Goal: Task Accomplishment & Management: Complete application form

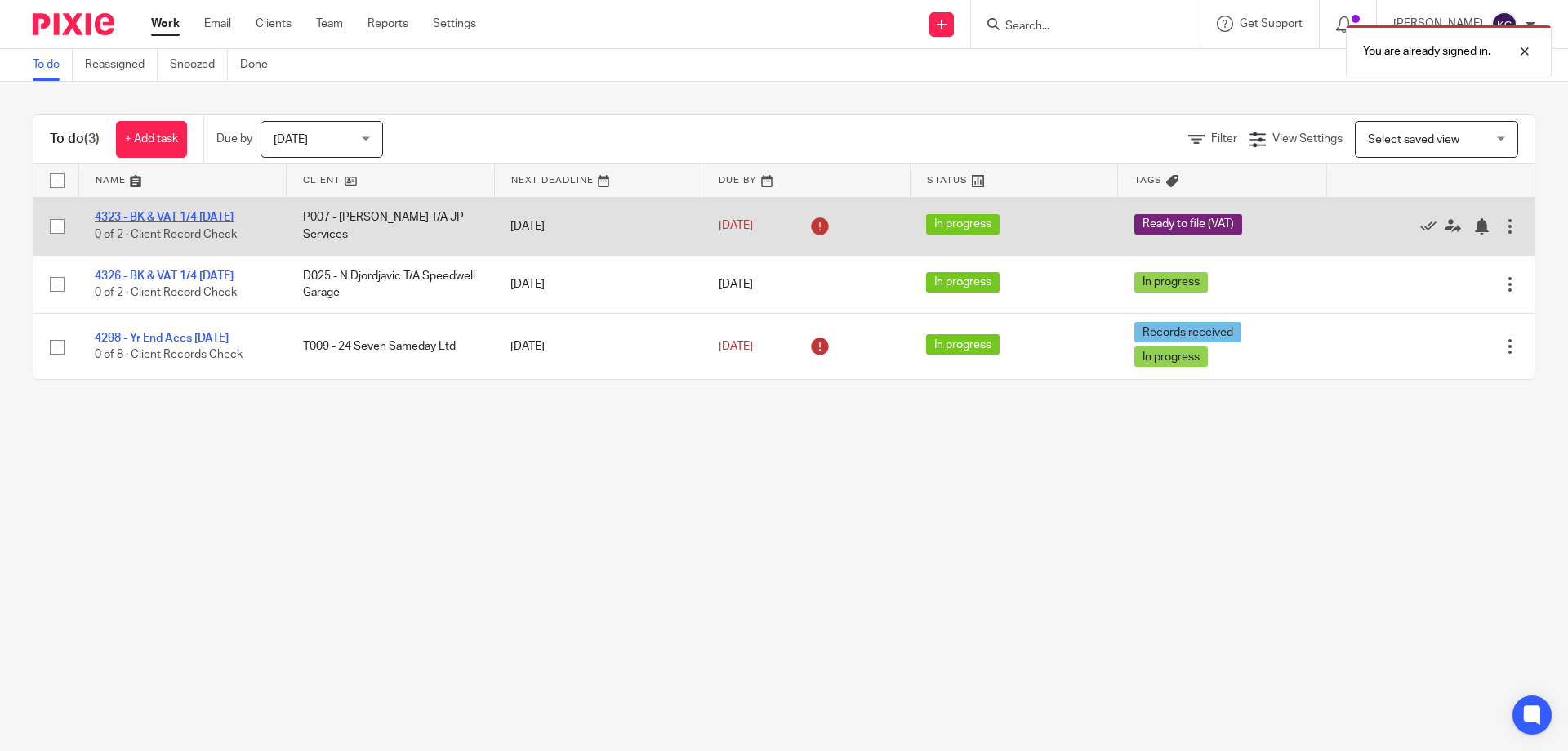
click at [142, 215] on link "4323 - BK & VAT 1/4 [DATE]" at bounding box center [164, 218] width 139 height 11
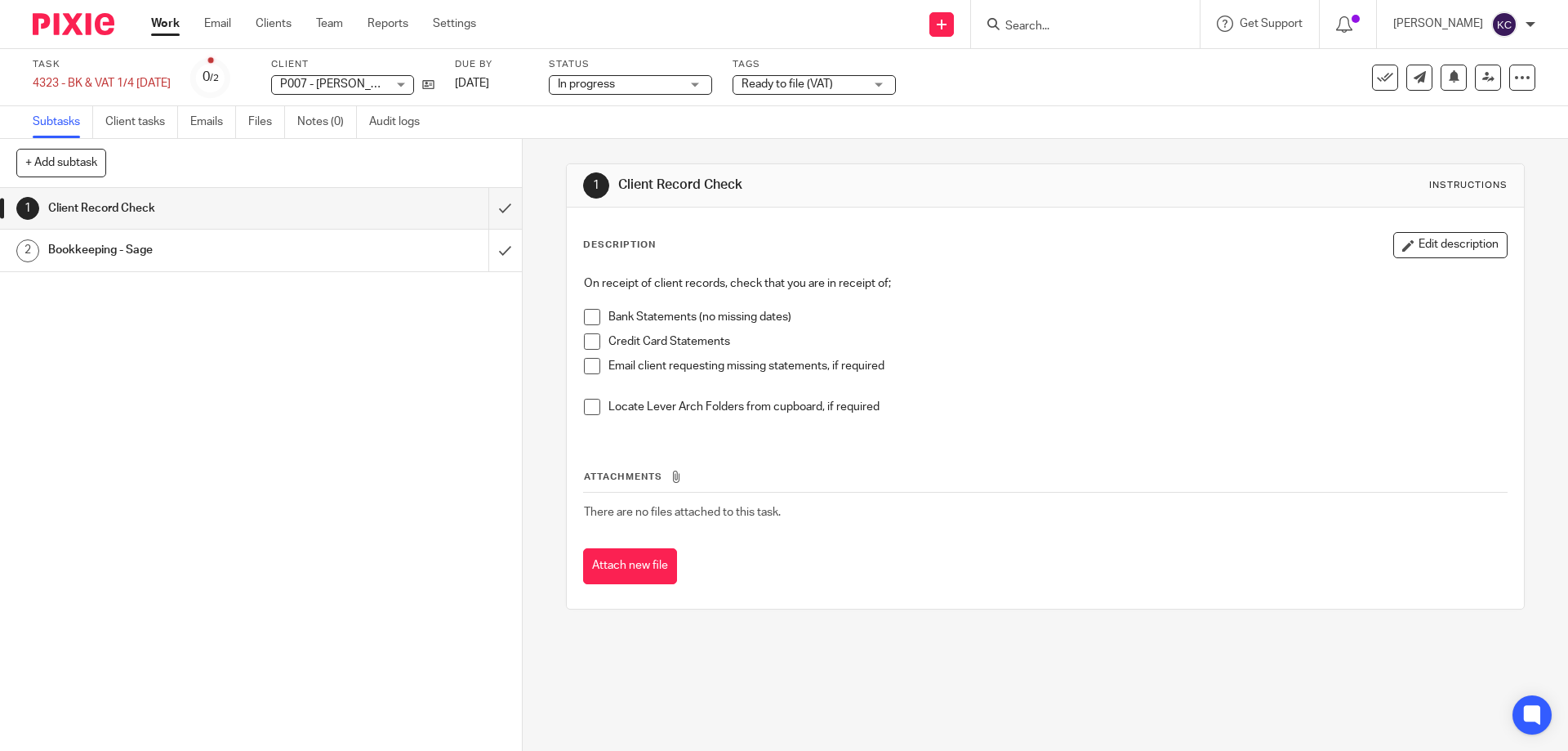
click at [585, 312] on span at bounding box center [591, 316] width 16 height 16
click at [585, 347] on span at bounding box center [591, 341] width 16 height 16
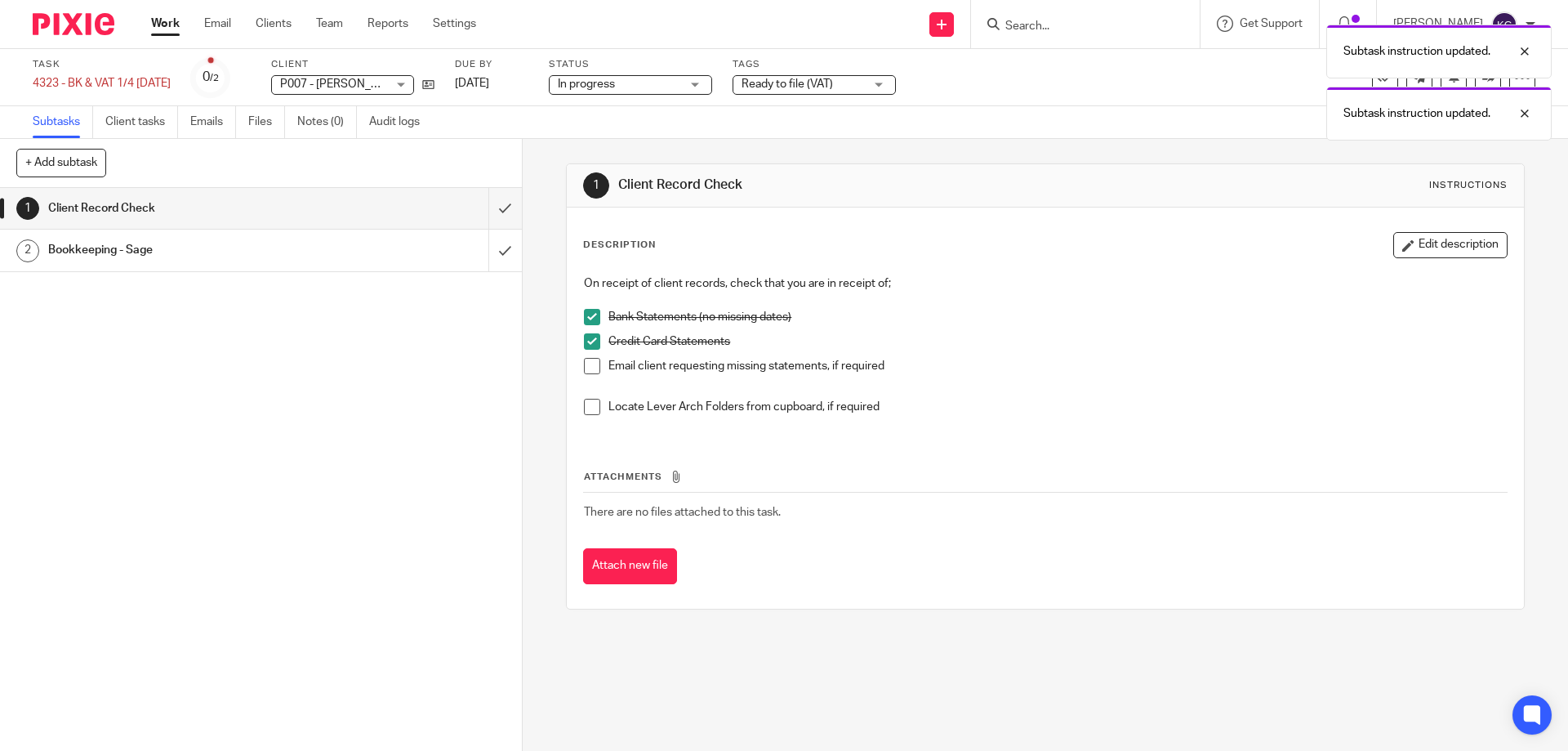
click at [585, 364] on span at bounding box center [591, 366] width 16 height 16
click at [592, 413] on span at bounding box center [591, 406] width 16 height 16
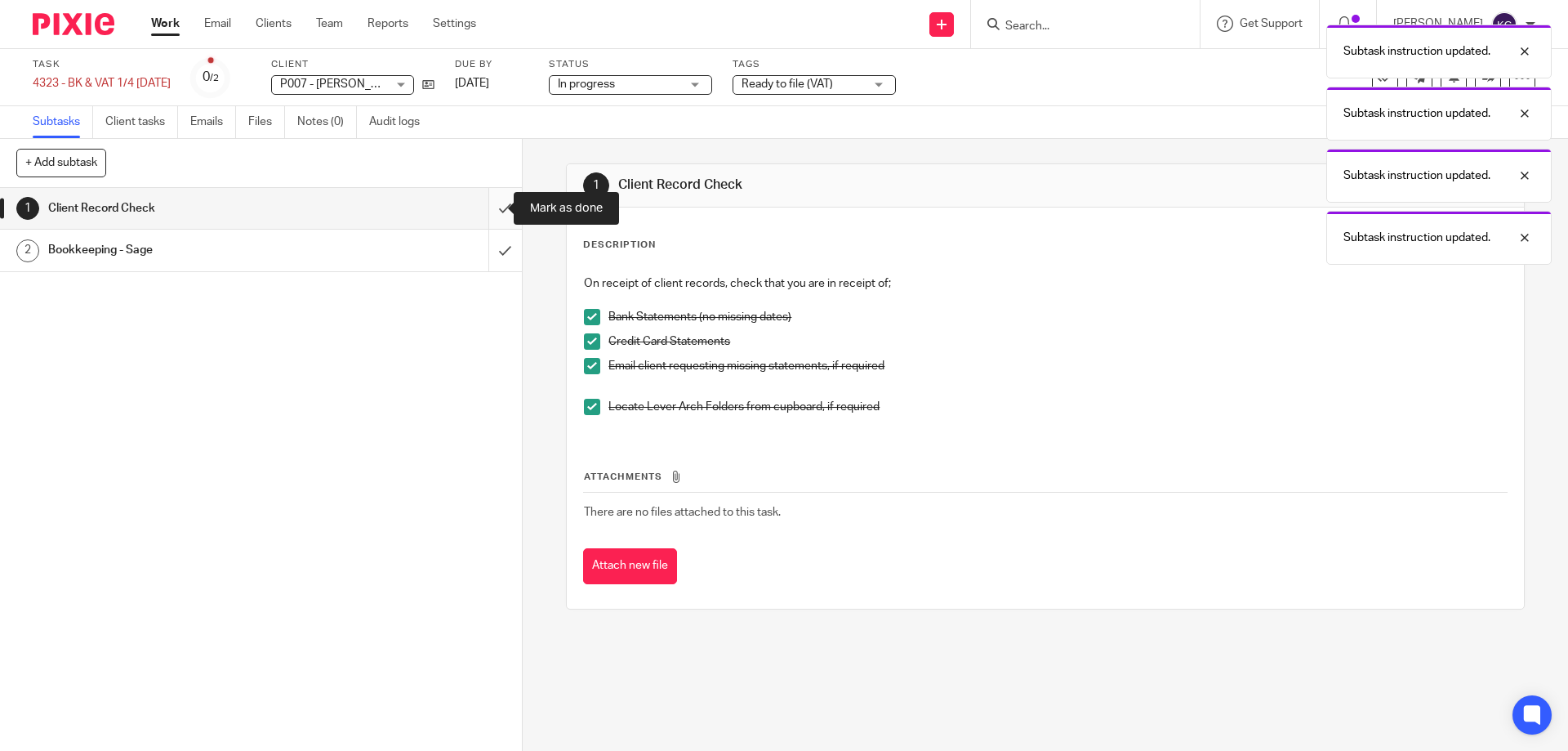
click at [490, 206] on input "submit" at bounding box center [261, 208] width 522 height 41
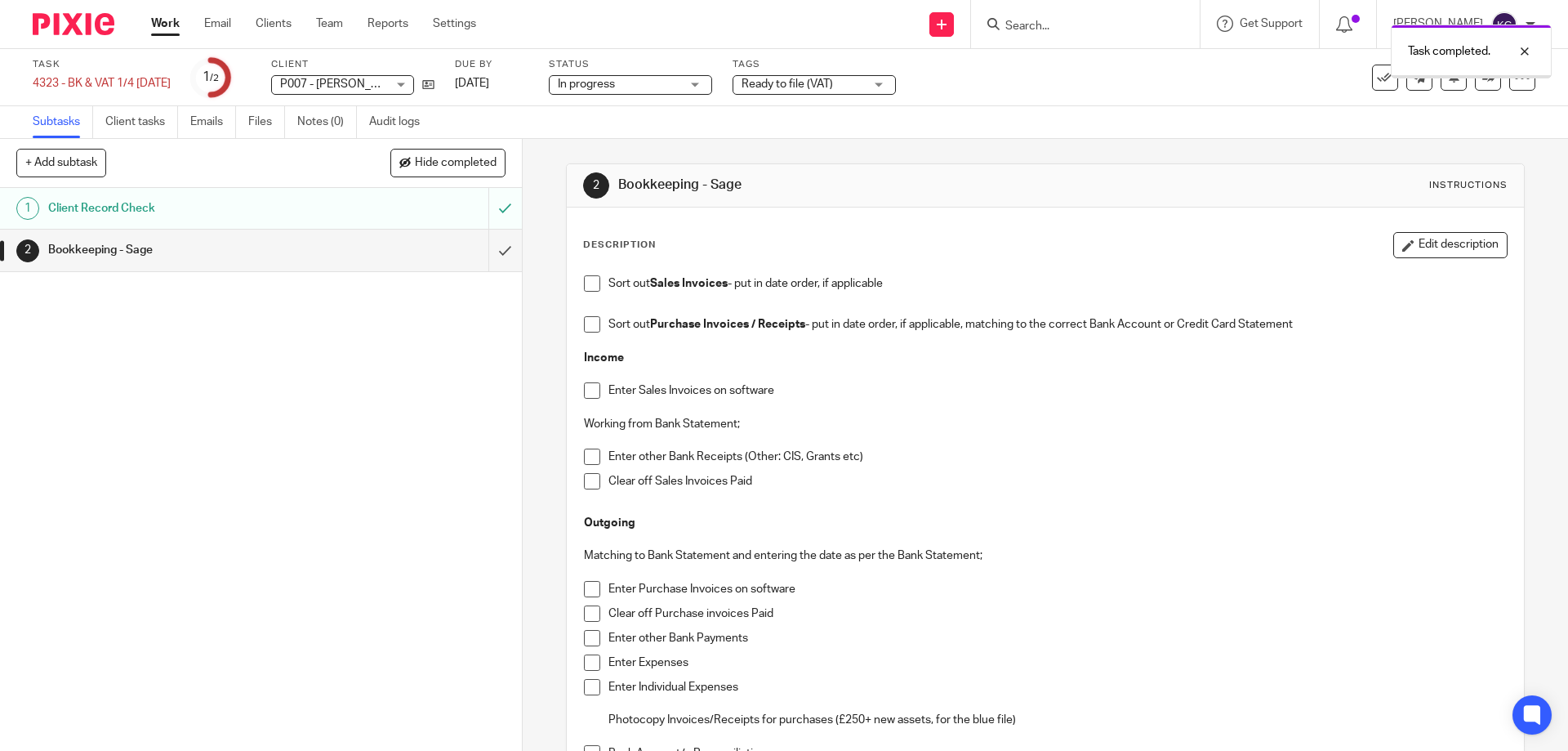
click at [441, 247] on div "Bookkeeping - Sage" at bounding box center [260, 250] width 424 height 24
click at [590, 332] on span at bounding box center [591, 323] width 16 height 16
click at [587, 386] on span at bounding box center [591, 390] width 16 height 16
click at [587, 459] on span at bounding box center [591, 456] width 16 height 16
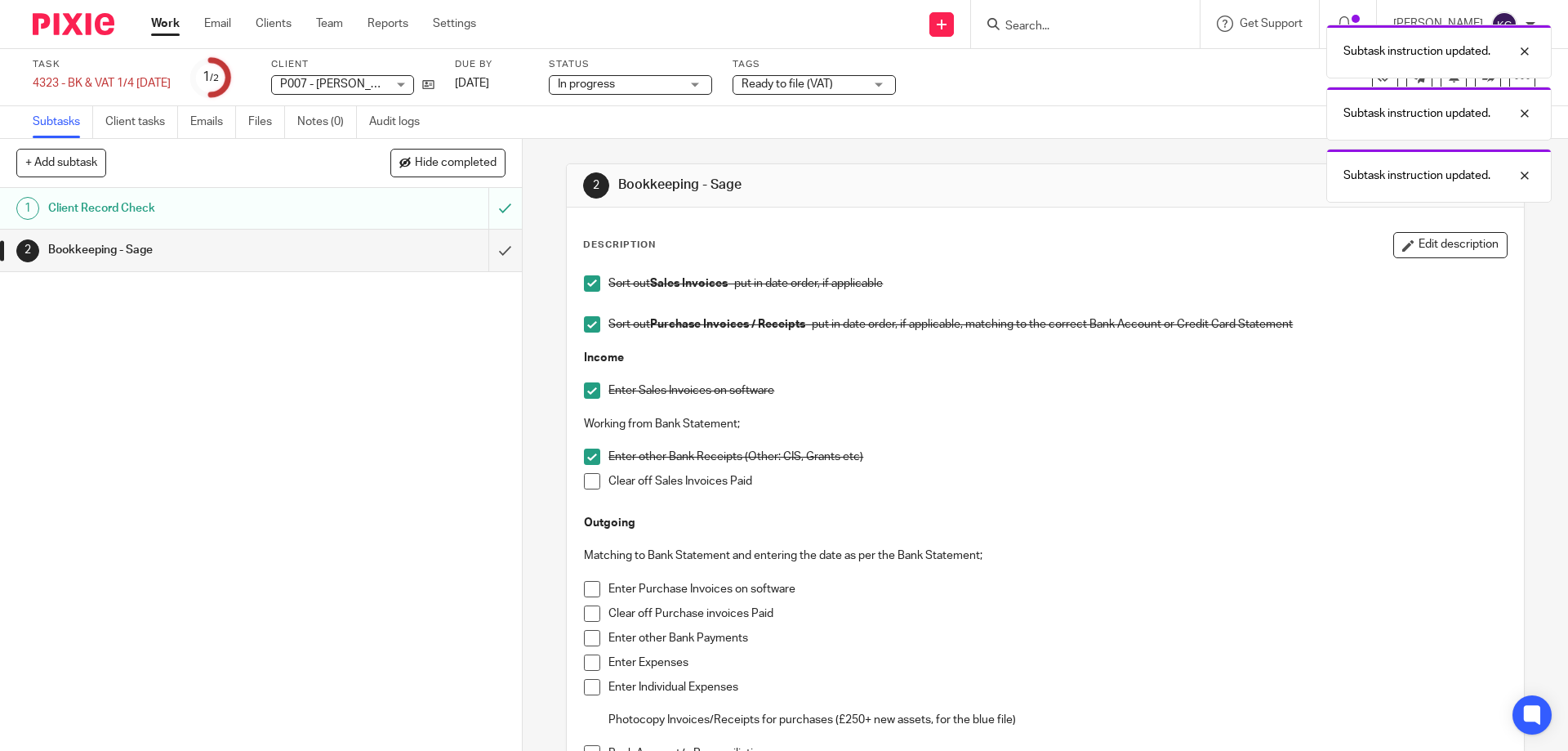
click at [587, 473] on span at bounding box center [591, 481] width 16 height 16
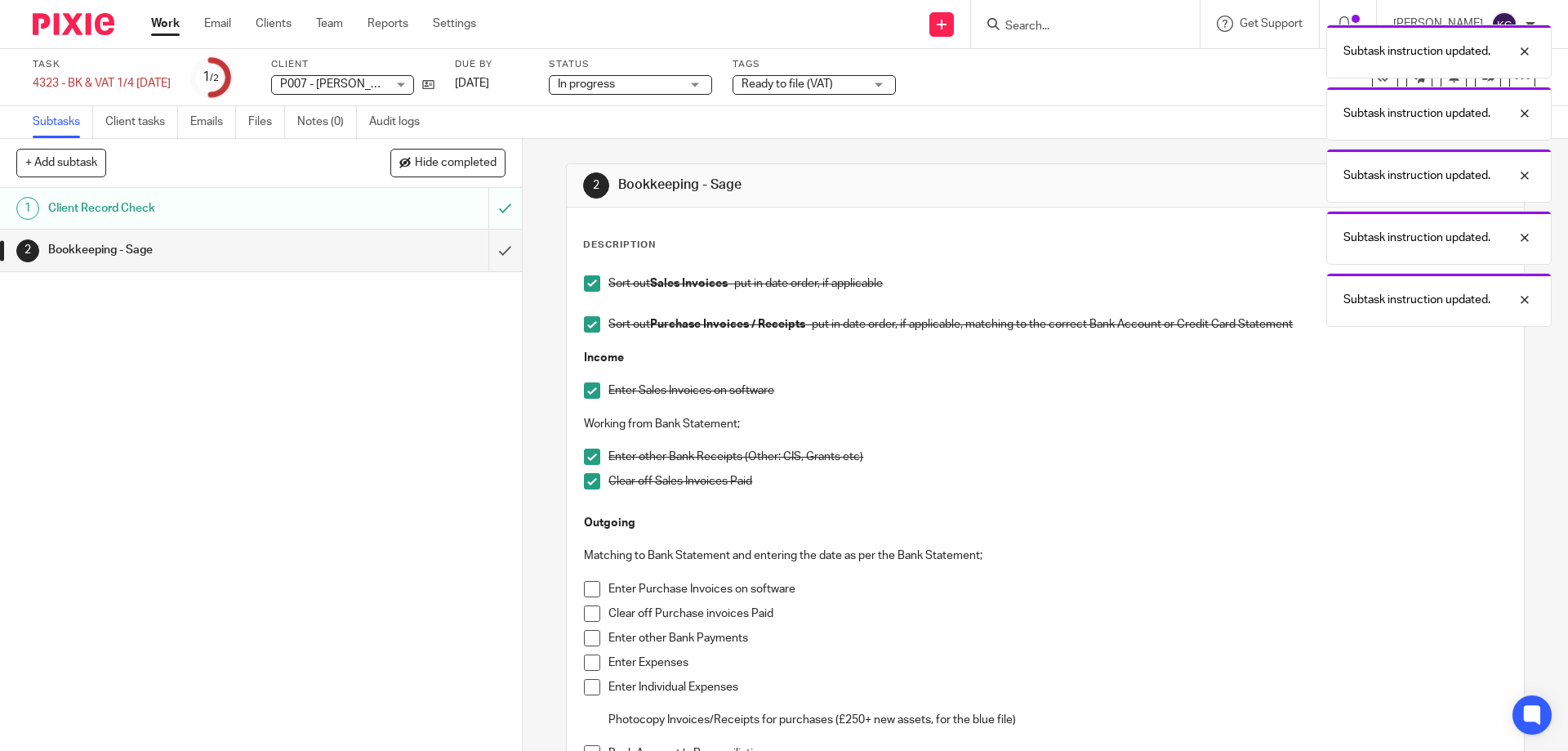
click at [592, 585] on span at bounding box center [591, 589] width 16 height 16
click at [584, 622] on li "Clear off Purchase invoices Paid" at bounding box center [1045, 618] width 922 height 24
click at [584, 617] on span at bounding box center [591, 613] width 16 height 16
click at [584, 642] on span at bounding box center [591, 638] width 16 height 16
click at [584, 662] on span at bounding box center [591, 662] width 16 height 16
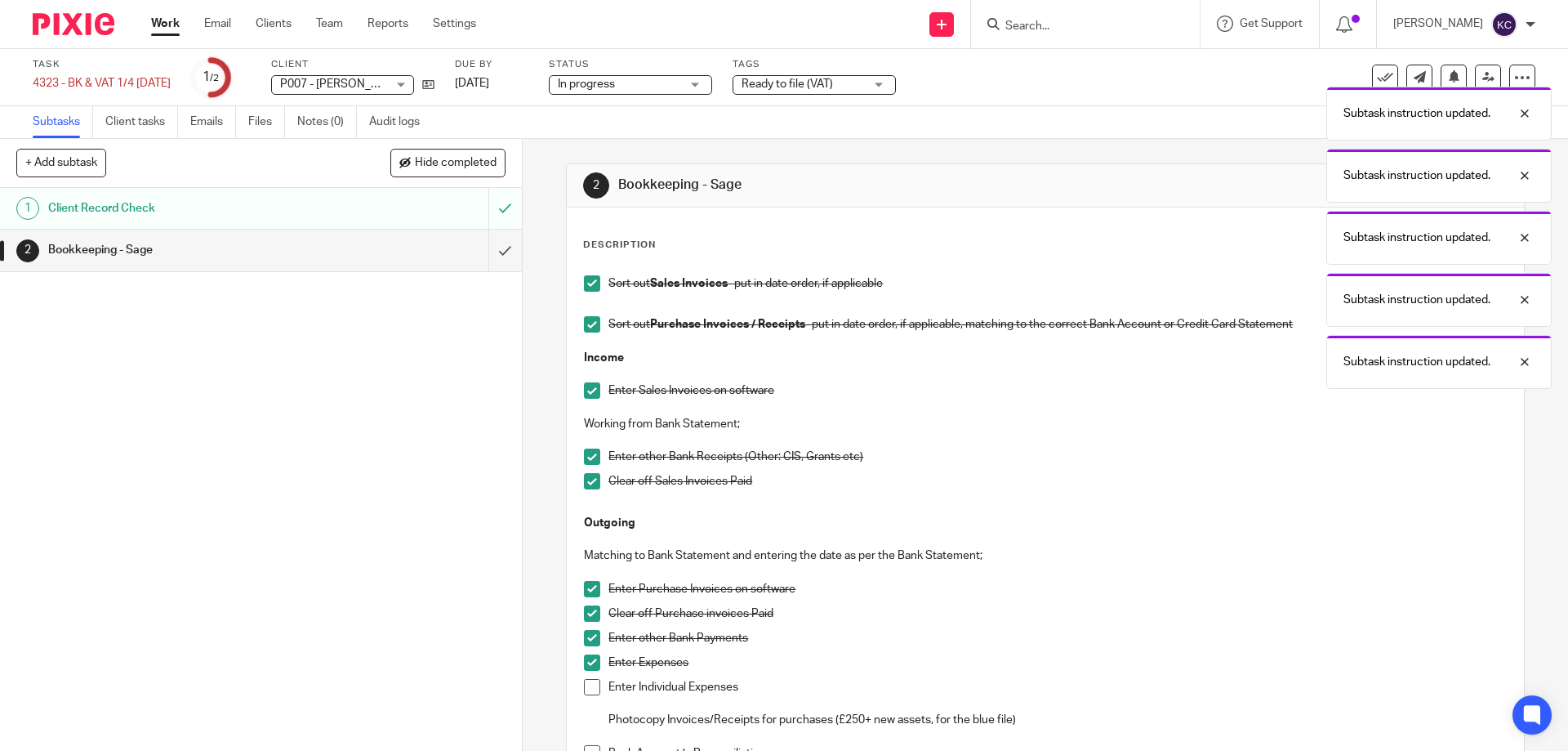
click at [584, 677] on li "Enter Expenses" at bounding box center [1045, 667] width 922 height 24
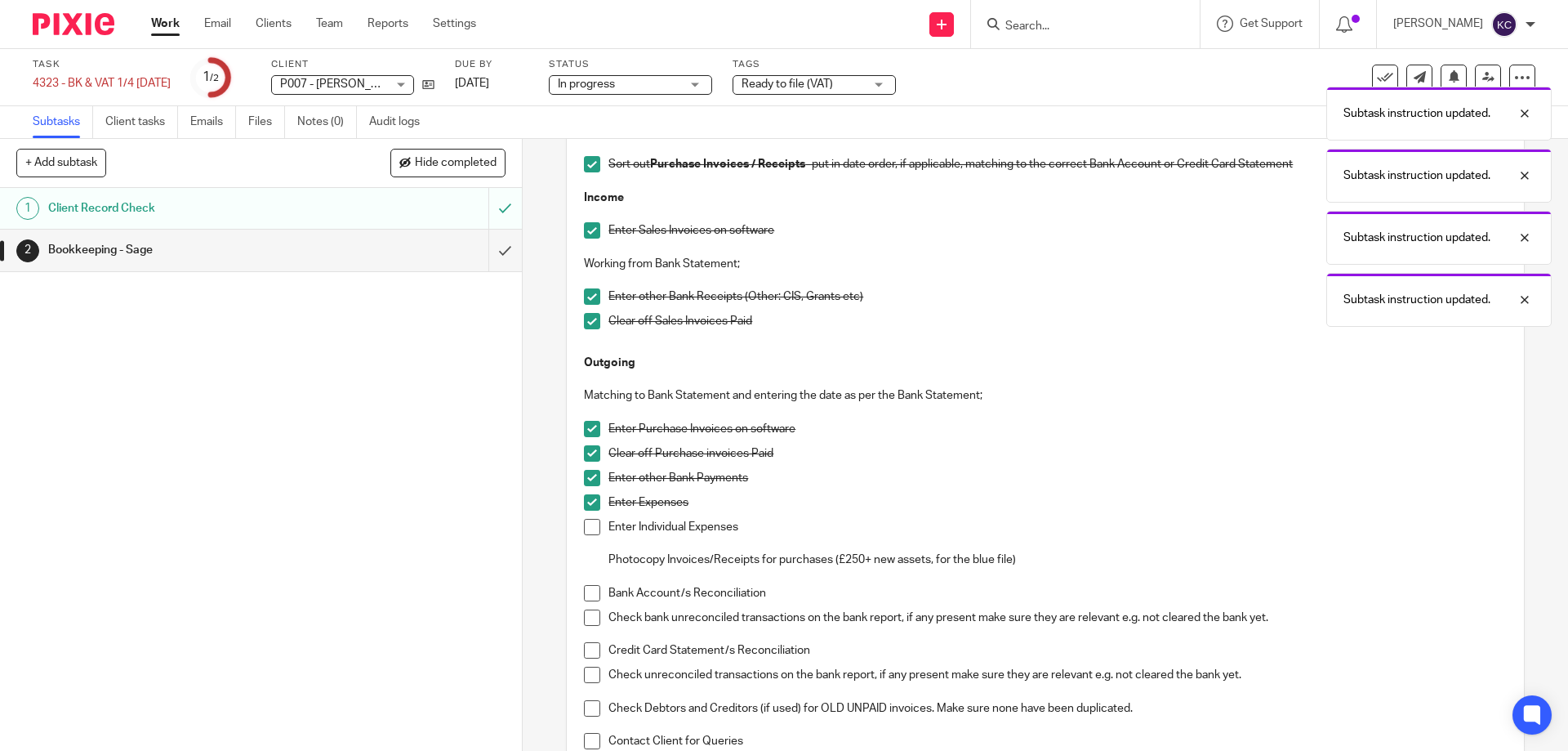
scroll to position [163, 0]
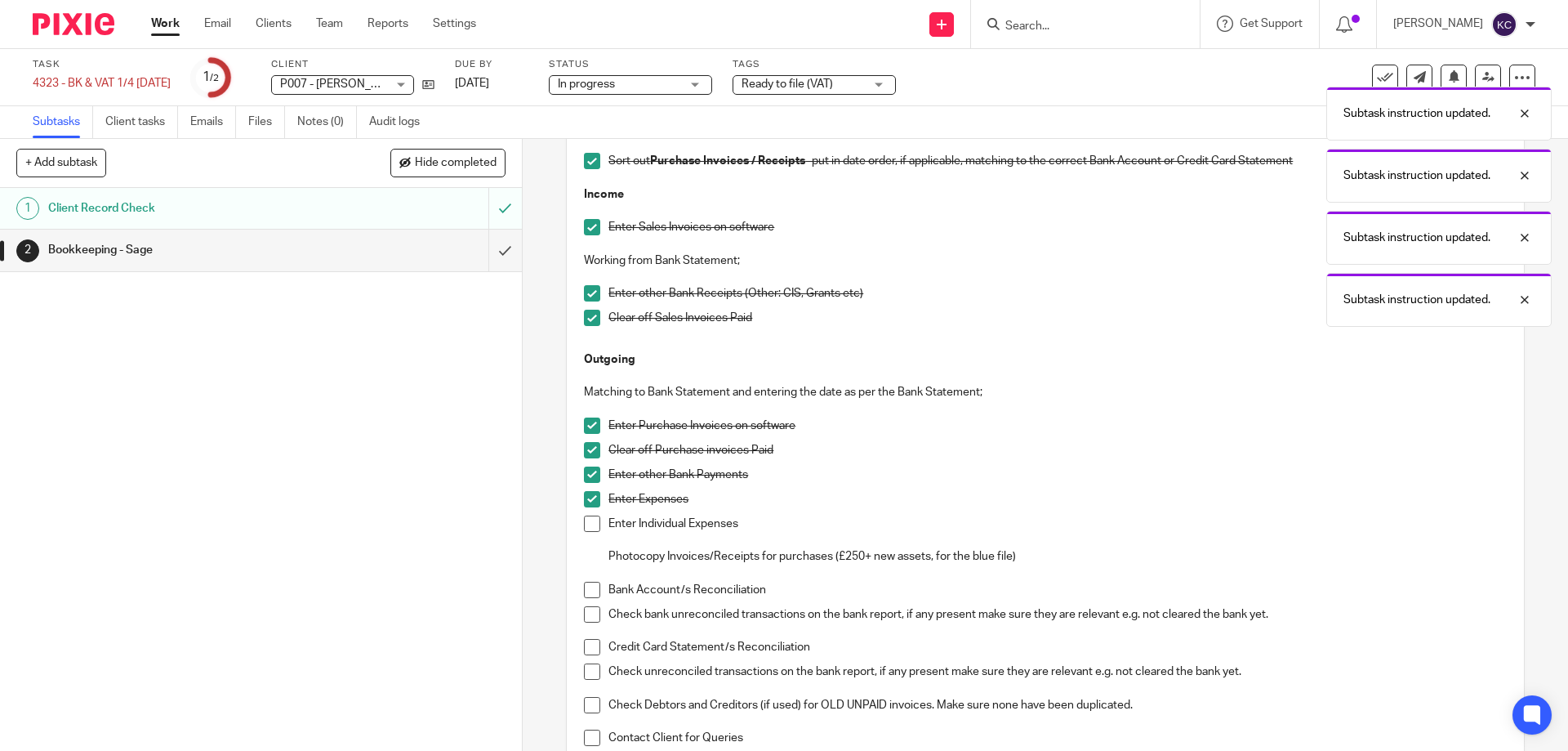
click at [588, 526] on span at bounding box center [591, 523] width 16 height 16
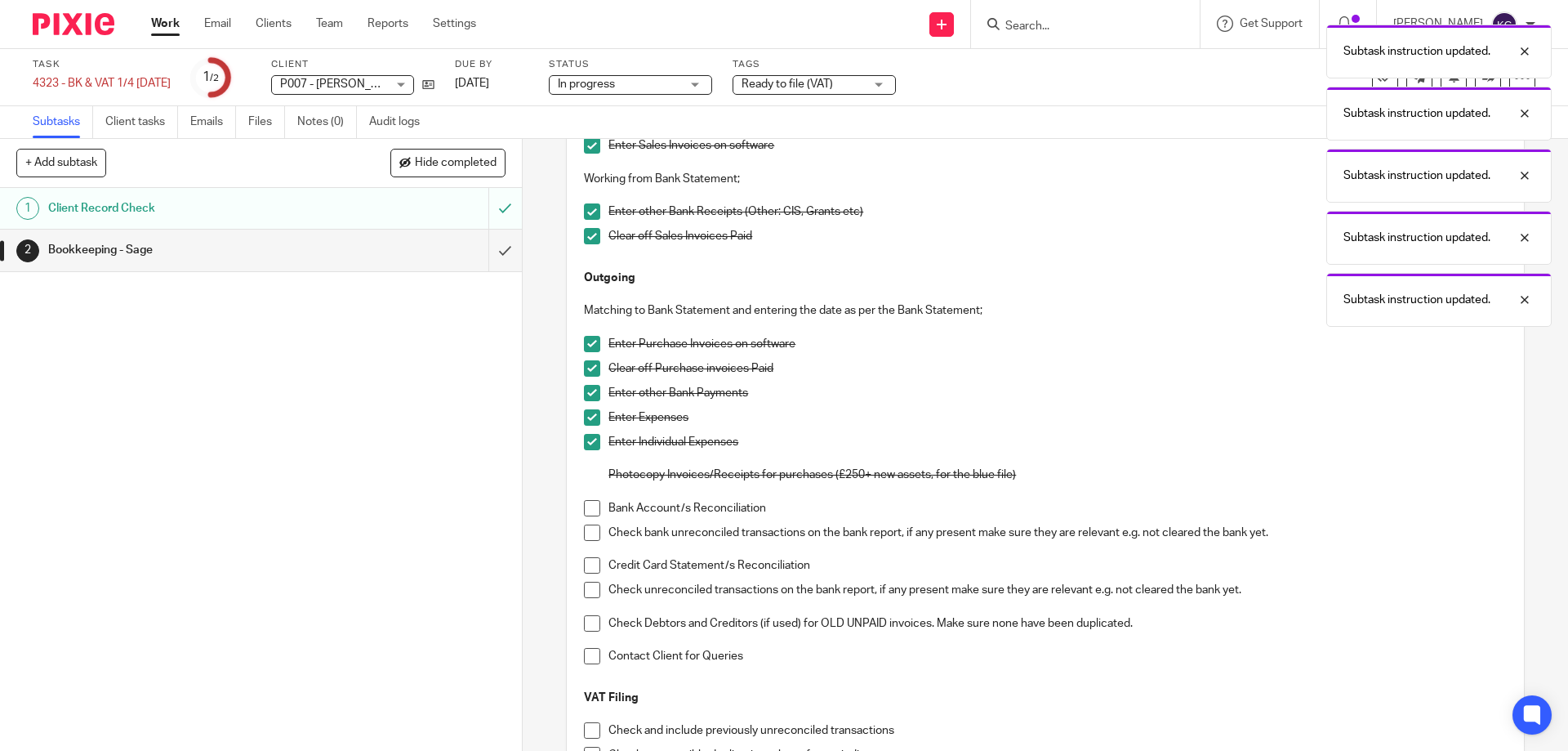
scroll to position [327, 0]
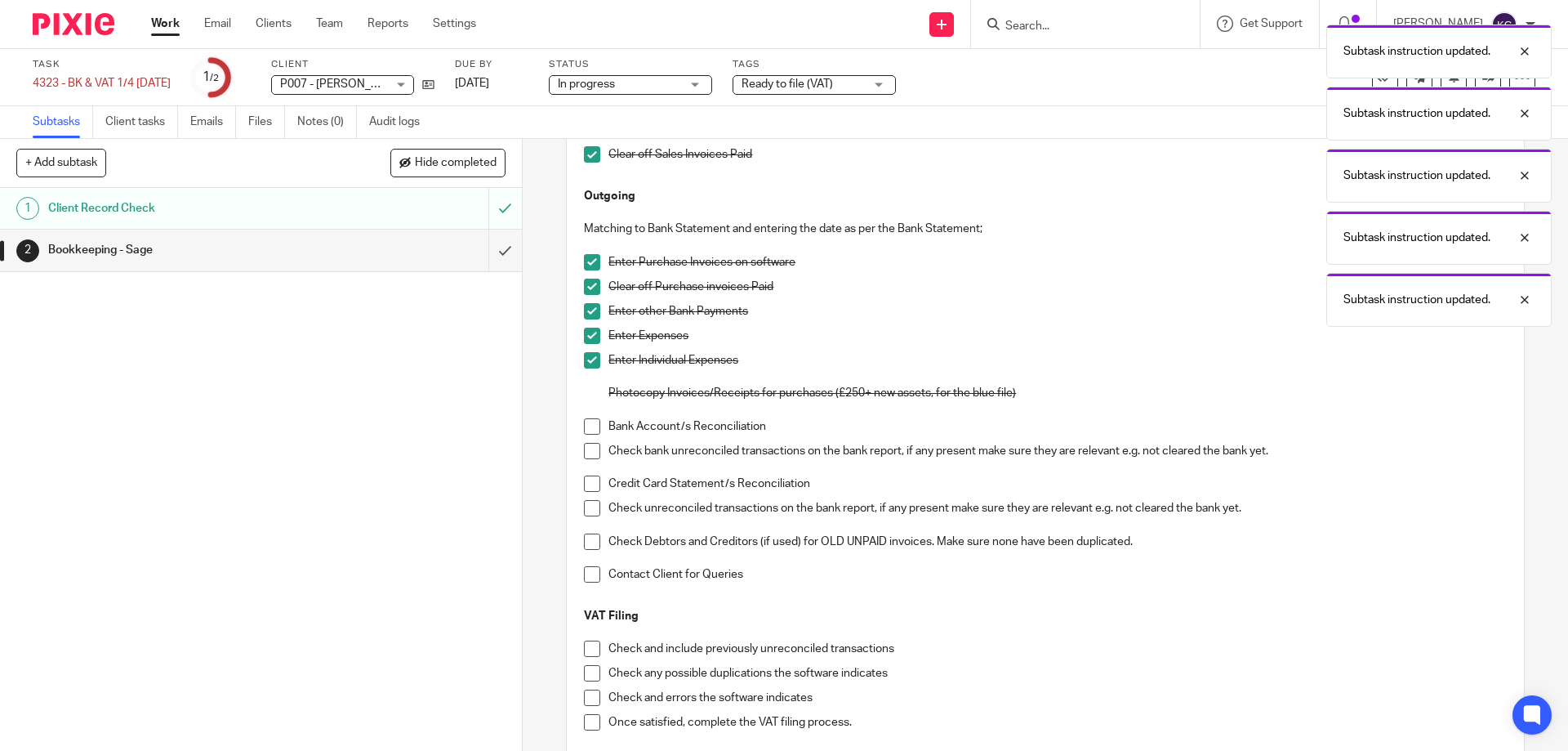
click at [584, 427] on span at bounding box center [591, 426] width 16 height 16
click at [584, 439] on li "Bank Account/s Reconciliation" at bounding box center [1045, 430] width 922 height 24
click at [585, 452] on span at bounding box center [591, 450] width 16 height 16
click at [586, 476] on span at bounding box center [591, 483] width 16 height 16
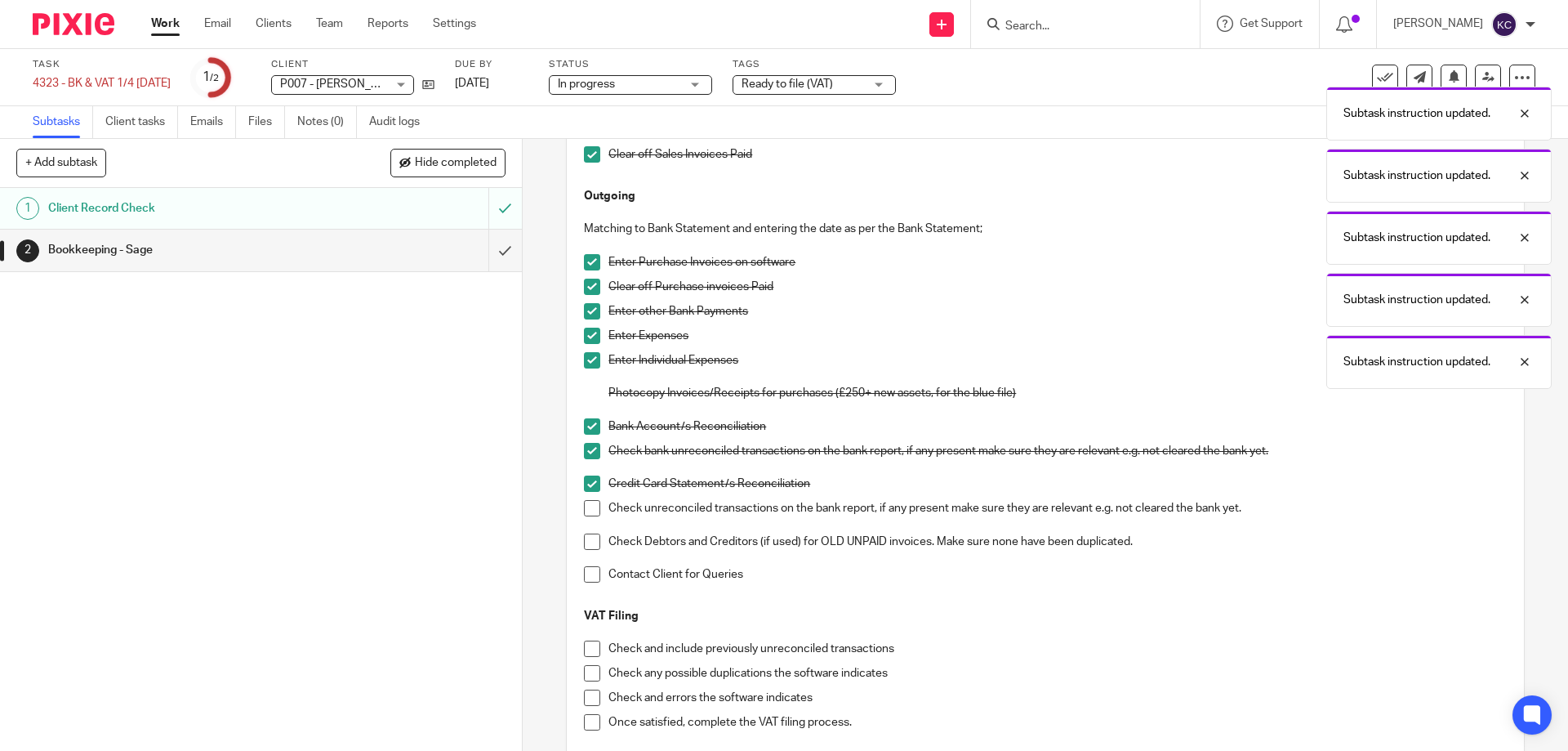
click at [587, 519] on li "Check unreconciled transactions on the bank report, if any present make sure th…" at bounding box center [1045, 517] width 922 height 34
click at [586, 518] on li "Check unreconciled transactions on the bank report, if any present make sure th…" at bounding box center [1045, 517] width 922 height 34
click at [588, 508] on span at bounding box center [591, 507] width 16 height 16
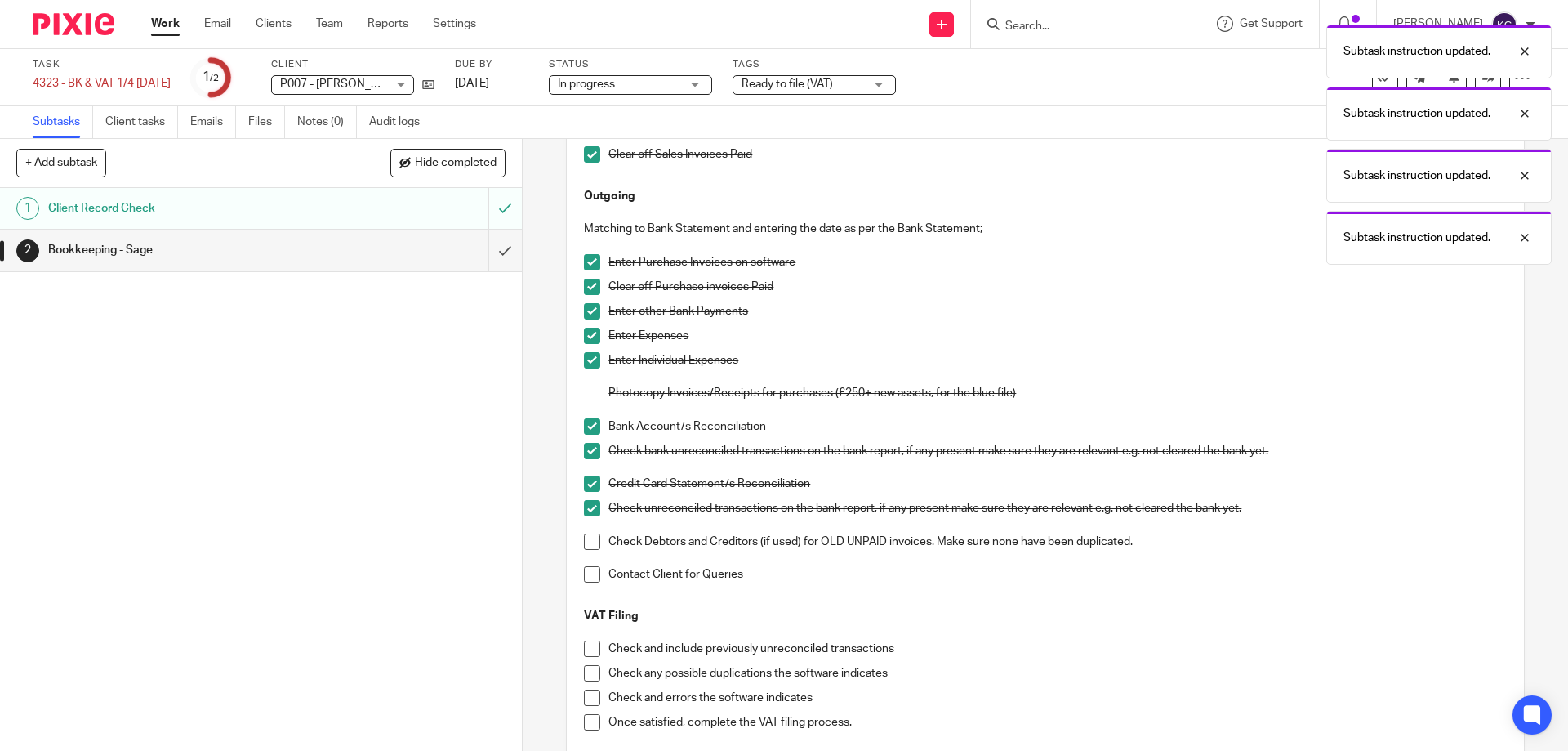
click at [590, 541] on span at bounding box center [591, 541] width 16 height 16
click at [590, 576] on span at bounding box center [591, 574] width 16 height 16
click at [585, 655] on span at bounding box center [591, 648] width 16 height 16
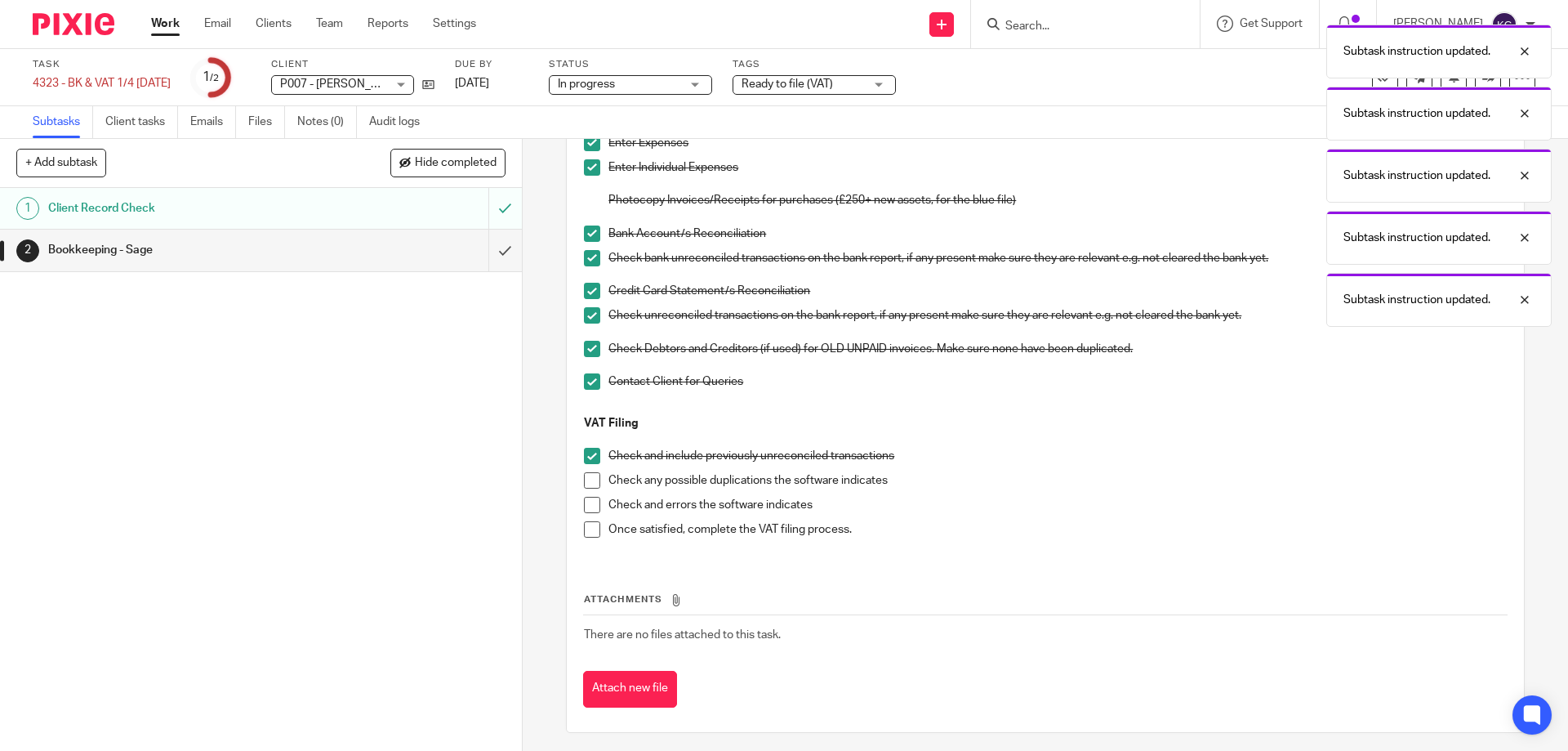
scroll to position [526, 0]
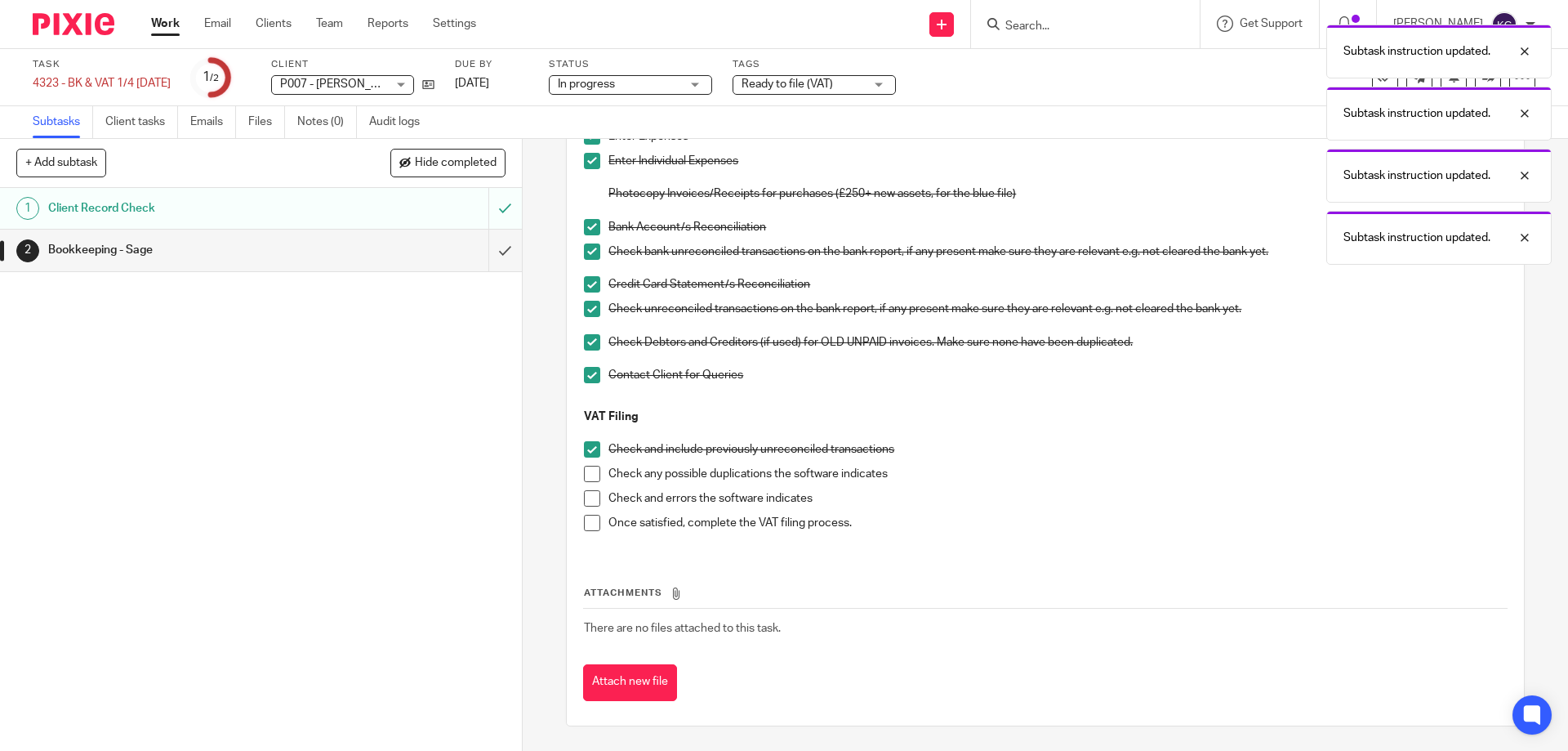
click at [584, 474] on span at bounding box center [591, 473] width 16 height 16
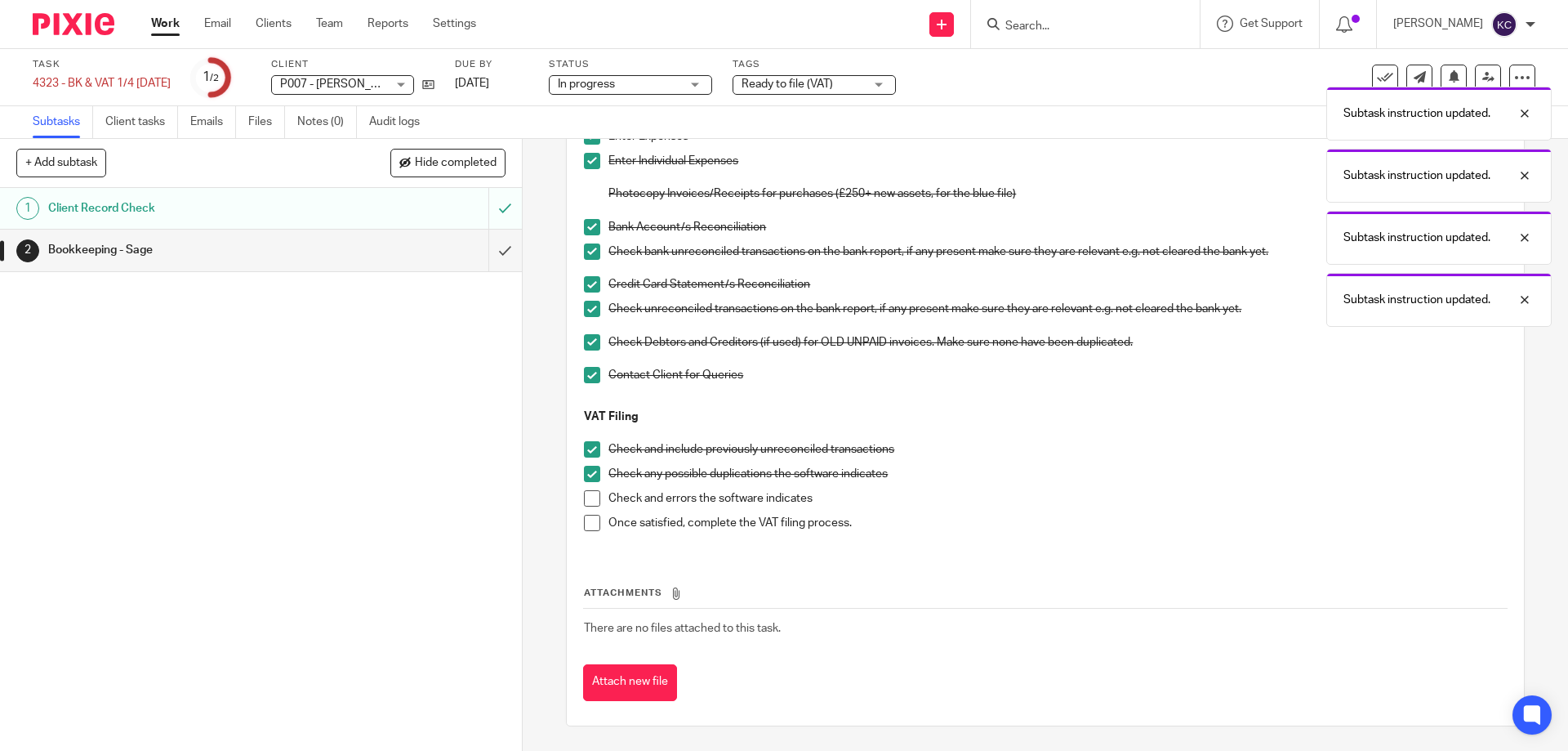
click at [584, 500] on span at bounding box center [591, 498] width 16 height 16
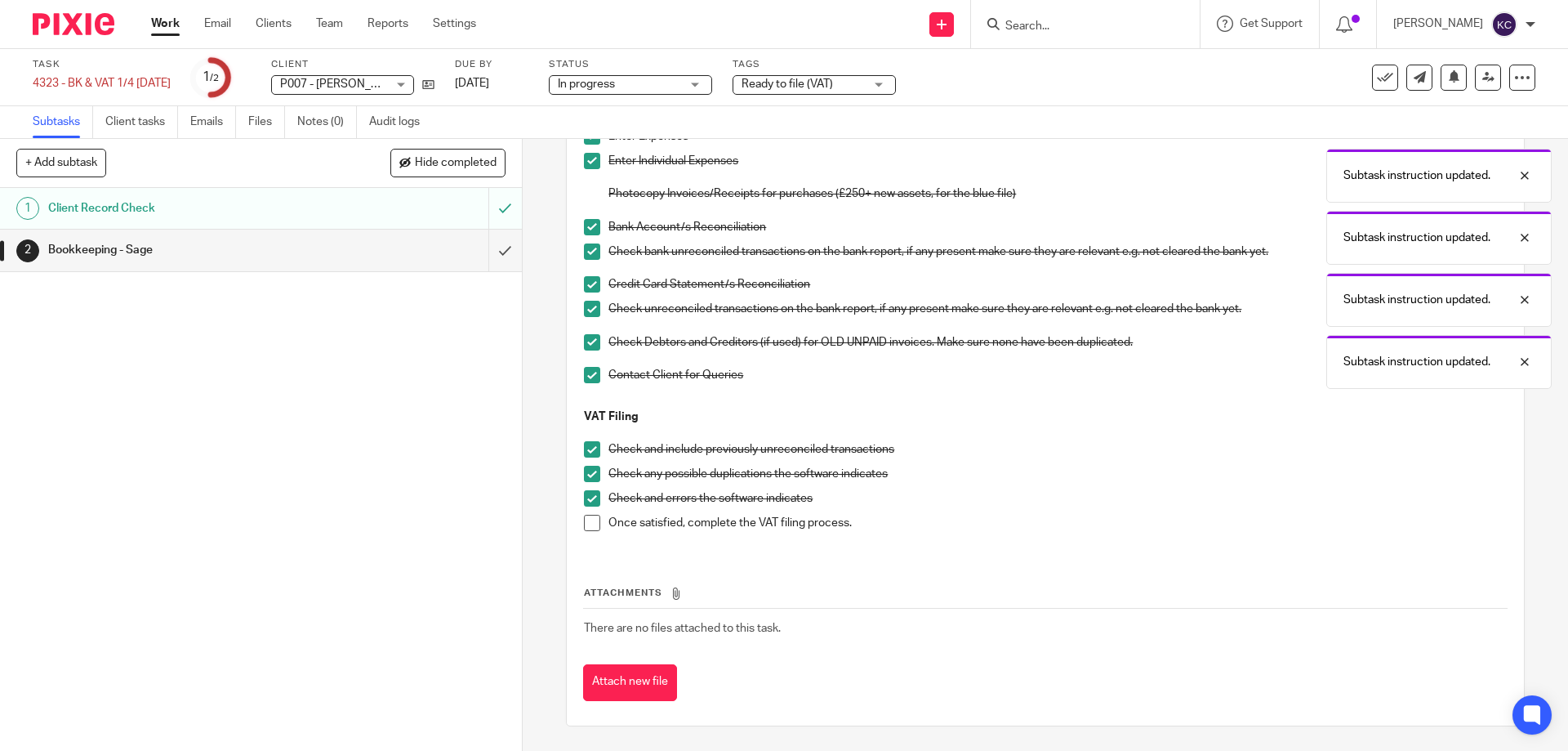
click at [586, 519] on span at bounding box center [591, 522] width 16 height 16
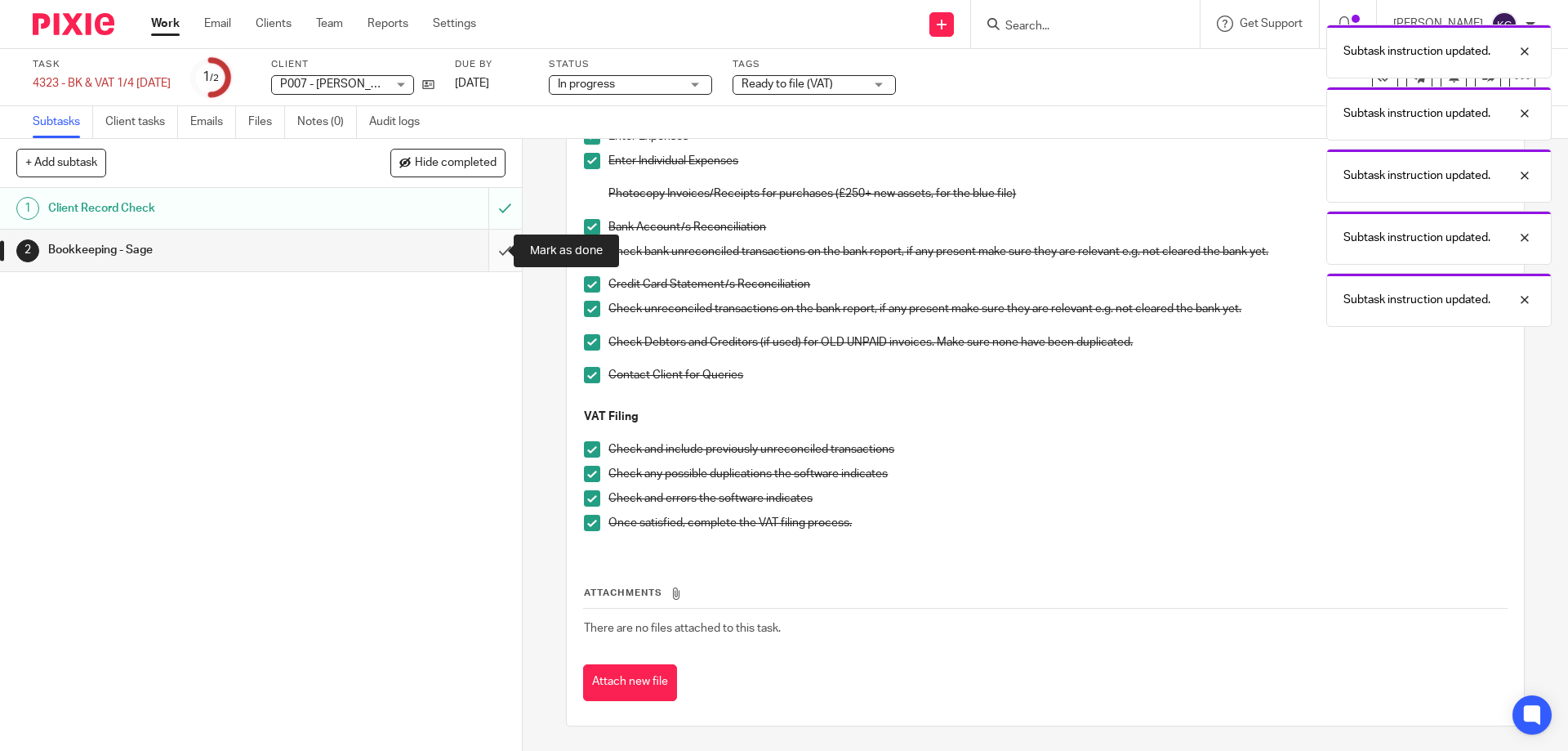
click at [484, 249] on input "submit" at bounding box center [261, 250] width 522 height 41
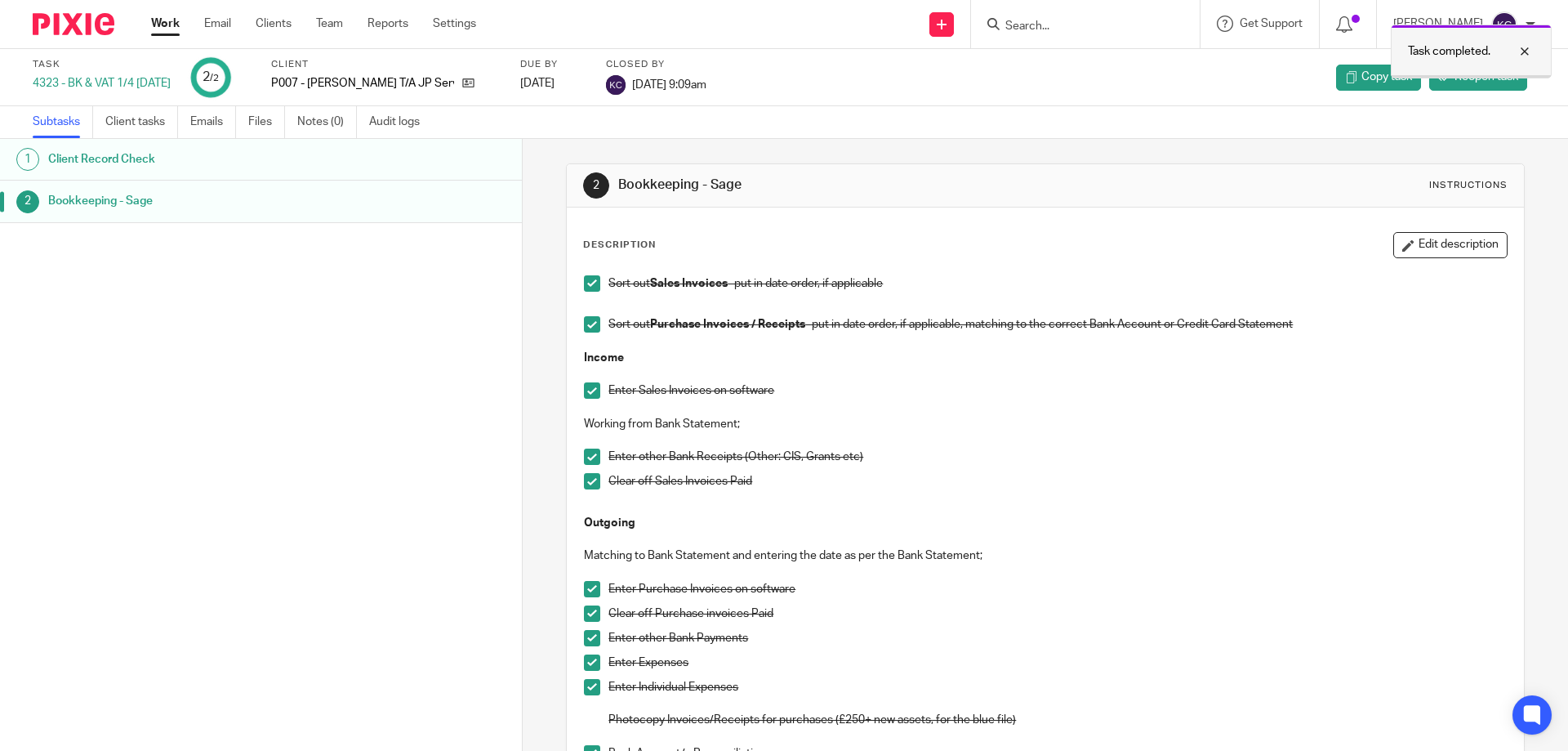
click at [1524, 52] on div at bounding box center [1512, 51] width 44 height 20
click at [1458, 81] on span "Reopen task" at bounding box center [1486, 76] width 64 height 16
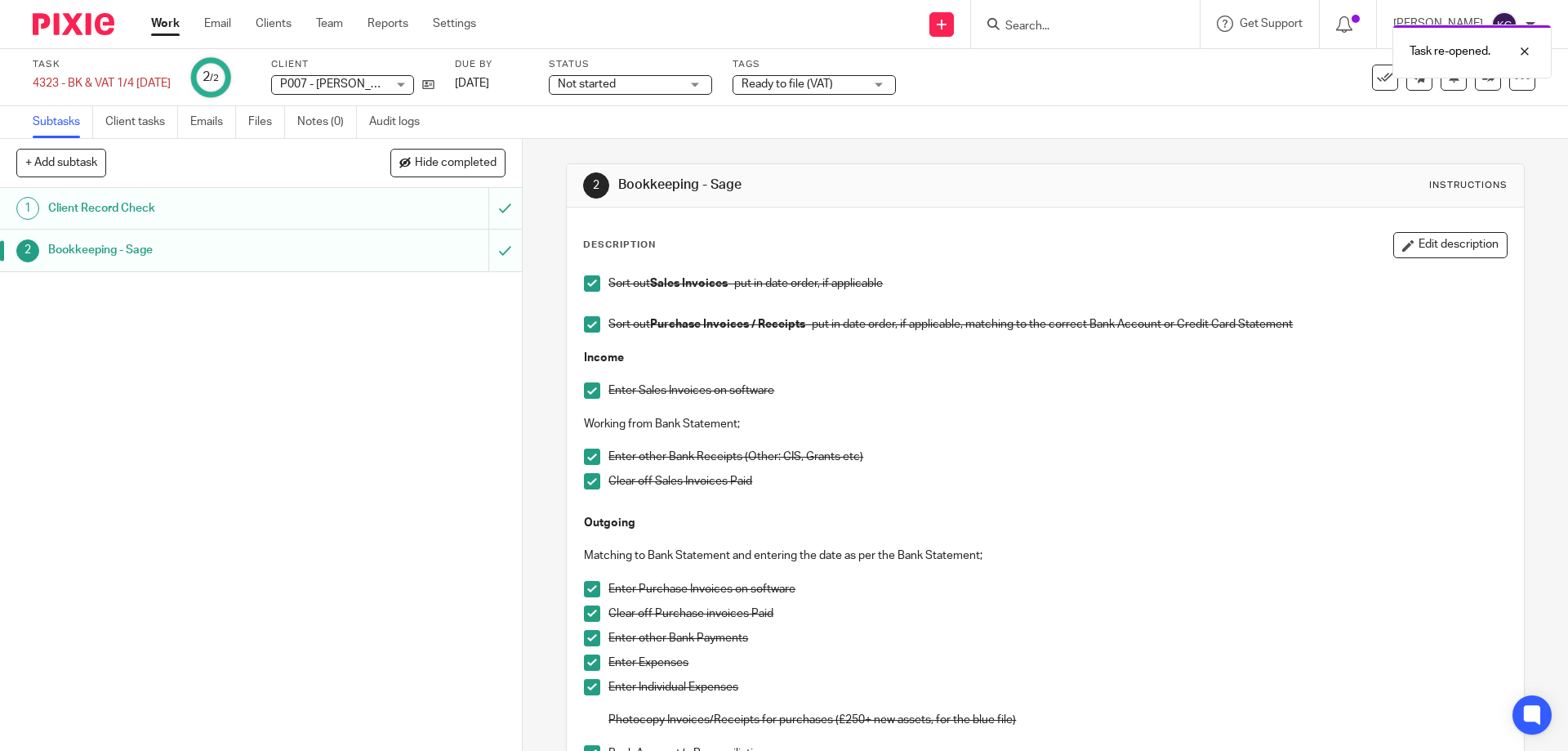
click at [791, 83] on span "Ready to file (VAT)" at bounding box center [787, 84] width 92 height 11
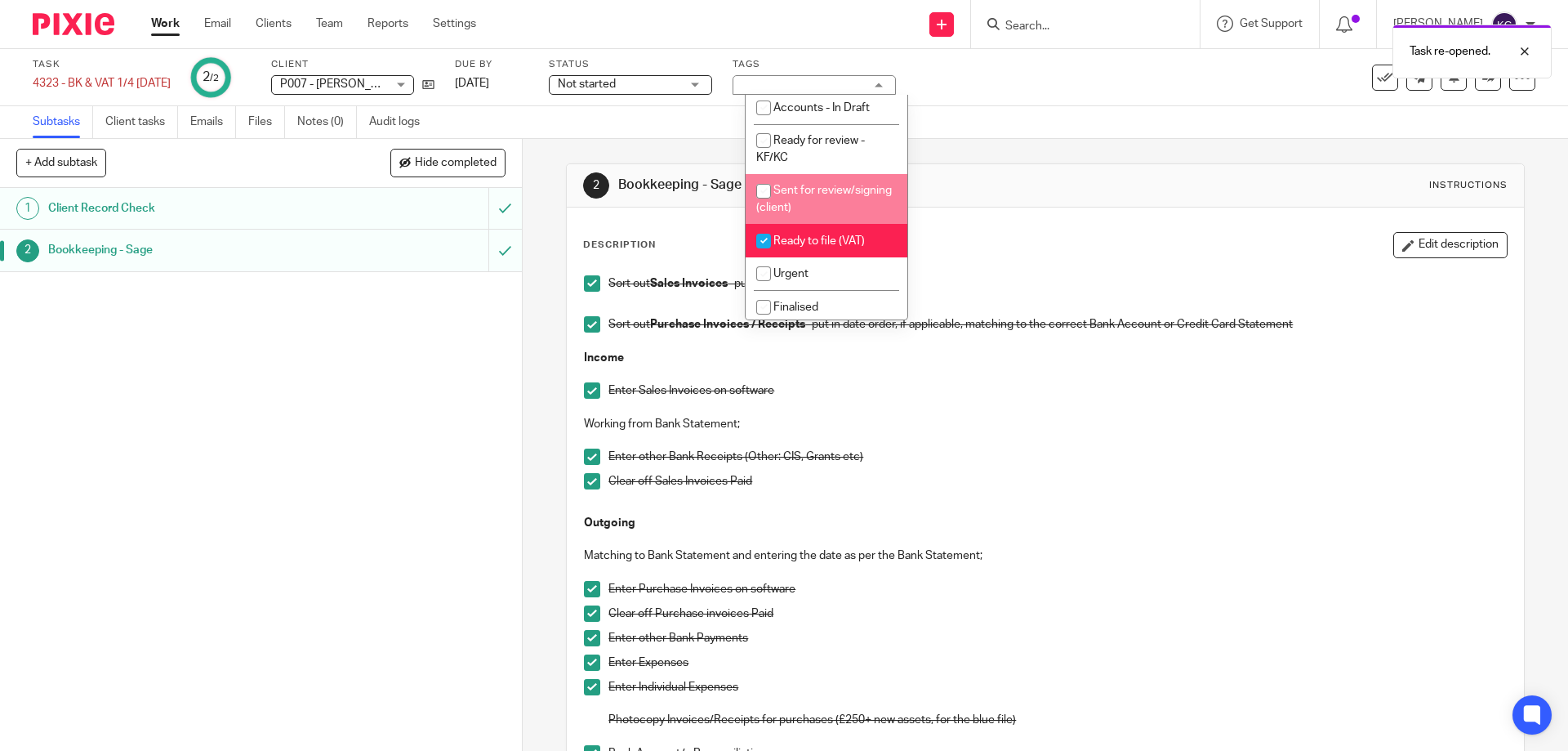
scroll to position [245, 0]
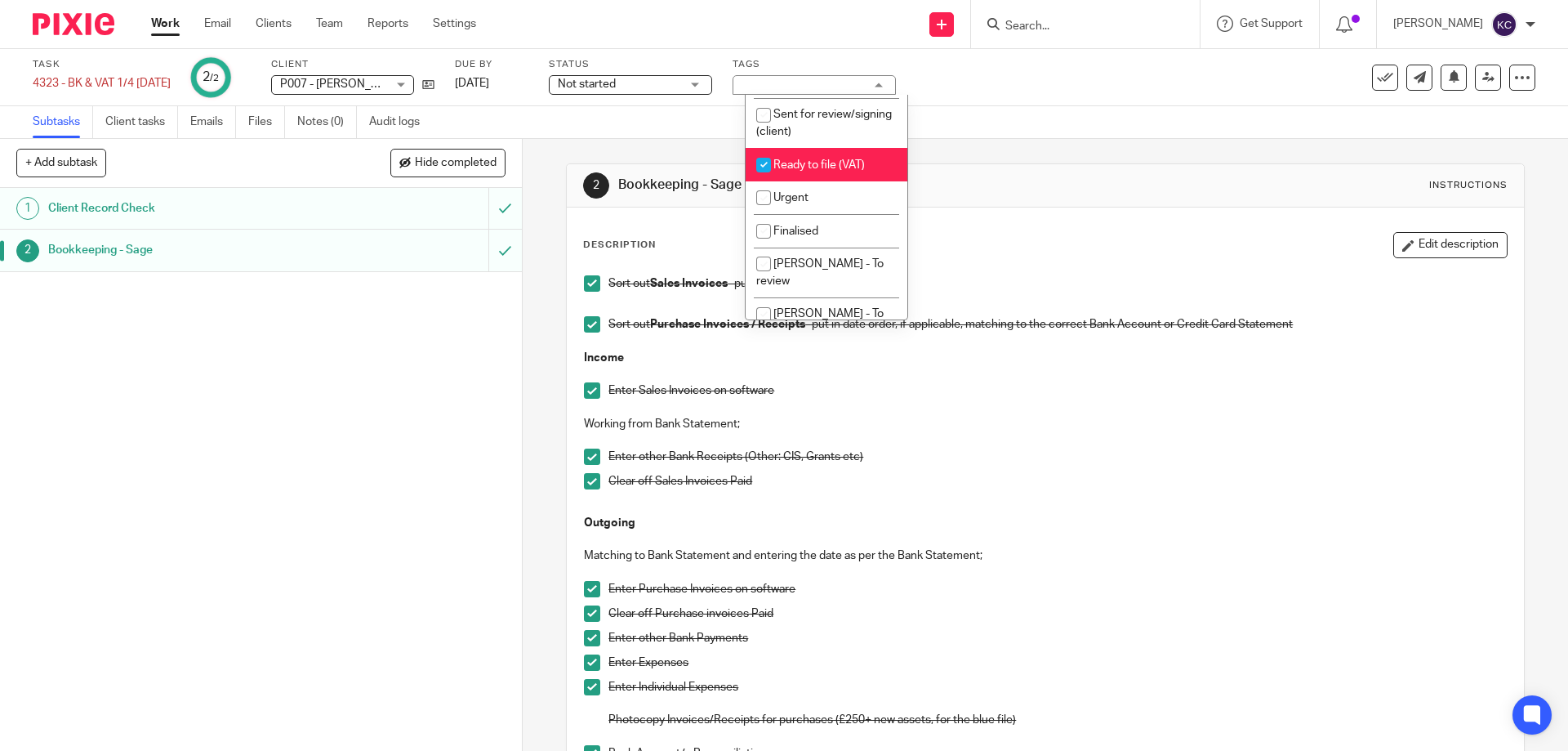
click at [765, 181] on input "checkbox" at bounding box center [763, 164] width 31 height 31
checkbox input "false"
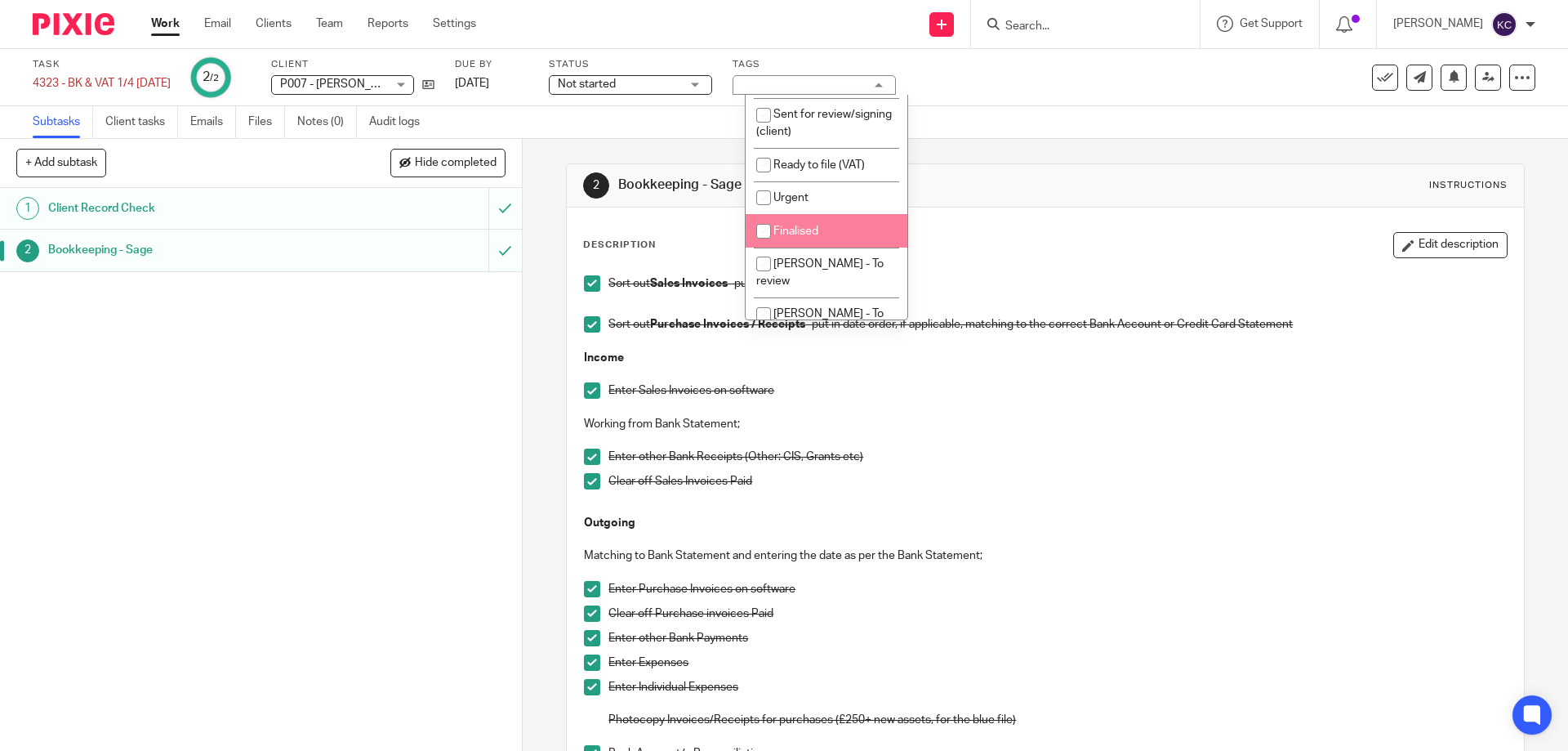
click at [767, 247] on input "checkbox" at bounding box center [763, 231] width 31 height 31
checkbox input "true"
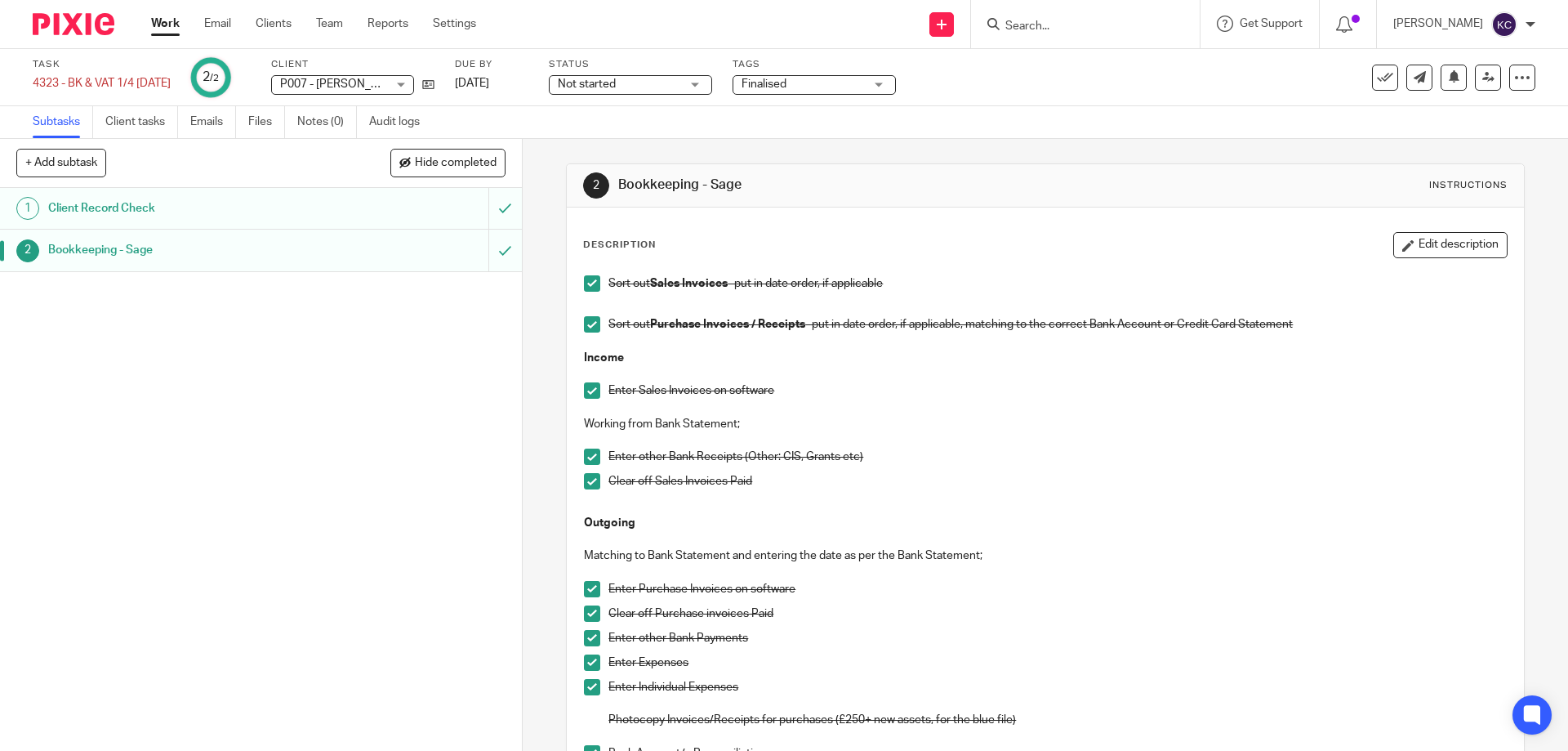
click at [982, 153] on div "2 Bookkeeping - Sage Instructions Description Edit description Sort out Sales I…" at bounding box center [1045, 708] width 958 height 1138
click at [1475, 83] on link at bounding box center [1488, 78] width 26 height 26
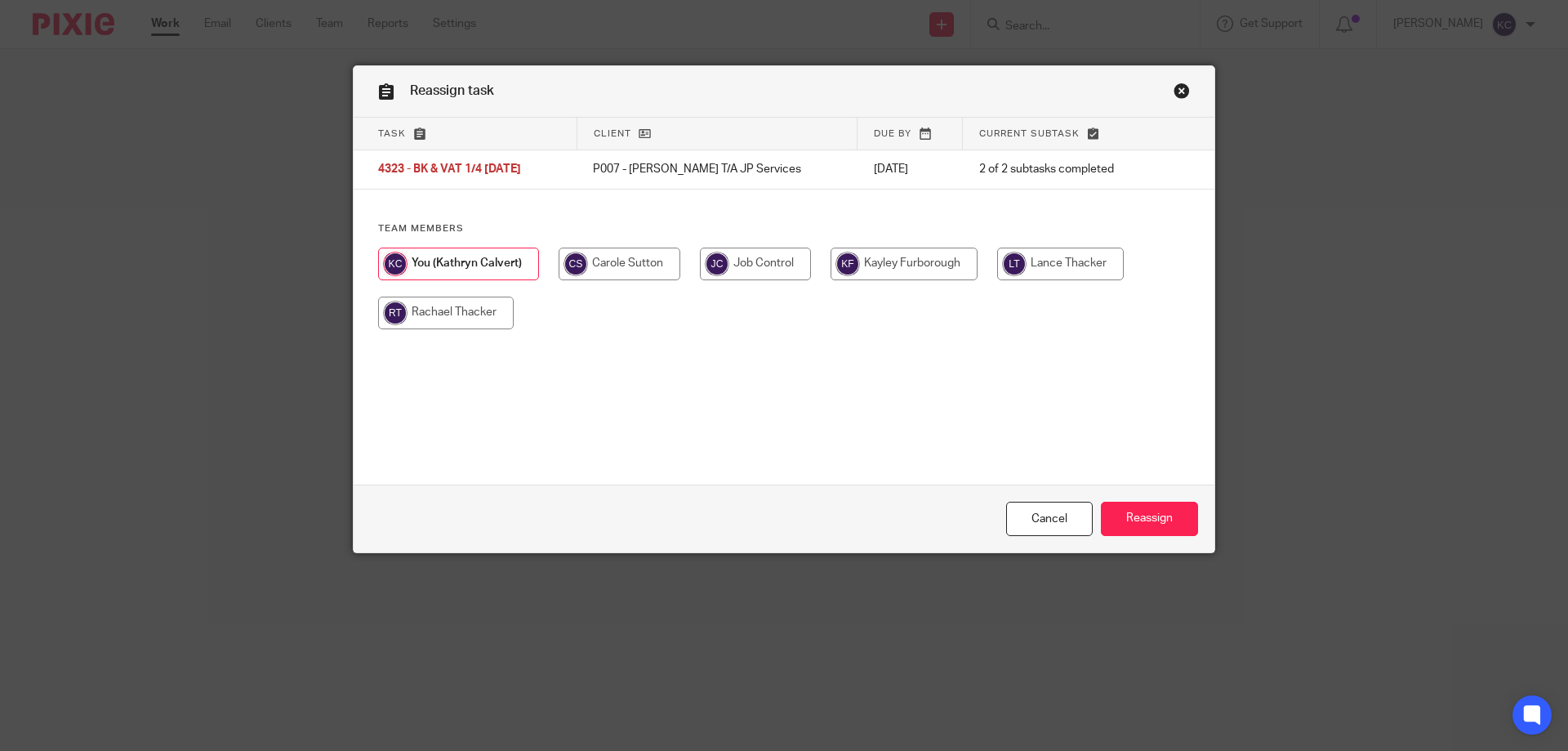
click at [744, 262] on input "radio" at bounding box center [755, 263] width 112 height 33
radio input "true"
click at [1153, 533] on input "Reassign" at bounding box center [1150, 518] width 97 height 35
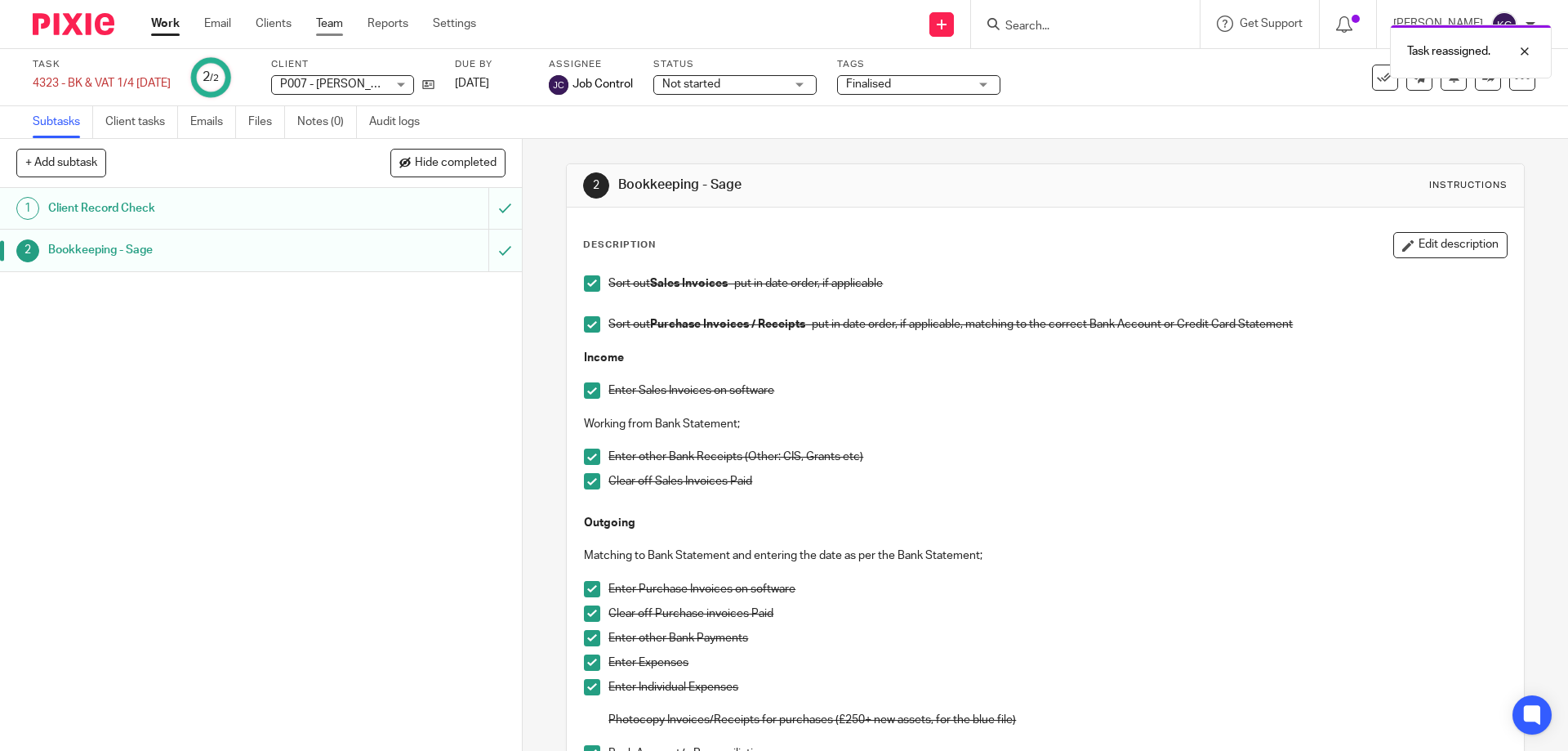
click at [343, 29] on link "Team" at bounding box center [329, 23] width 27 height 16
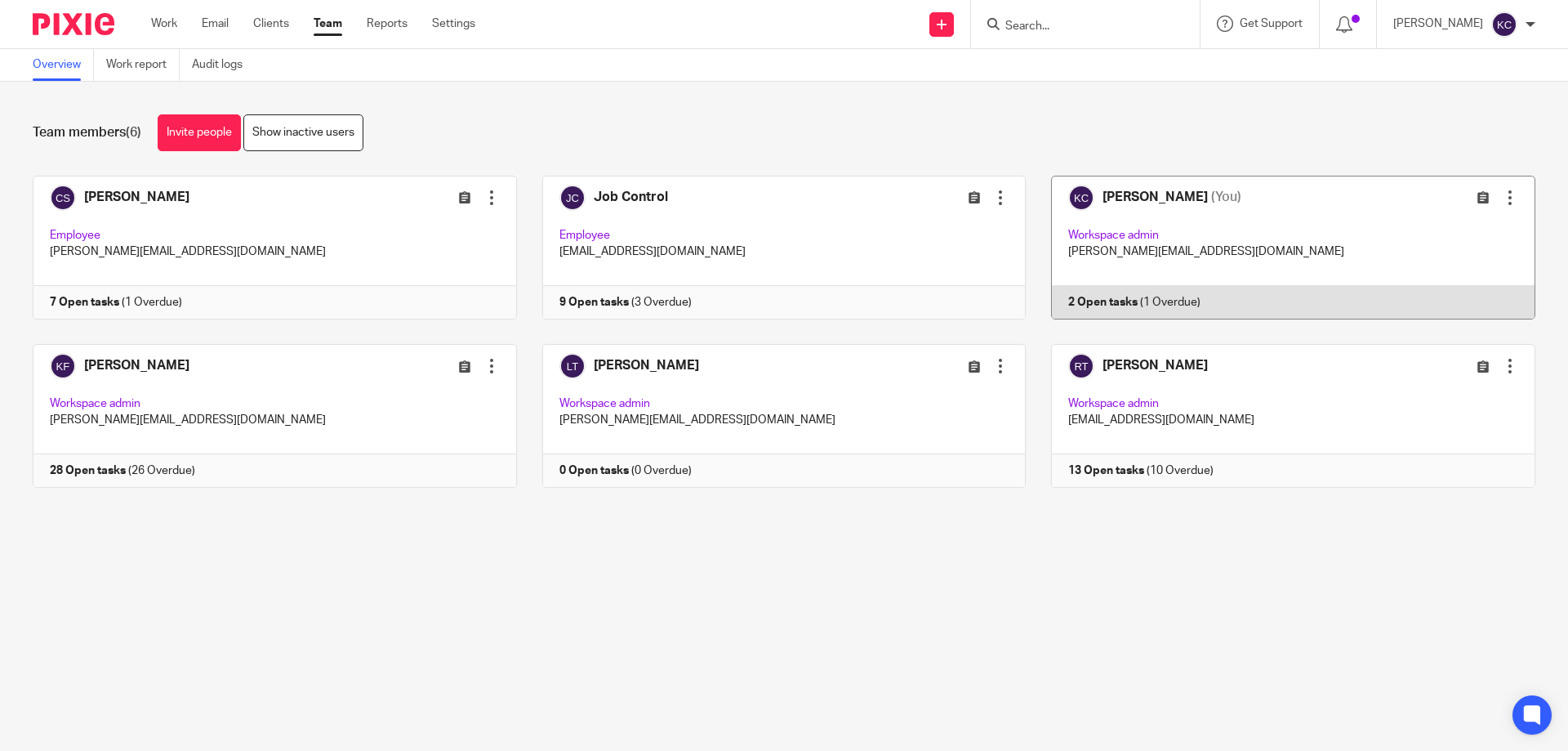
click at [1293, 221] on link at bounding box center [1281, 247] width 510 height 143
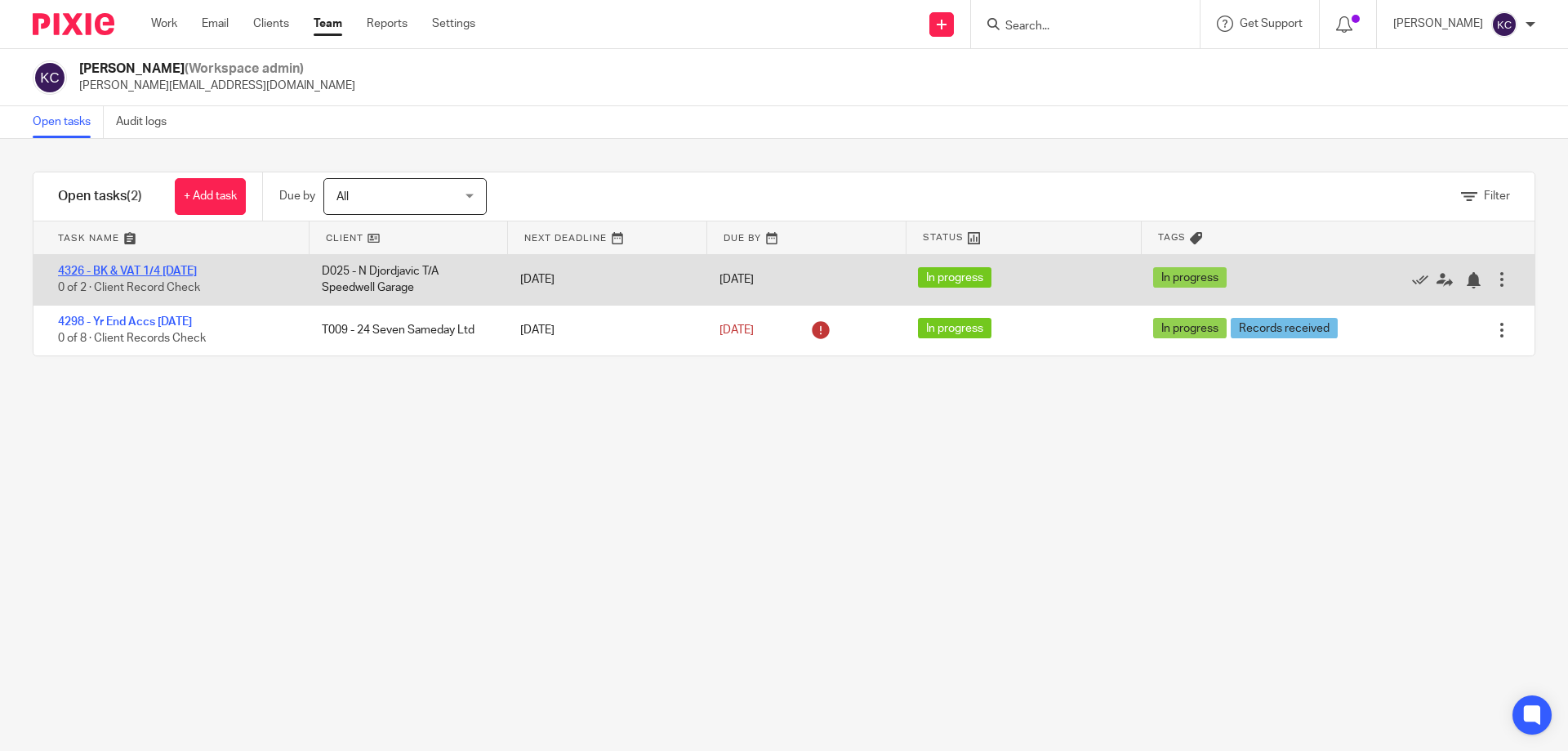
click at [182, 269] on link "4326 - BK & VAT 1/4 [DATE]" at bounding box center [127, 271] width 139 height 11
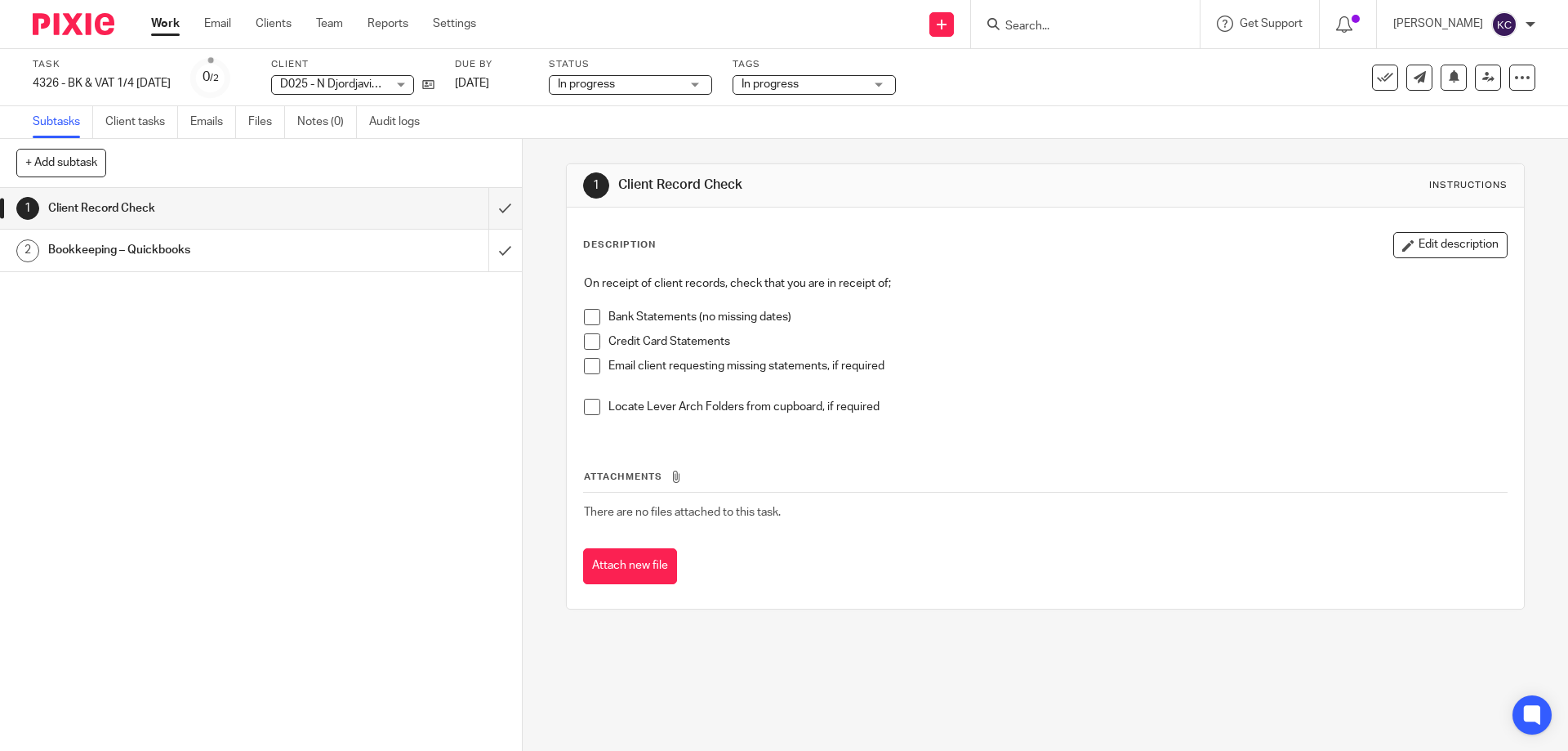
click at [585, 319] on span at bounding box center [591, 316] width 16 height 16
click at [585, 334] on span at bounding box center [591, 341] width 16 height 16
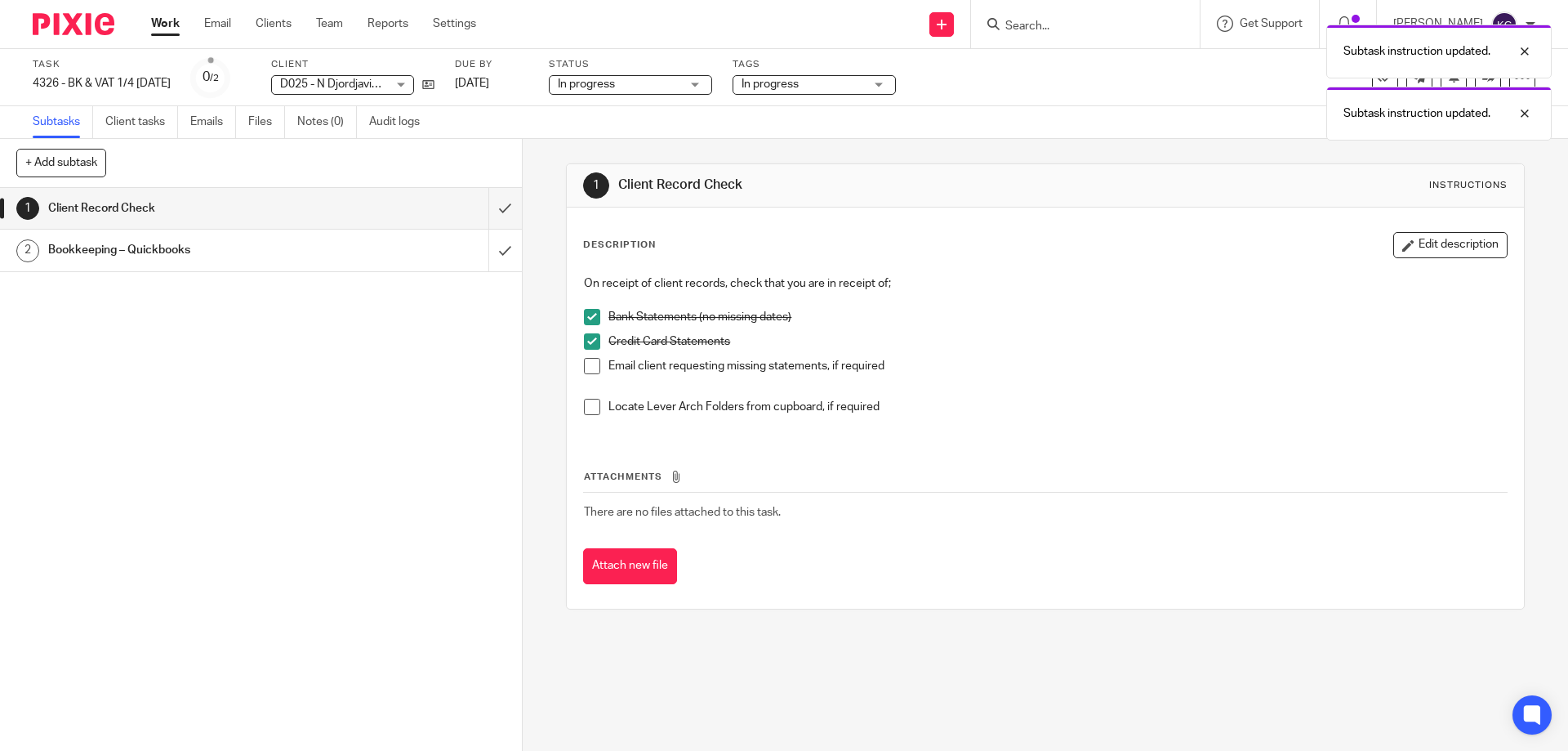
click at [584, 358] on span at bounding box center [591, 366] width 16 height 16
click at [575, 411] on div "On receipt of client records, check that you are in receipt of; Bank Statements…" at bounding box center [1044, 352] width 938 height 169
click at [584, 407] on span at bounding box center [591, 406] width 16 height 16
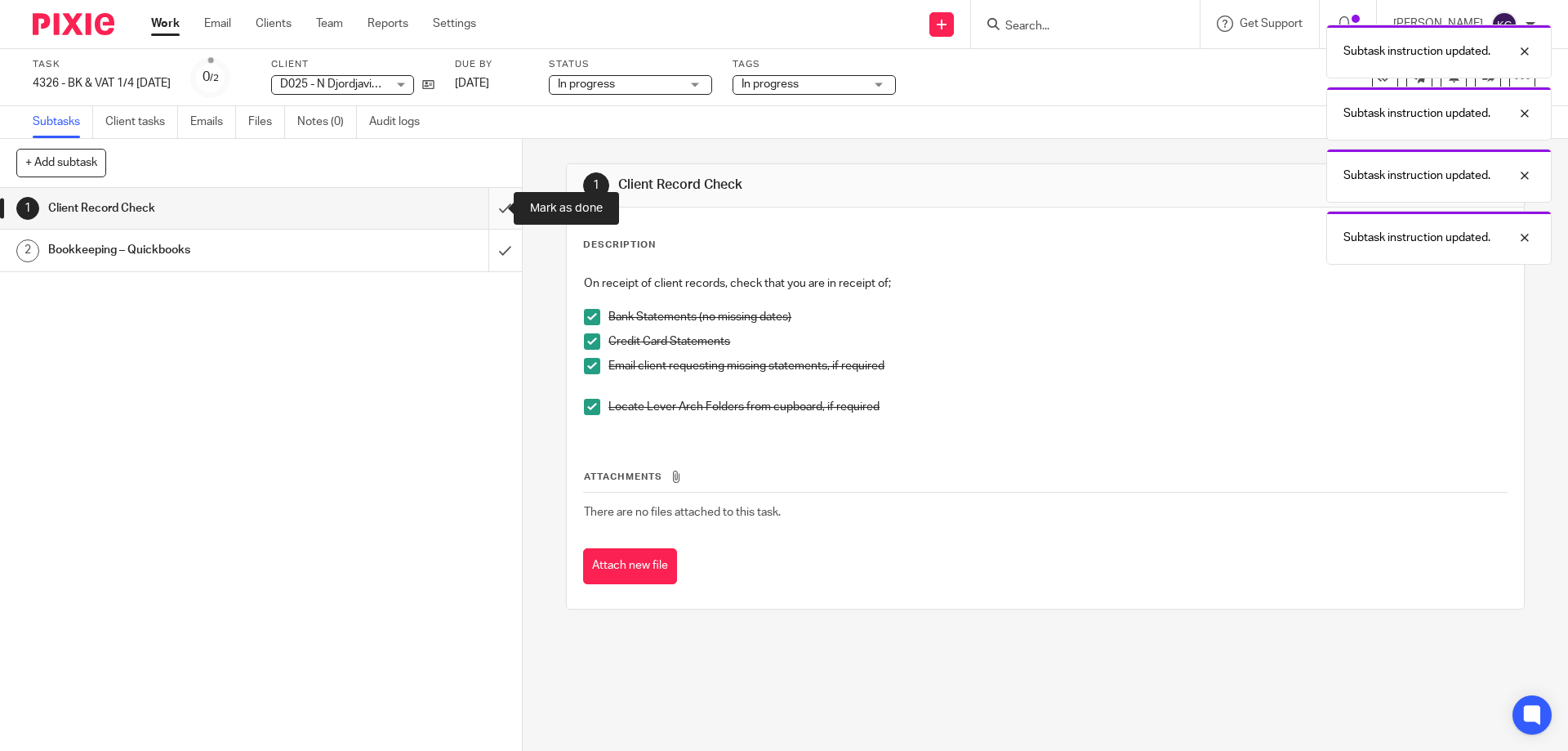
click at [491, 212] on input "submit" at bounding box center [261, 208] width 522 height 41
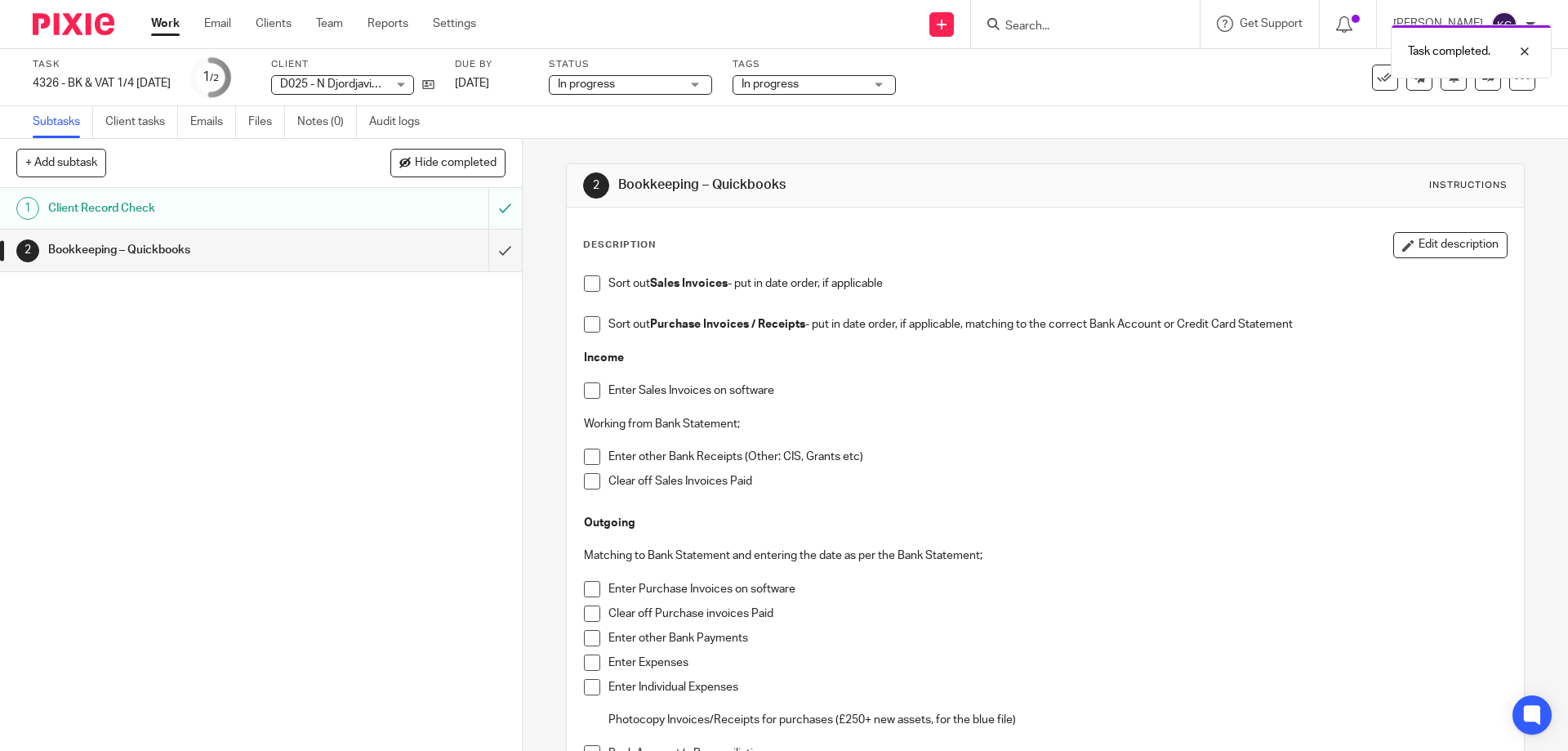
click at [755, 83] on span "In progress" at bounding box center [769, 84] width 57 height 11
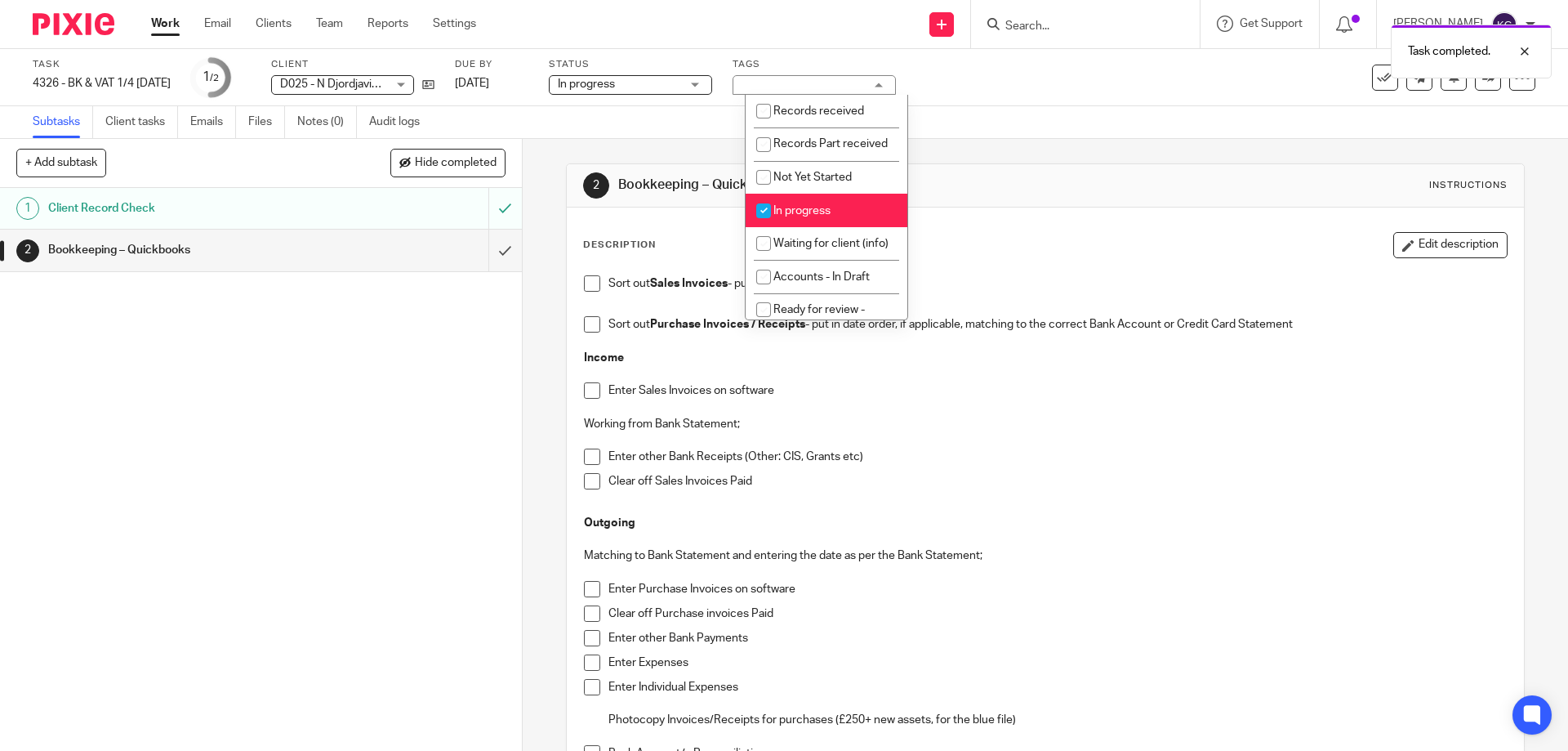
click at [764, 226] on input "checkbox" at bounding box center [763, 210] width 31 height 31
checkbox input "false"
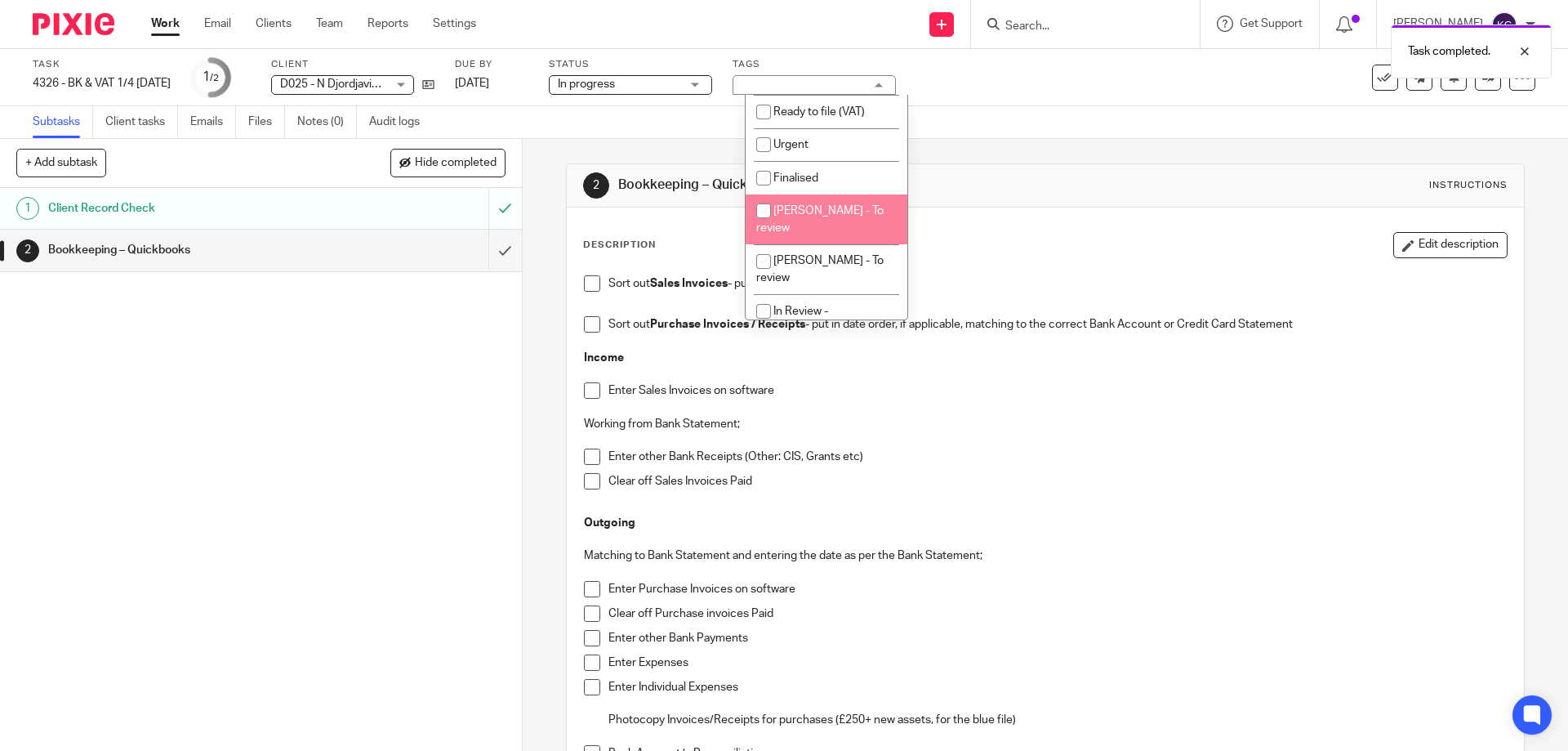
scroll to position [327, 0]
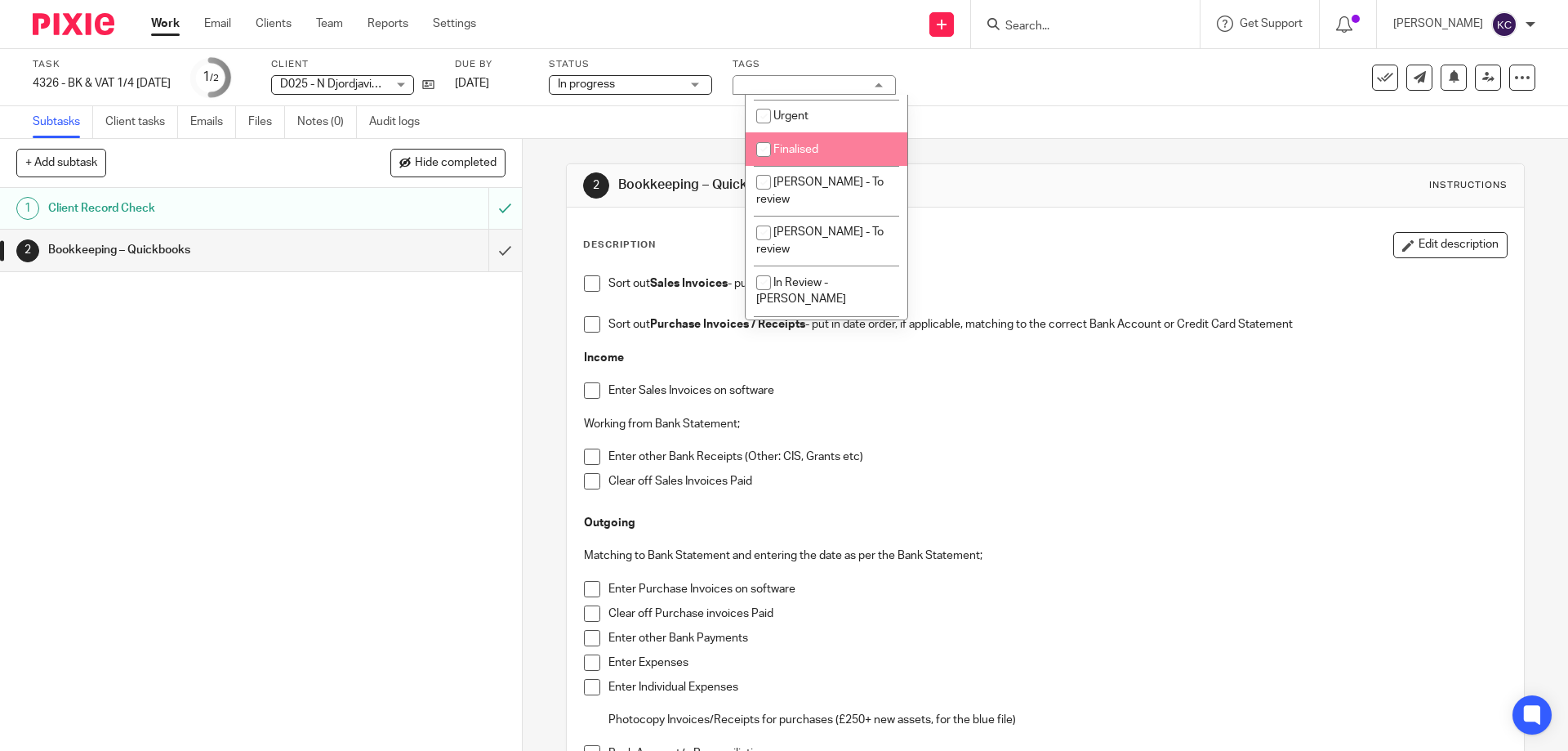
click at [794, 156] on span "Finalised" at bounding box center [796, 149] width 45 height 11
checkbox input "true"
click at [396, 256] on div "Bookkeeping – Quickbooks" at bounding box center [260, 250] width 424 height 24
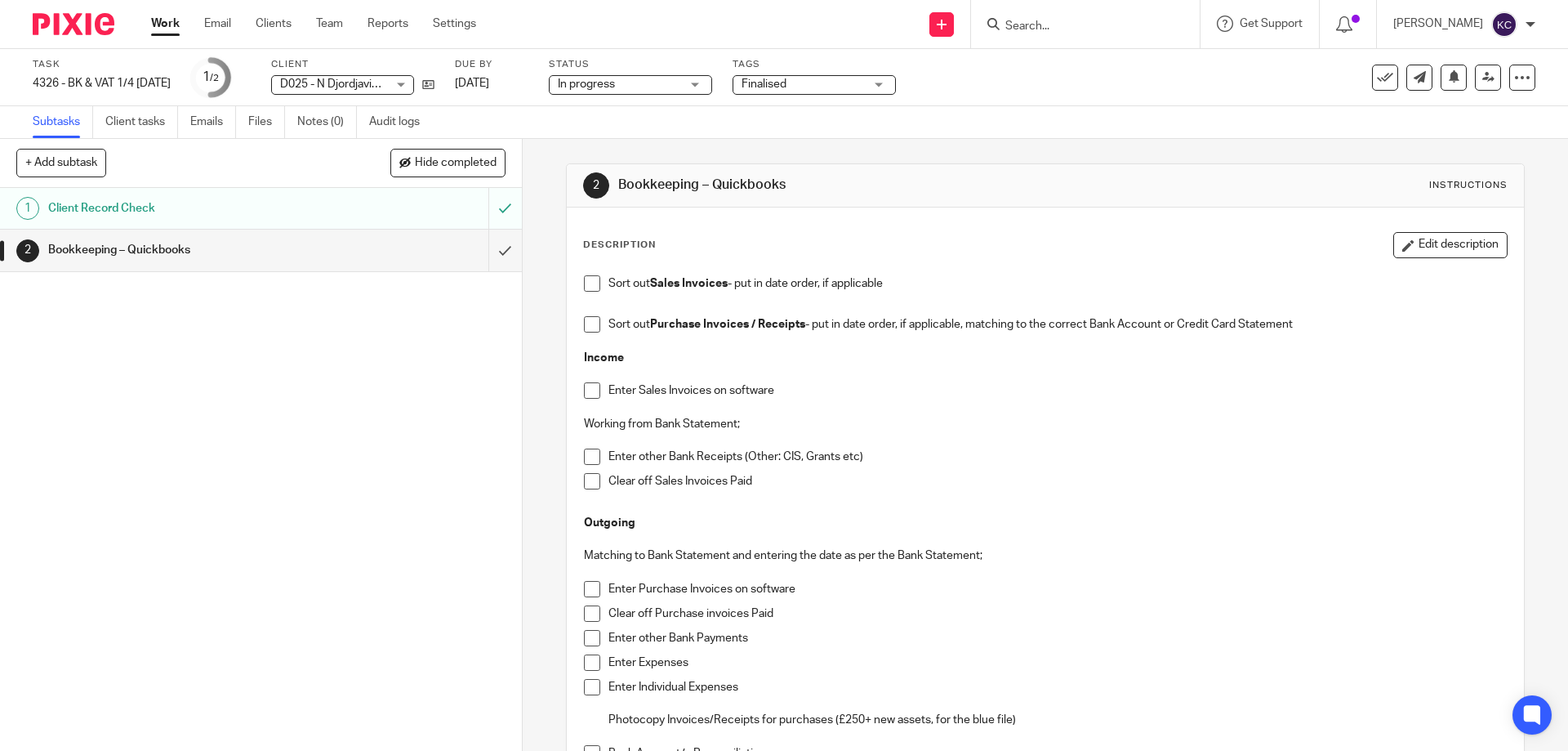
click at [590, 281] on span at bounding box center [591, 283] width 16 height 16
click at [590, 330] on span at bounding box center [591, 323] width 16 height 16
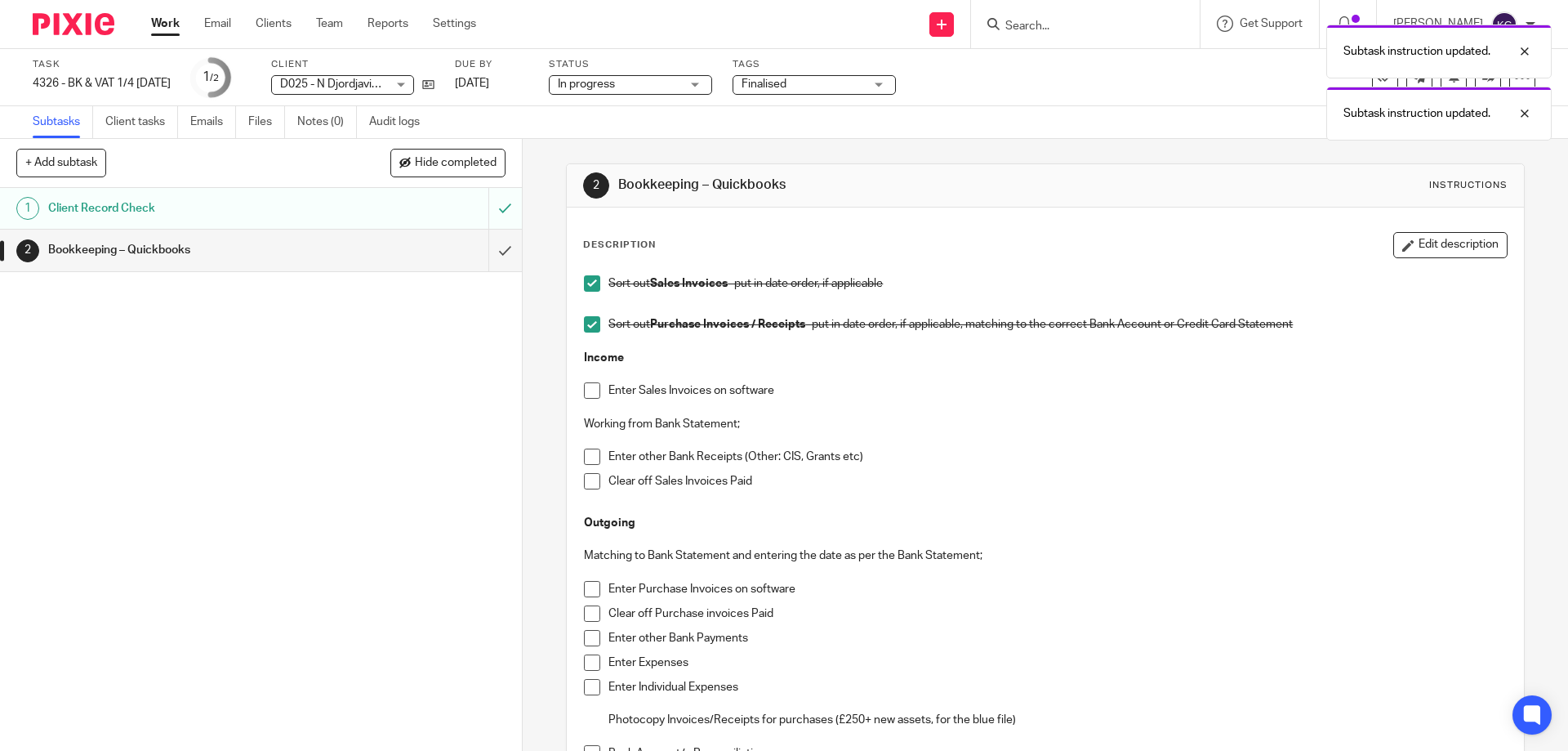
click at [587, 384] on span at bounding box center [591, 390] width 16 height 16
click at [587, 445] on p at bounding box center [1045, 440] width 922 height 16
click at [584, 456] on span at bounding box center [591, 456] width 16 height 16
click at [584, 493] on li "Clear off Sales Invoices Paid" at bounding box center [1045, 486] width 922 height 24
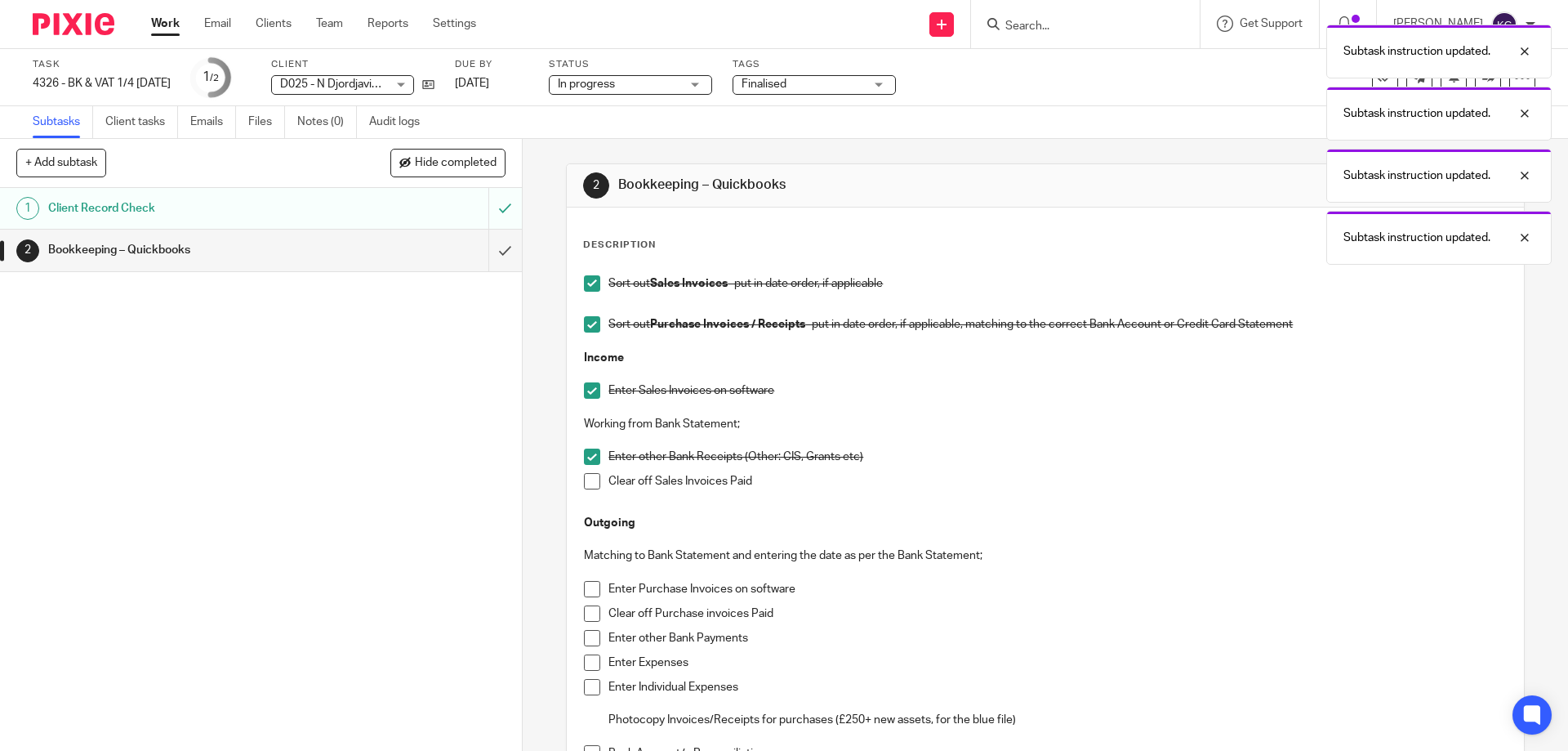
click at [584, 491] on li "Clear off Sales Invoices Paid" at bounding box center [1045, 486] width 922 height 24
click at [584, 483] on span at bounding box center [591, 481] width 16 height 16
click at [589, 591] on span at bounding box center [591, 589] width 16 height 16
click at [587, 613] on span at bounding box center [591, 613] width 16 height 16
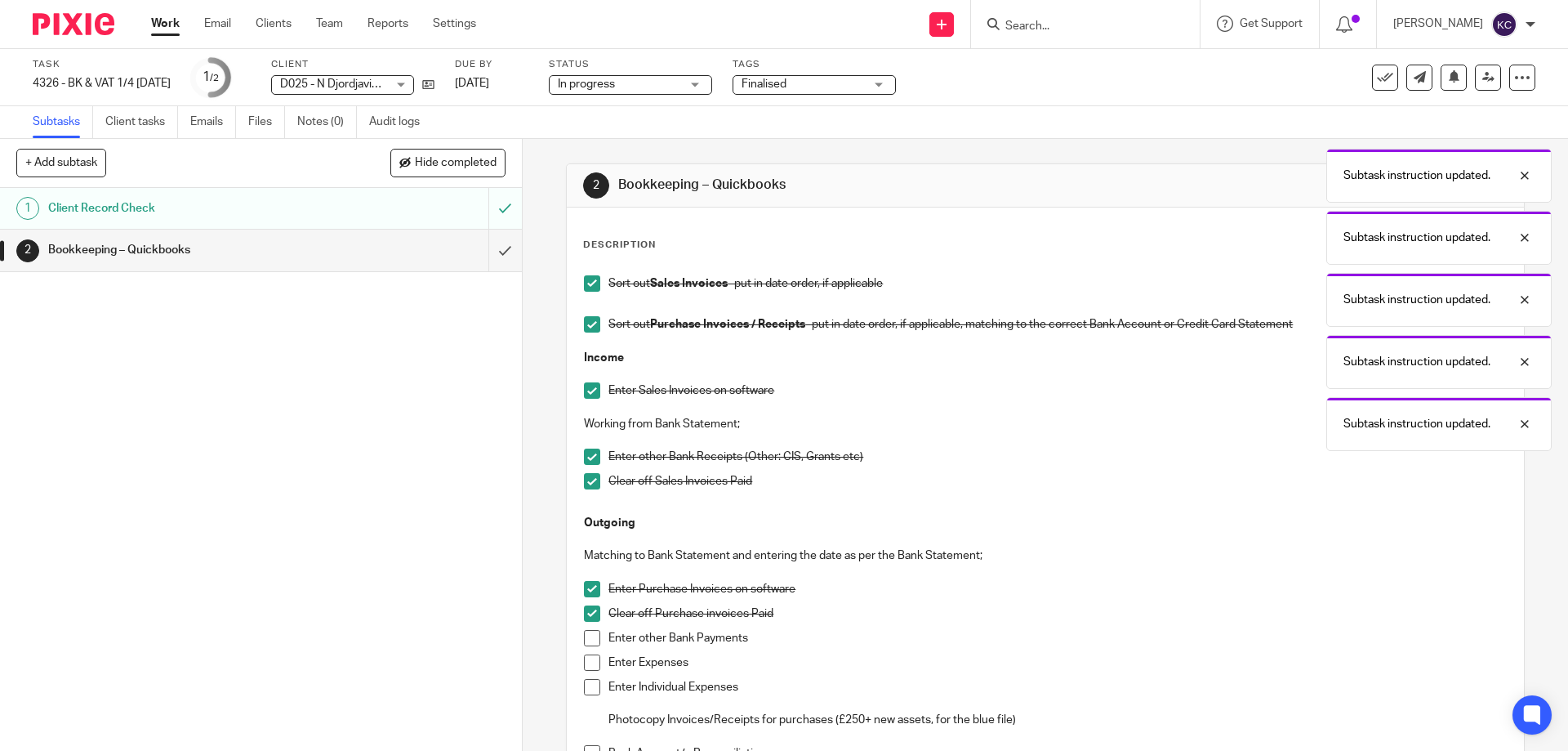
click at [589, 639] on span at bounding box center [591, 638] width 16 height 16
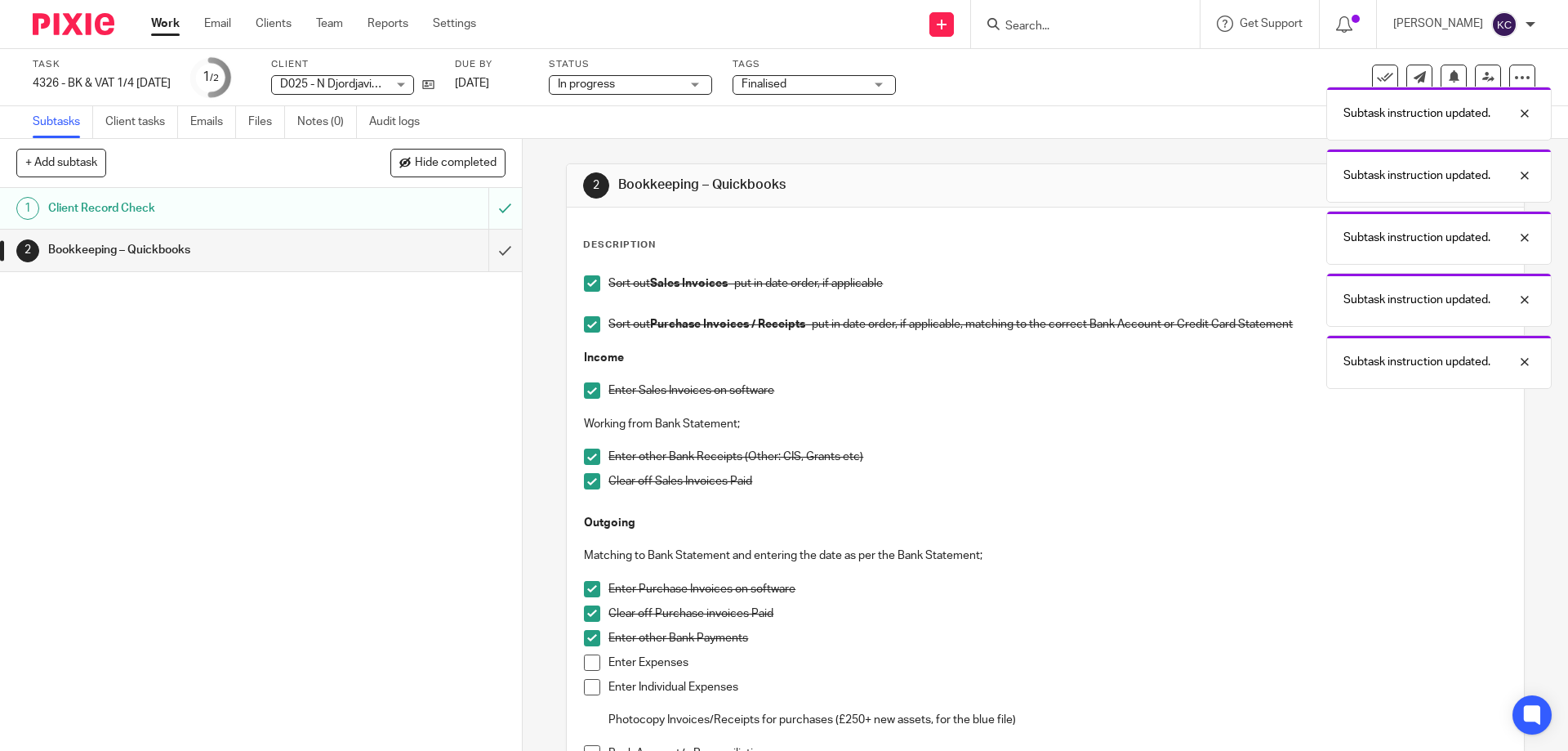
click at [584, 663] on span at bounding box center [591, 662] width 16 height 16
drag, startPoint x: 589, startPoint y: 684, endPoint x: 638, endPoint y: 673, distance: 50.2
click at [590, 684] on span at bounding box center [591, 686] width 16 height 16
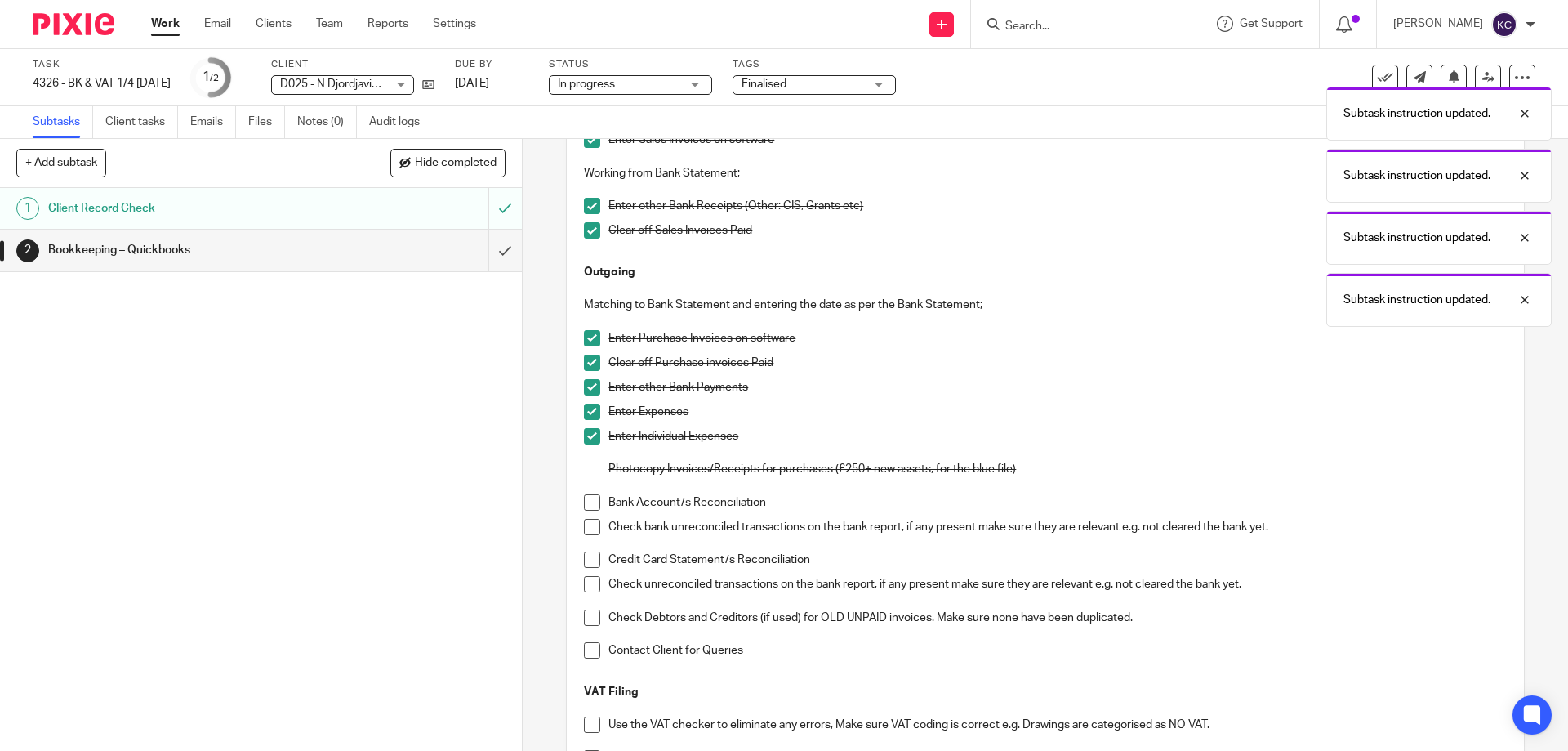
scroll to position [327, 0]
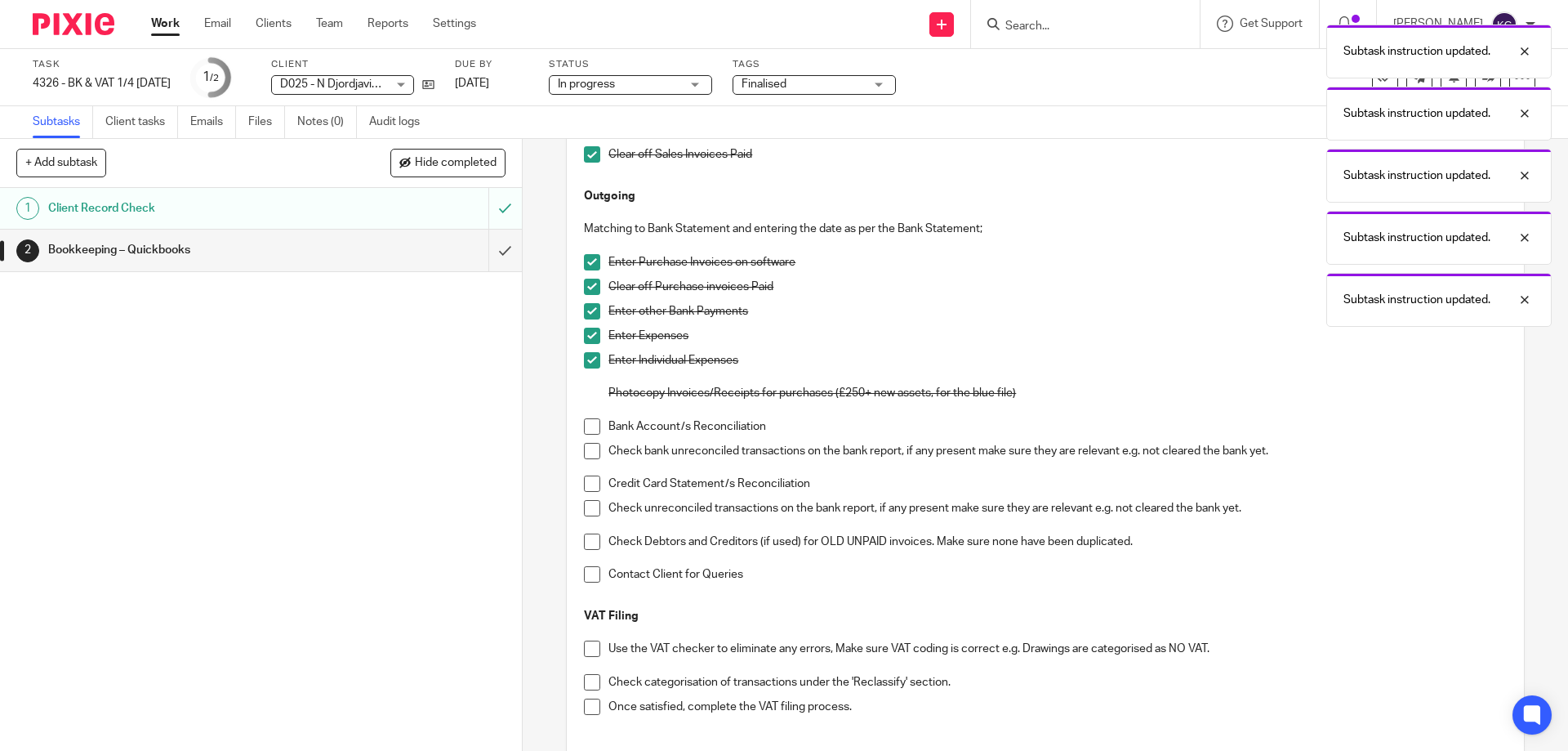
click at [585, 426] on span at bounding box center [591, 426] width 16 height 16
click at [584, 447] on span at bounding box center [591, 450] width 16 height 16
click at [587, 482] on span at bounding box center [591, 483] width 16 height 16
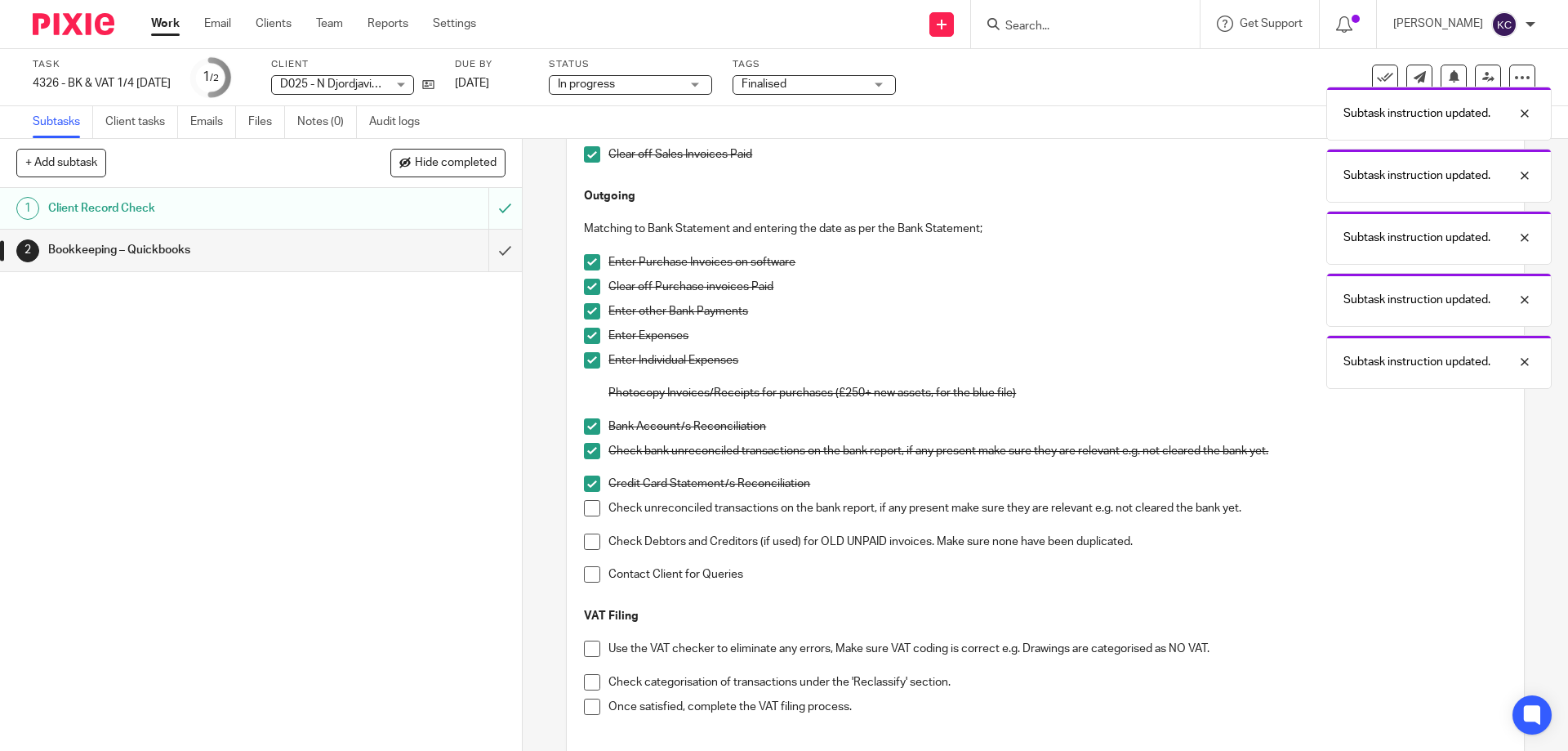
click at [584, 510] on span at bounding box center [591, 507] width 16 height 16
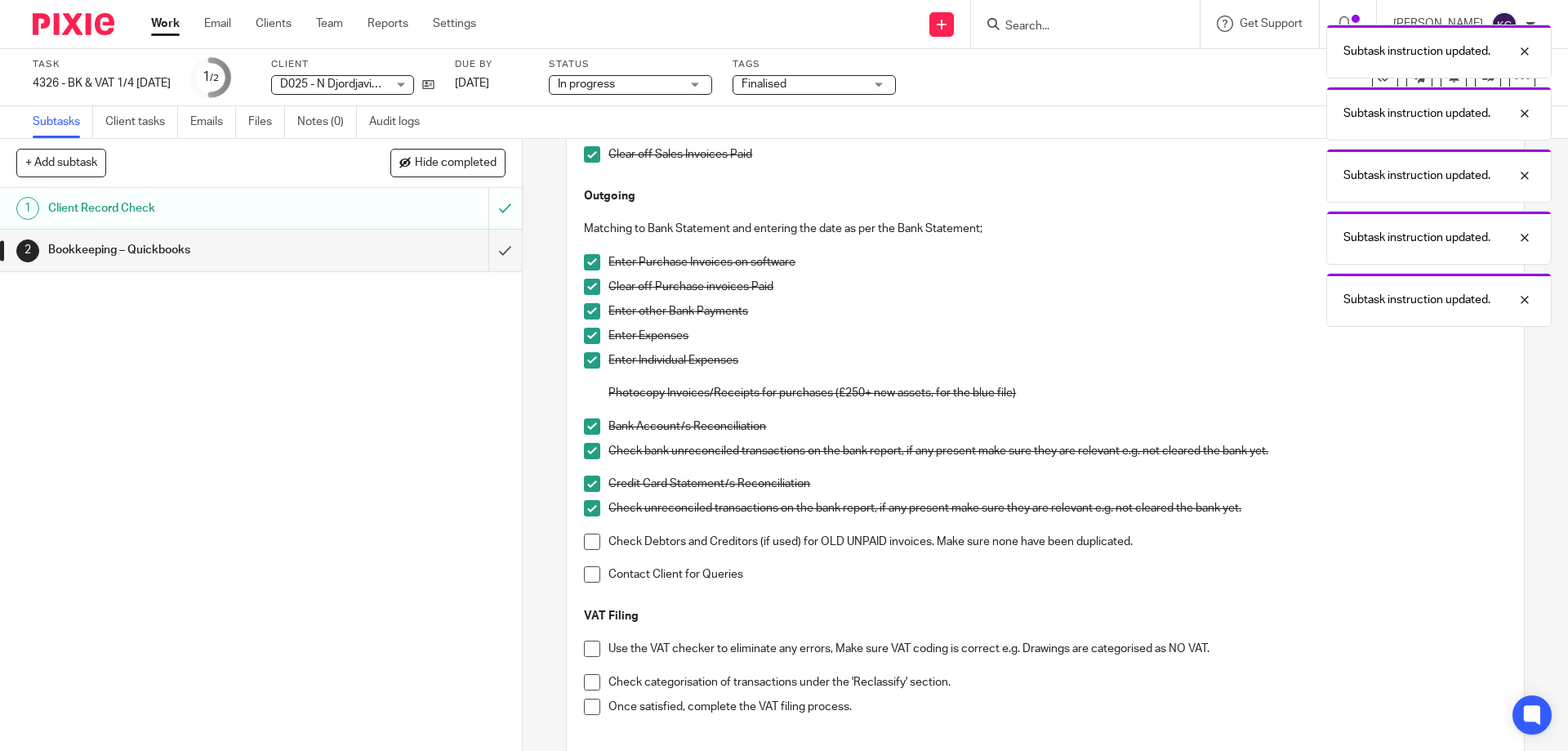
click at [584, 543] on span at bounding box center [591, 541] width 16 height 16
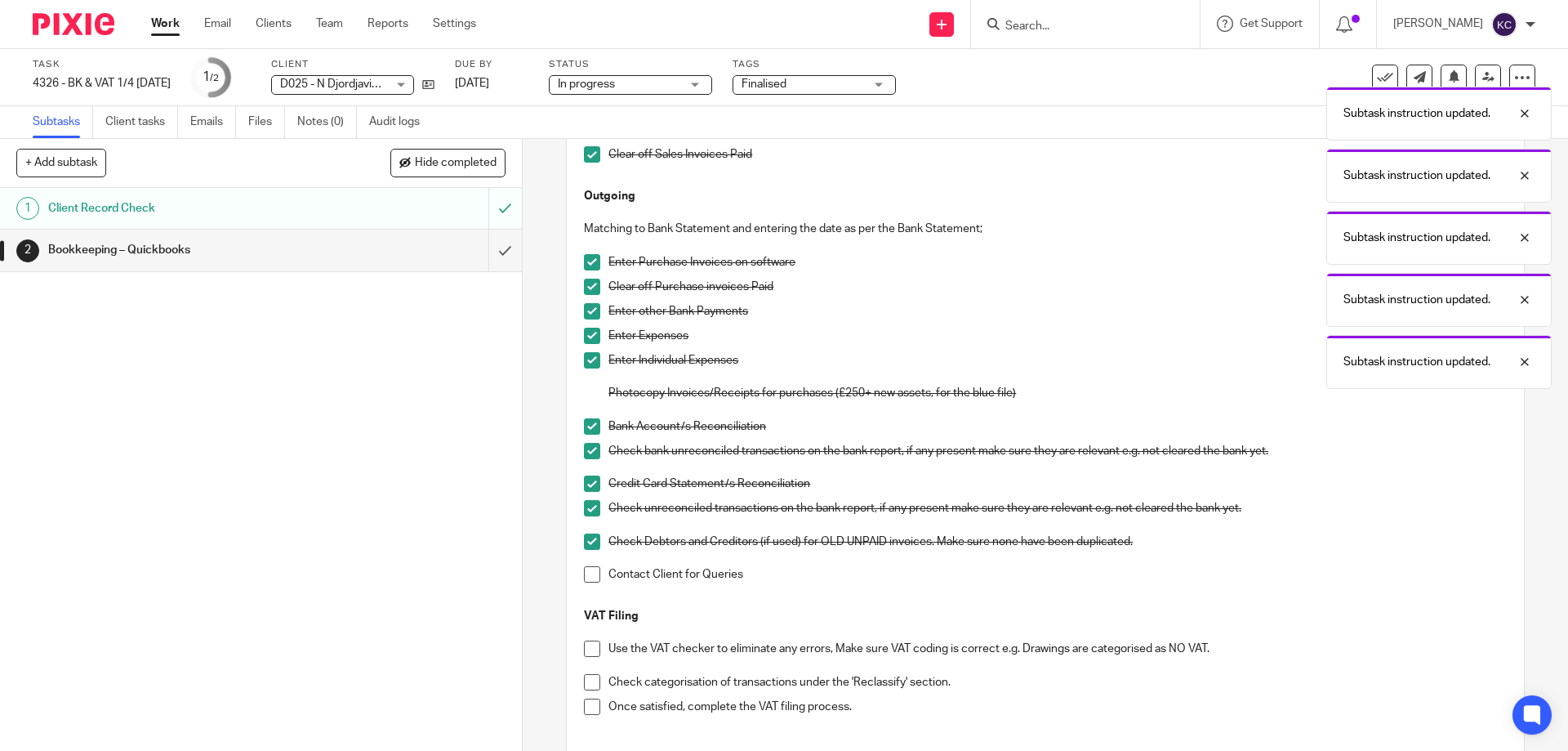
click at [587, 581] on span at bounding box center [591, 574] width 16 height 16
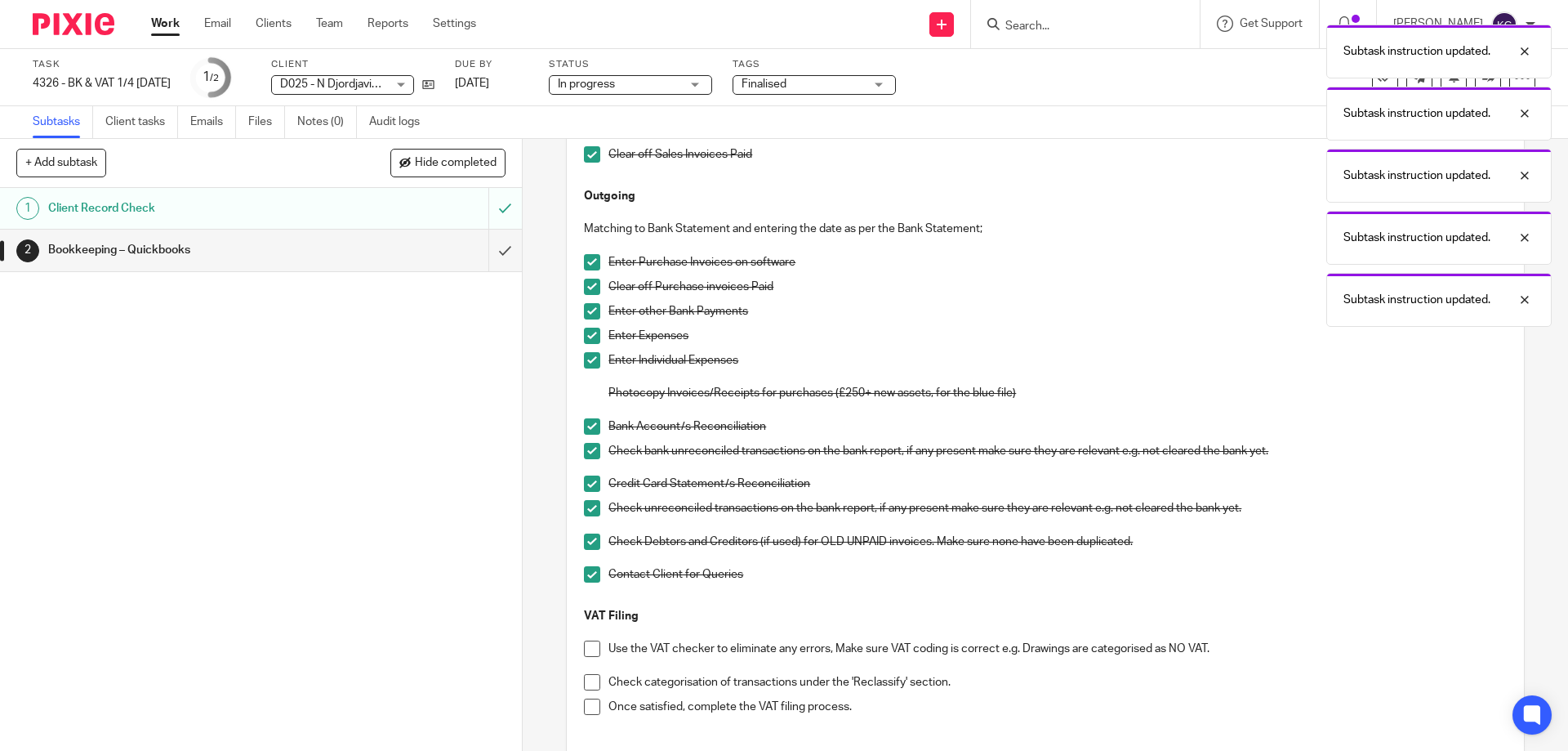
drag, startPoint x: 593, startPoint y: 649, endPoint x: 611, endPoint y: 634, distance: 23.4
click at [593, 648] on span at bounding box center [591, 648] width 16 height 16
click at [586, 684] on span at bounding box center [591, 682] width 16 height 16
click at [584, 710] on span at bounding box center [591, 706] width 16 height 16
click at [490, 244] on input "submit" at bounding box center [261, 250] width 522 height 41
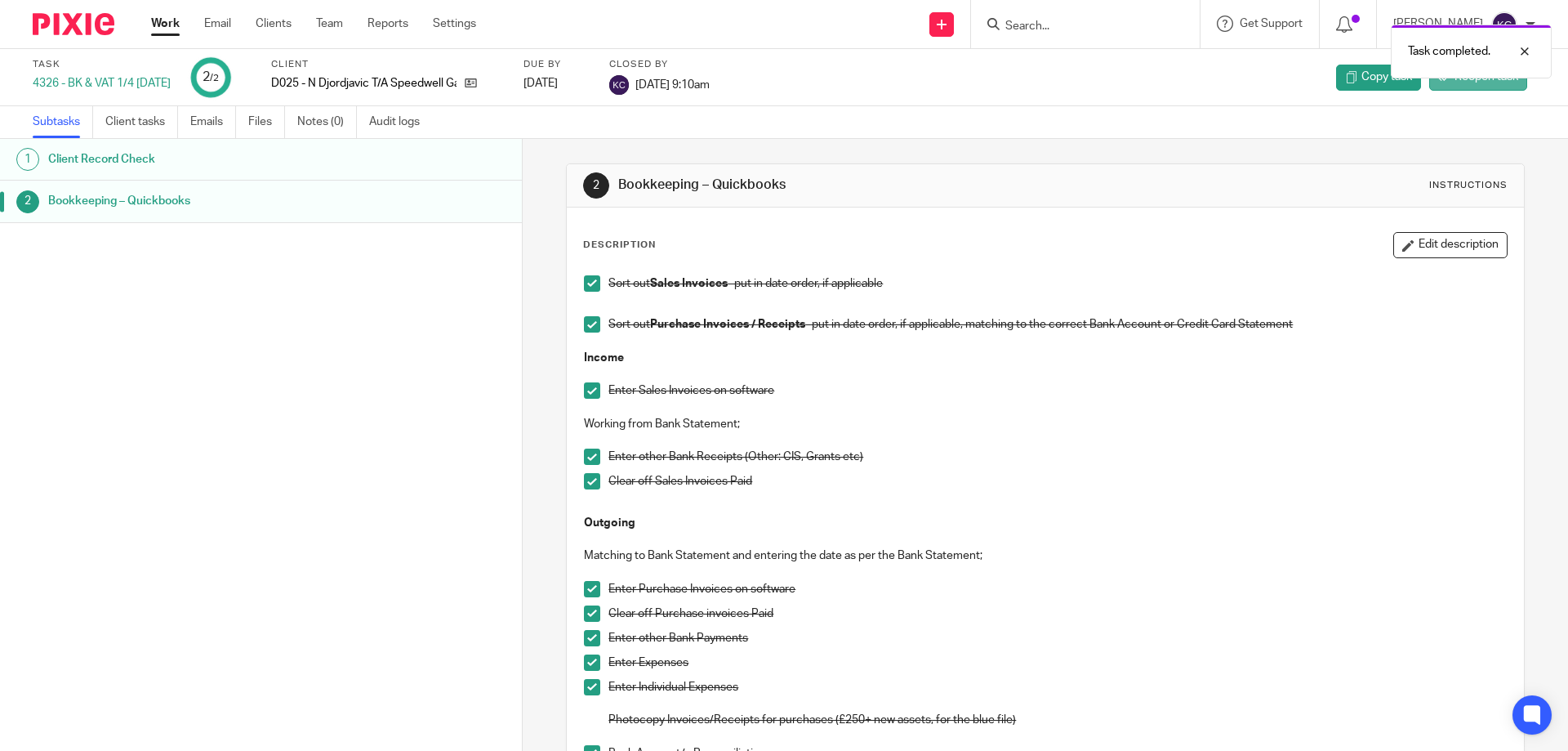
click at [1455, 83] on span "Reopen task" at bounding box center [1486, 76] width 64 height 16
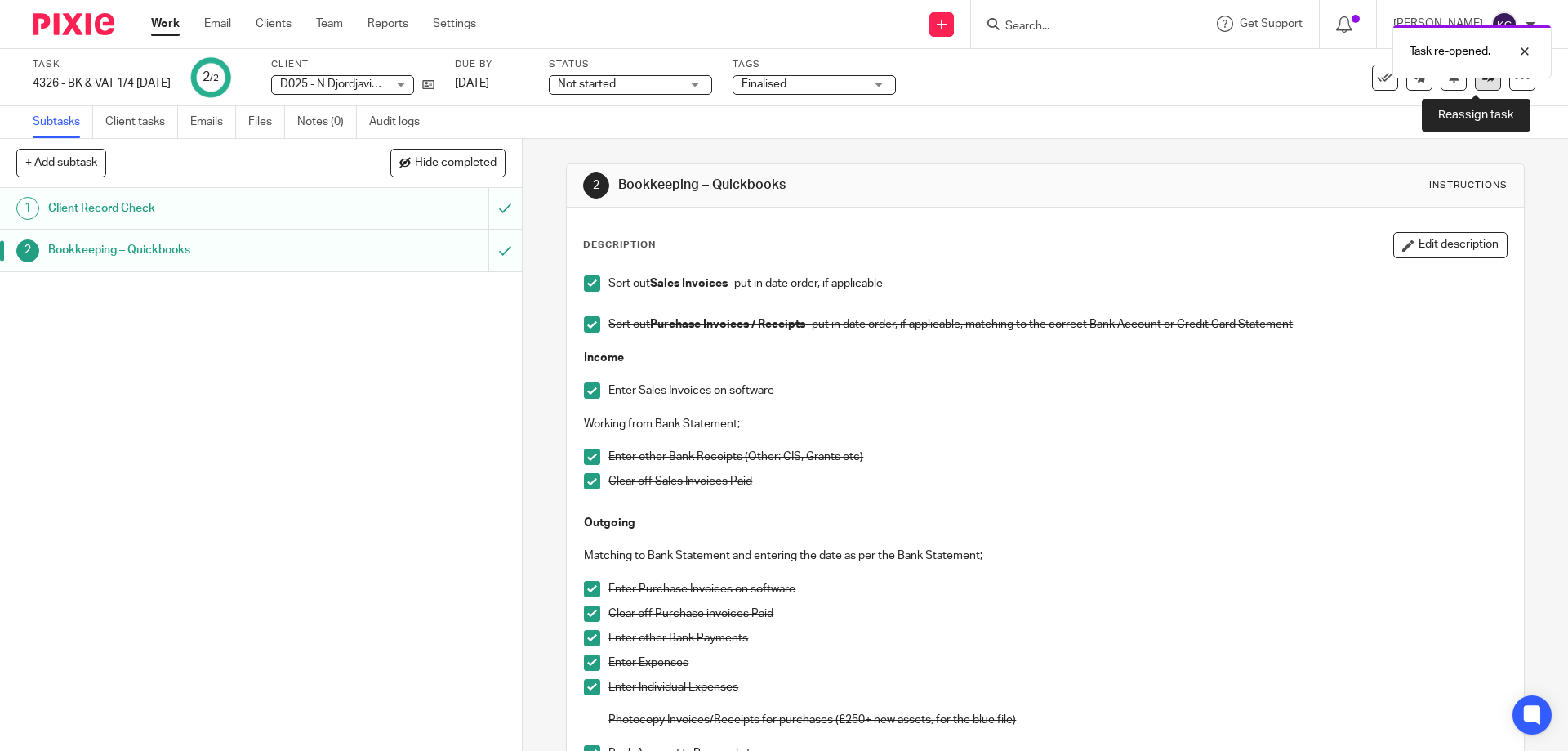
click at [1475, 86] on link at bounding box center [1488, 78] width 26 height 26
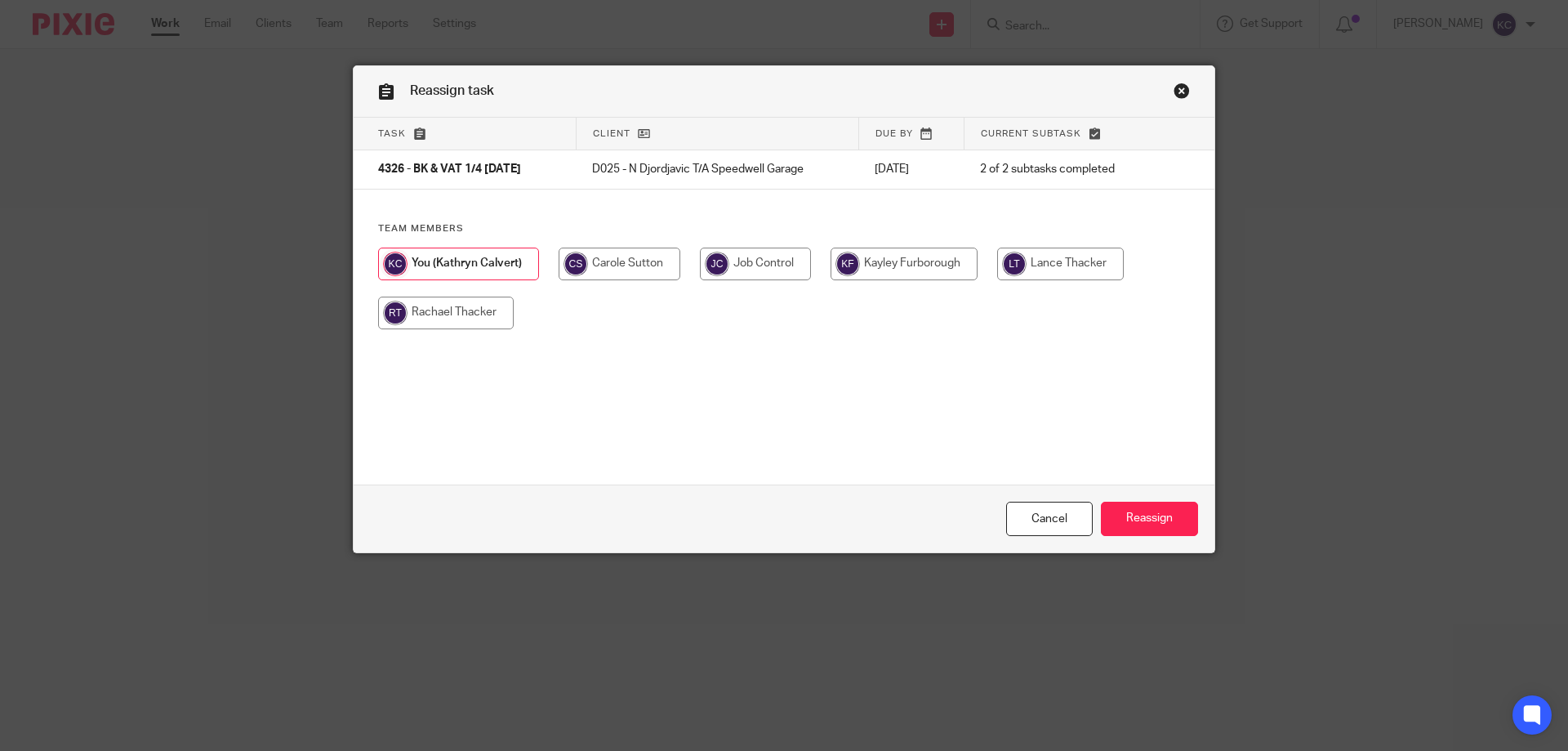
click at [774, 263] on input "radio" at bounding box center [755, 263] width 112 height 33
radio input "true"
click at [1127, 528] on input "Reassign" at bounding box center [1150, 518] width 97 height 35
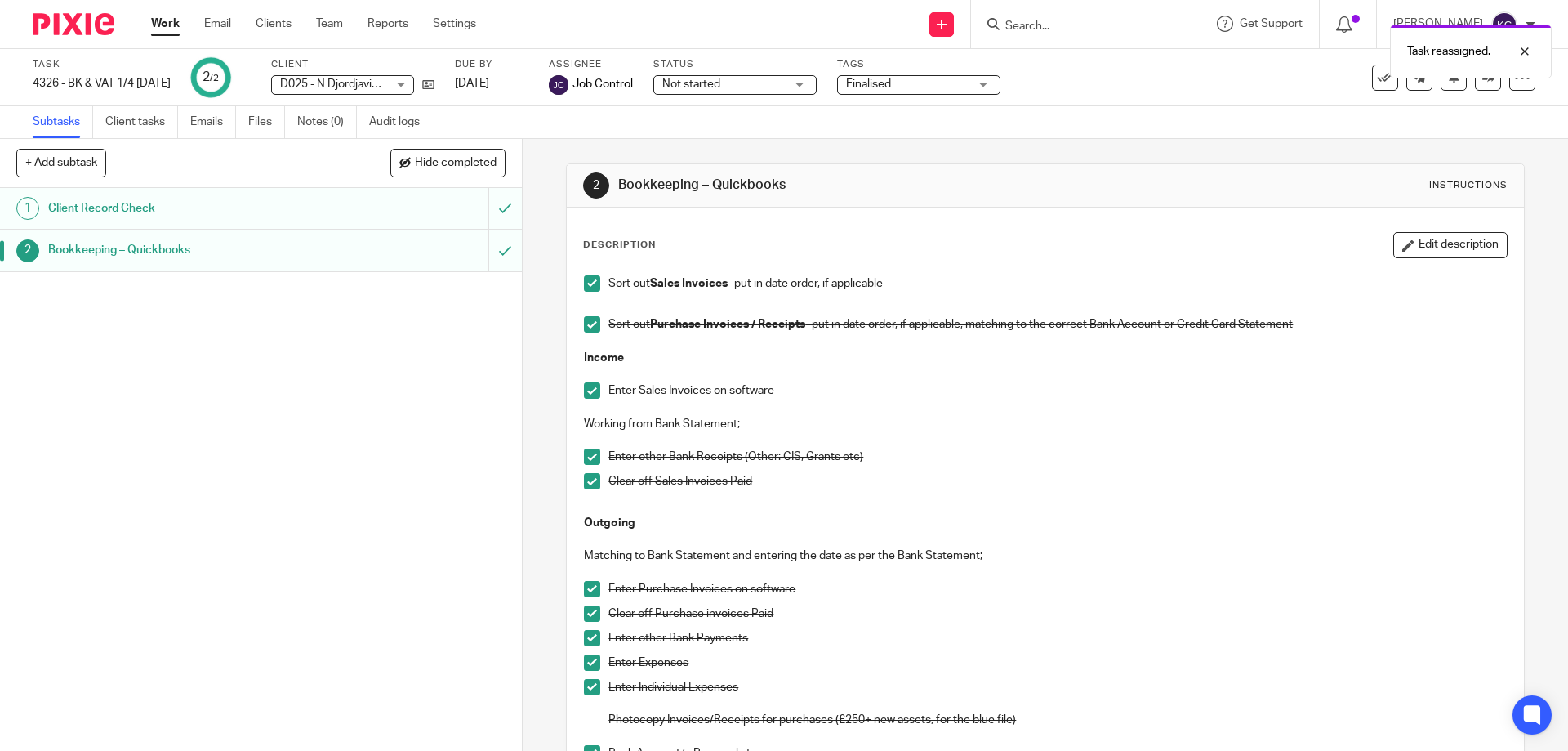
click at [313, 22] on ul "Work Email Clients Team Reports Settings" at bounding box center [325, 23] width 350 height 16
click at [326, 23] on link "Team" at bounding box center [329, 23] width 27 height 16
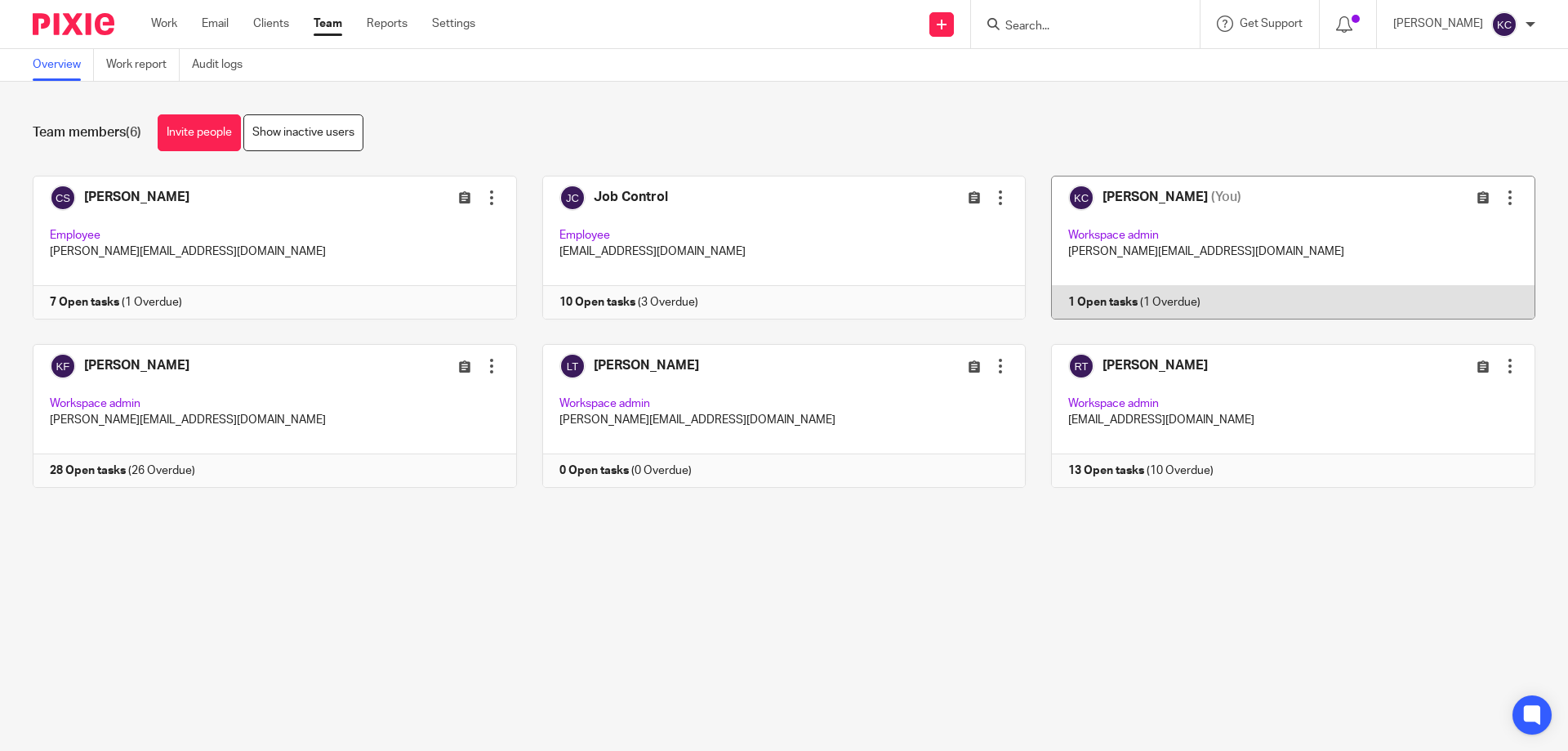
click at [1195, 219] on link at bounding box center [1281, 247] width 510 height 143
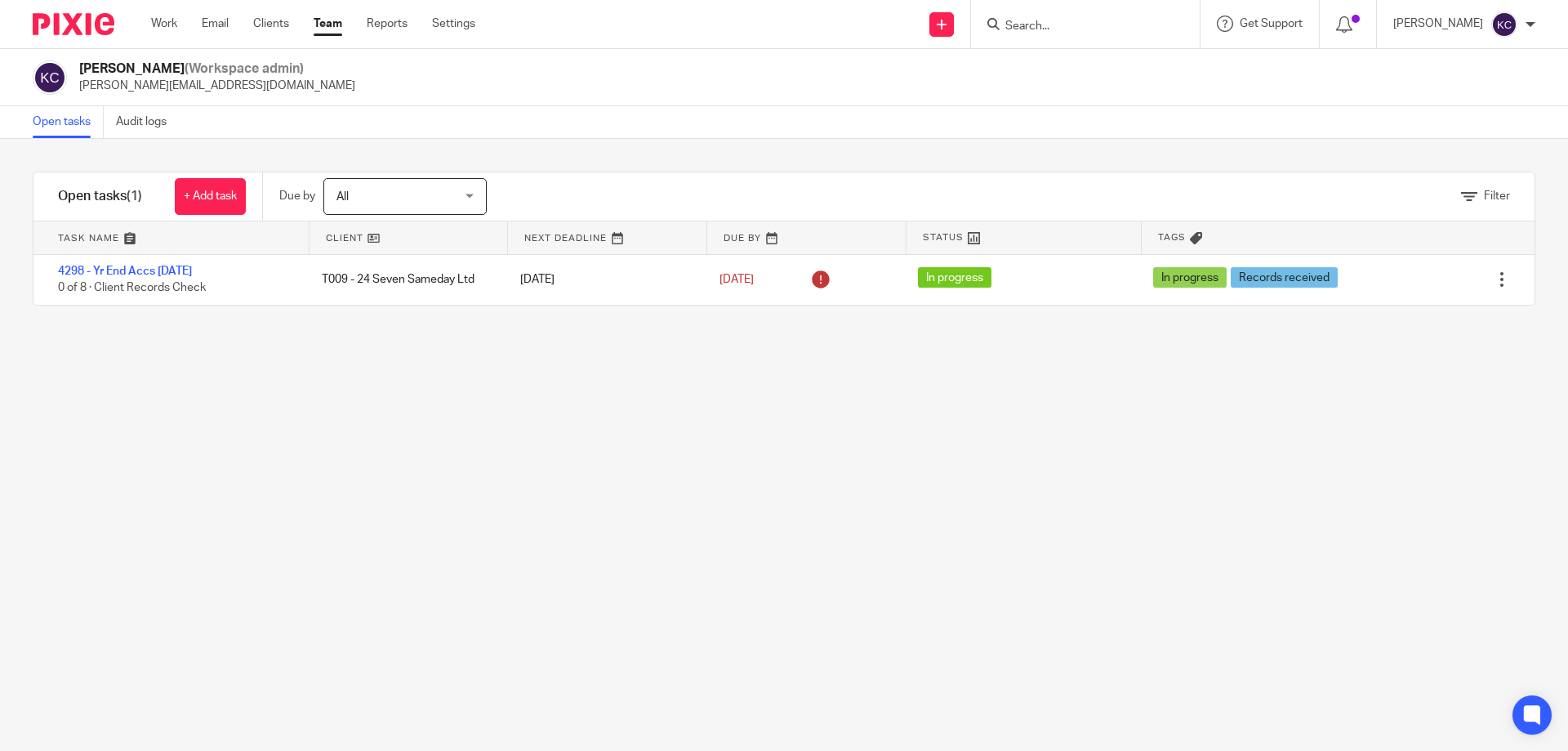
click at [1079, 33] on input "Search" at bounding box center [1077, 27] width 147 height 15
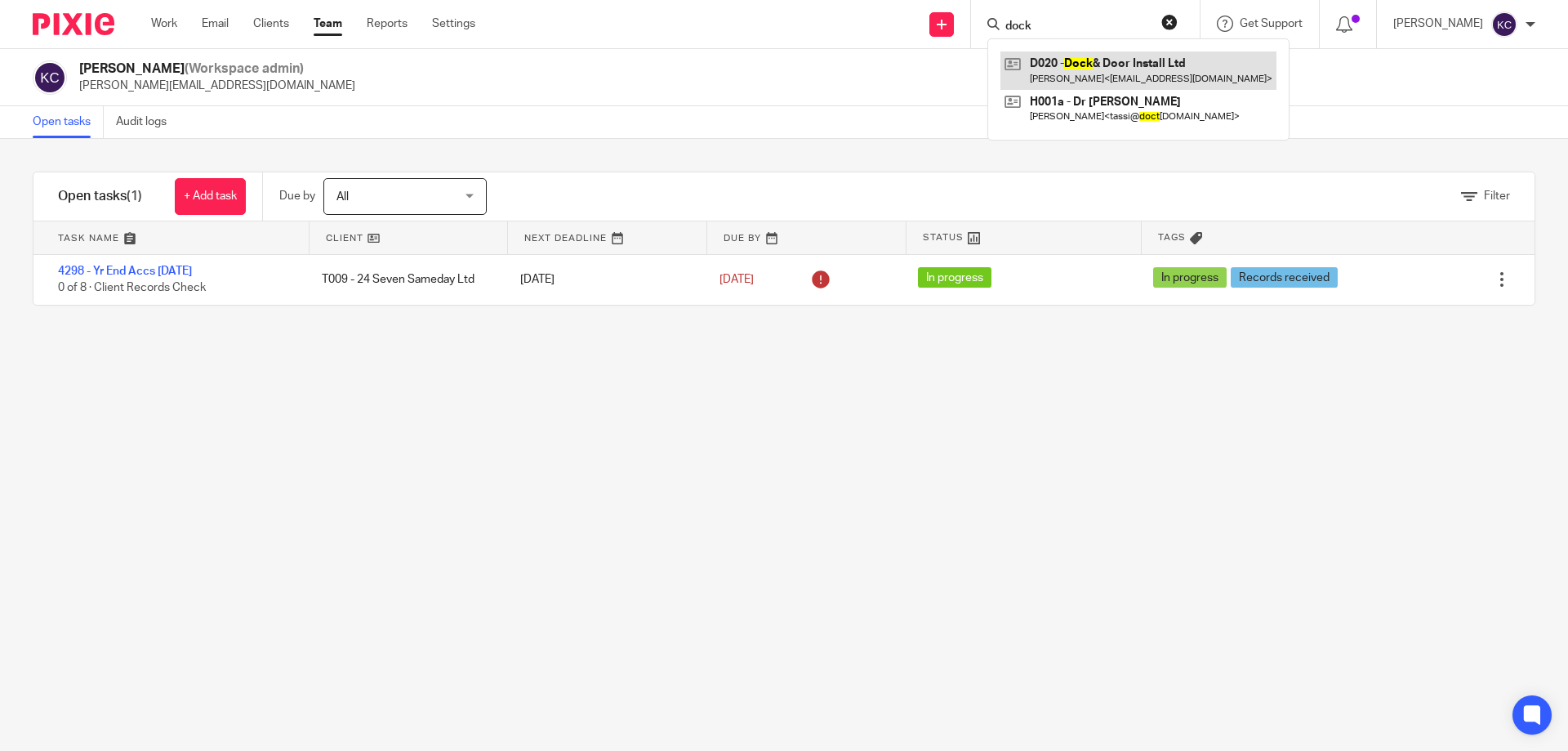
type input "dock"
click at [1094, 60] on link at bounding box center [1139, 70] width 276 height 38
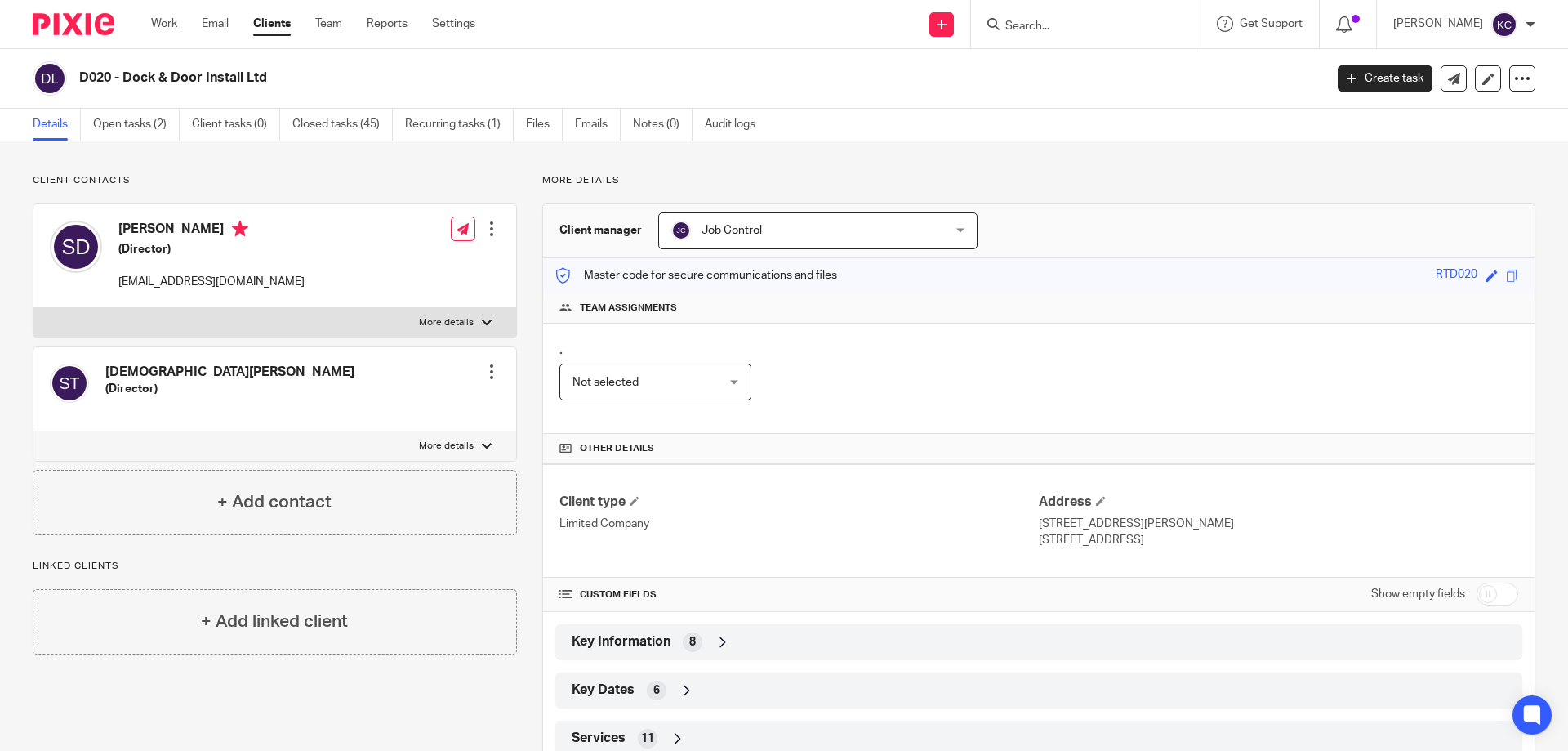
drag, startPoint x: 281, startPoint y: 82, endPoint x: 82, endPoint y: 80, distance: 199.0
click at [82, 80] on h2 "D020 - Dock & Door Install Ltd" at bounding box center [574, 78] width 988 height 17
copy h2 "D020 - Dock & Door Install Ltd"
click at [947, 24] on icon at bounding box center [942, 24] width 9 height 9
click at [958, 93] on link "Create task" at bounding box center [949, 99] width 100 height 23
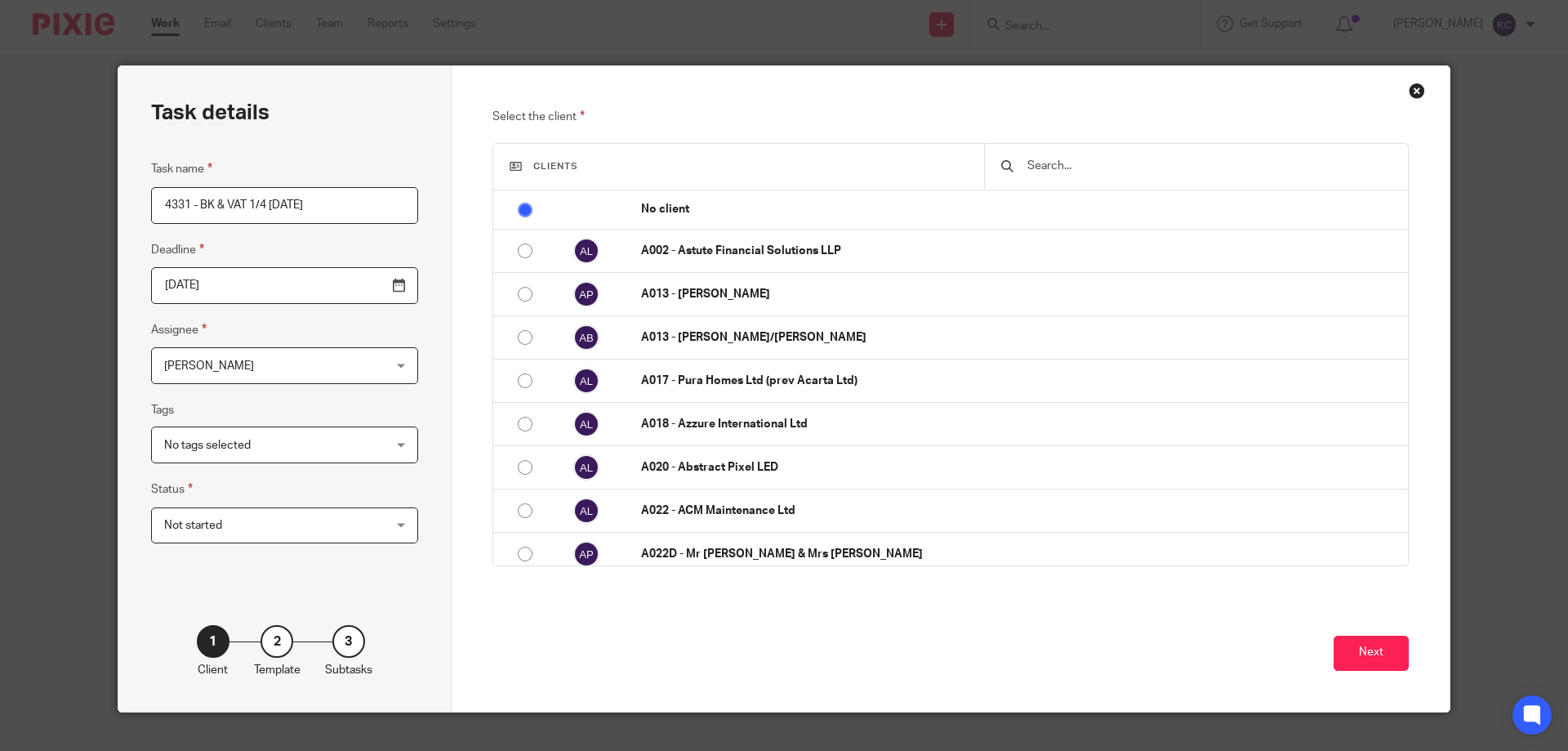
type input "4331 - BK & VAT 1/4 [DATE]"
click at [252, 535] on span "Not started" at bounding box center [265, 525] width 202 height 35
click at [259, 505] on fieldset "Status Not started Not started Not started In progress Accounts in draft Wages 1" at bounding box center [284, 512] width 267 height 64
click at [260, 448] on span "No tags selected" at bounding box center [265, 444] width 202 height 35
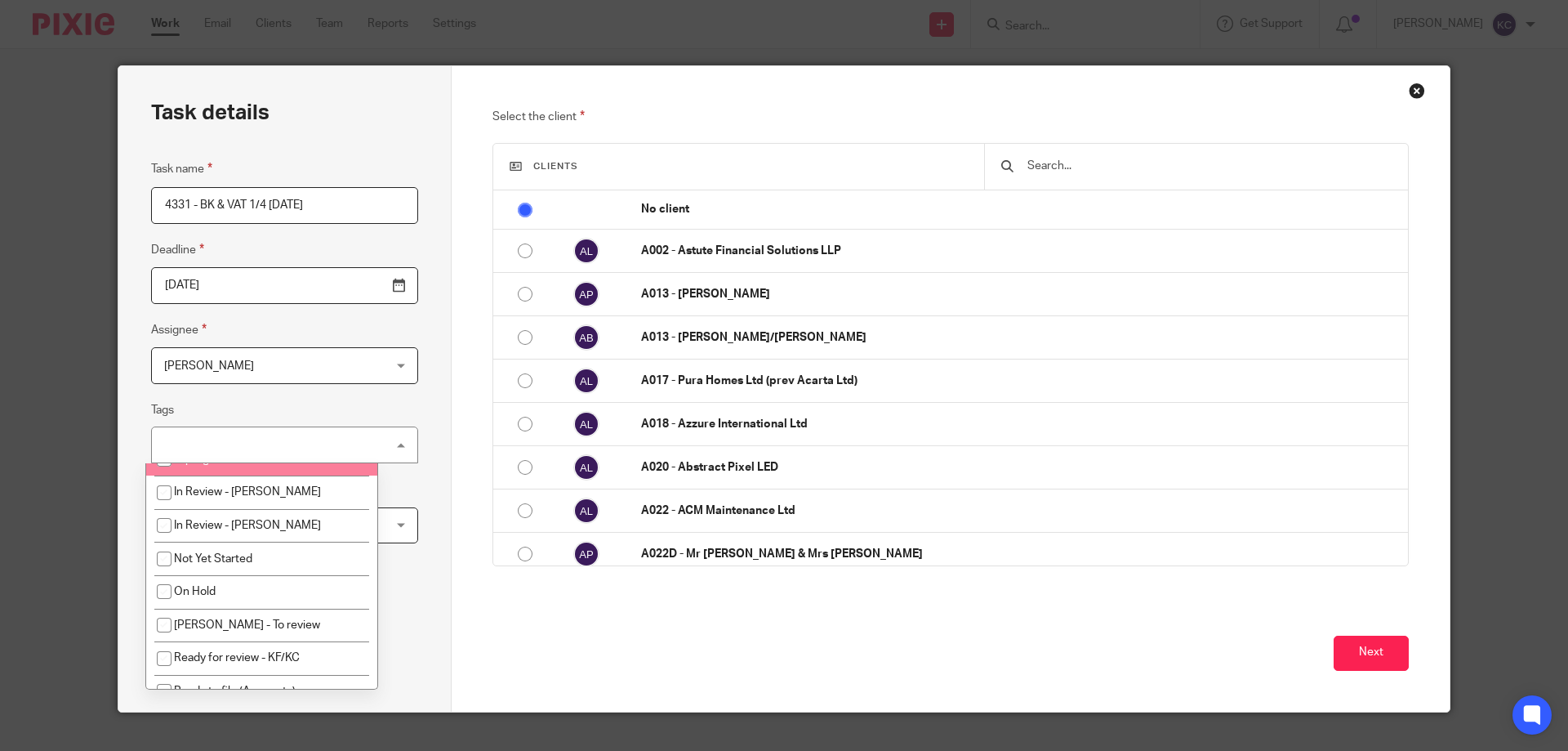
scroll to position [245, 0]
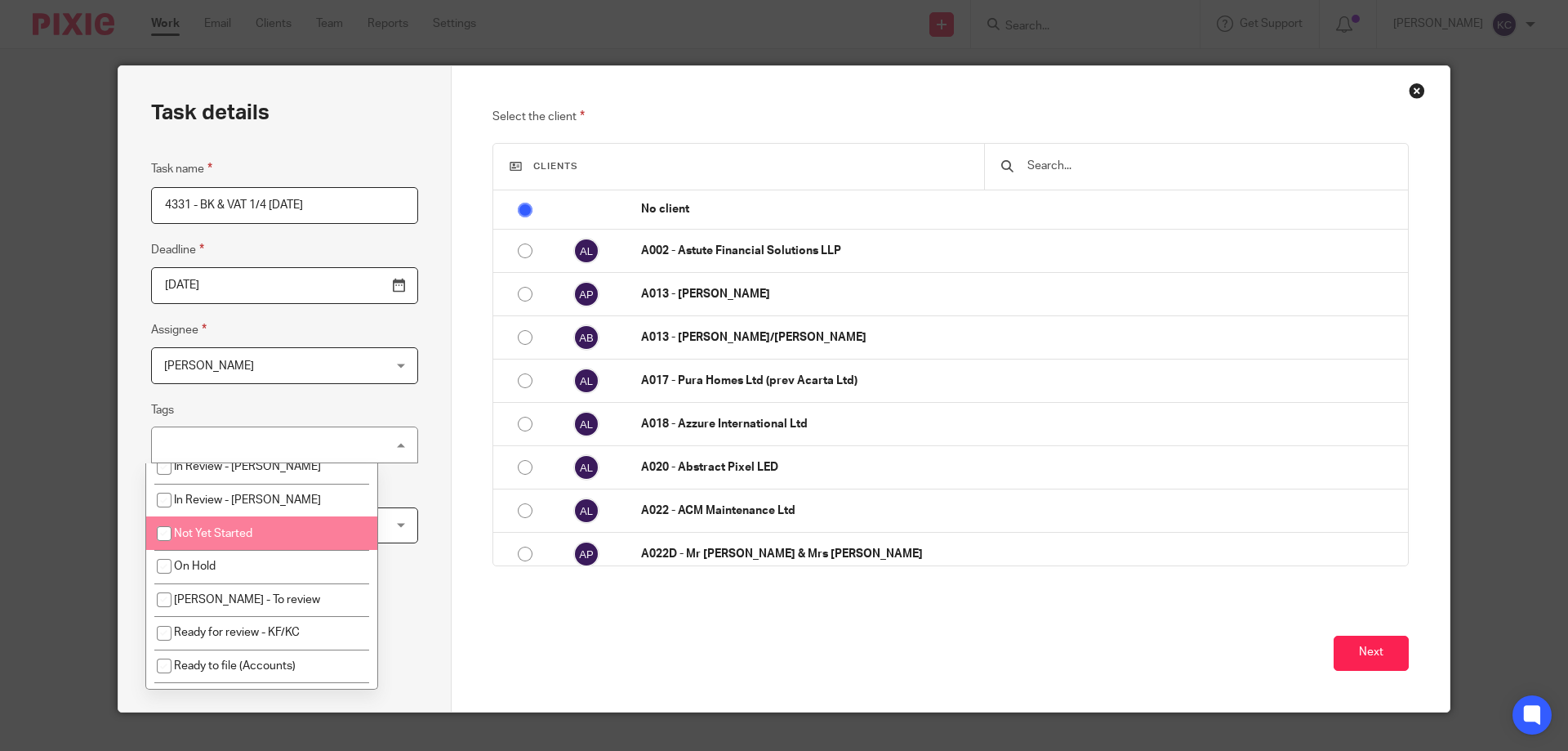
click at [267, 534] on li "Not Yet Started" at bounding box center [261, 533] width 231 height 34
checkbox input "true"
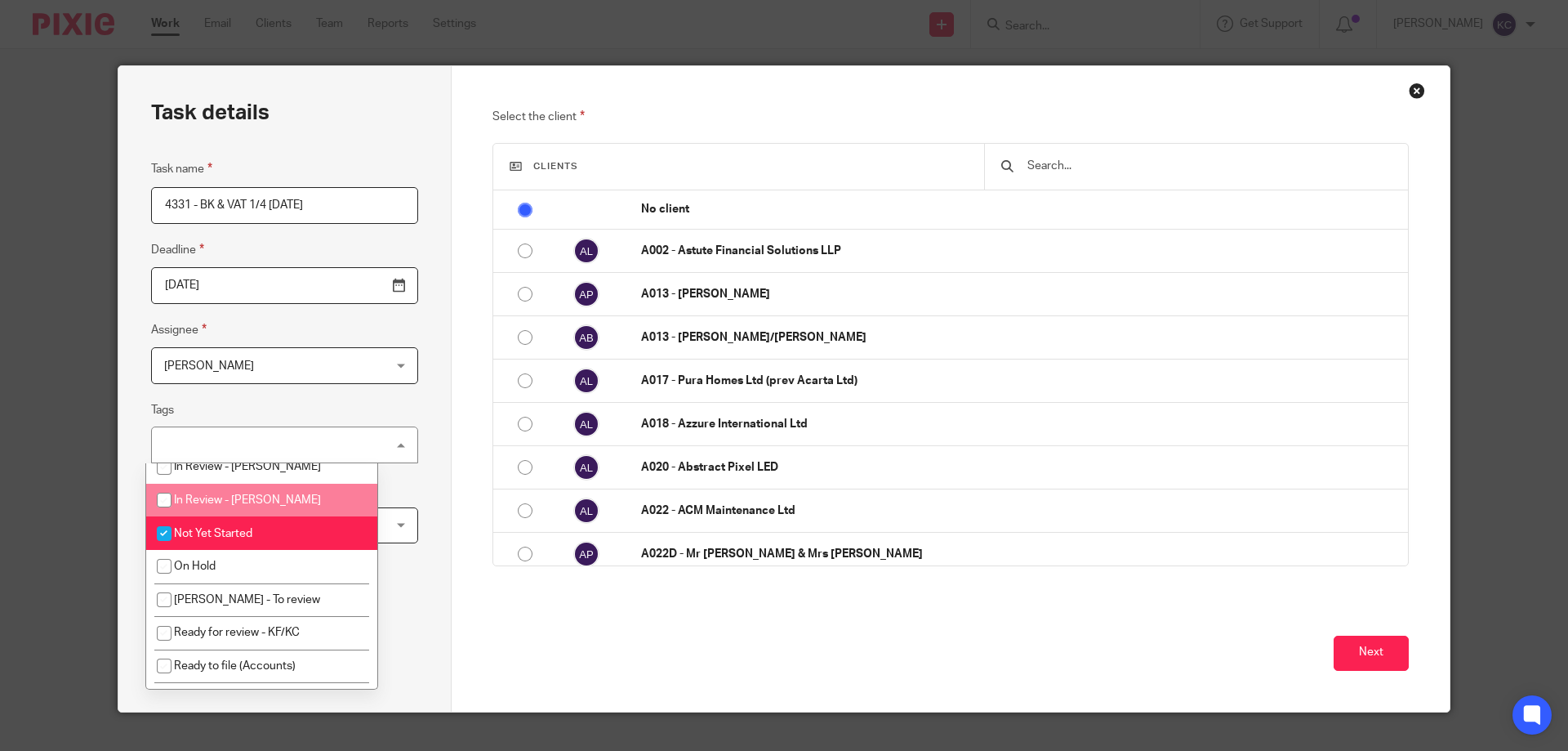
click at [306, 332] on fieldset "Assignee [PERSON_NAME] [PERSON_NAME] Client manager [PERSON_NAME] Job Control […" at bounding box center [284, 353] width 267 height 64
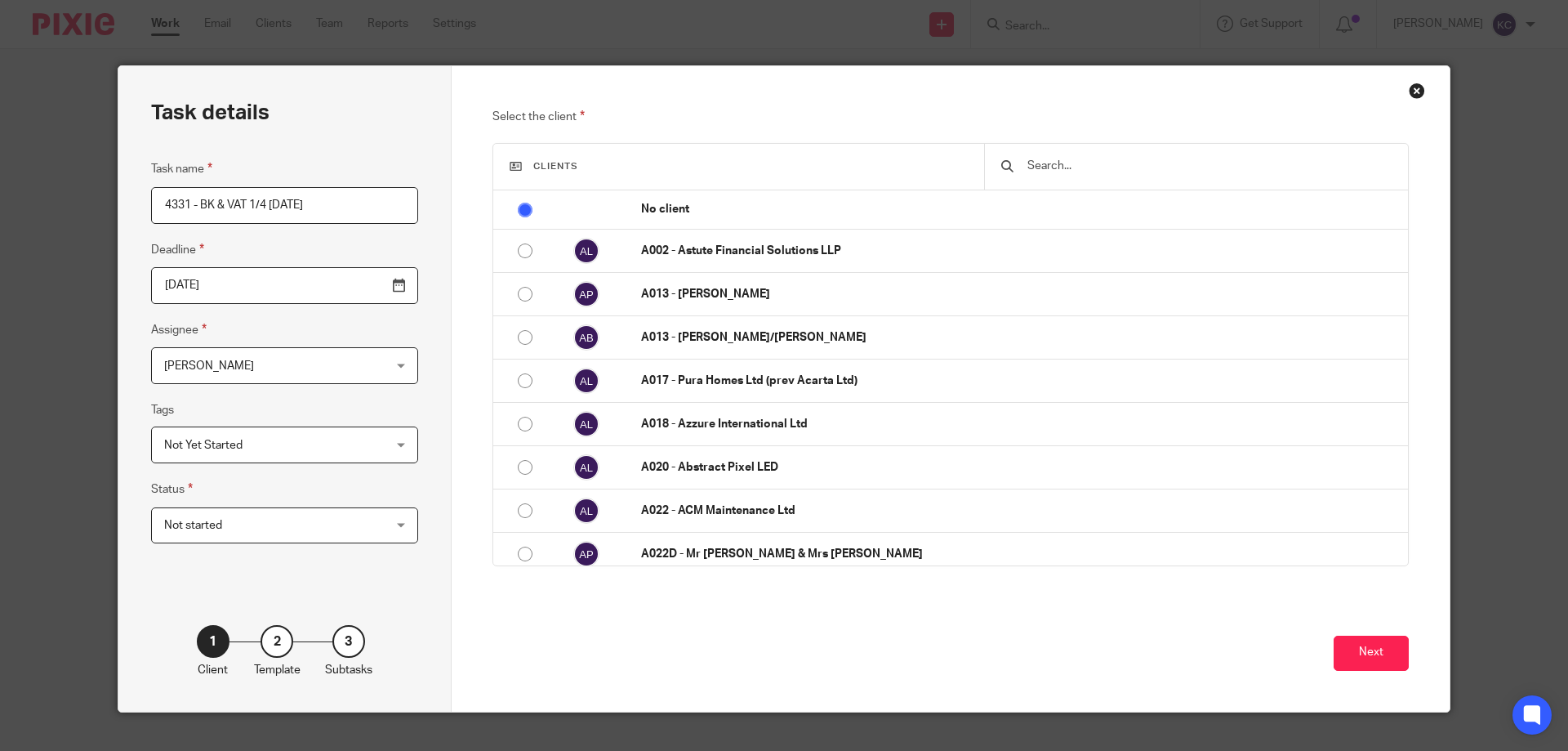
click at [264, 359] on span "[PERSON_NAME]" at bounding box center [265, 365] width 202 height 35
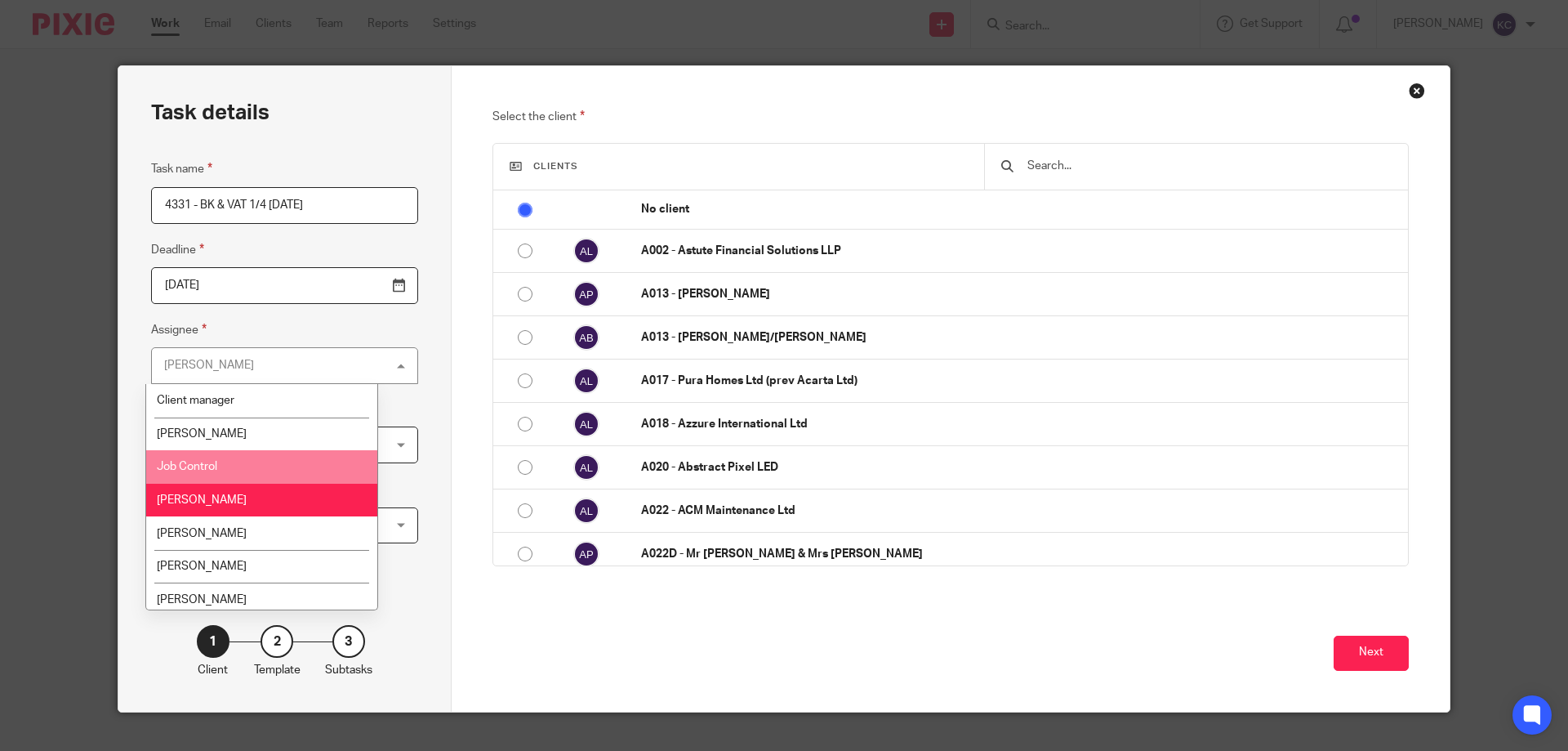
click at [257, 473] on li "Job Control" at bounding box center [261, 467] width 231 height 34
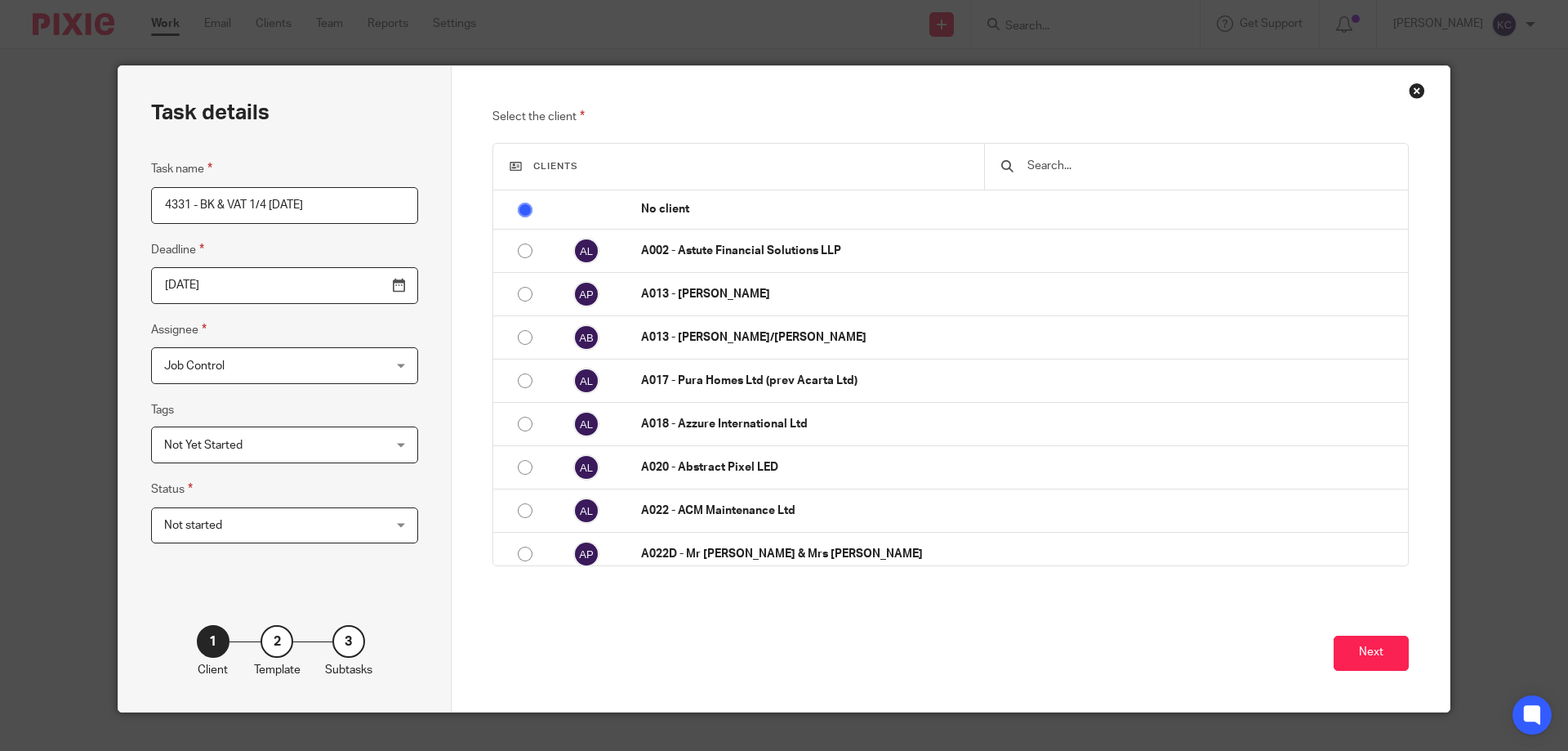
click at [1107, 168] on input "text" at bounding box center [1209, 165] width 366 height 18
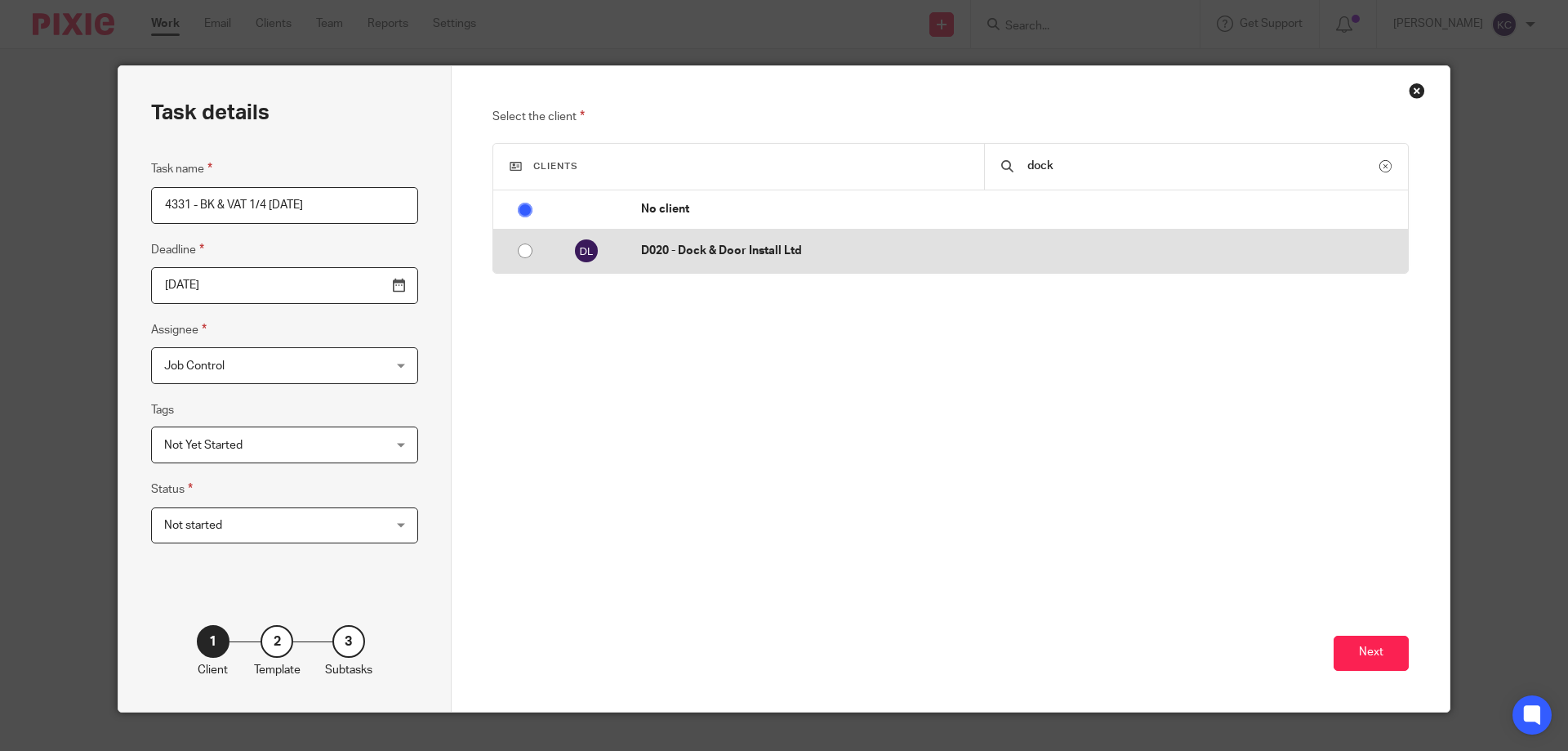
type input "dock"
click at [735, 241] on td "D020 - Dock & Door Install Ltd" at bounding box center [1017, 251] width 784 height 43
radio input "false"
radio input "true"
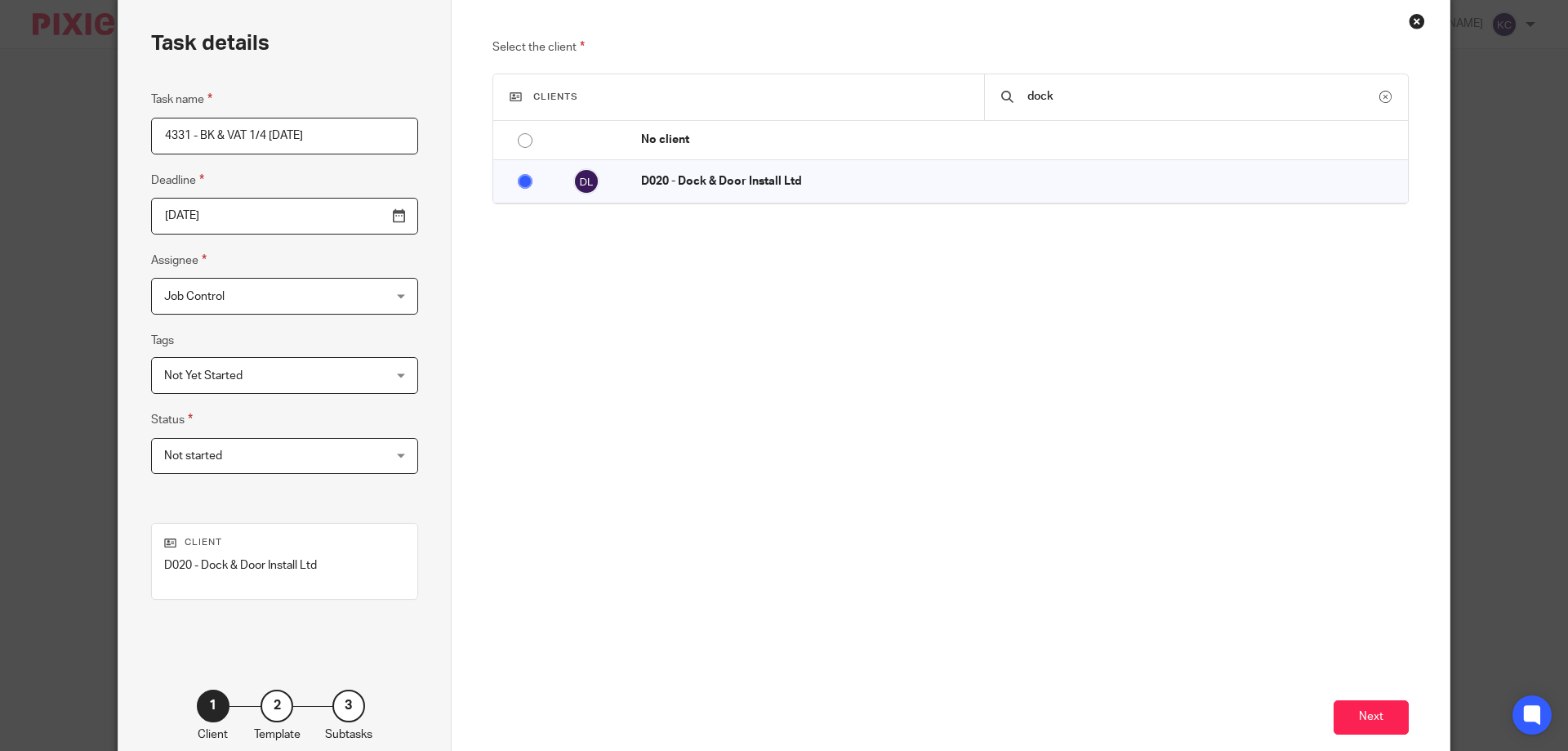
scroll to position [160, 0]
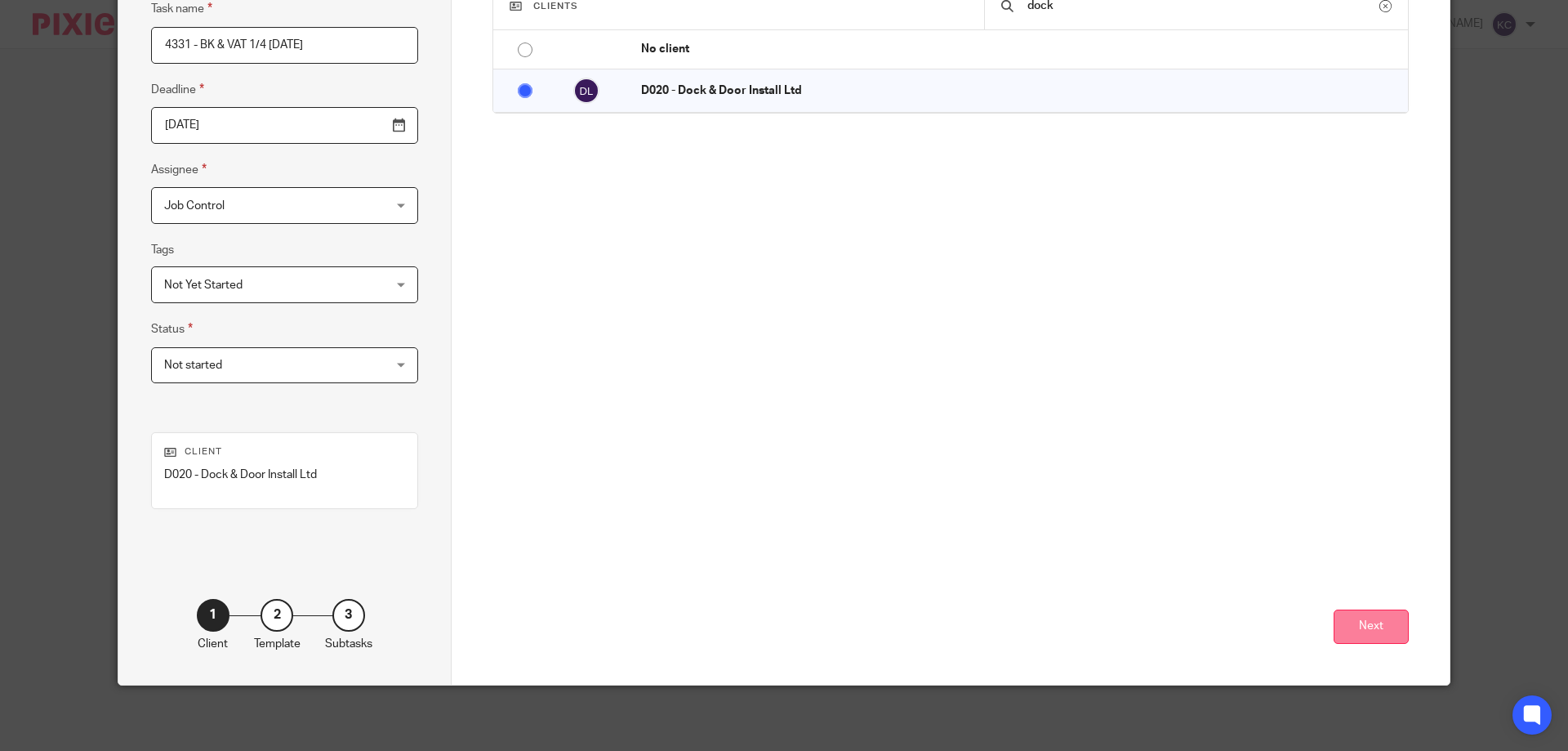
click at [1350, 631] on button "Next" at bounding box center [1371, 626] width 75 height 35
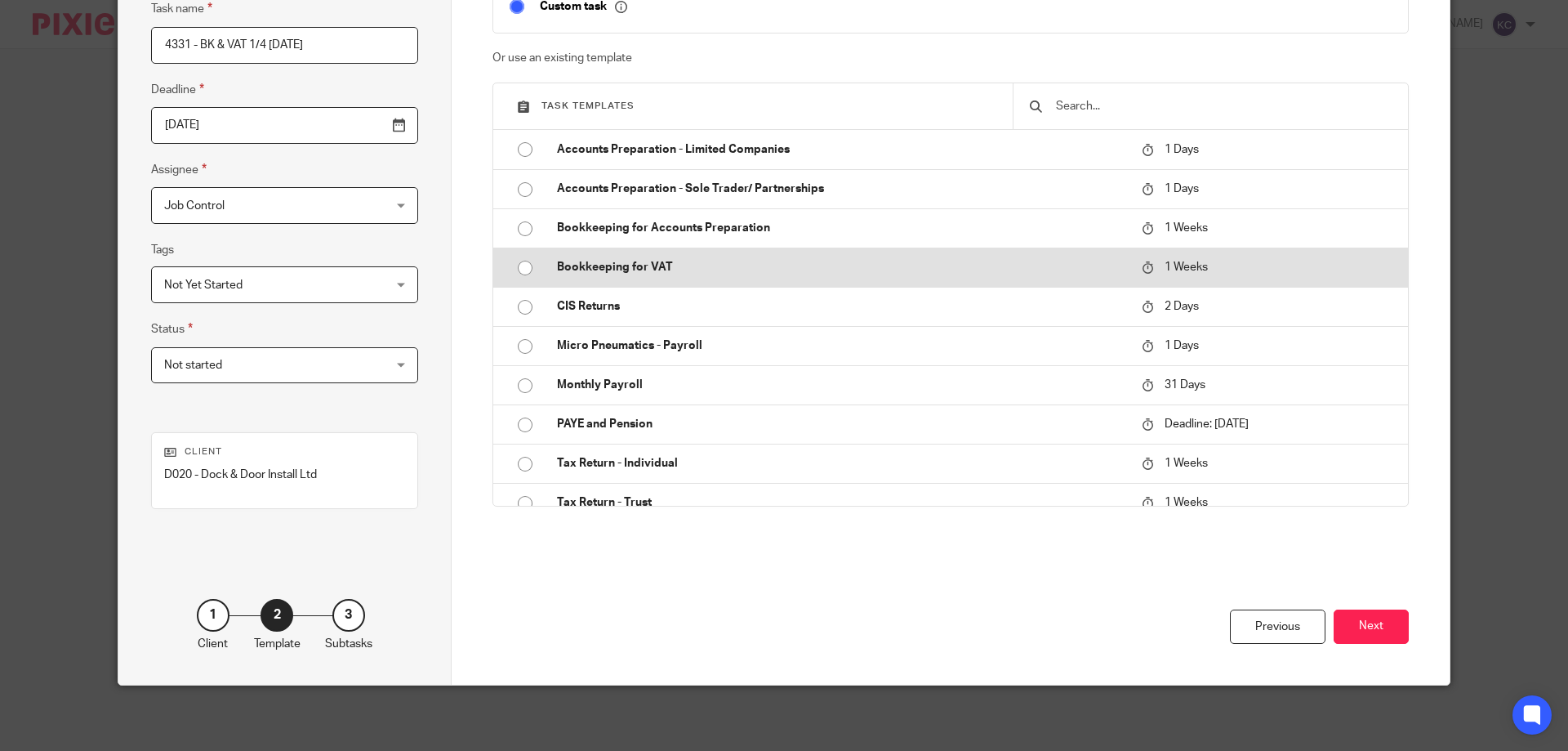
click at [644, 263] on p "Bookkeeping for VAT" at bounding box center [841, 266] width 569 height 16
type input "2025-08-18"
checkbox input "false"
radio input "true"
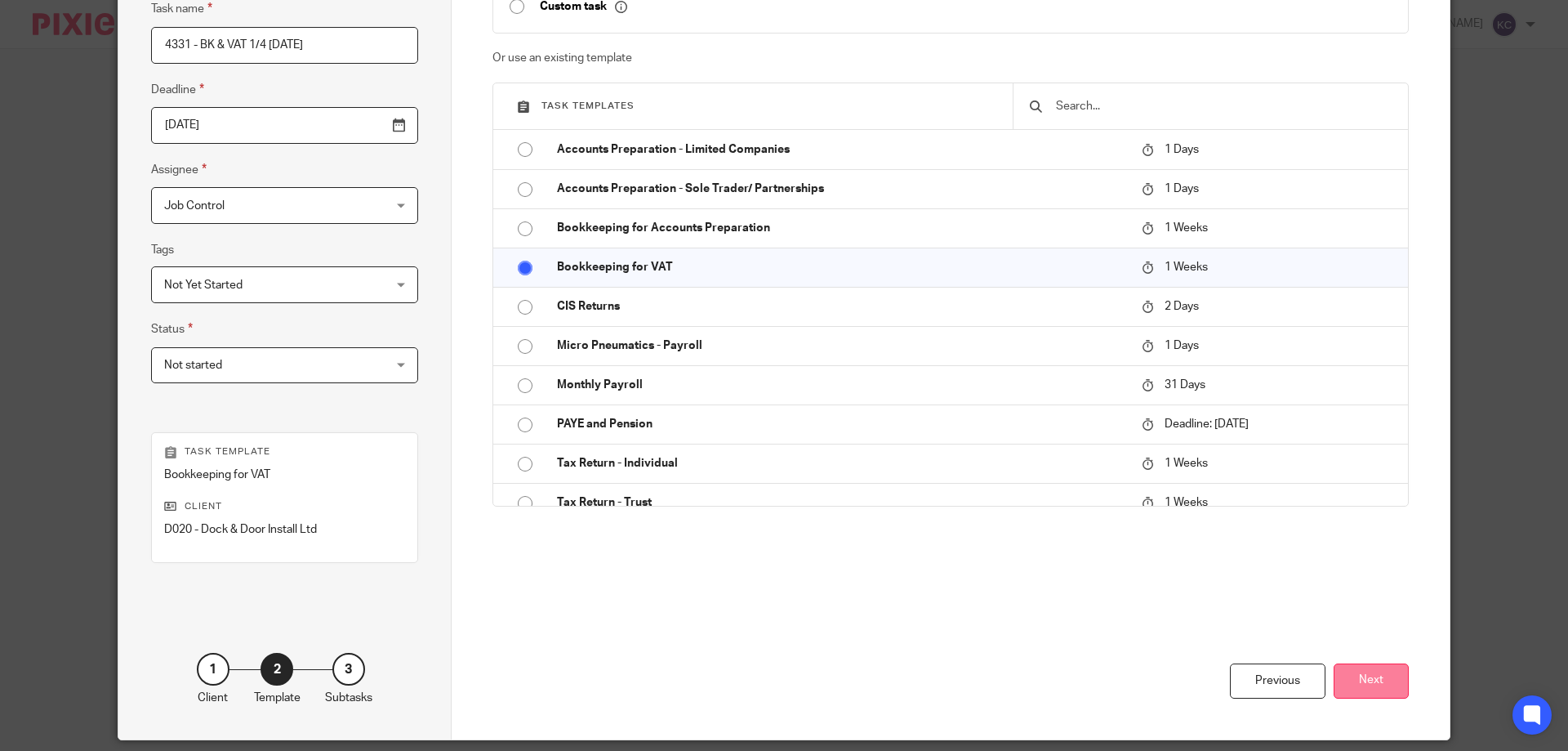
click at [1347, 670] on button "Next" at bounding box center [1371, 681] width 75 height 35
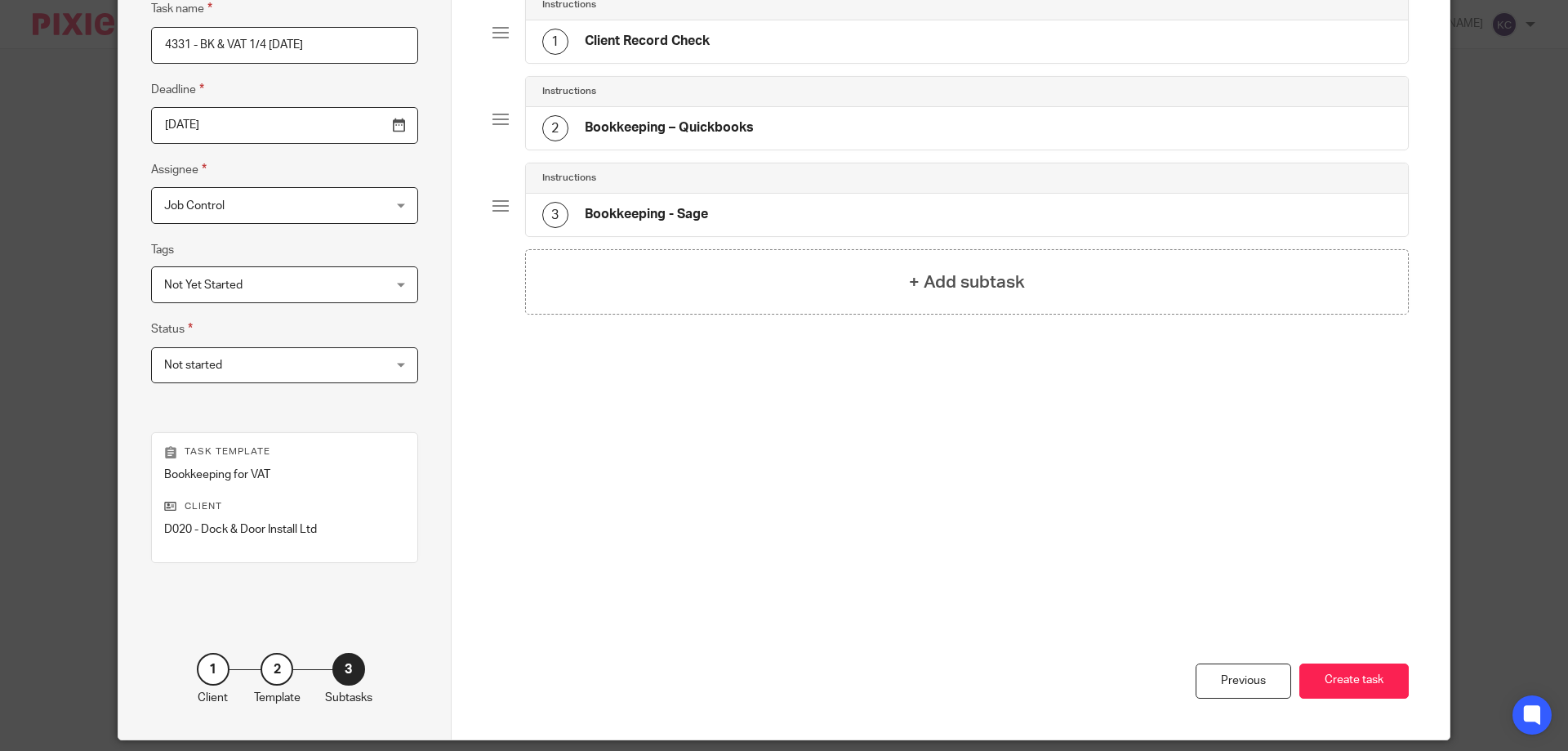
click at [687, 201] on div "3 Bookkeeping - Sage" at bounding box center [967, 215] width 883 height 42
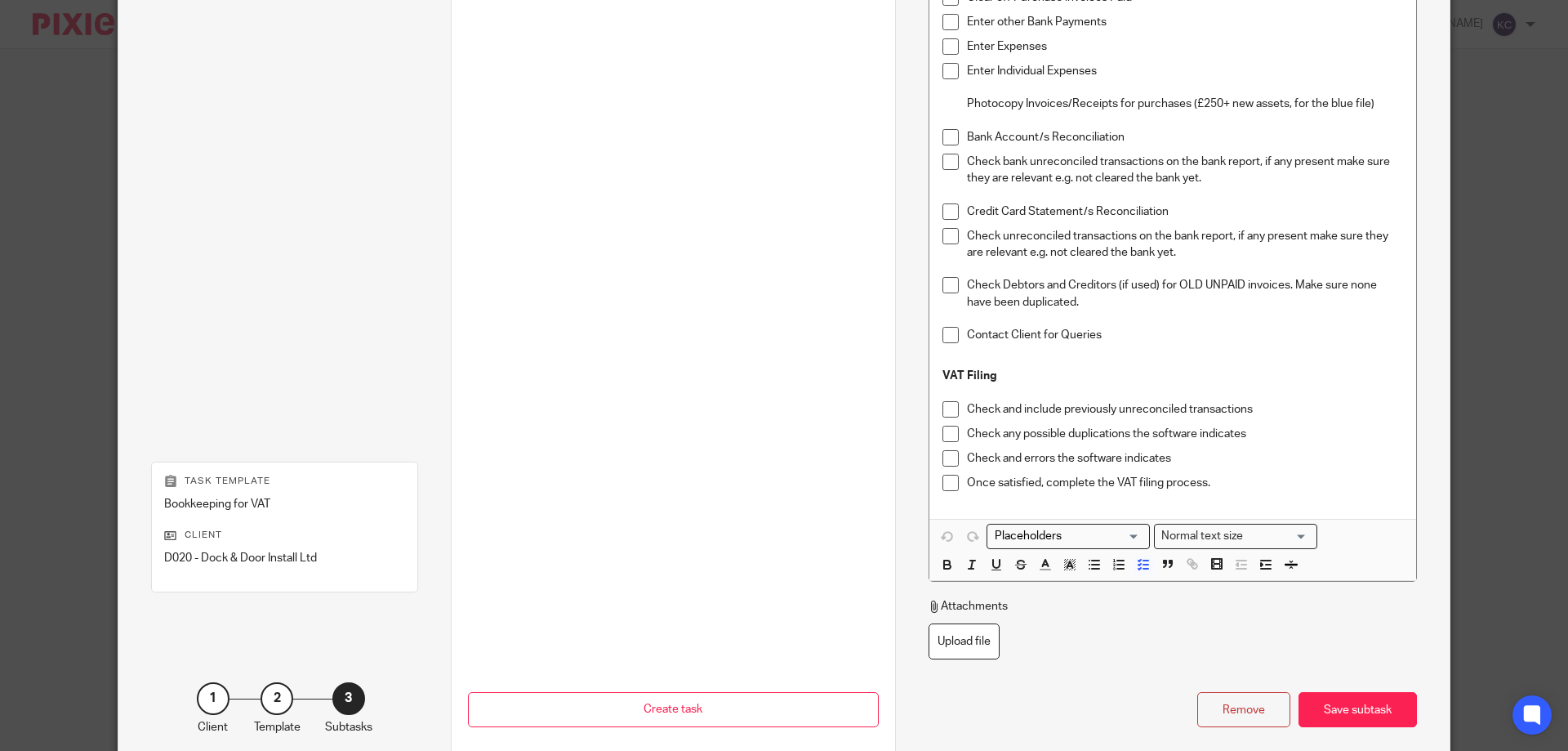
scroll to position [773, 0]
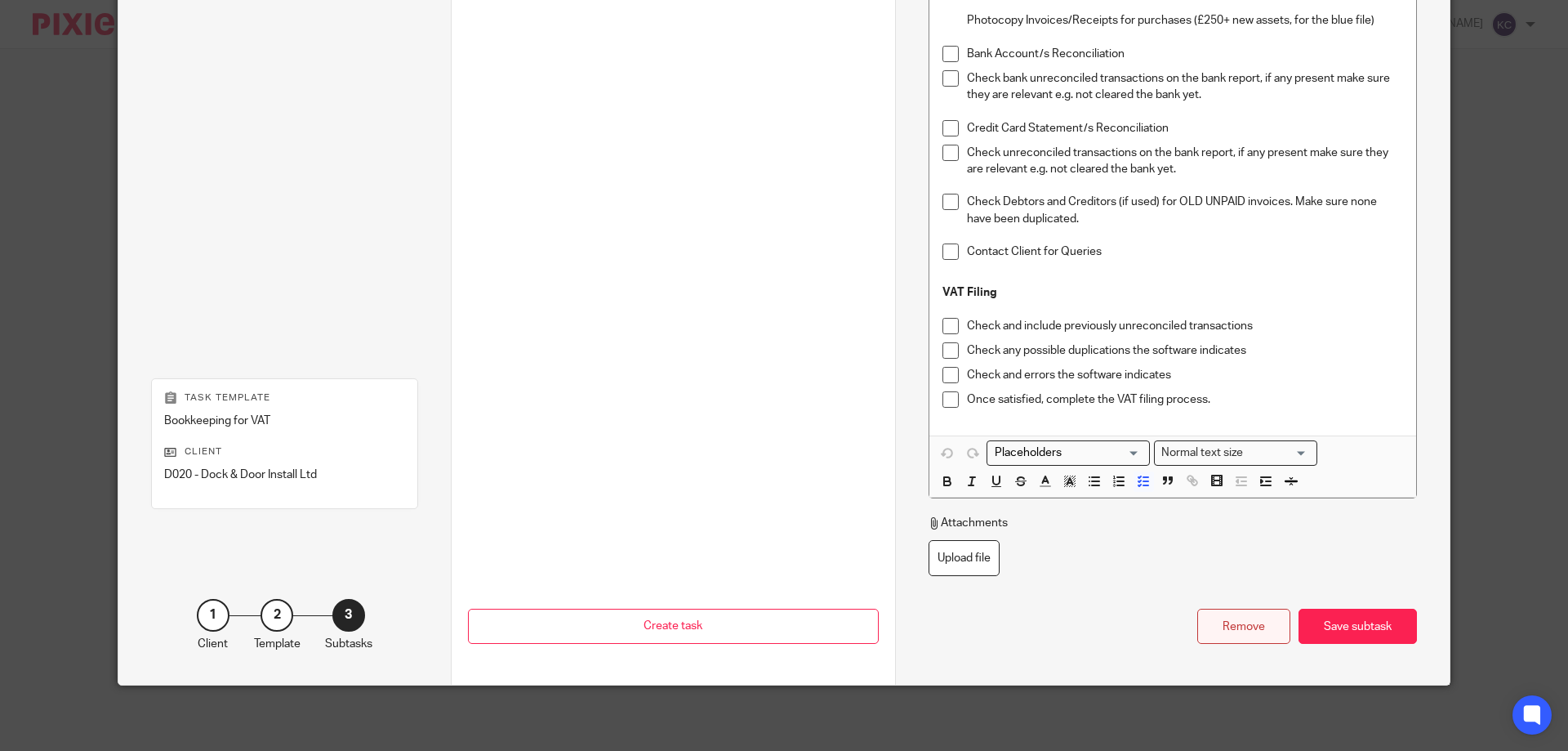
click at [1258, 638] on div "Remove" at bounding box center [1244, 625] width 93 height 35
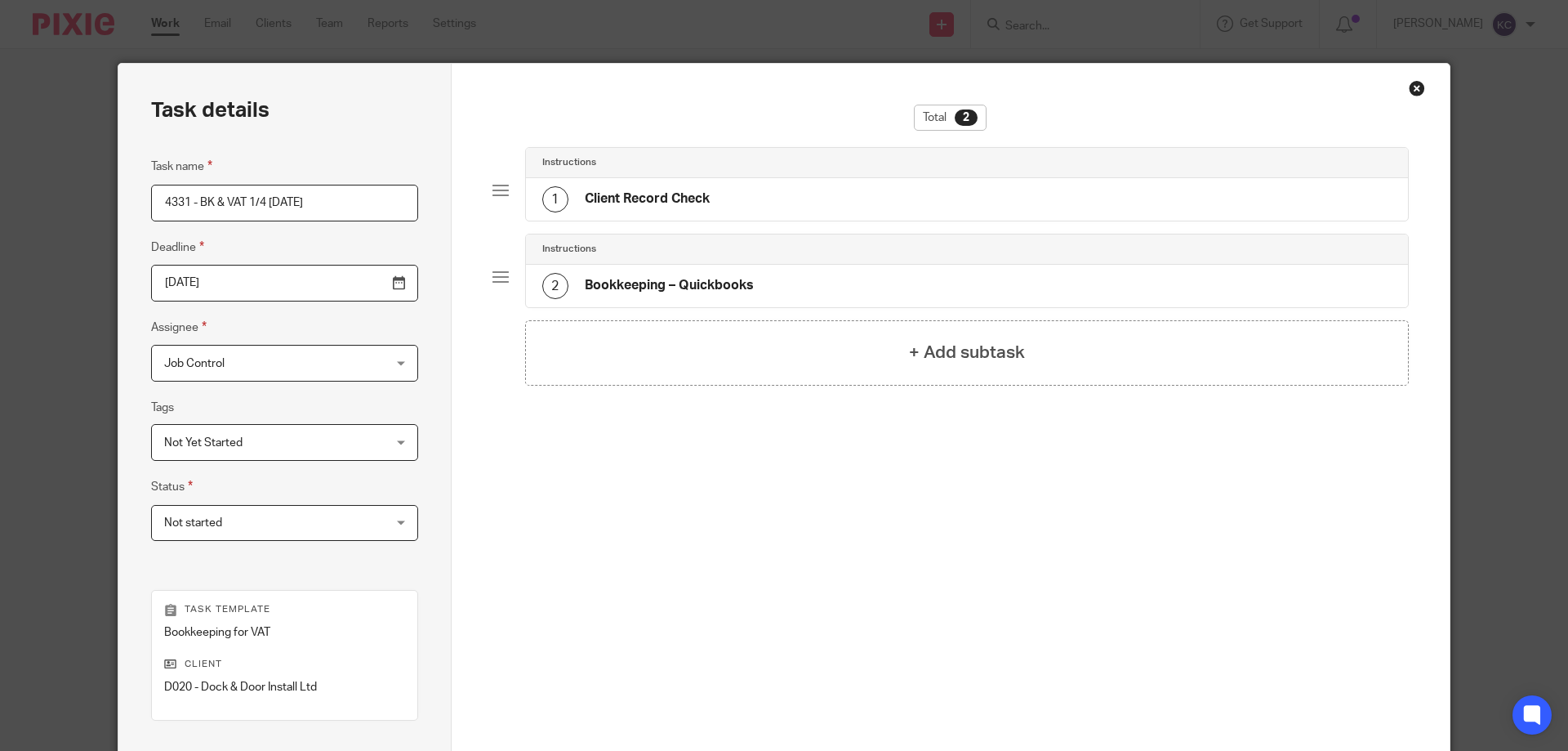
scroll to position [0, 0]
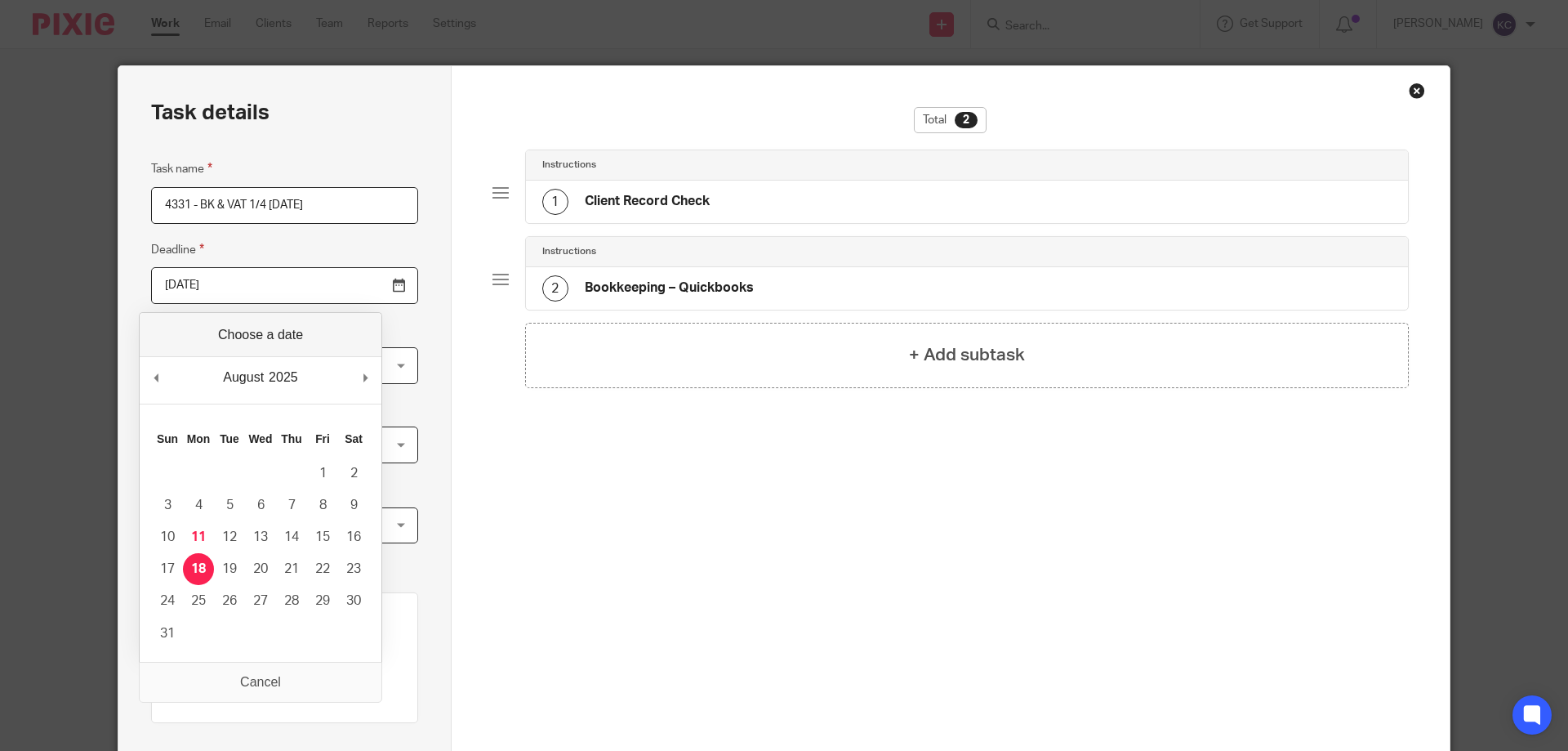
click at [359, 290] on input "2025-08-18" at bounding box center [284, 285] width 267 height 37
type input "2025-11-07"
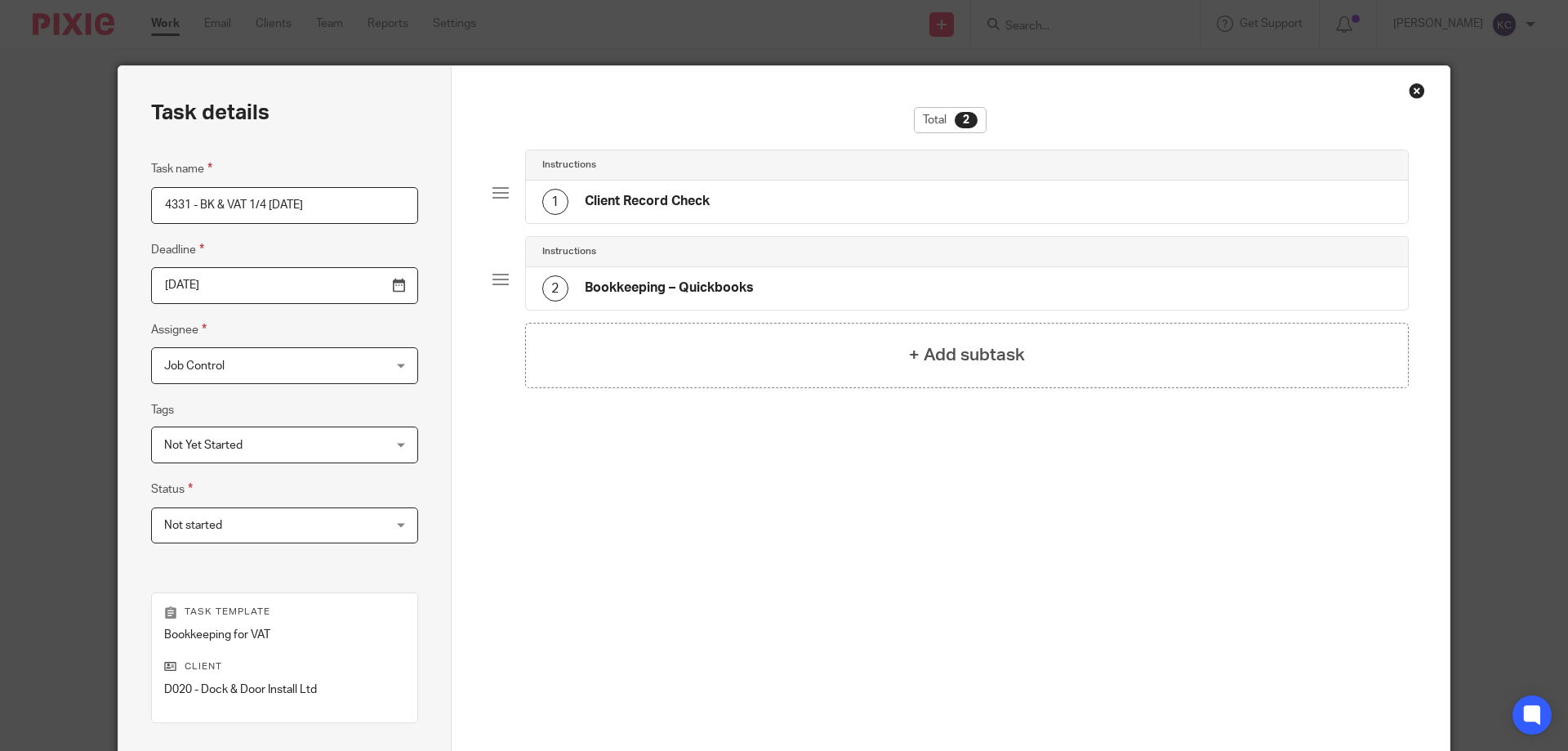
click at [416, 296] on div "Task details Task name 4331 - BK & VAT 1/4 30.09.25 Deadline 2025-11-07 Assigne…" at bounding box center [285, 483] width 334 height 834
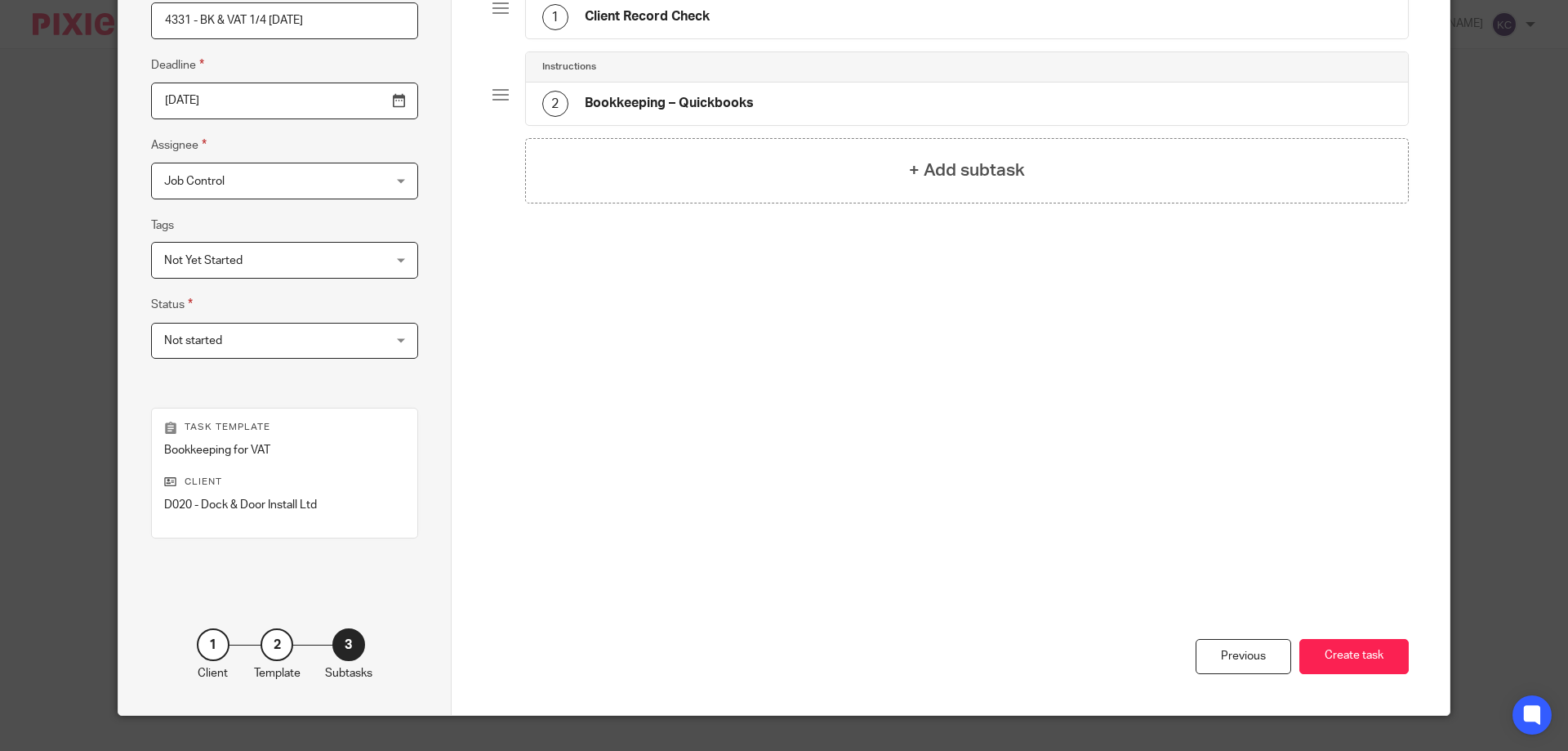
scroll to position [215, 0]
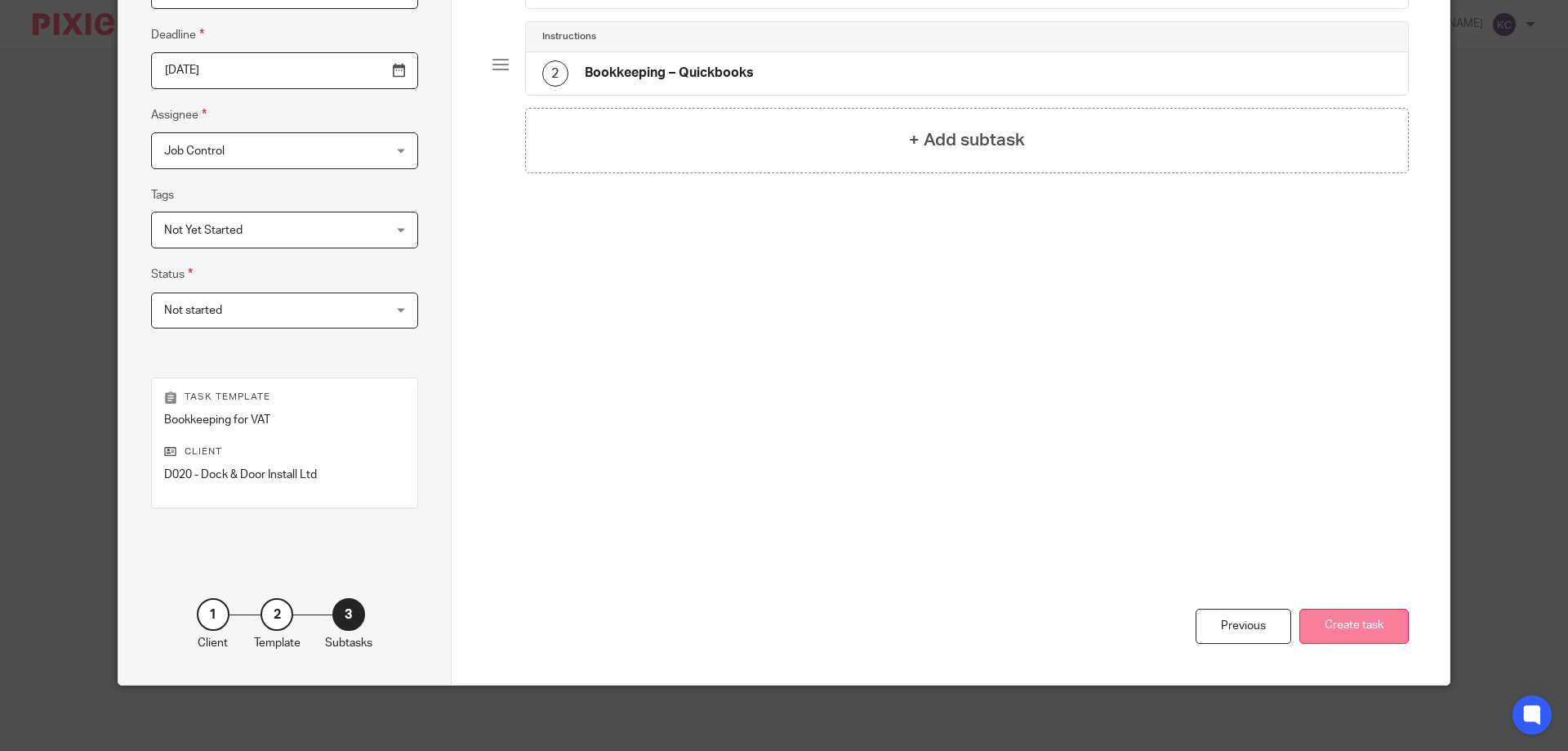
click at [1347, 634] on button "Create task" at bounding box center [1354, 625] width 110 height 35
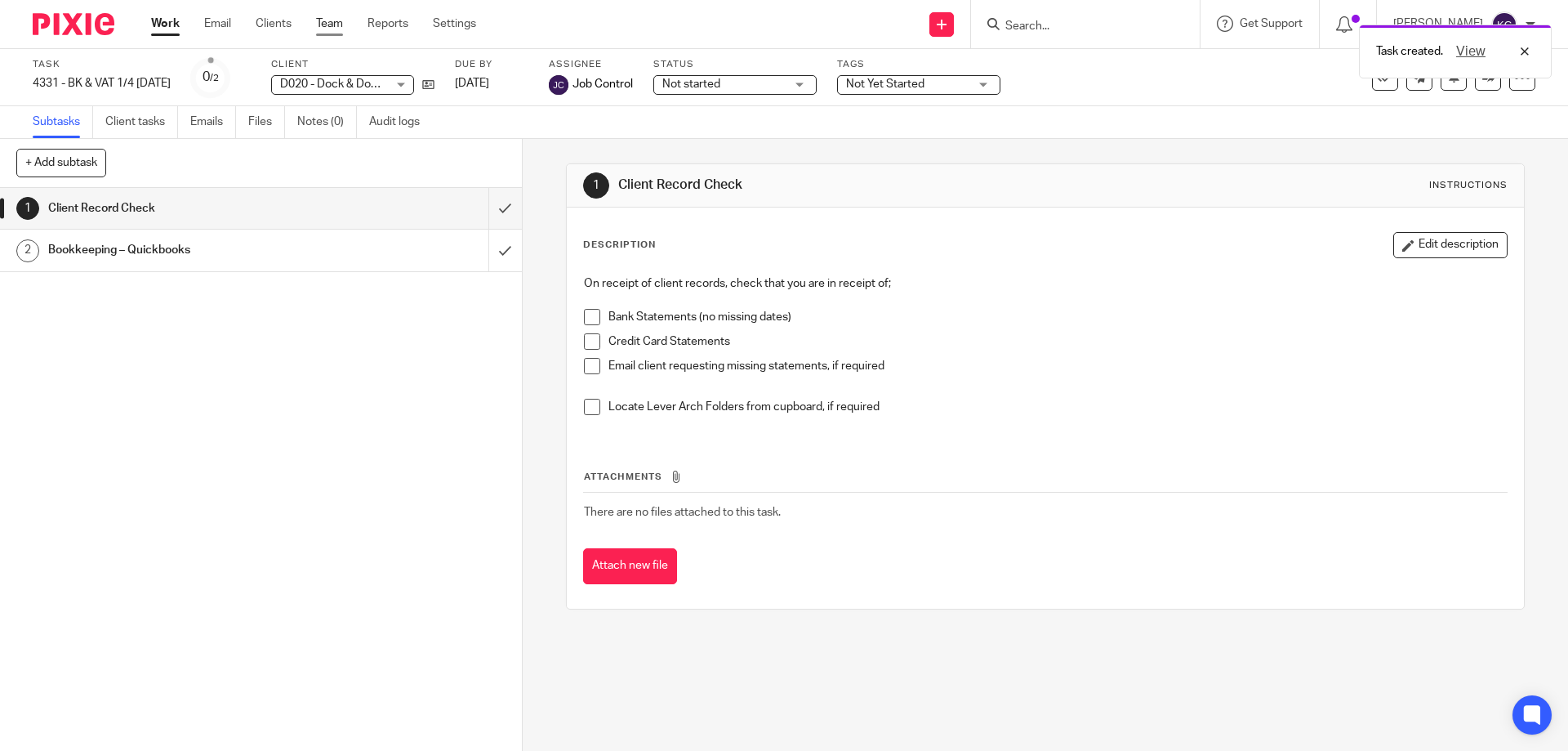
click at [335, 23] on link "Team" at bounding box center [329, 23] width 27 height 16
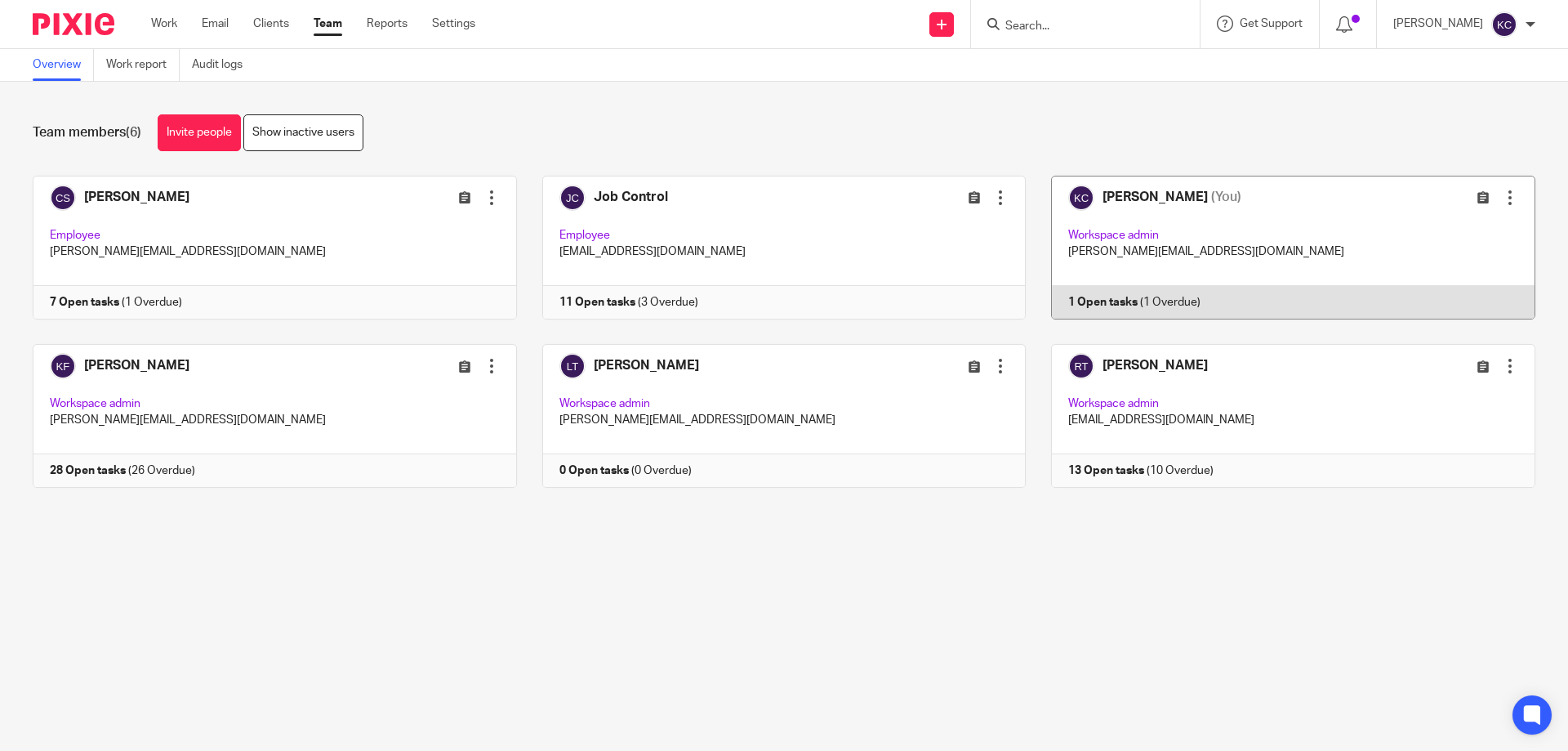
click at [1151, 195] on link at bounding box center [1281, 247] width 510 height 143
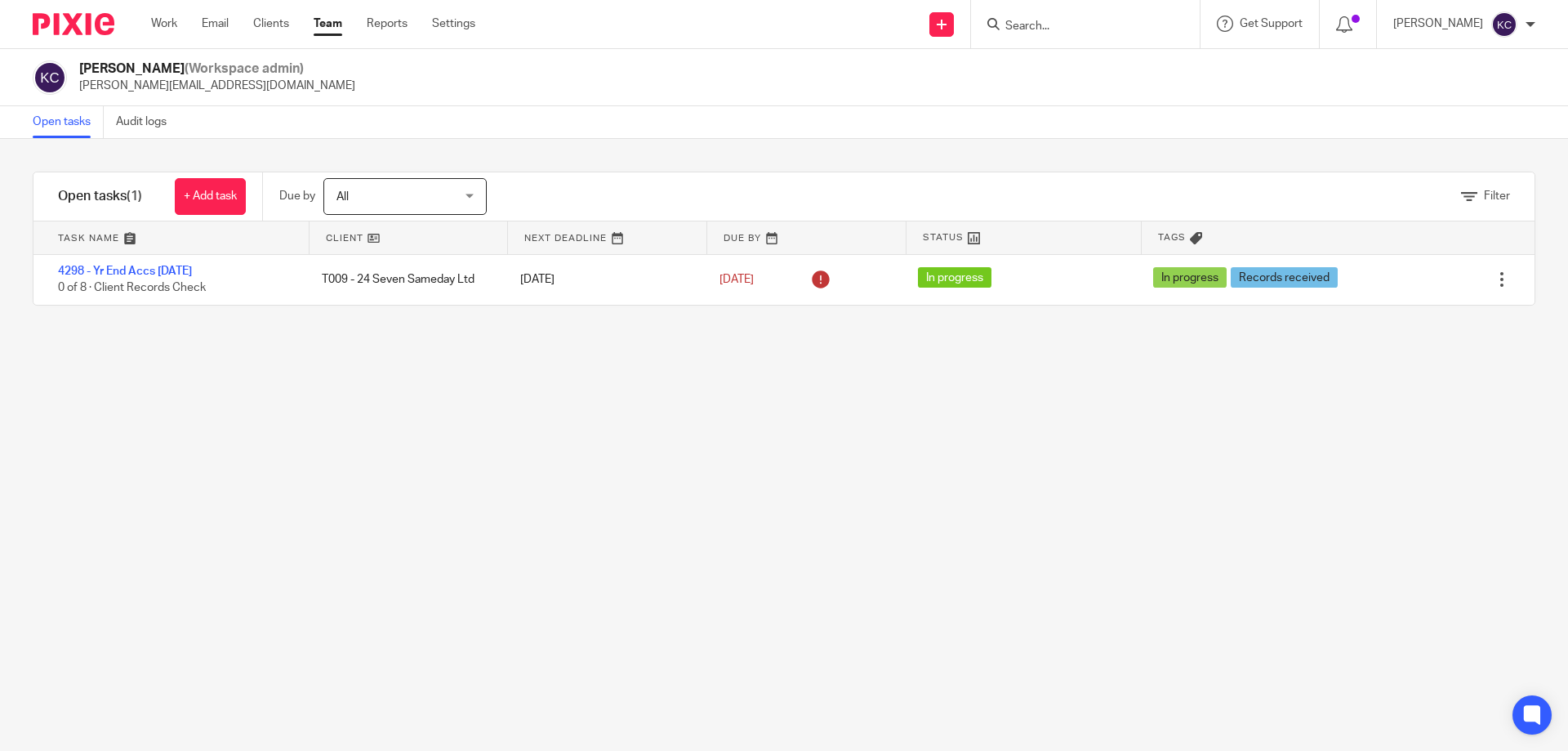
click at [1040, 35] on form at bounding box center [1091, 24] width 174 height 21
click at [1025, 35] on form at bounding box center [1091, 24] width 174 height 21
click at [1026, 24] on input "Search" at bounding box center [1077, 27] width 147 height 15
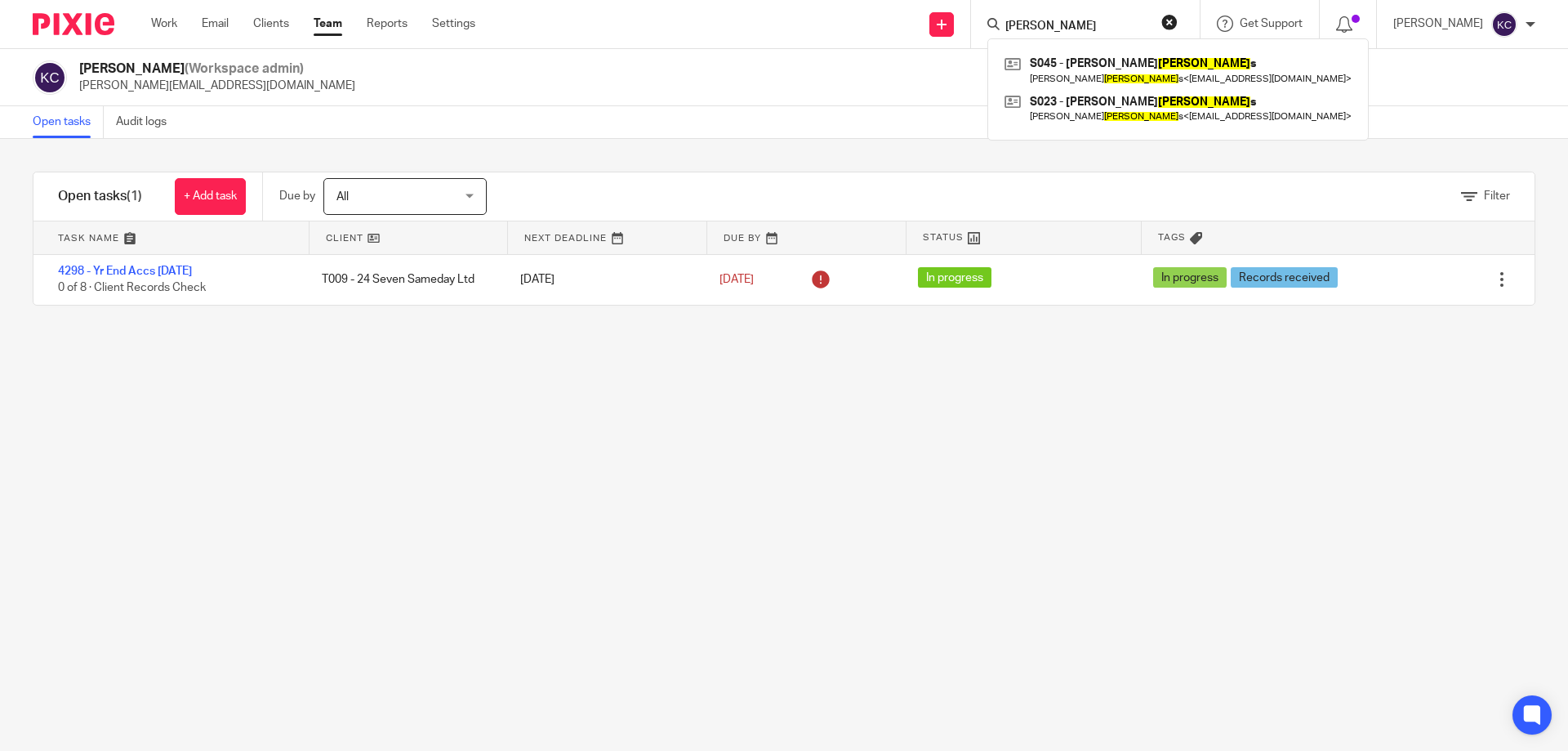
type input "spink"
drag, startPoint x: 1071, startPoint y: 28, endPoint x: 780, endPoint y: 27, distance: 291.0
click at [814, 29] on div "Send new email Create task Add client spink S045 - Carol Spink s Carol Spink s …" at bounding box center [1034, 23] width 1068 height 48
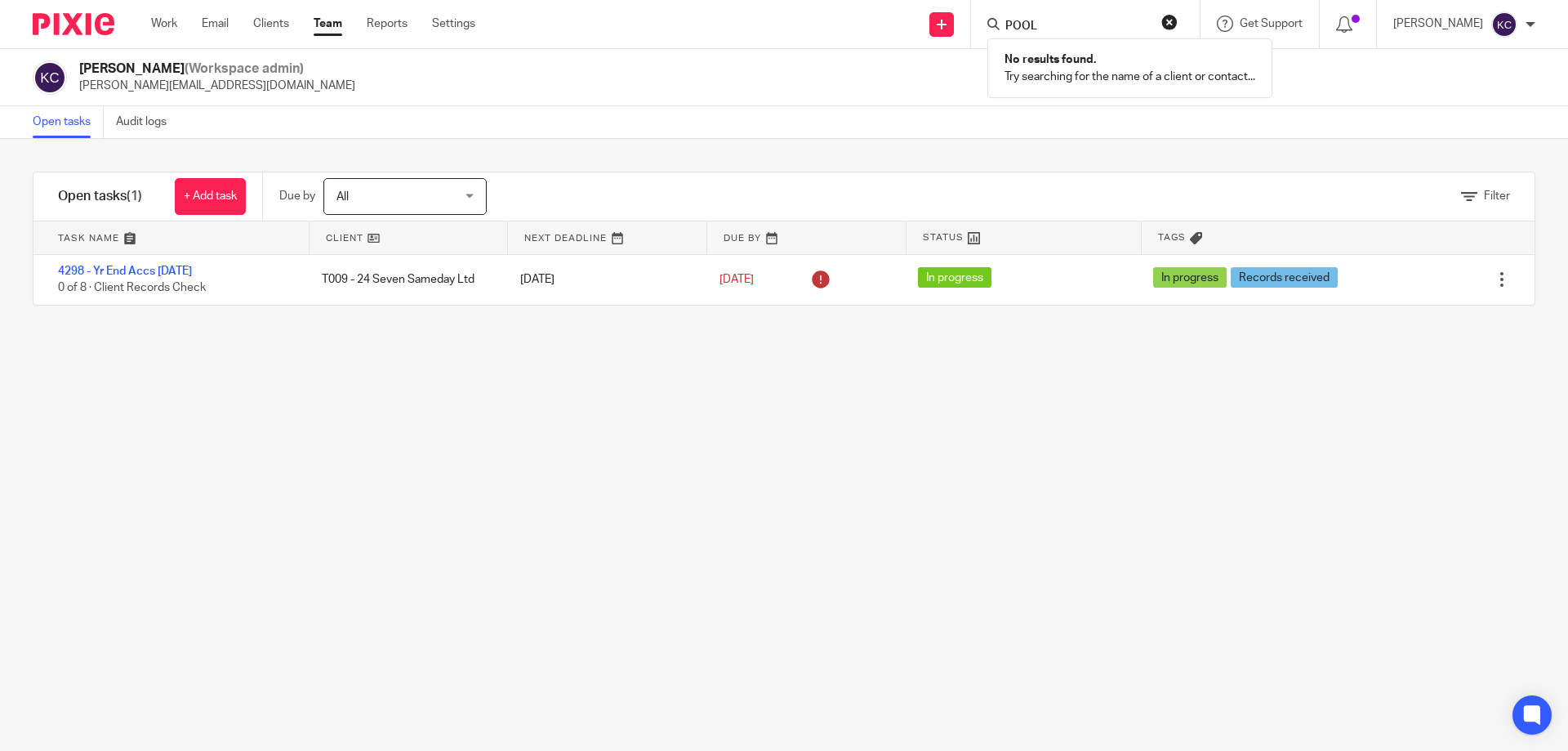
type input "POOL"
drag, startPoint x: 1087, startPoint y: 15, endPoint x: 937, endPoint y: 16, distance: 150.0
click at [937, 16] on div "Send new email Create task Add client POOL No results found. Try searching for …" at bounding box center [1034, 23] width 1068 height 48
click at [1084, 17] on form at bounding box center [1091, 24] width 174 height 21
click at [1079, 25] on input "Search" at bounding box center [1077, 27] width 147 height 15
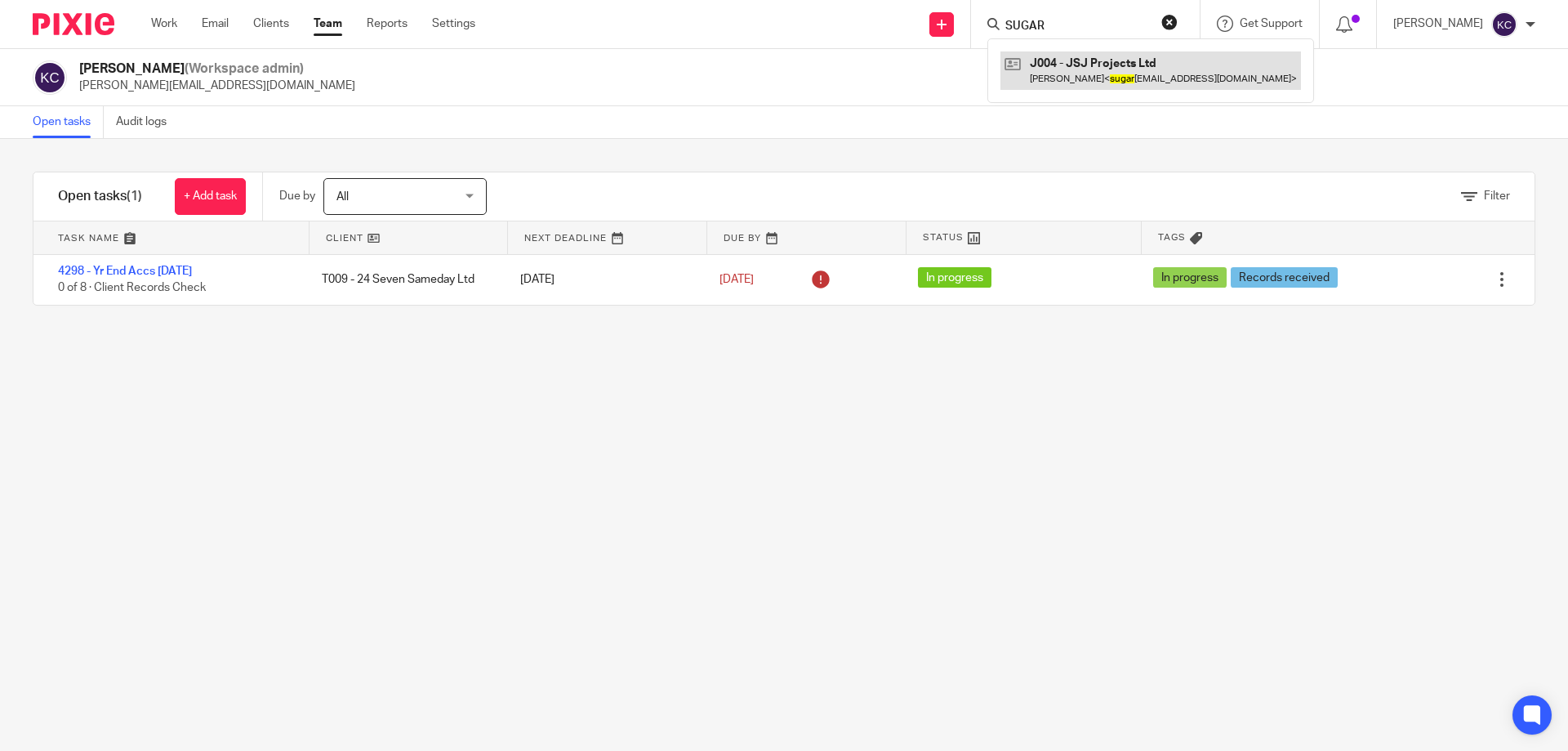
type input "SUGAR"
click at [1043, 27] on input "SUGAR" at bounding box center [1077, 27] width 147 height 15
drag, startPoint x: 1065, startPoint y: 23, endPoint x: 930, endPoint y: 26, distance: 135.0
click at [930, 26] on div "Send new email Create task Add client SUGAR J004 - JSJ Projects Ltd Deborah Bas…" at bounding box center [1034, 23] width 1068 height 48
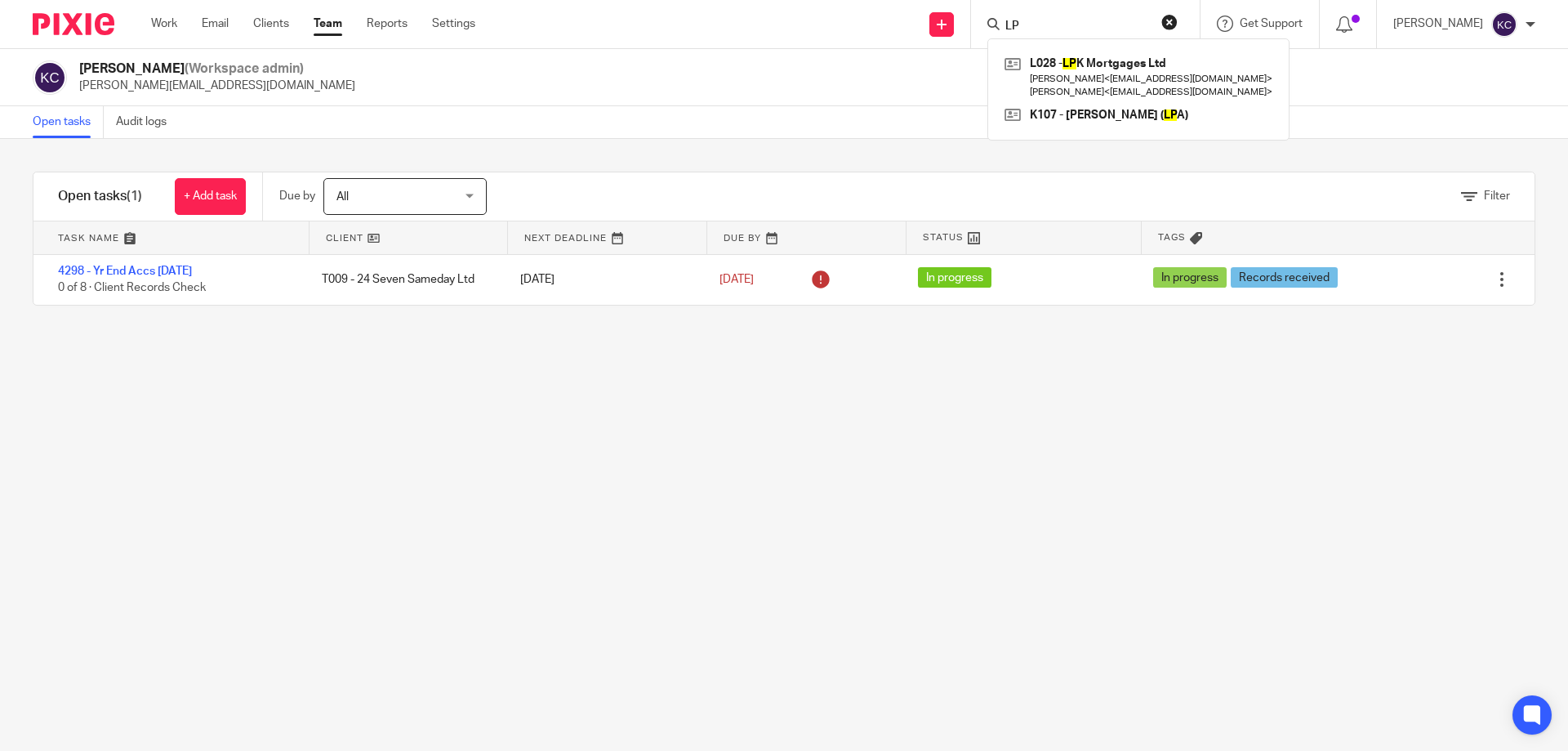
type input "LP"
click at [1178, 26] on button "reset" at bounding box center [1169, 22] width 16 height 16
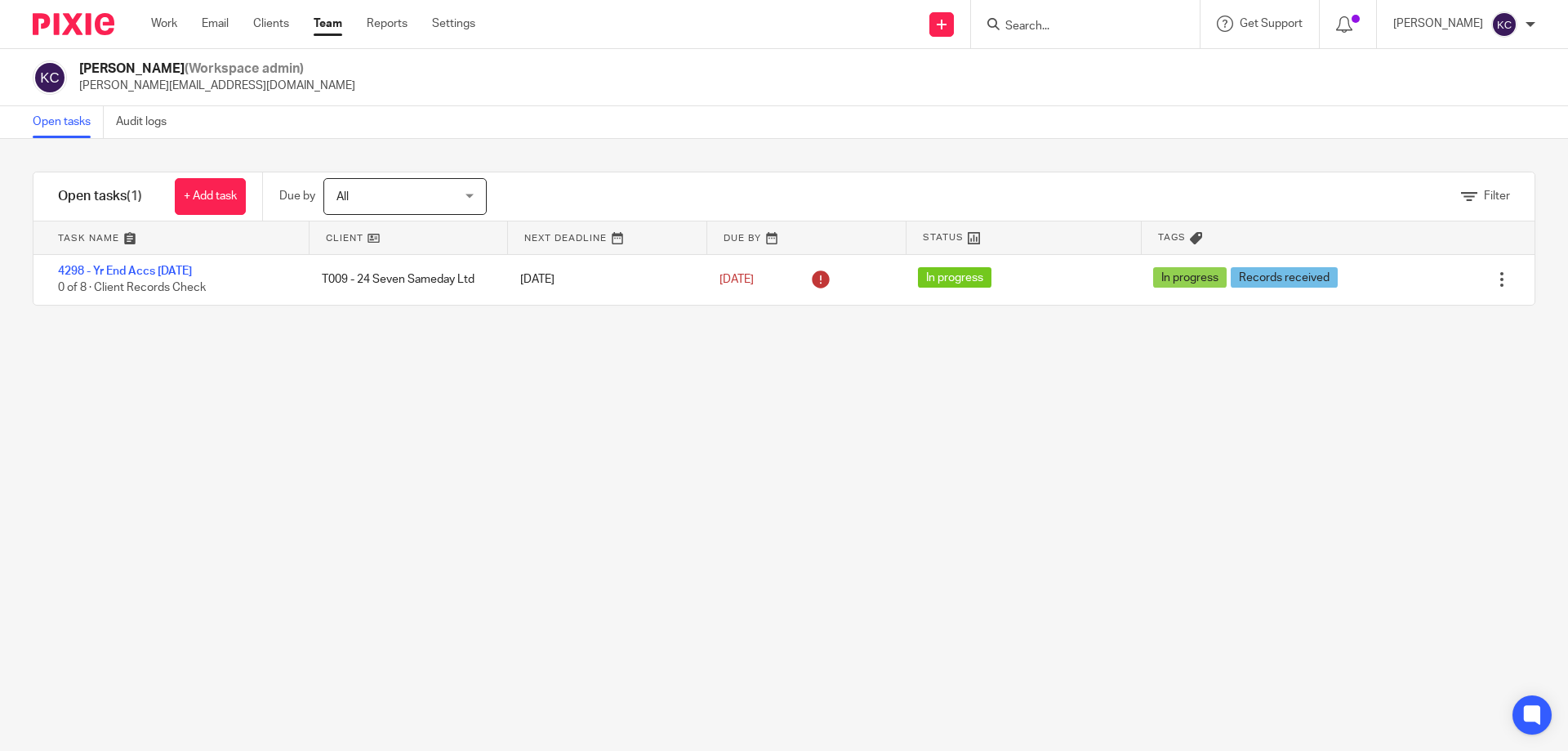
click at [1038, 20] on input "Search" at bounding box center [1077, 27] width 147 height 15
type input "HORN"
click at [1144, 54] on link at bounding box center [1139, 70] width 276 height 38
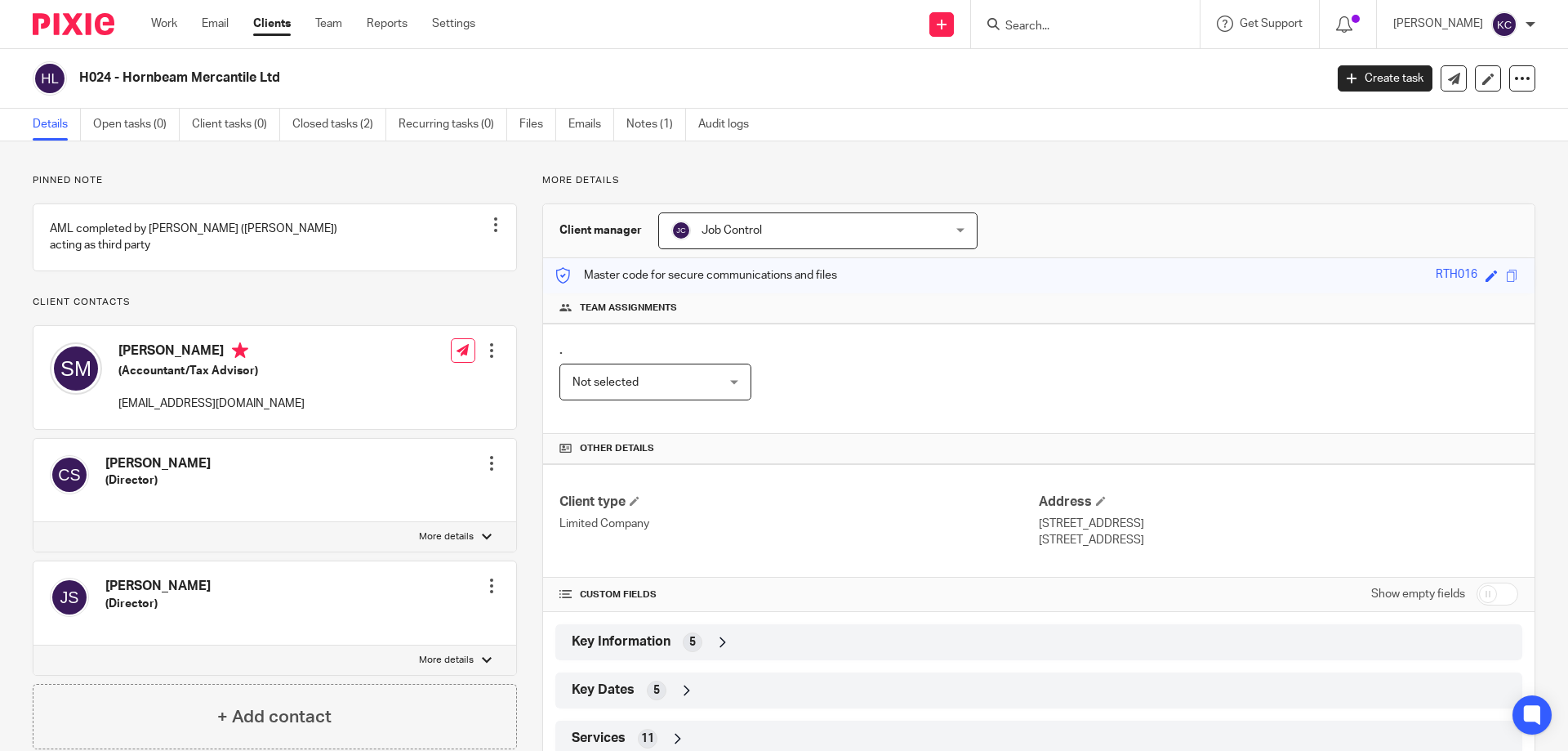
drag, startPoint x: 281, startPoint y: 79, endPoint x: 74, endPoint y: 80, distance: 207.0
click at [74, 80] on div "H024 - Hornbeam Mercantile Ltd" at bounding box center [673, 78] width 1280 height 35
copy h2 "H024 - Hornbeam Mercantile Ltd"
click at [359, 118] on link "Closed tasks (2)" at bounding box center [339, 125] width 94 height 32
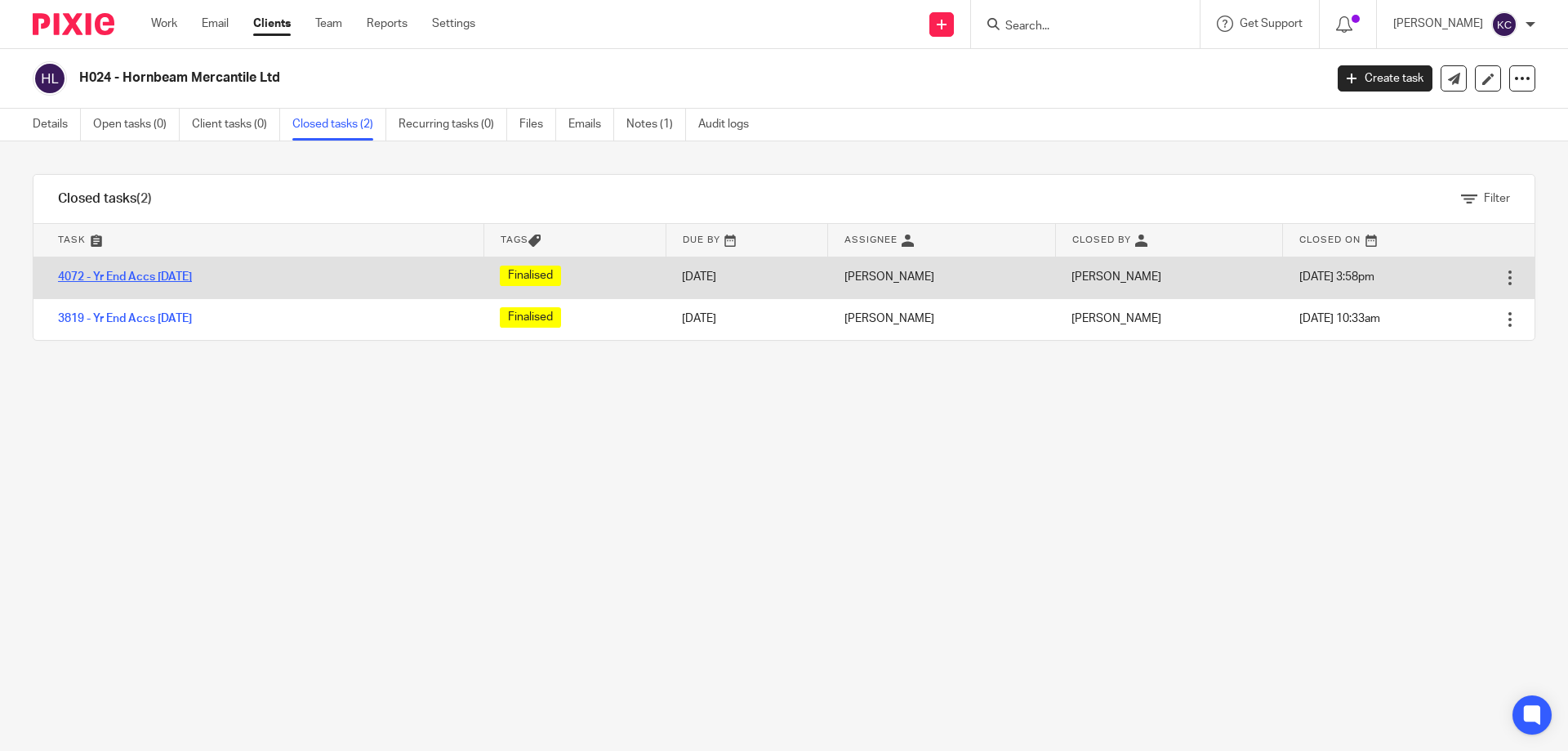
click at [149, 275] on link "4072 - Yr End Accs [DATE]" at bounding box center [125, 277] width 134 height 11
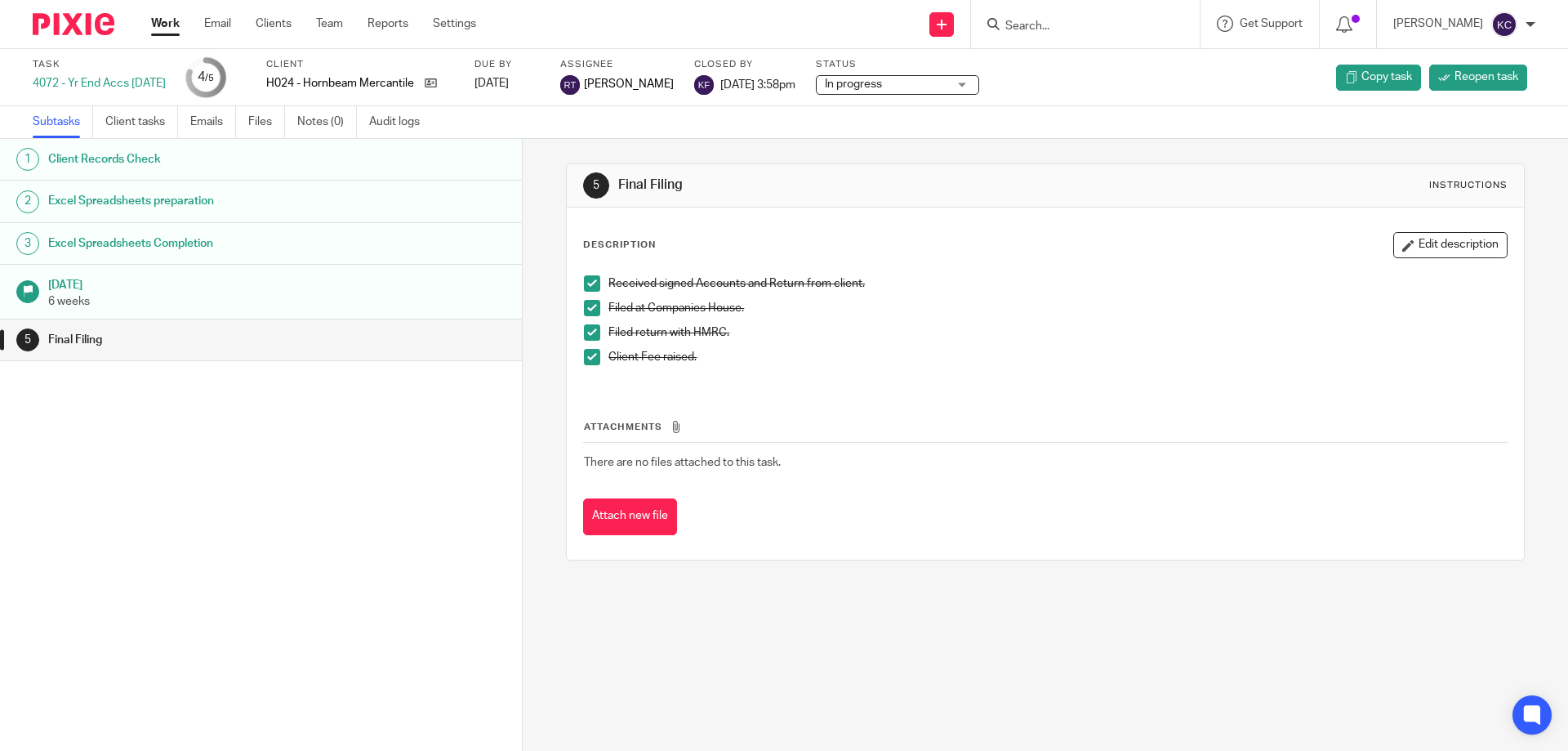
drag, startPoint x: 174, startPoint y: 86, endPoint x: 142, endPoint y: 84, distance: 32.1
click at [142, 84] on div "4072 - Yr End Accs [DATE]" at bounding box center [99, 83] width 133 height 16
click at [166, 82] on div "4072 - Yr End Accs [DATE]" at bounding box center [99, 83] width 133 height 16
drag, startPoint x: 179, startPoint y: 82, endPoint x: 72, endPoint y: 75, distance: 107.2
click at [72, 75] on div "Task 4072 - Yr End Accs [DATE] 4 /5 Client H024 - Hornbeam Mercantile Ltd Due b…" at bounding box center [659, 78] width 1252 height 39
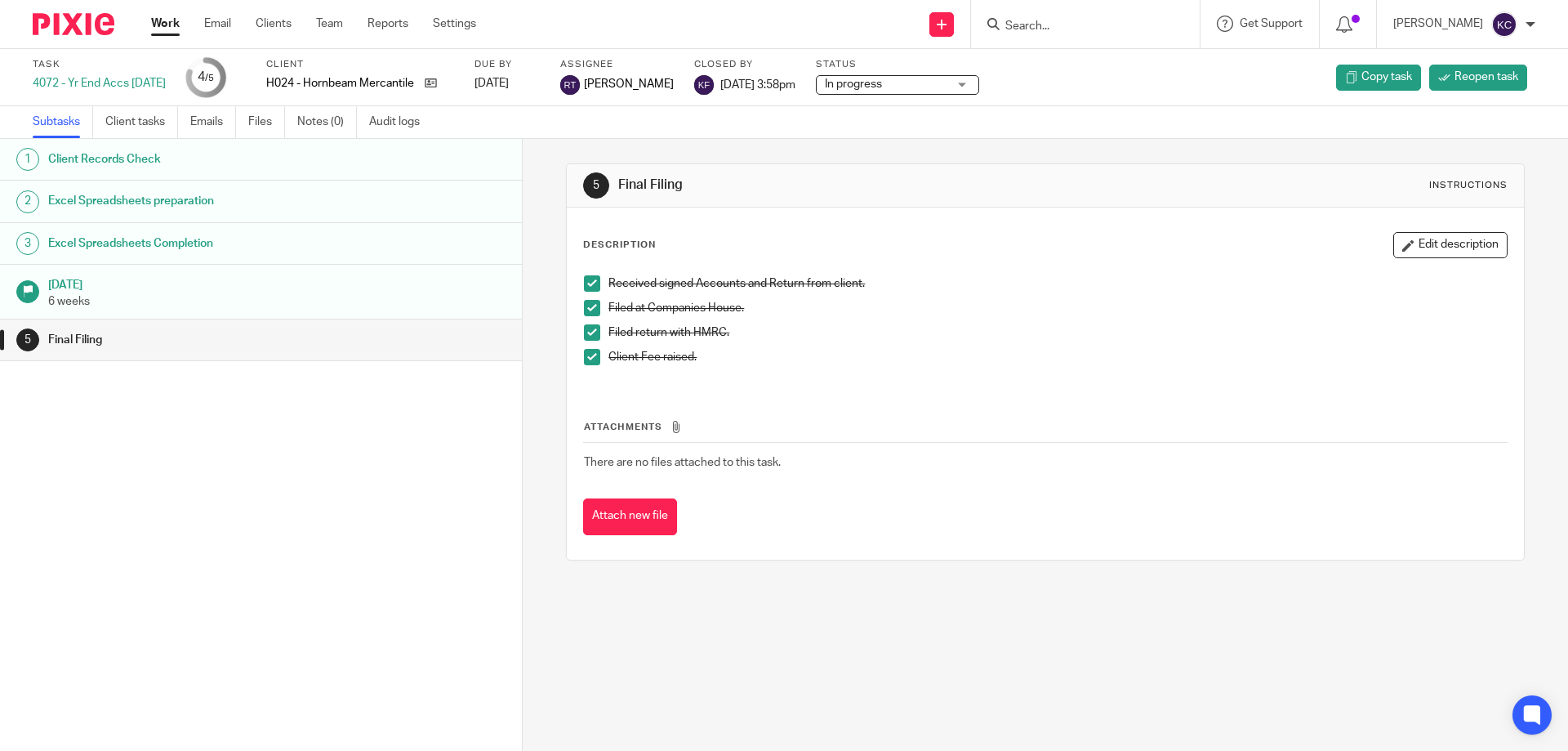
copy div "Yr End Accs [DATE]"
click at [947, 26] on icon at bounding box center [942, 24] width 9 height 9
click at [948, 99] on link "Create task" at bounding box center [949, 99] width 100 height 23
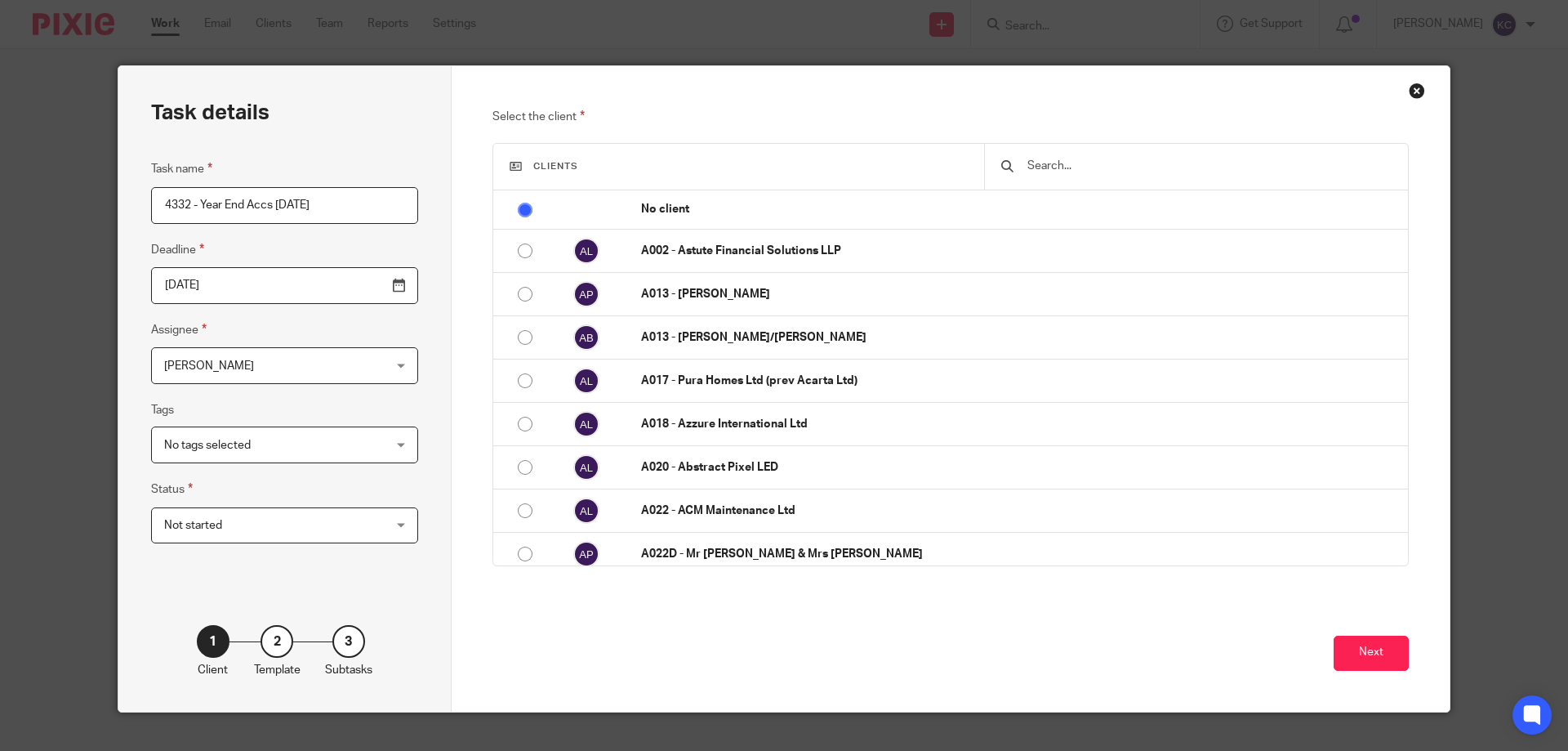
click at [202, 203] on input "4332 - Year End Accs [DATE]" at bounding box center [284, 205] width 267 height 37
type input "4332 - Yr End Accs 31.03.25"
click at [255, 450] on span "No tags selected" at bounding box center [265, 444] width 202 height 35
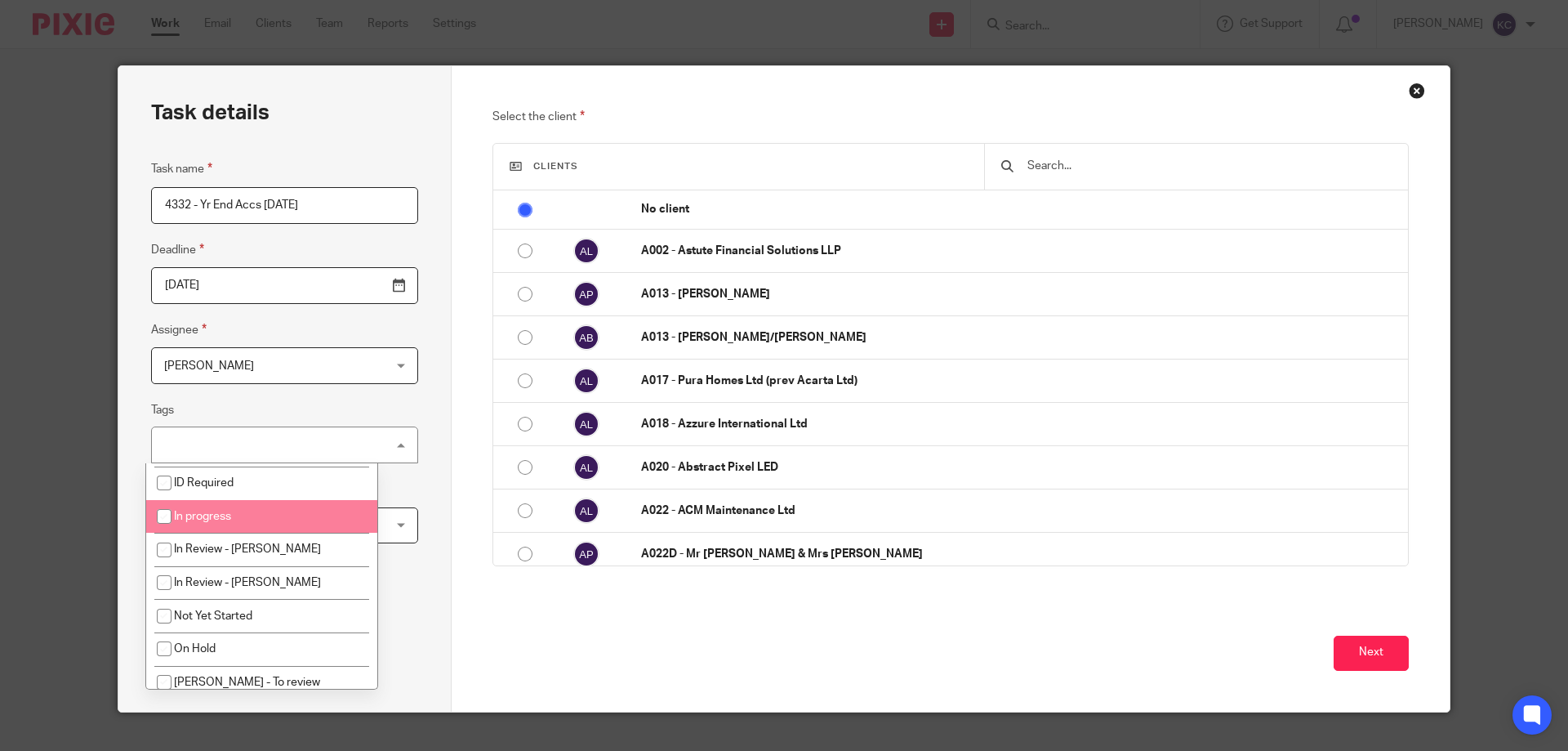
scroll to position [163, 0]
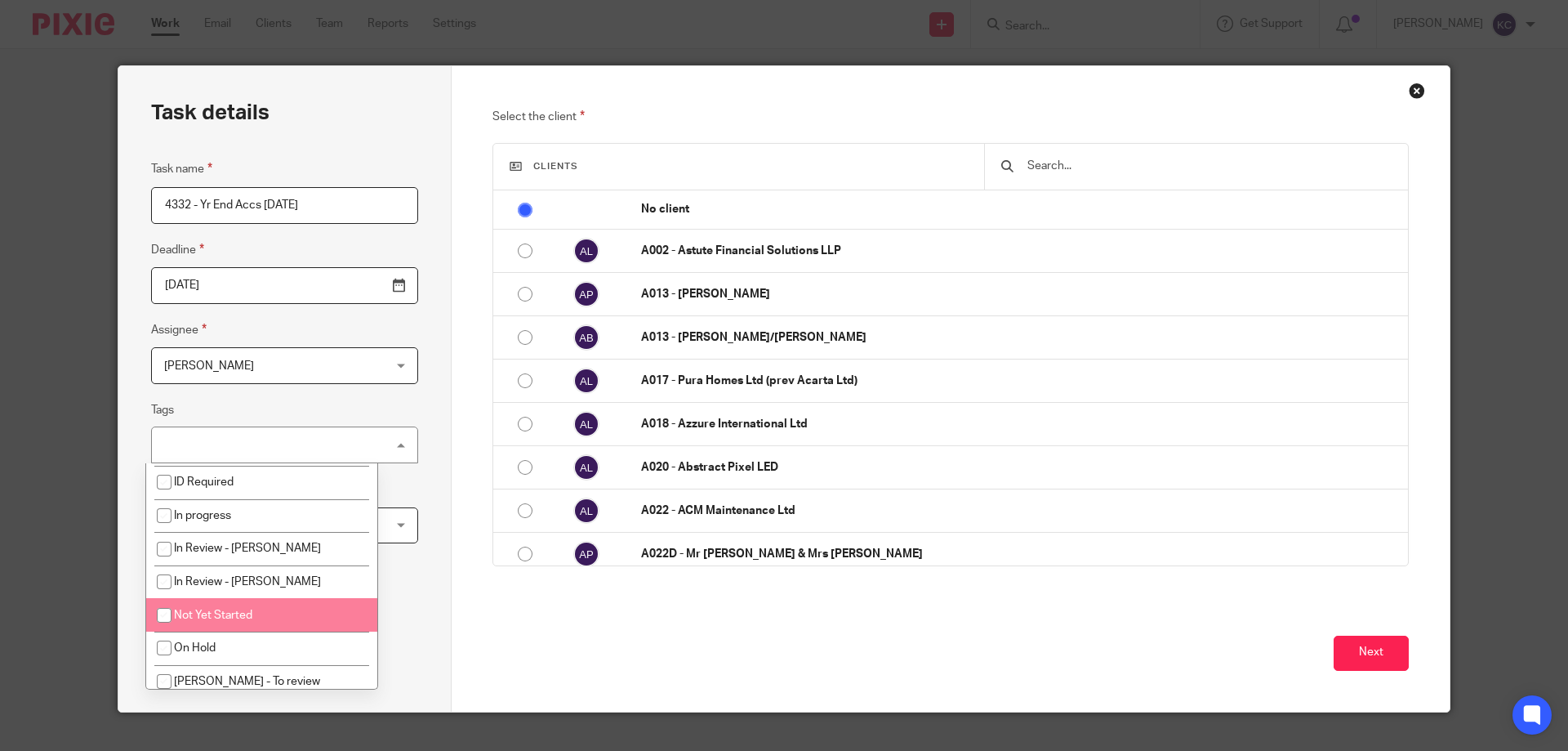
click at [276, 606] on li "Not Yet Started" at bounding box center [261, 615] width 231 height 34
checkbox input "true"
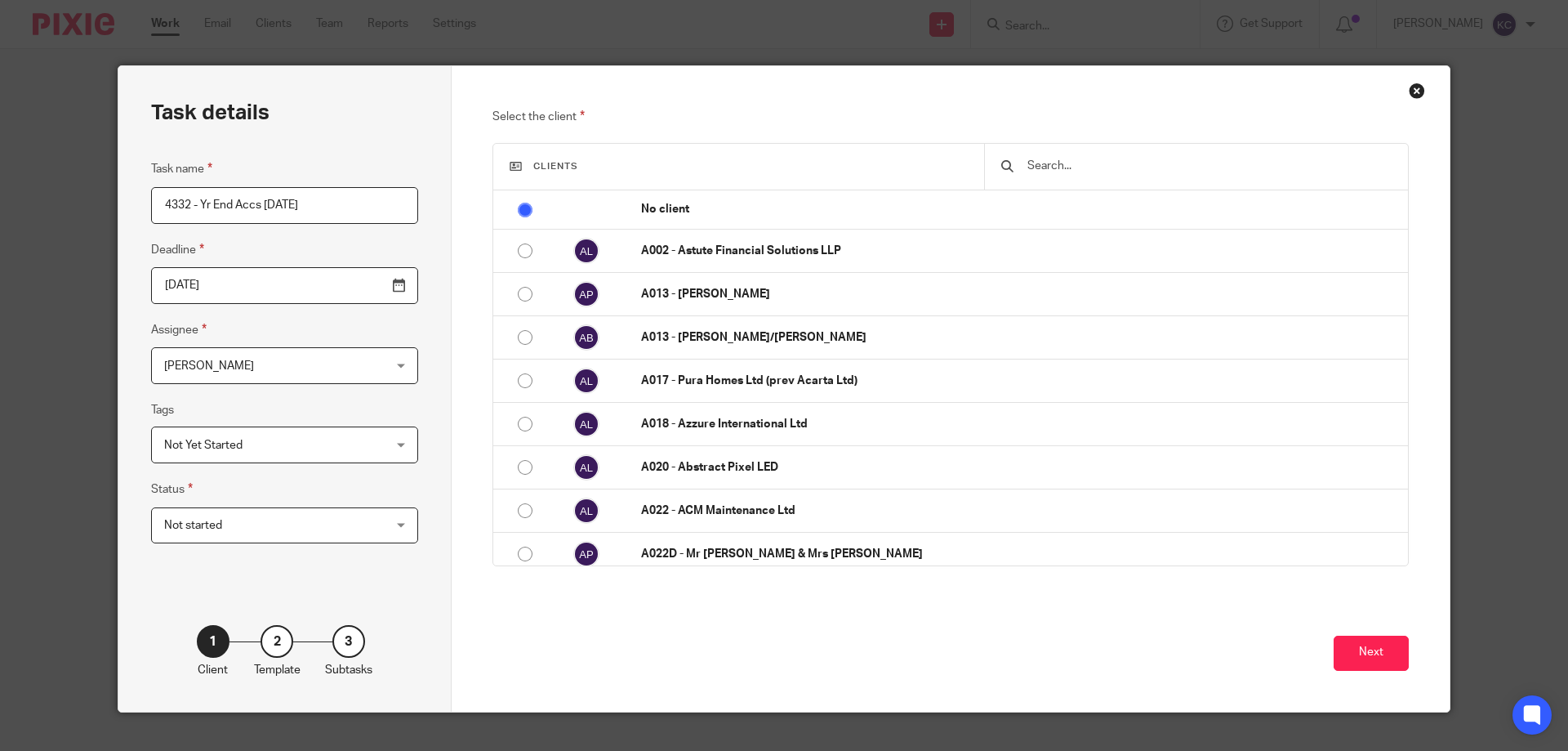
click at [328, 235] on div "Task name 4332 - Yr End Accs 31.03.25 Deadline 2025-08-11 Assignee Kathryn Calv…" at bounding box center [284, 359] width 267 height 400
click at [1093, 188] on div at bounding box center [1196, 166] width 424 height 46
click at [1095, 173] on input "text" at bounding box center [1209, 165] width 366 height 18
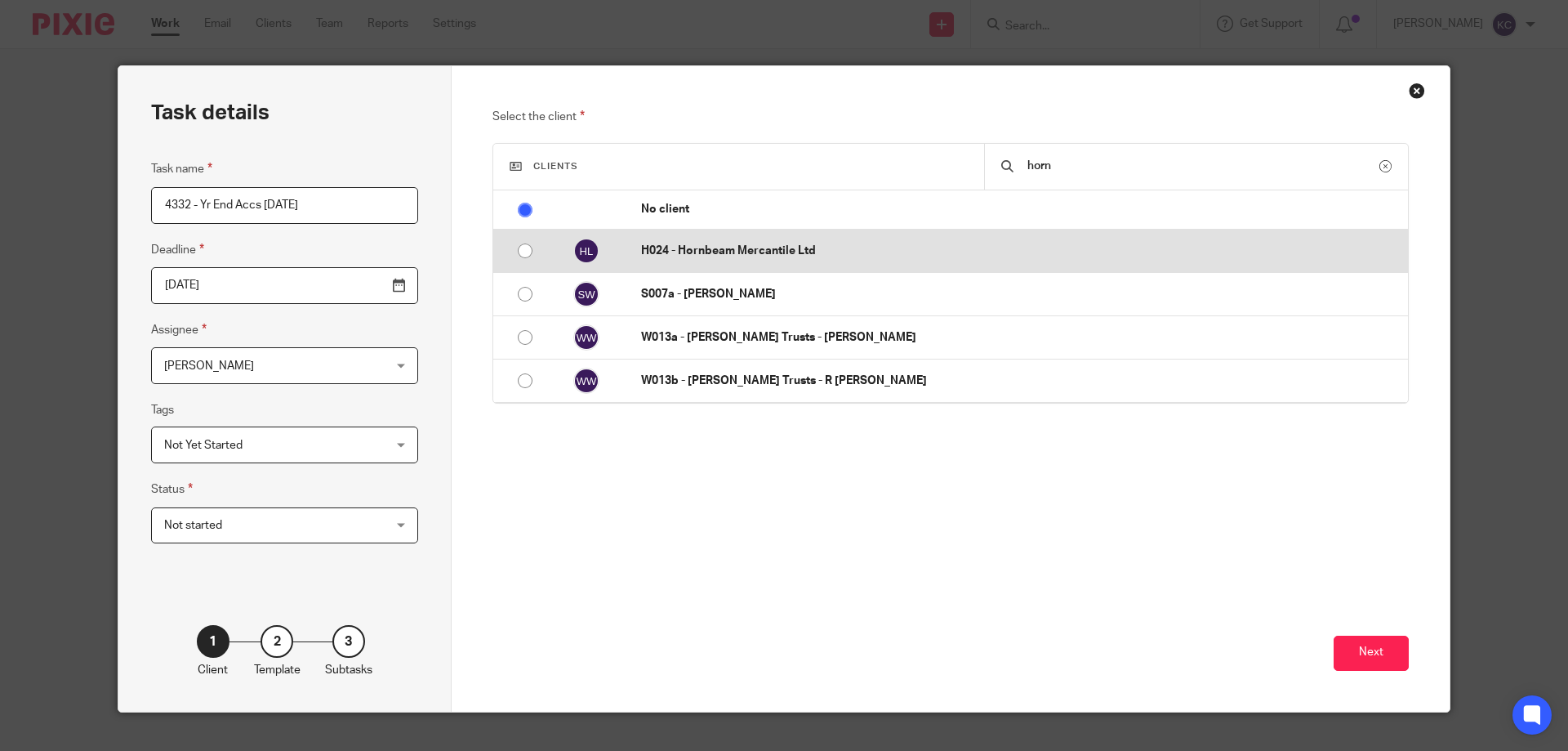
type input "horn"
click at [850, 247] on p "H024 - Hornbeam Mercantile Ltd" at bounding box center [1021, 250] width 759 height 16
radio input "false"
radio input "true"
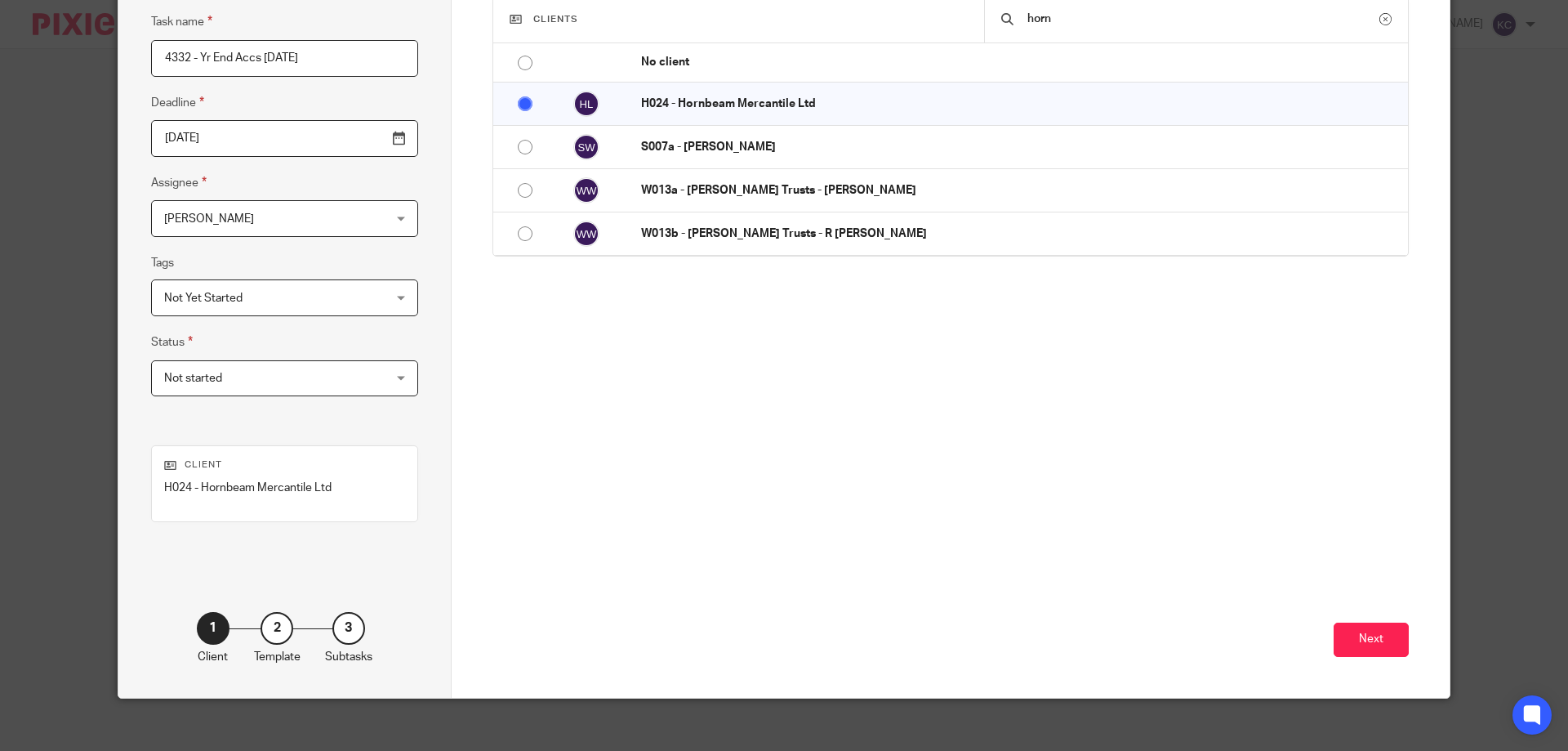
scroll to position [160, 0]
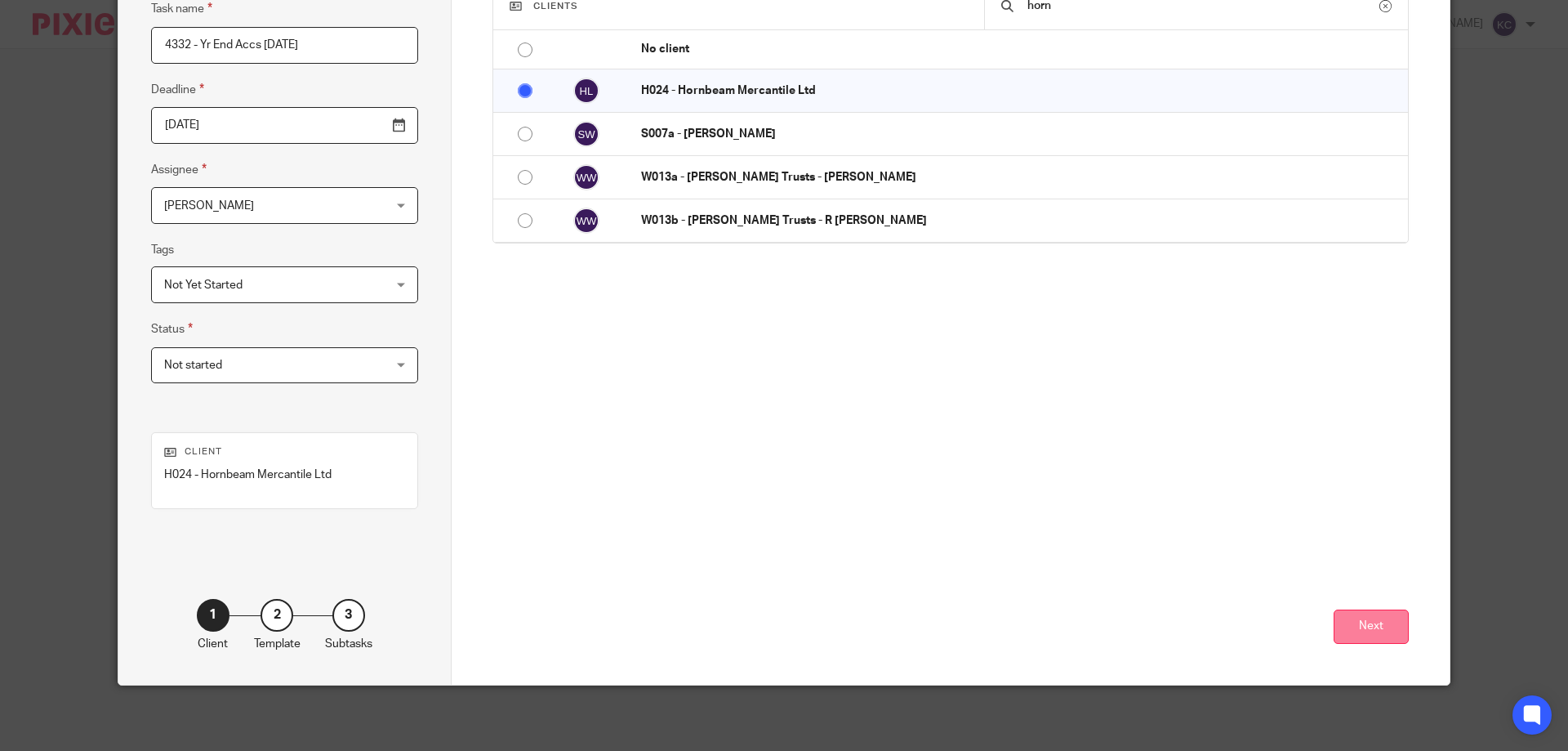
click at [1365, 633] on button "Next" at bounding box center [1371, 626] width 75 height 35
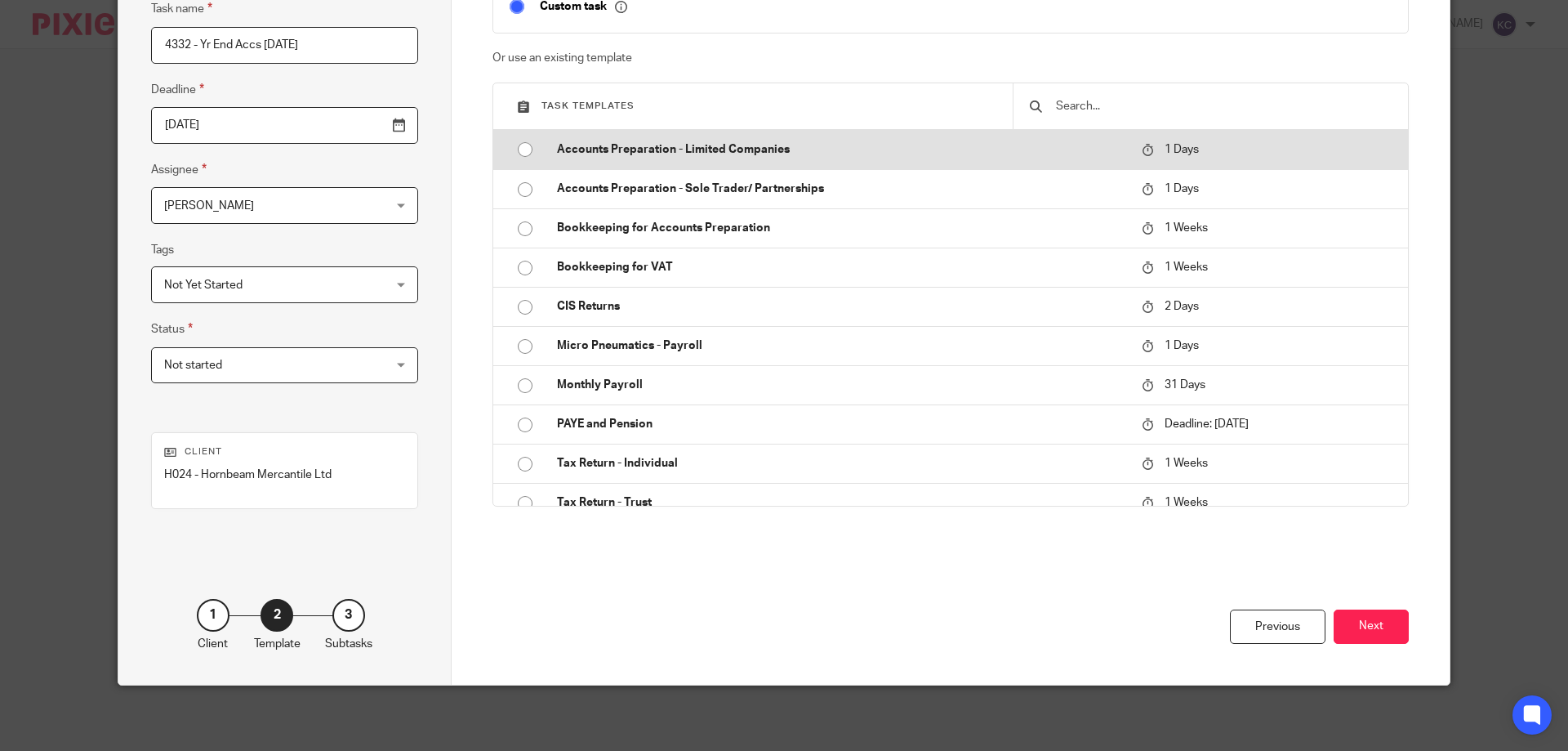
click at [727, 148] on p "Accounts Preparation - Limited Companies" at bounding box center [841, 149] width 569 height 16
type input "2025-08-12"
checkbox input "false"
radio input "true"
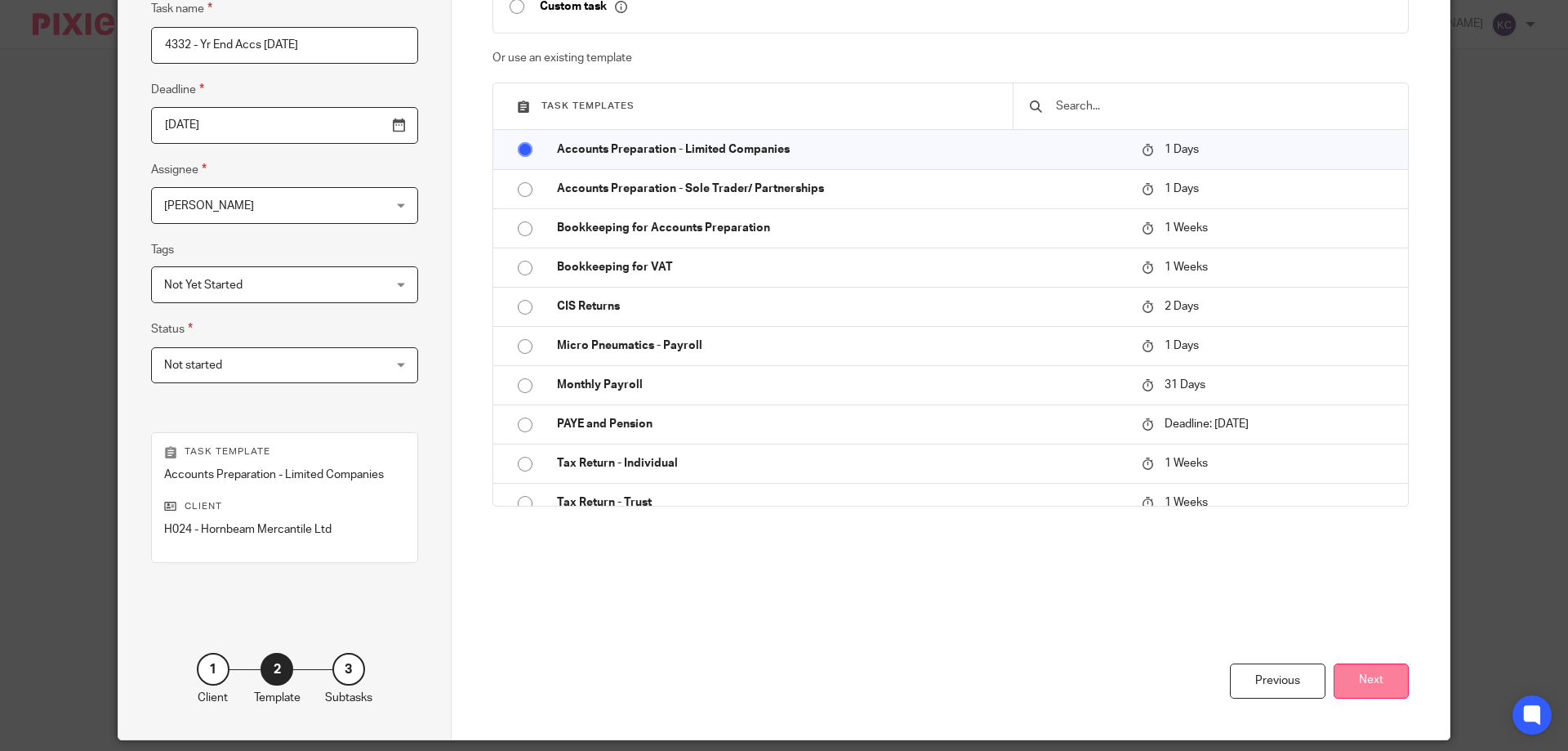
click at [1358, 677] on button "Next" at bounding box center [1371, 681] width 75 height 35
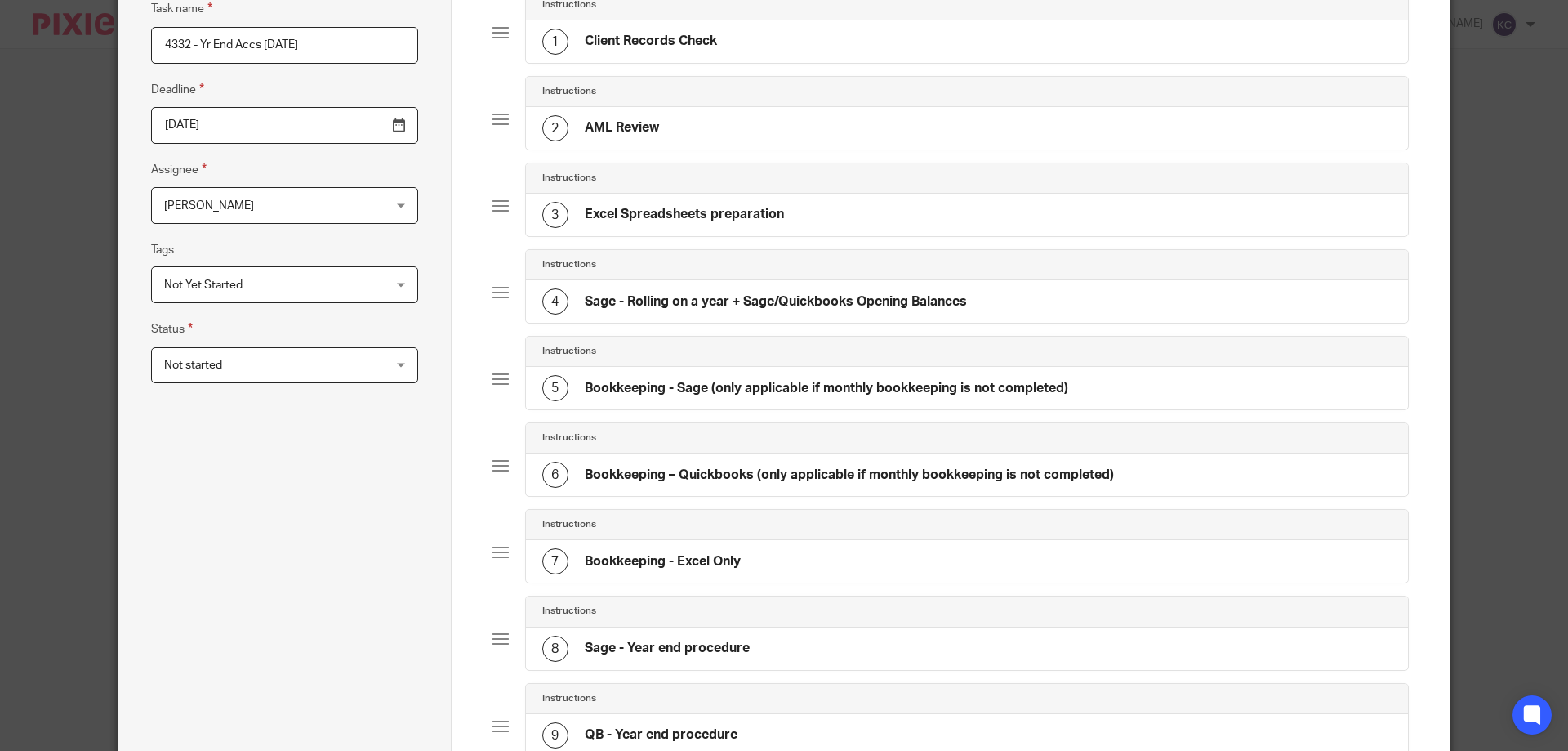
click at [702, 309] on h4 "Sage - Rolling on a year + Sage/Quickbooks Opening Balances" at bounding box center [776, 302] width 382 height 17
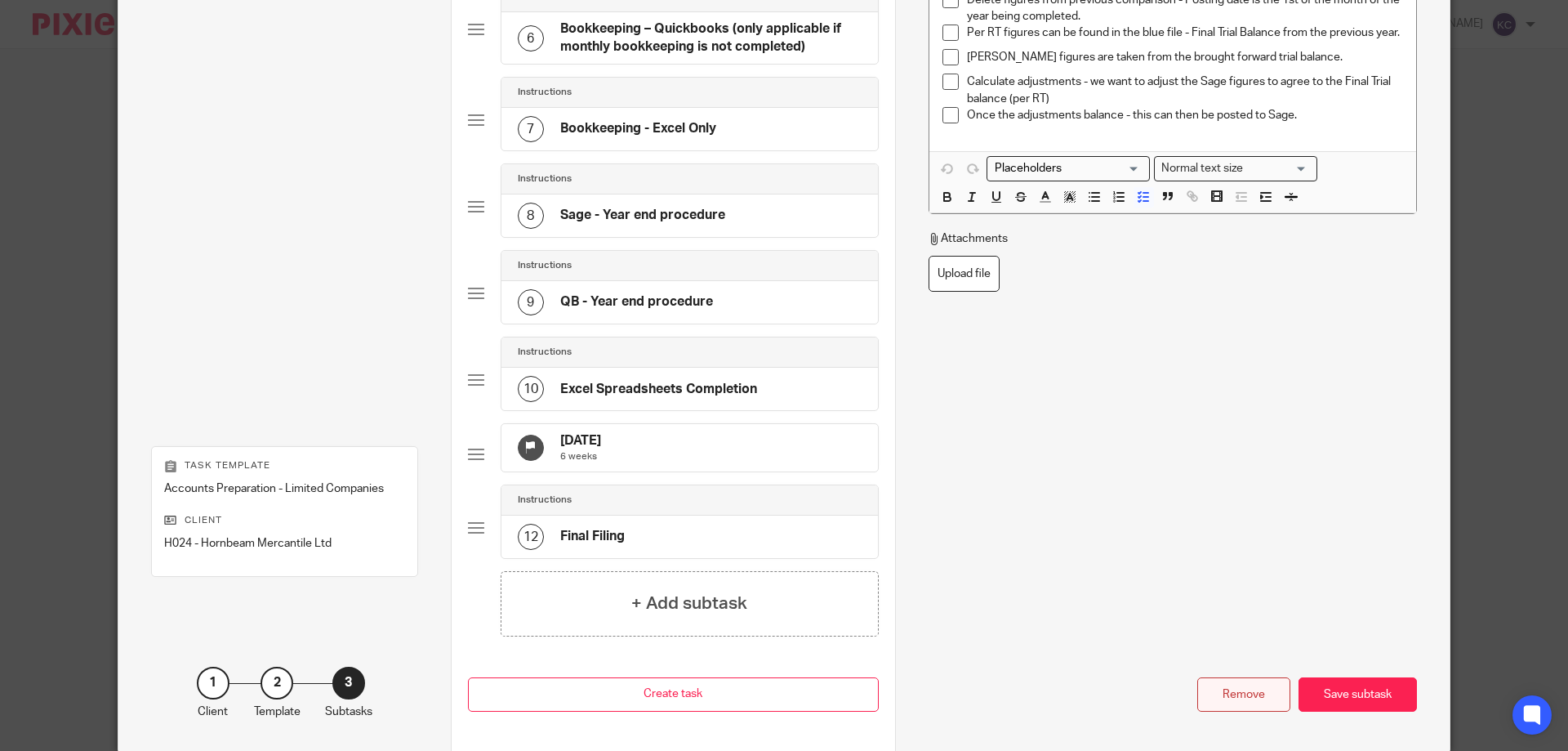
scroll to position [701, 0]
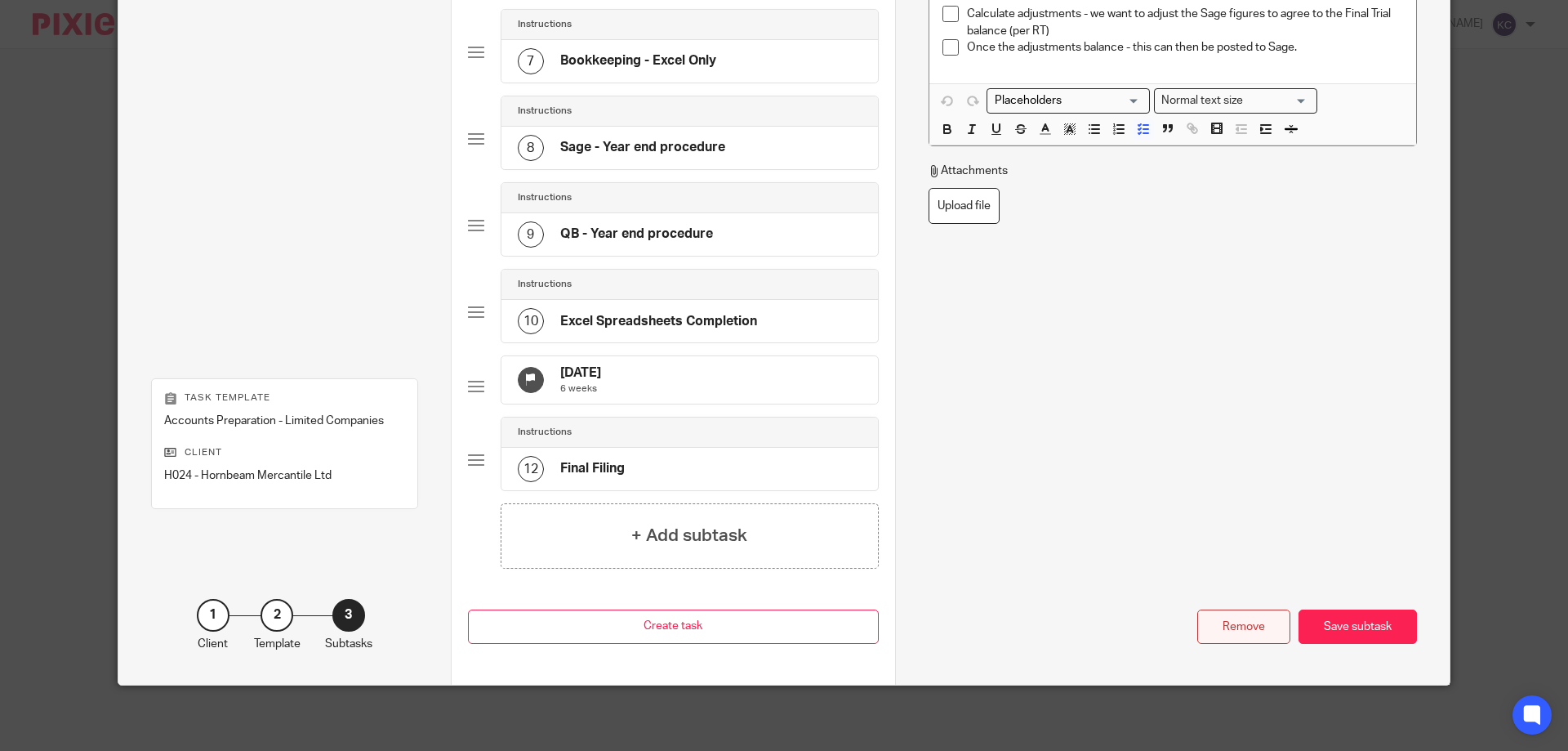
click at [1209, 626] on div "Remove" at bounding box center [1244, 626] width 93 height 35
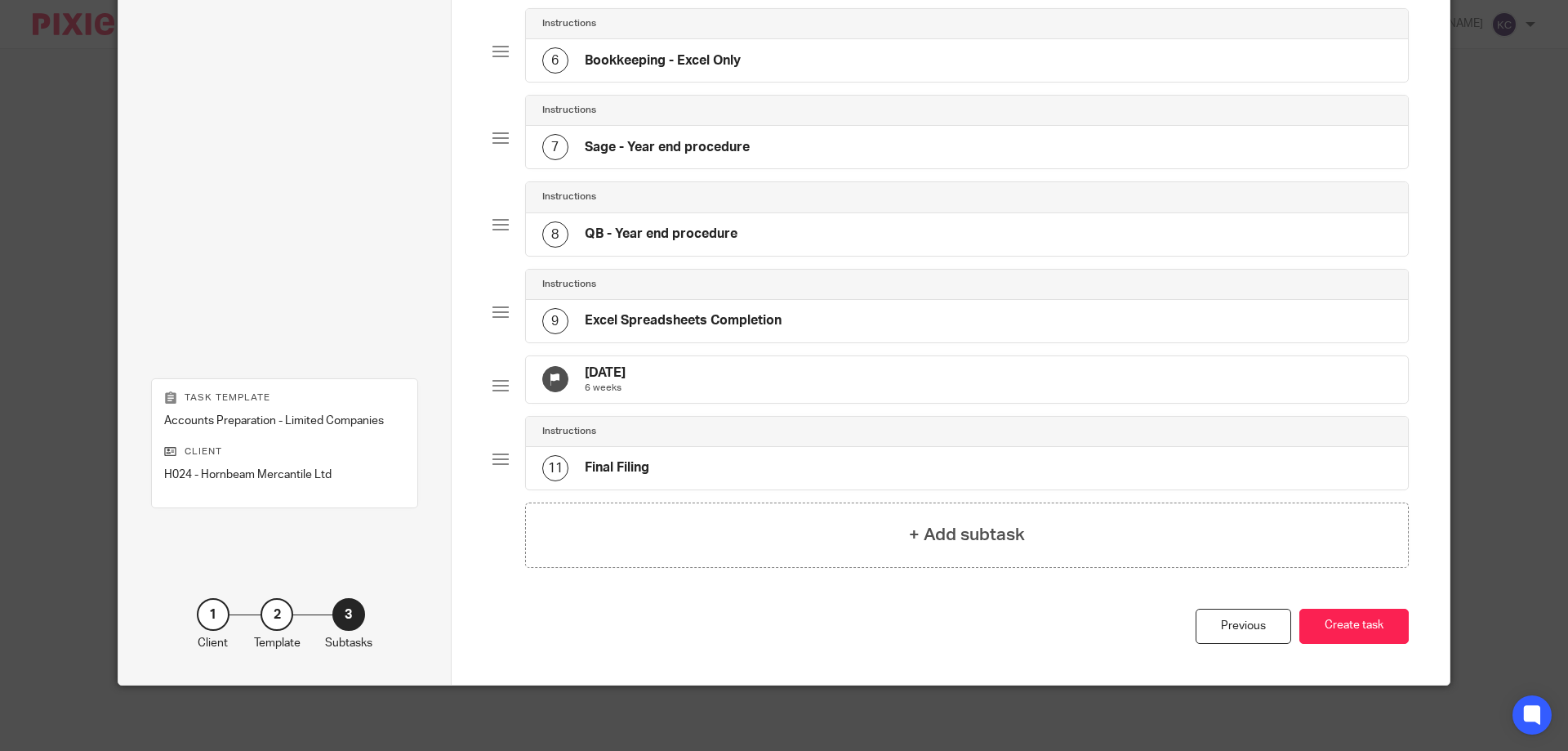
click at [679, 139] on h4 "Sage - Year end procedure" at bounding box center [667, 147] width 165 height 17
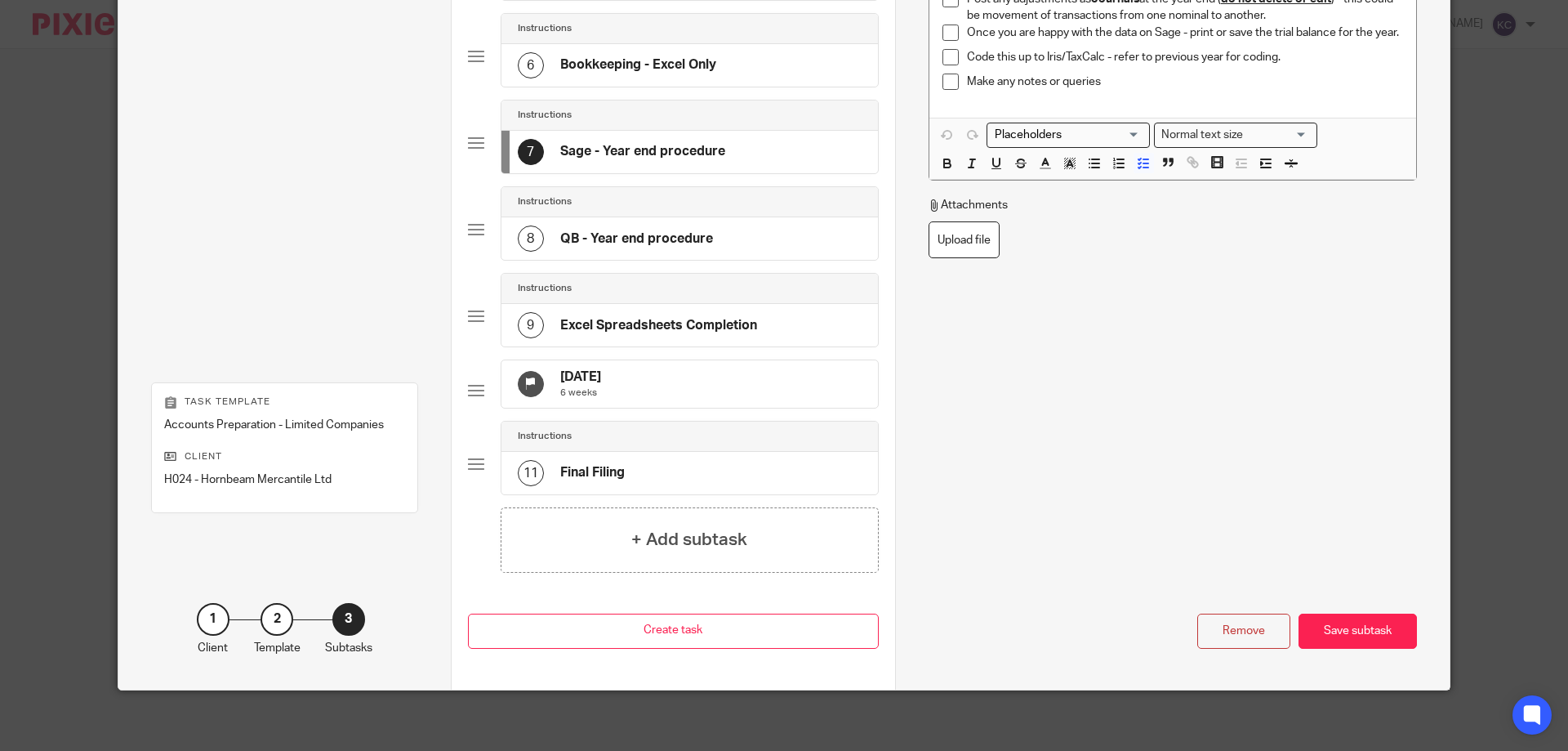
scroll to position [606, 0]
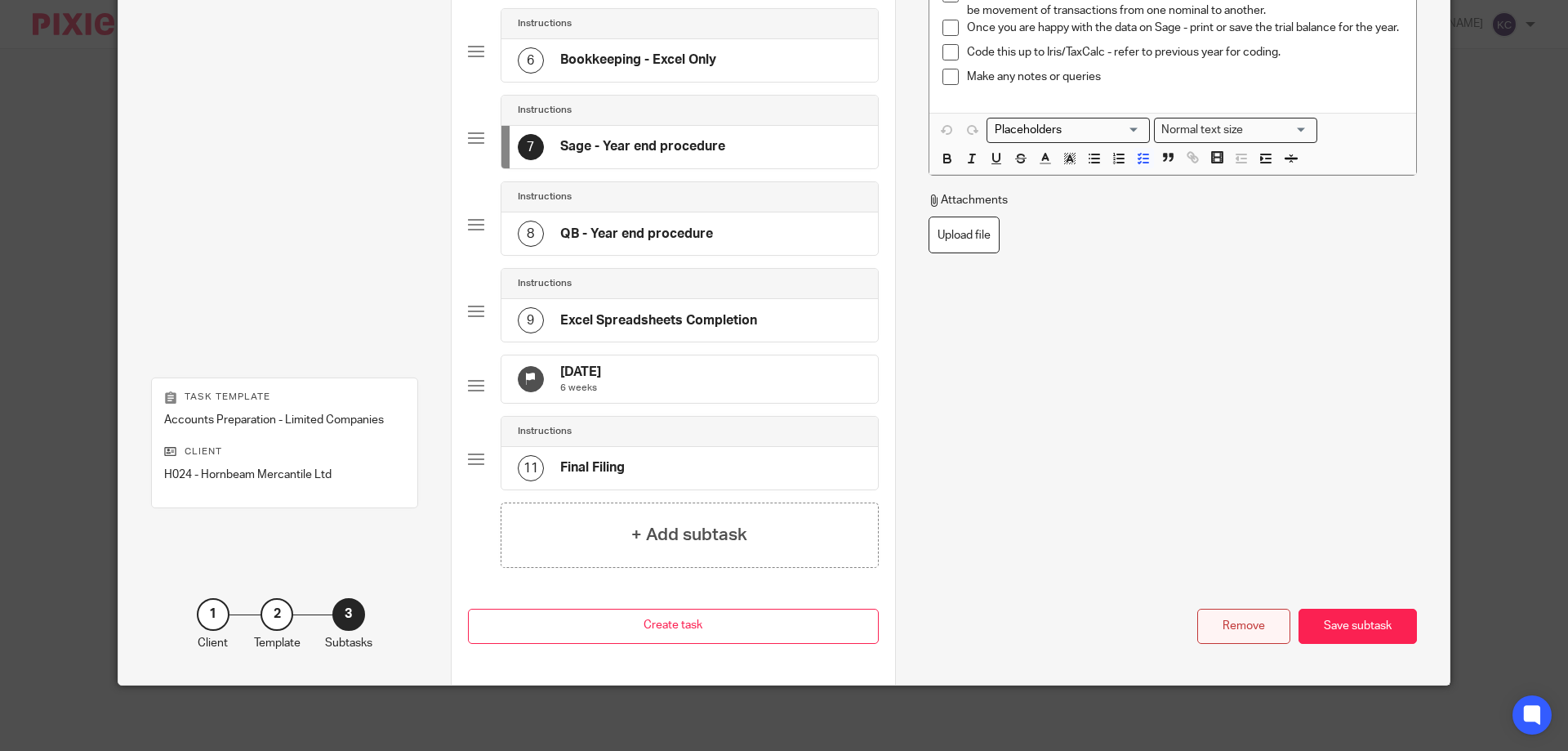
click at [1258, 617] on div "Remove" at bounding box center [1244, 625] width 93 height 35
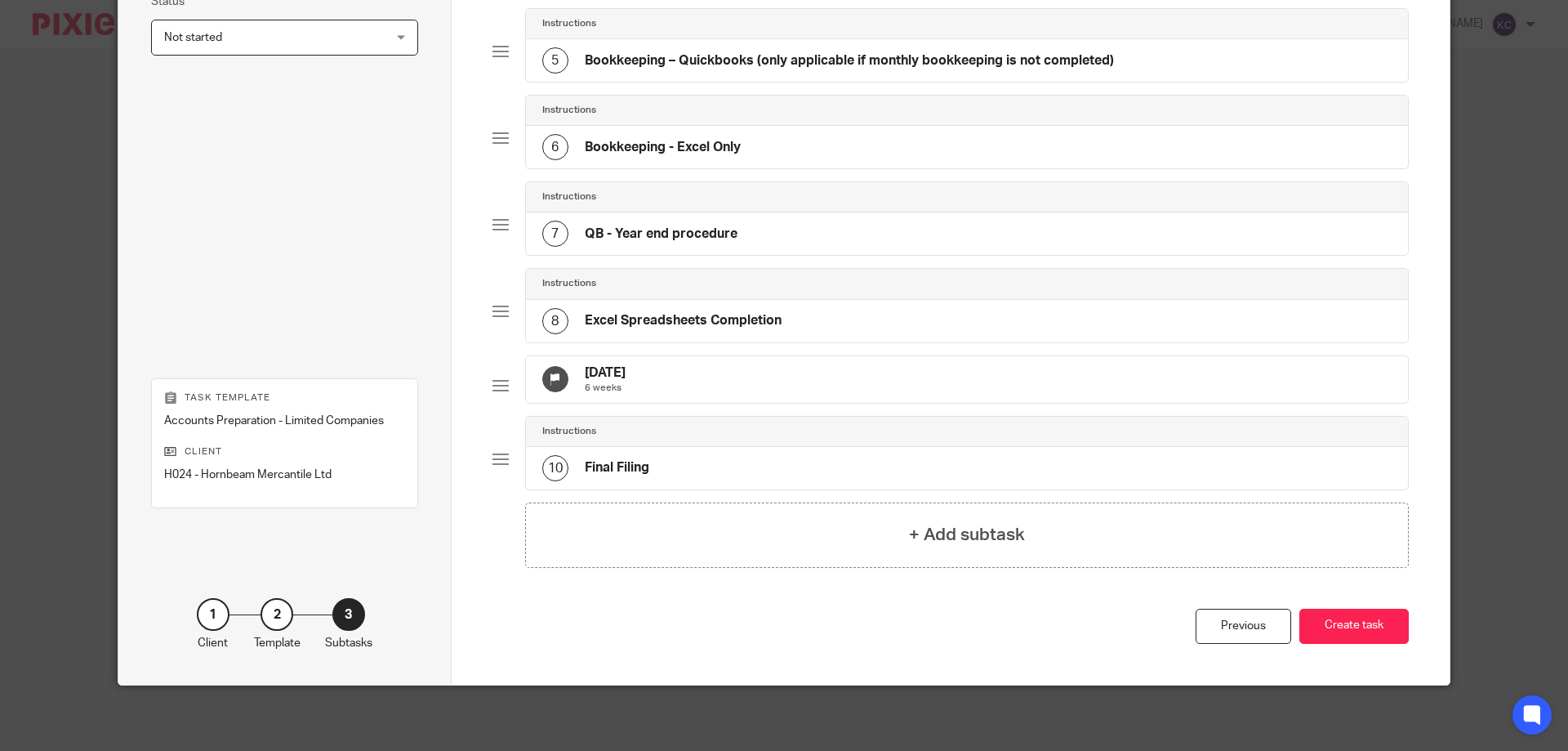
click at [722, 139] on h4 "Bookkeeping - Excel Only" at bounding box center [663, 147] width 156 height 17
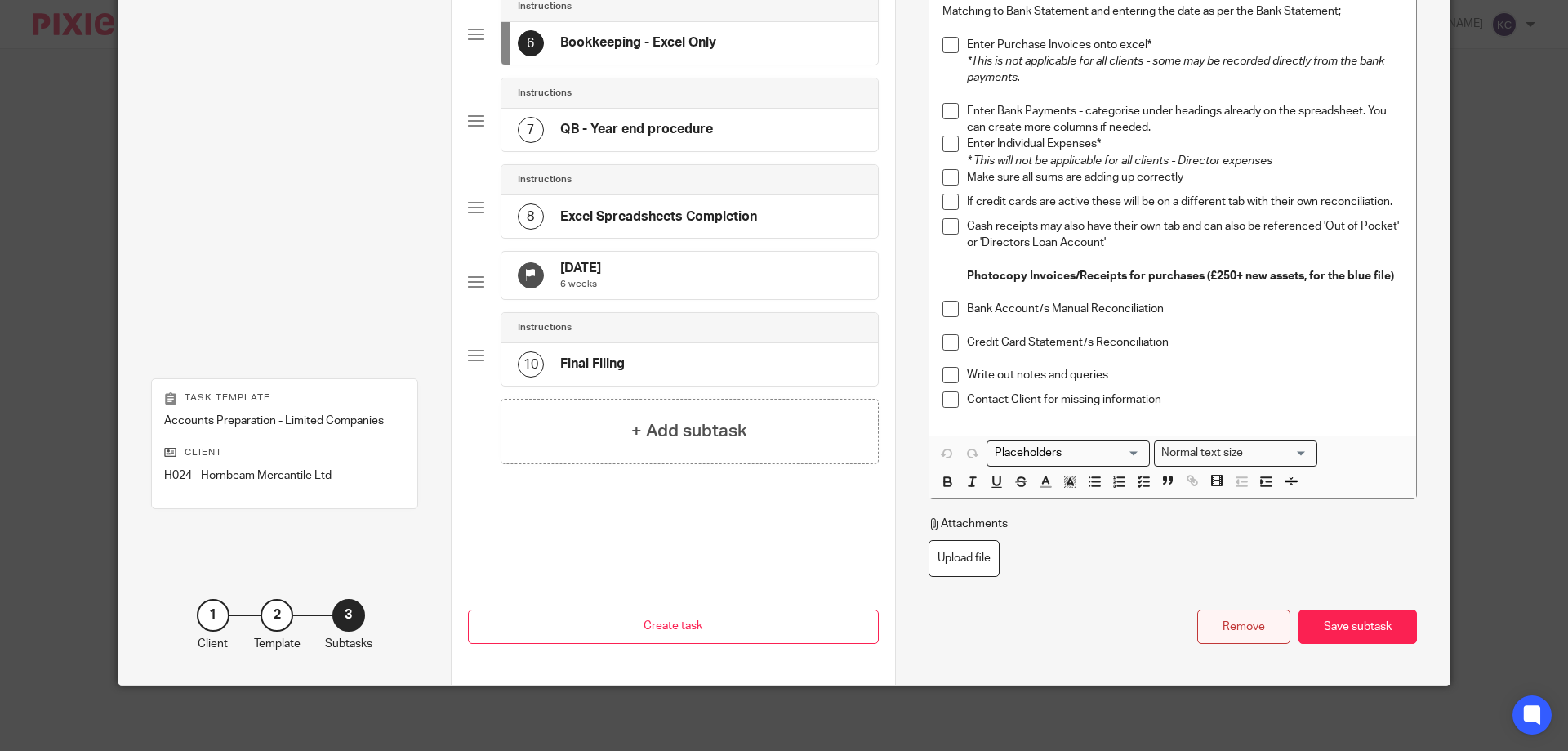
click at [1225, 620] on div "Remove" at bounding box center [1244, 626] width 93 height 35
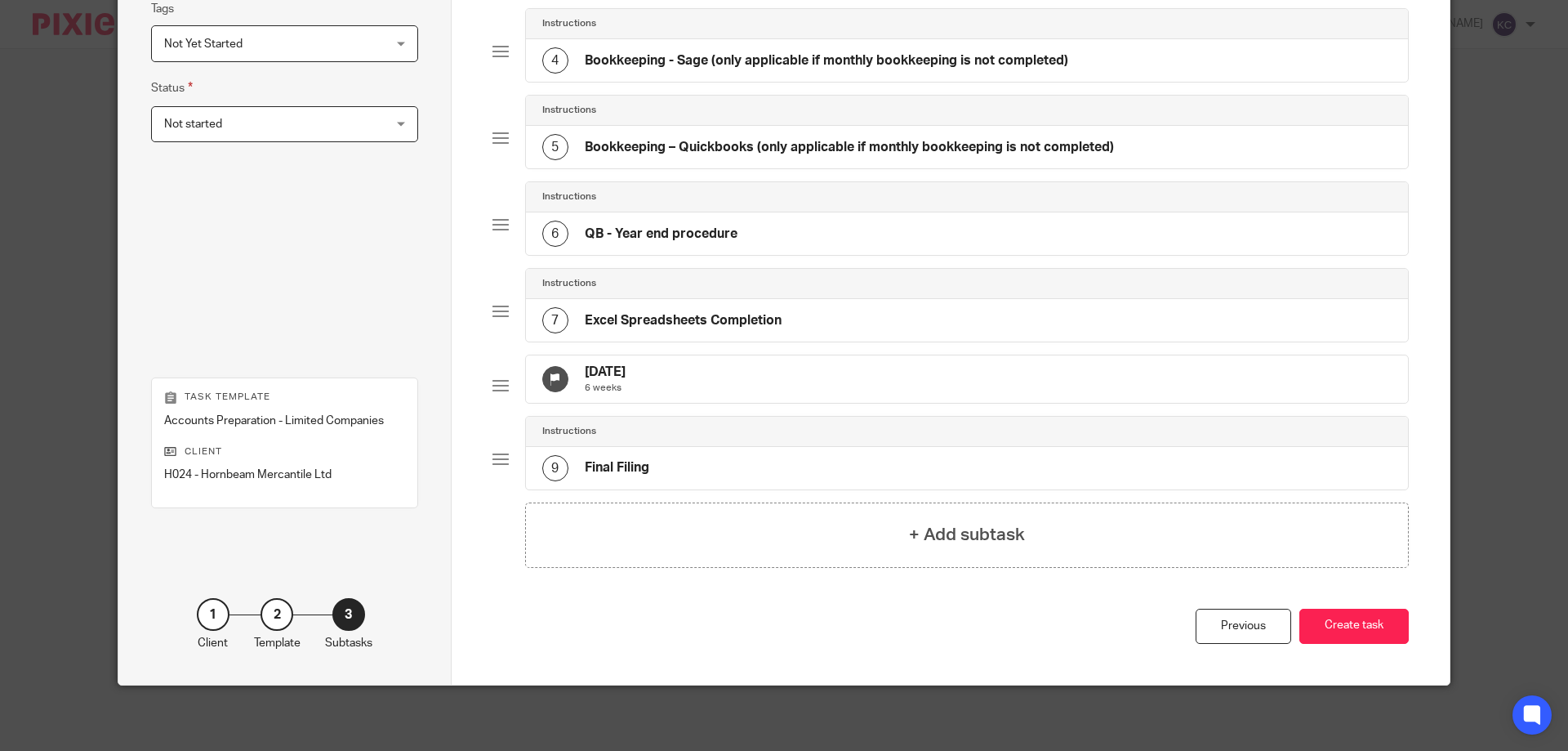
scroll to position [414, 0]
click at [824, 139] on h4 "Bookkeeping – Quickbooks (only applicable if monthly bookkeeping is not complet…" at bounding box center [849, 147] width 530 height 17
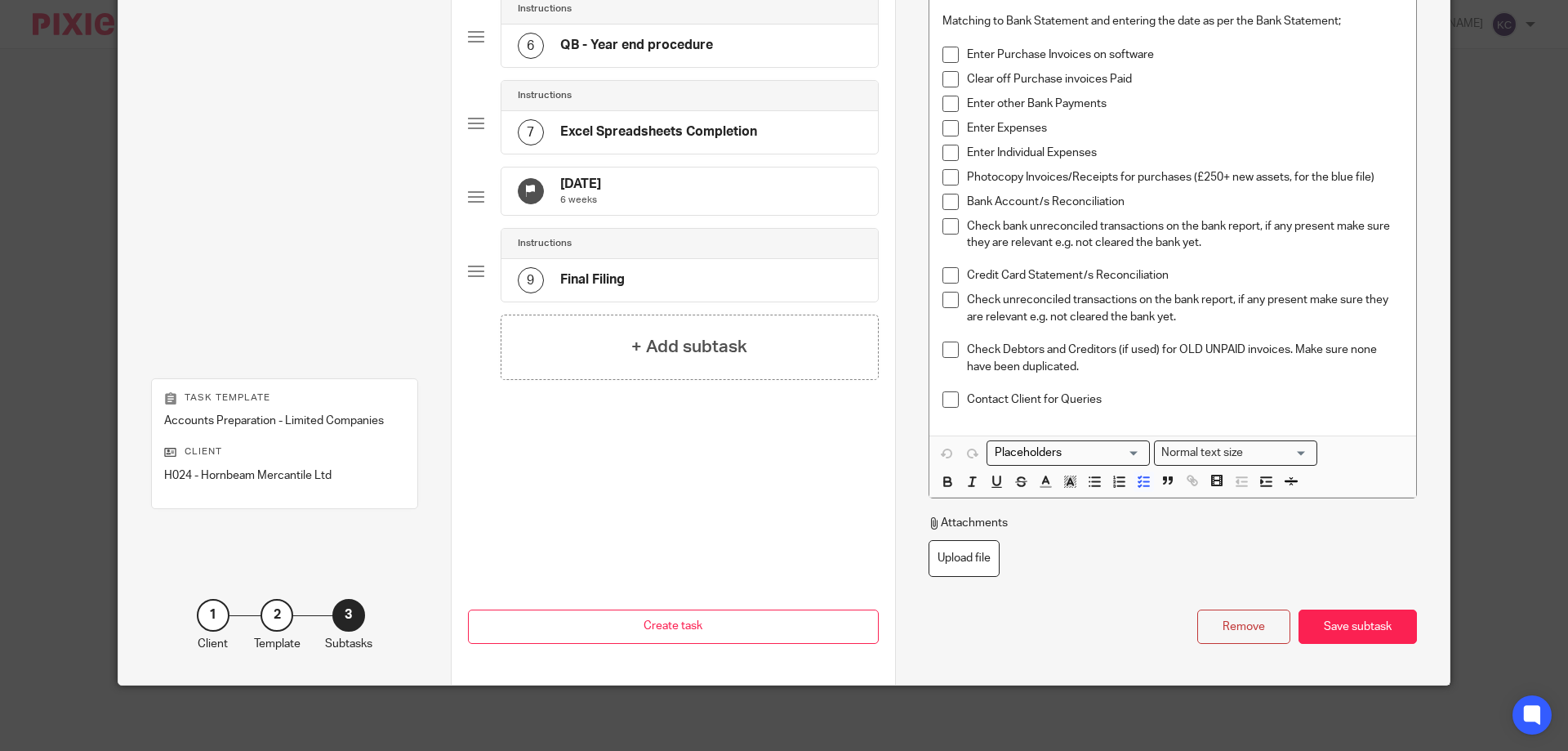
click at [1230, 646] on div "Name Client Records Check Type Instructions Instructions Instructions Send auto…" at bounding box center [1172, 71] width 555 height 1225
click at [1228, 638] on div "Remove" at bounding box center [1244, 626] width 93 height 35
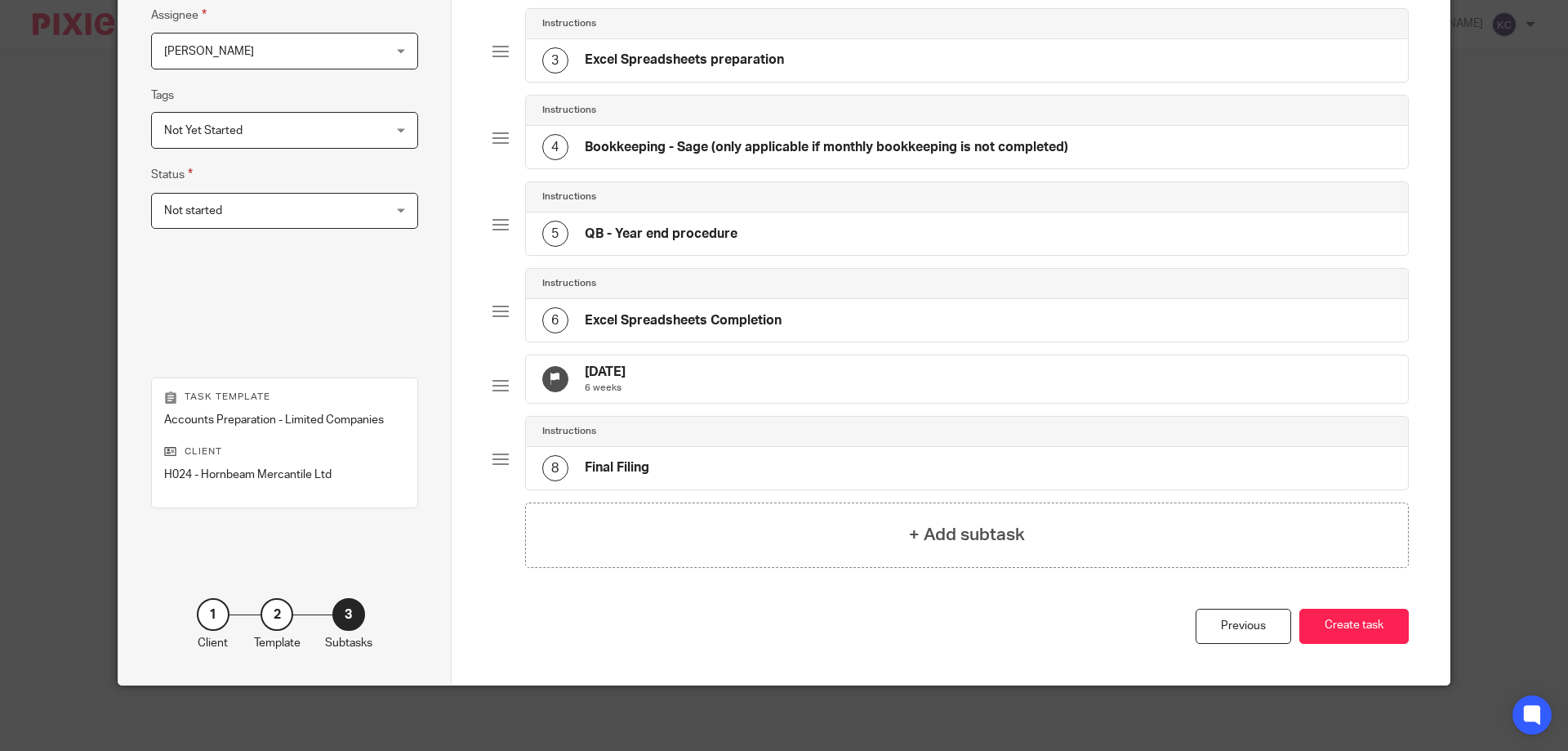
click at [612, 226] on h4 "QB - Year end procedure" at bounding box center [661, 234] width 153 height 17
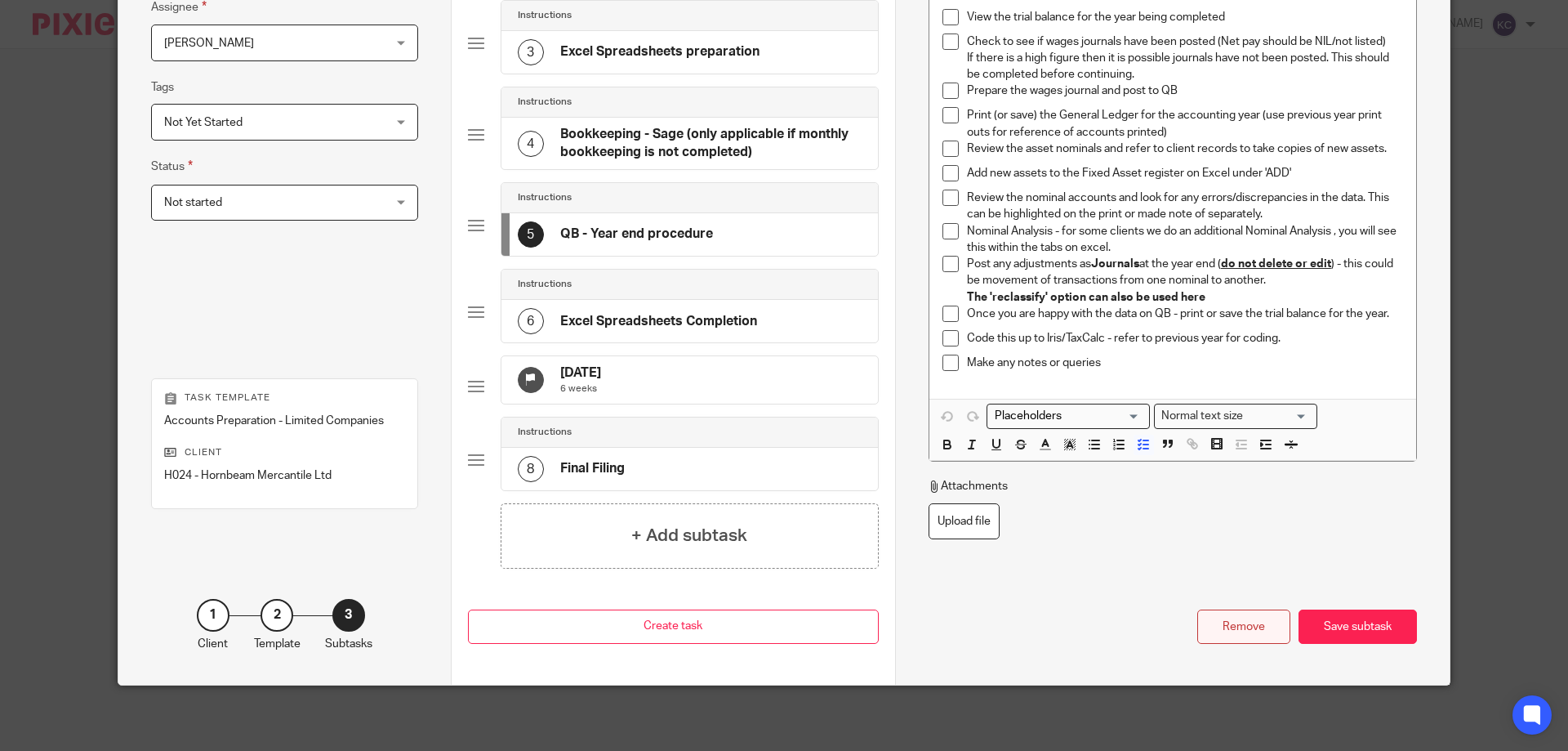
click at [1198, 613] on div "Remove" at bounding box center [1244, 626] width 93 height 35
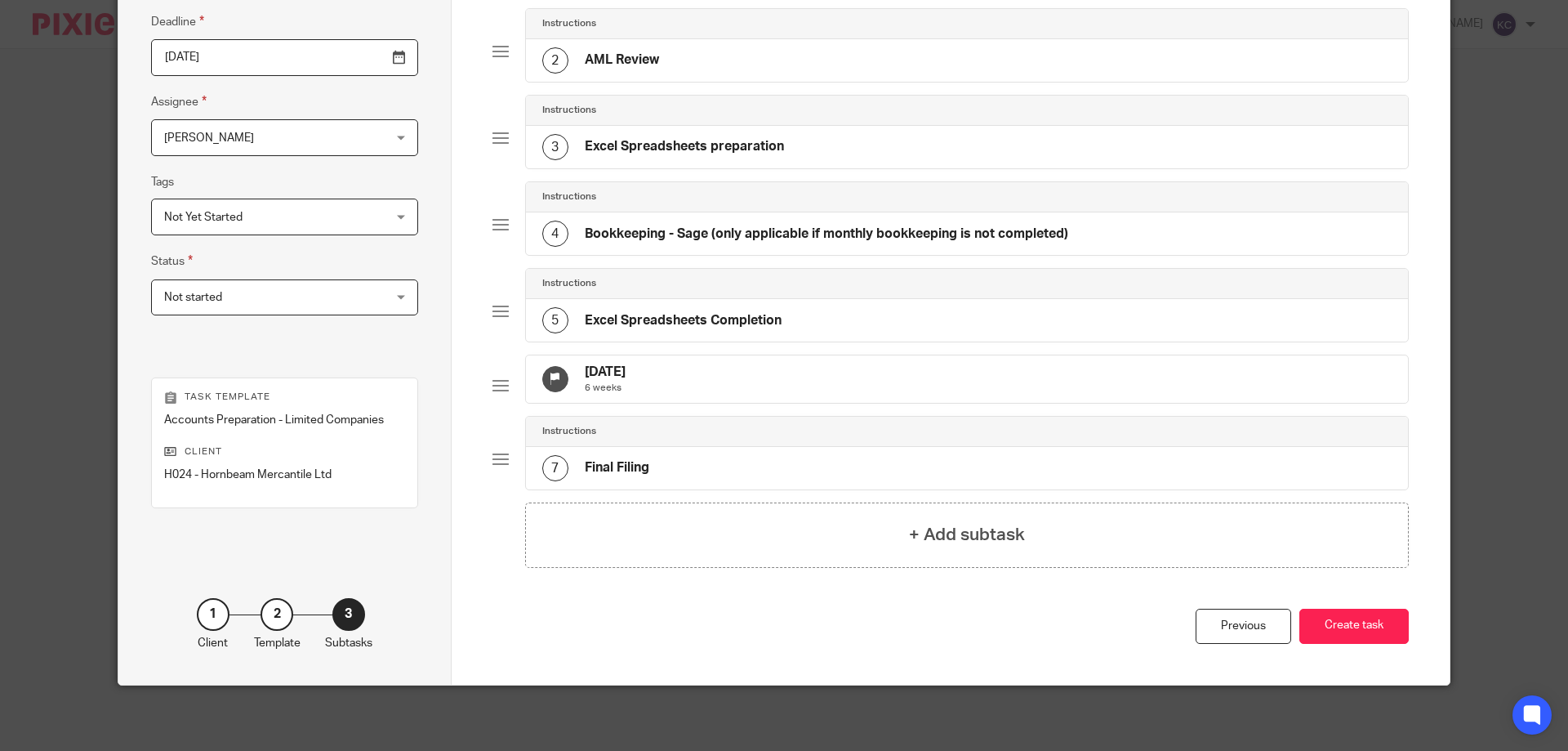
click at [657, 226] on h4 "Bookkeeping - Sage (only applicable if monthly bookkeeping is not completed)" at bounding box center [827, 234] width 484 height 17
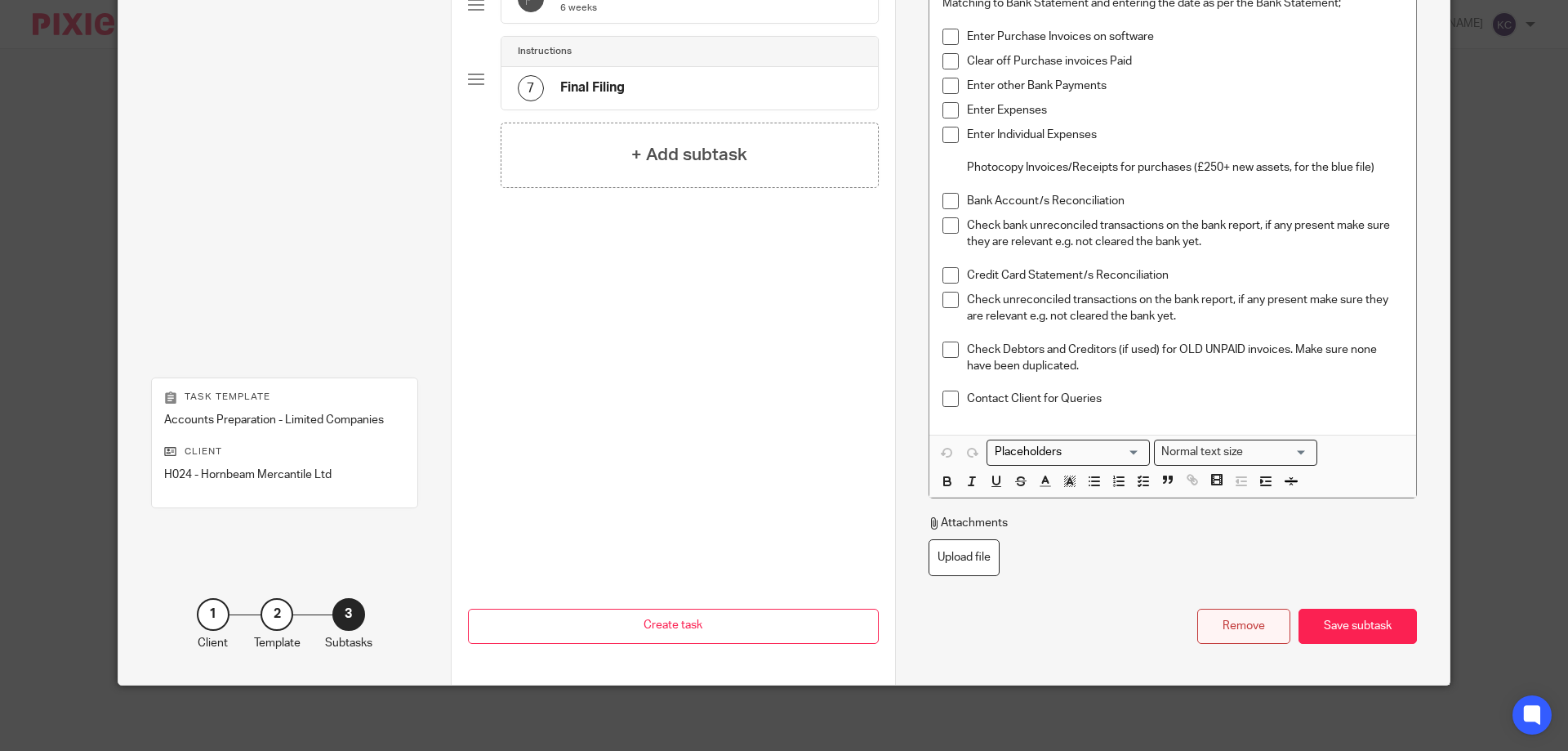
click at [1223, 621] on div "Remove" at bounding box center [1244, 625] width 93 height 35
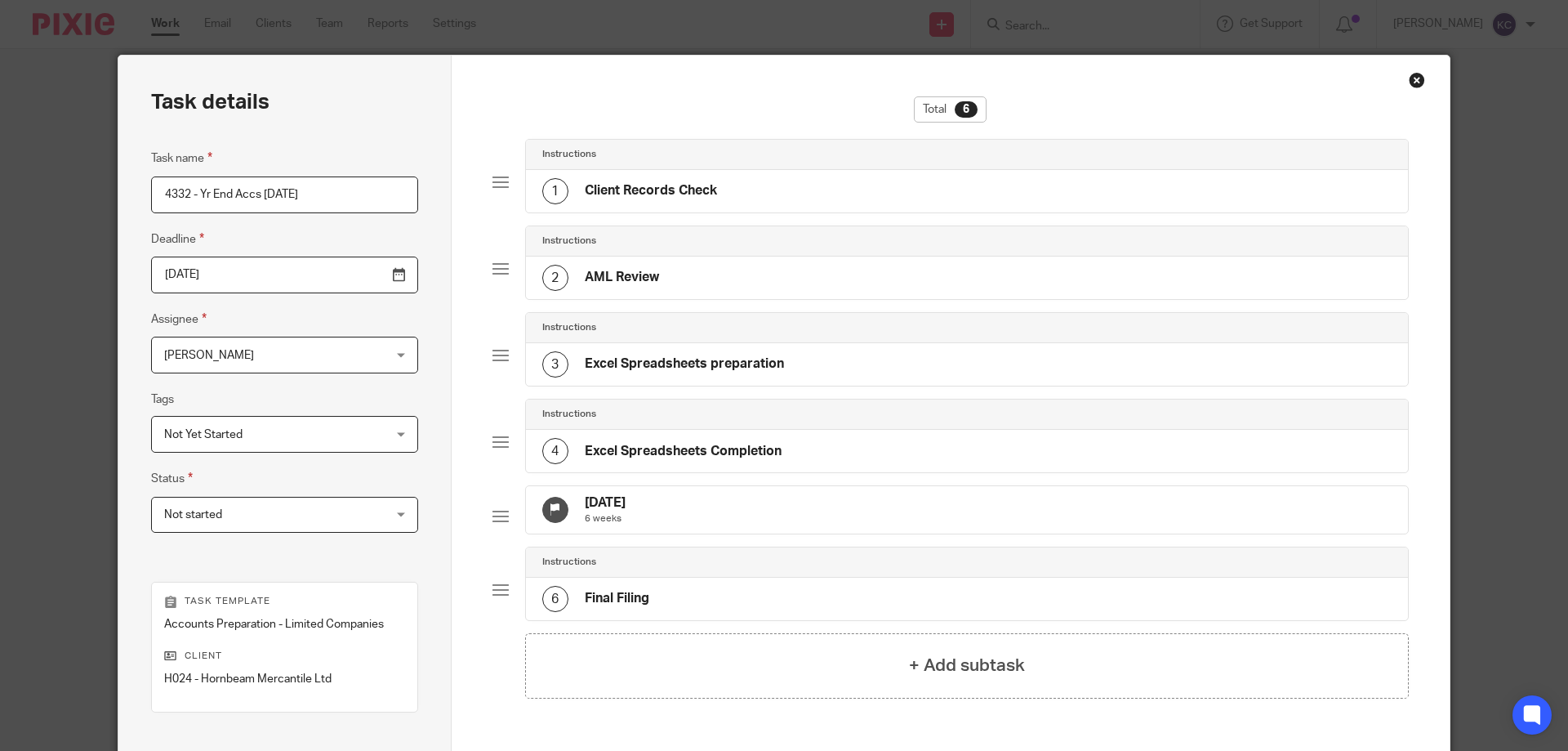
scroll to position [0, 0]
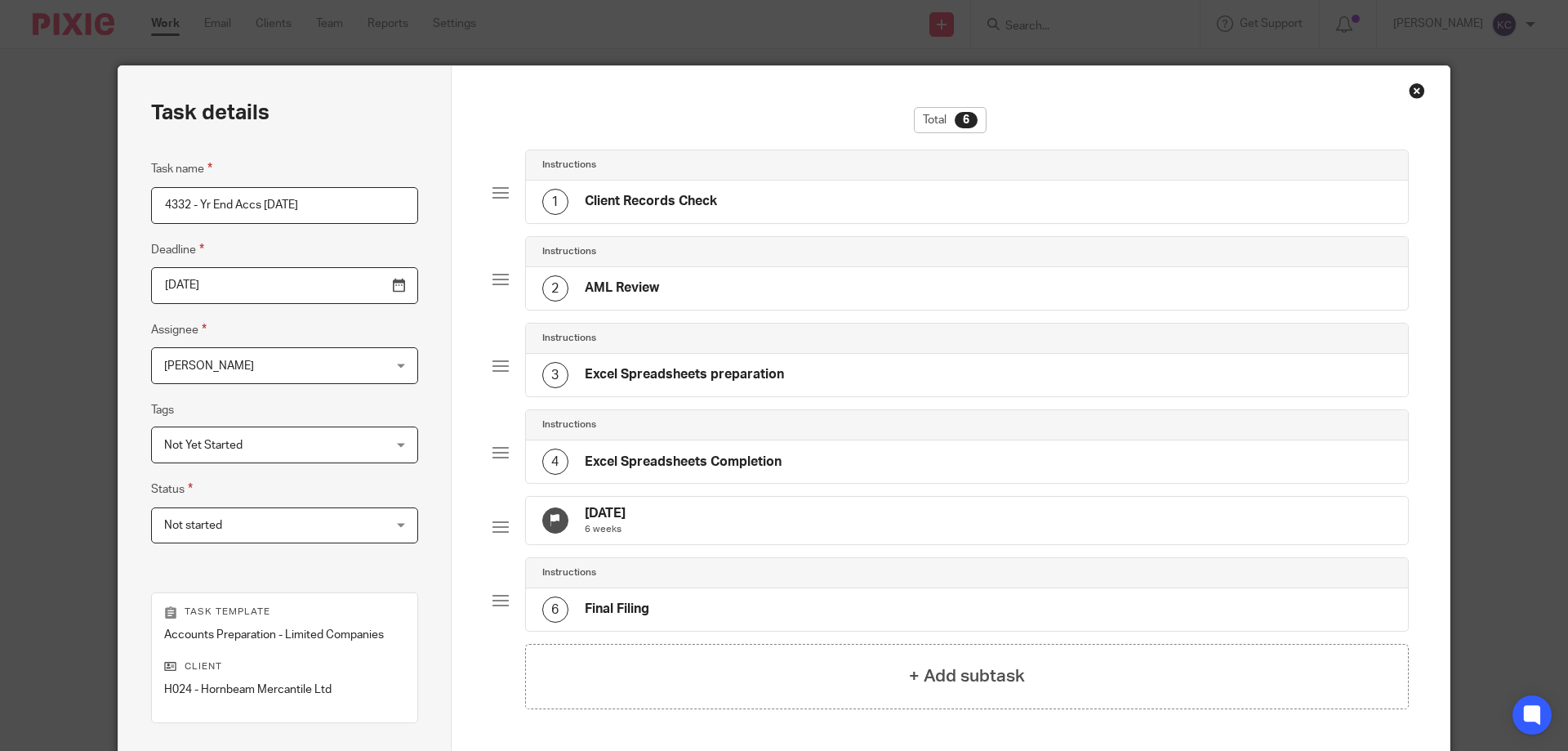
click at [312, 290] on input "2025-08-12" at bounding box center [284, 285] width 267 height 37
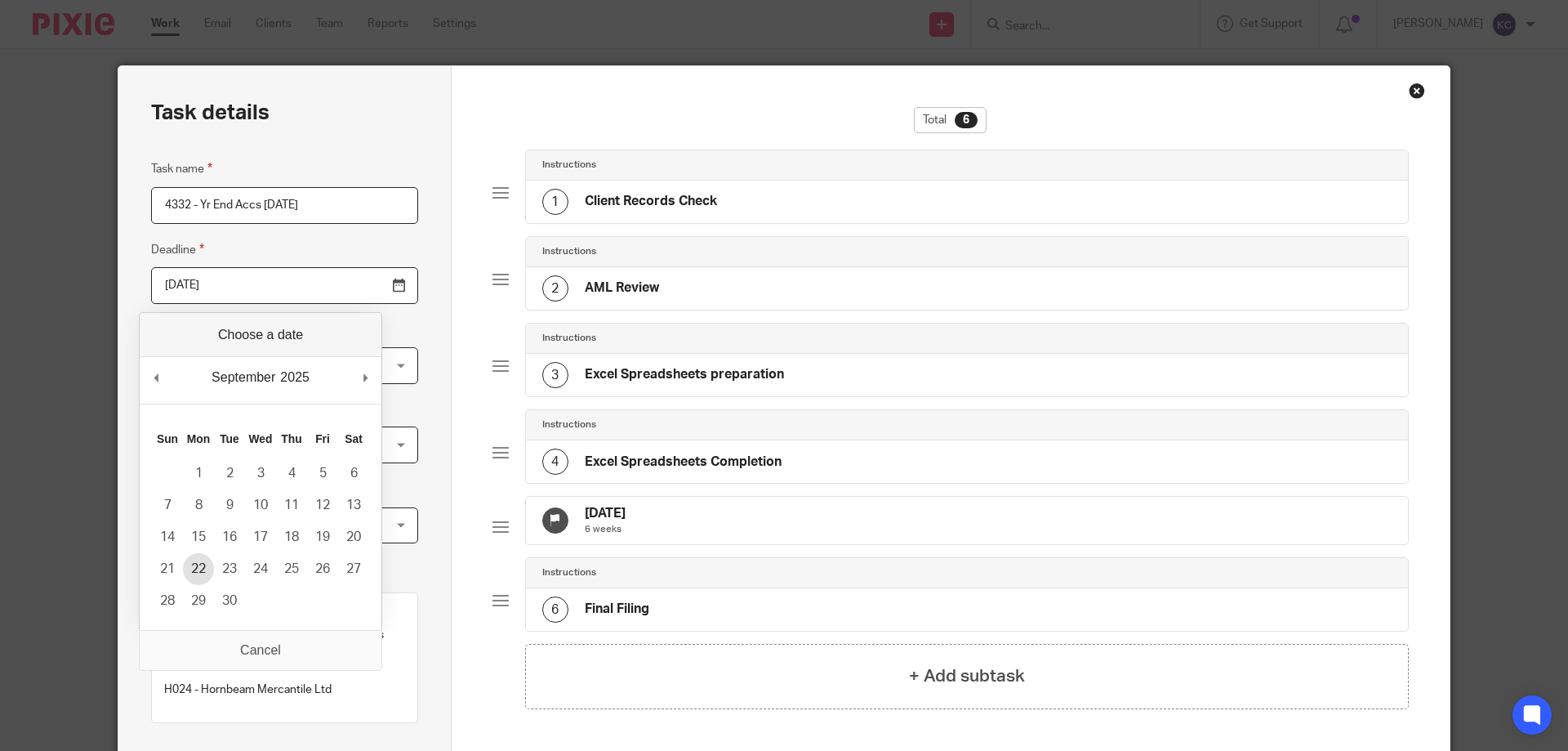
type input "2025-09-22"
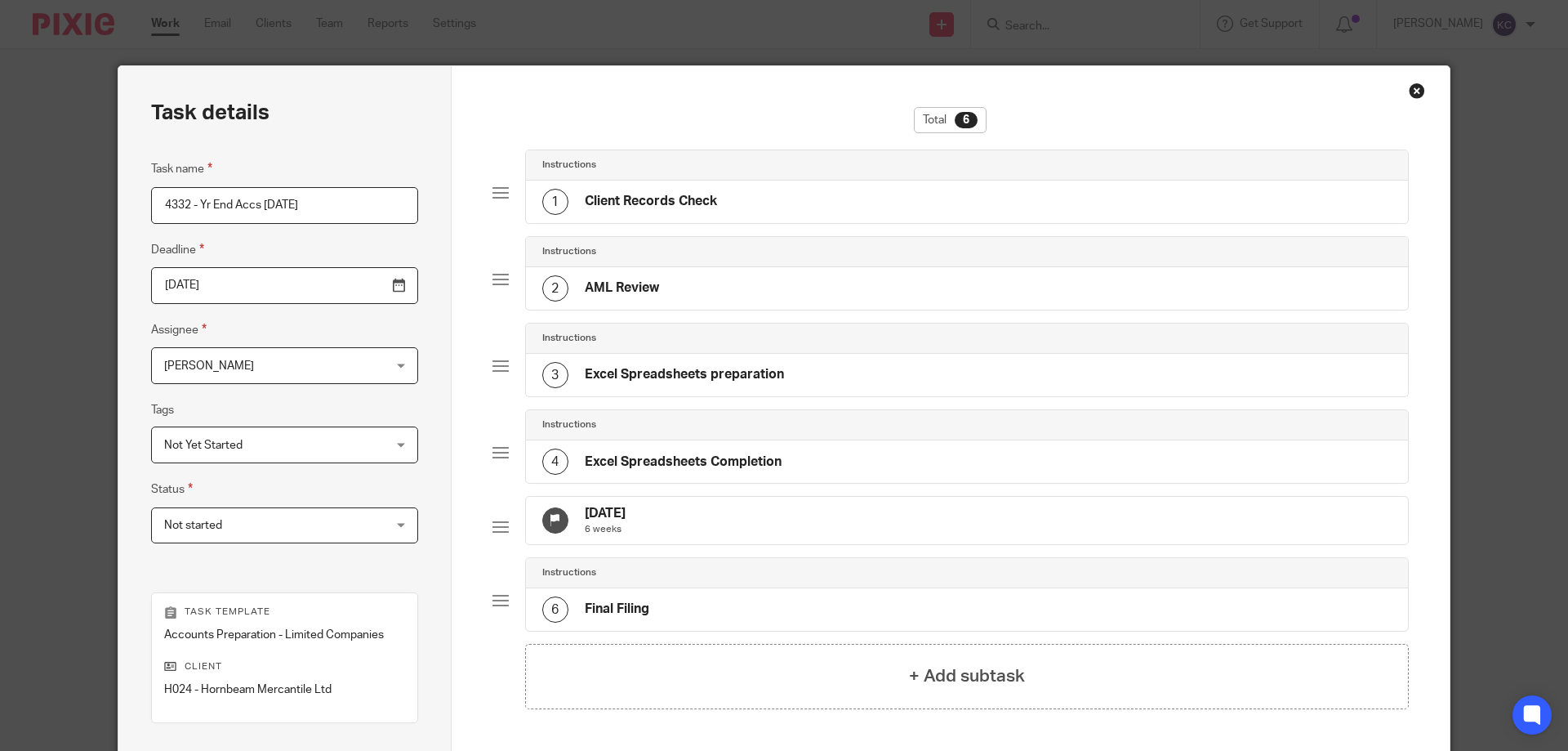
click at [315, 365] on span "[PERSON_NAME]" at bounding box center [265, 365] width 202 height 35
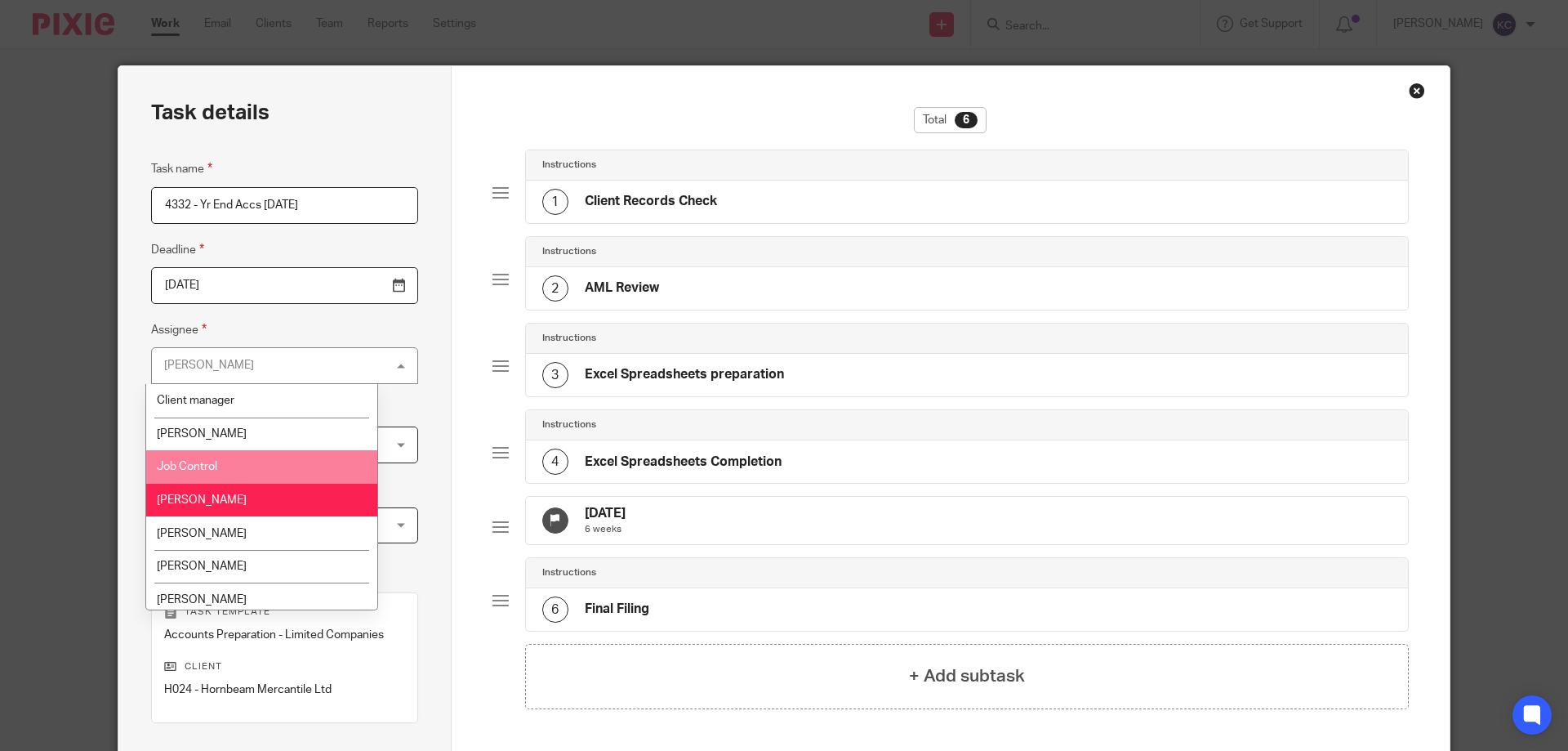
click at [253, 463] on li "Job Control" at bounding box center [261, 467] width 231 height 34
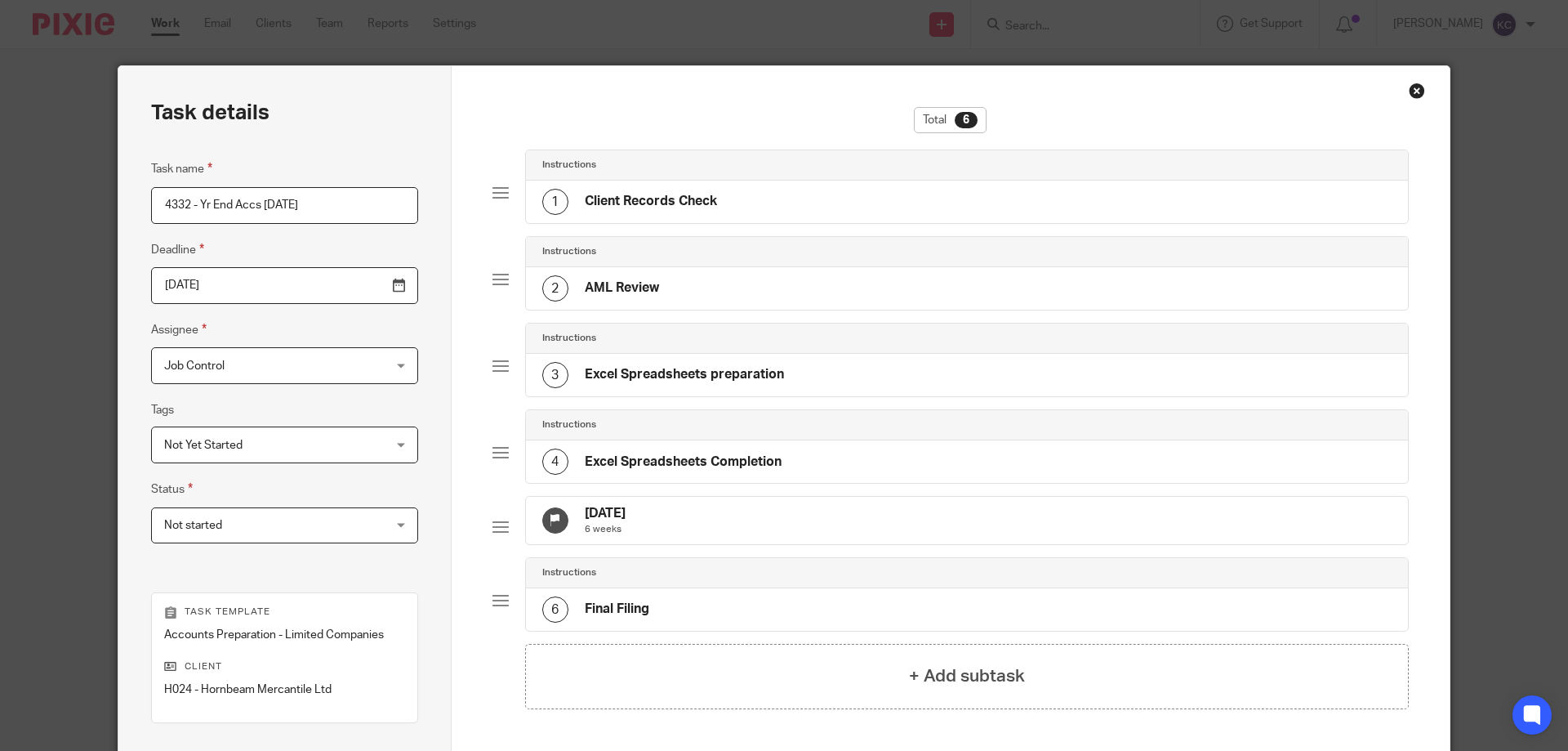
click at [412, 218] on div "Task details Task name 4332 - Yr End Accs 31.03.25 Deadline 2025-09-22 Assignee…" at bounding box center [285, 483] width 334 height 834
click at [360, 289] on input "2025-09-22" at bounding box center [284, 285] width 267 height 37
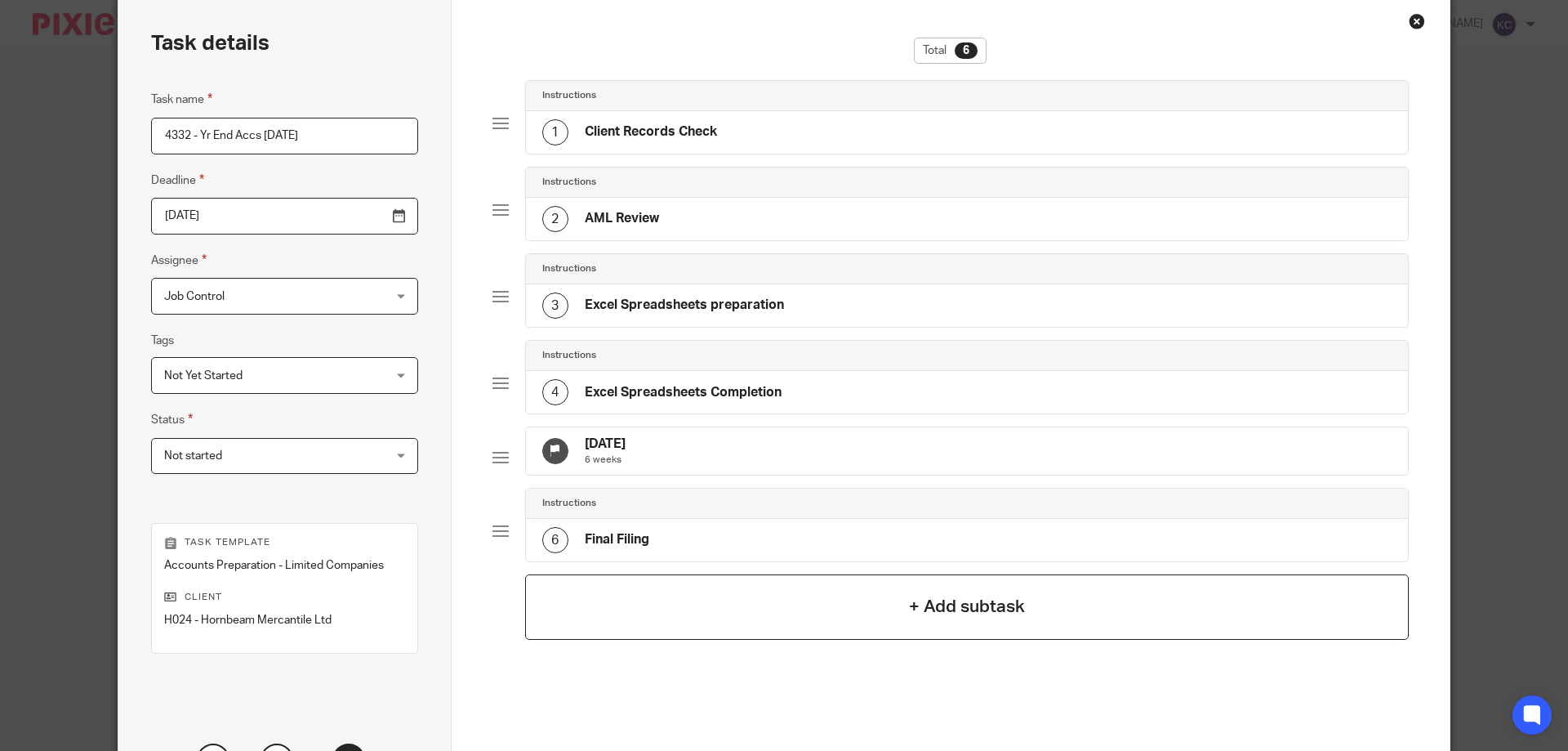
scroll to position [215, 0]
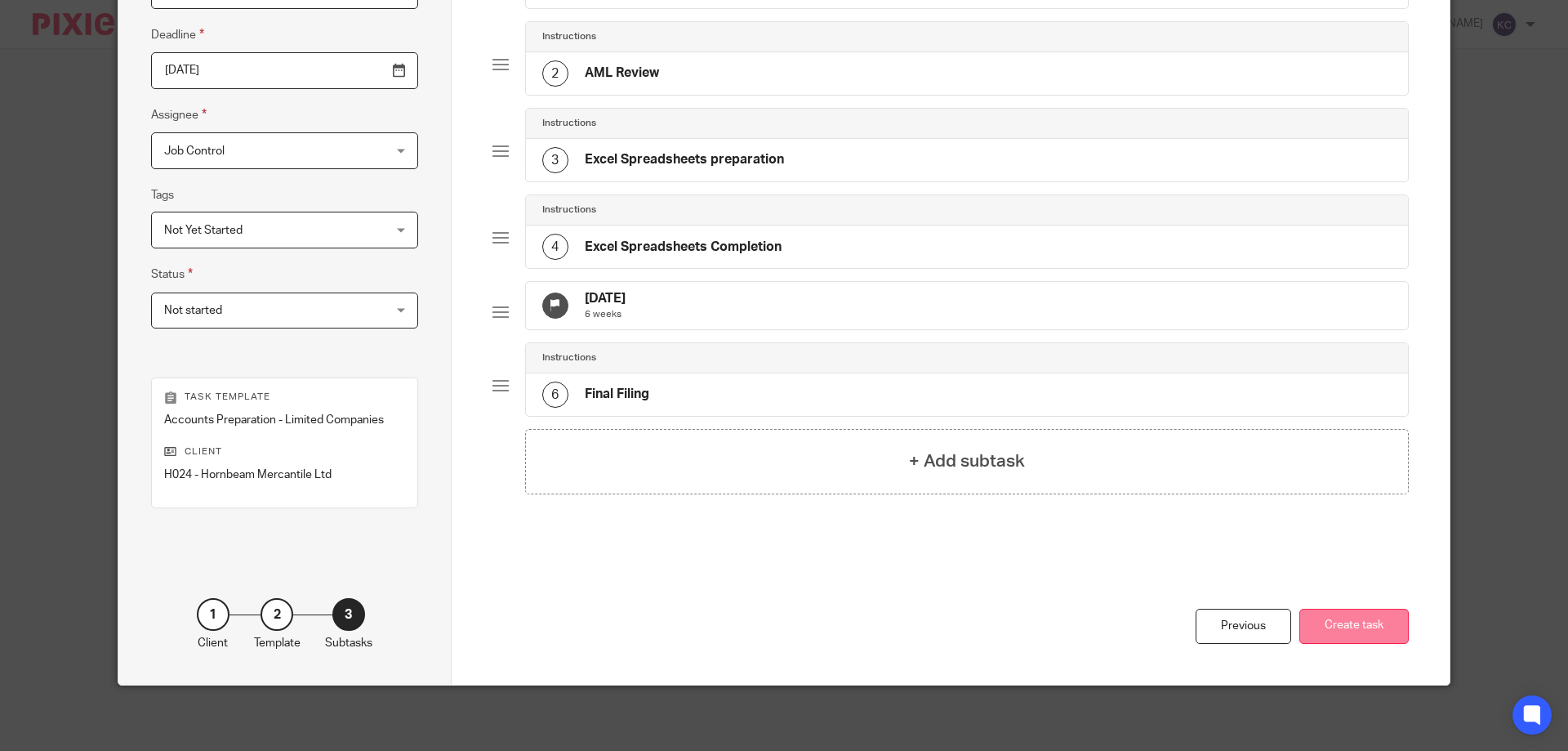
click at [1349, 623] on button "Create task" at bounding box center [1354, 625] width 110 height 35
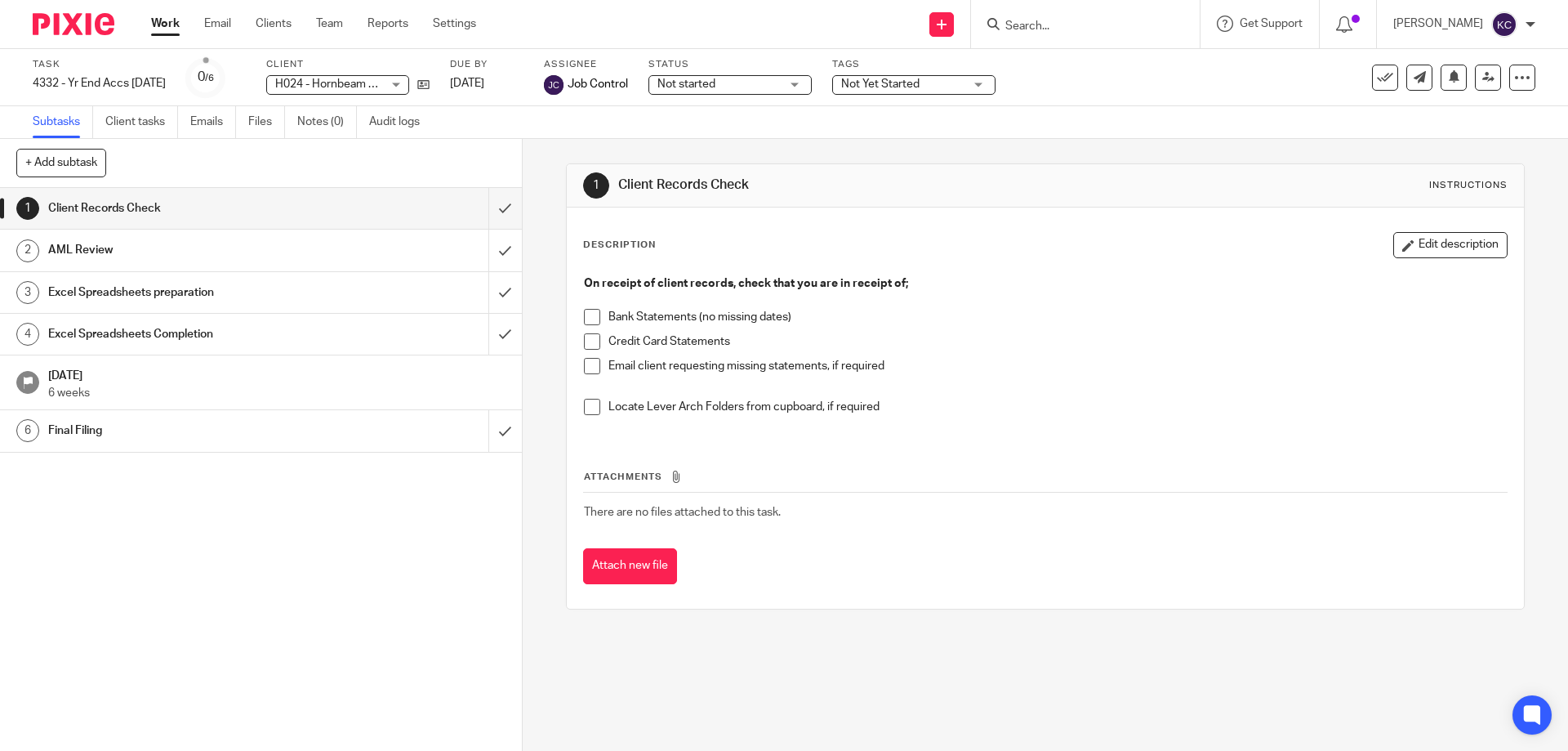
click at [1069, 20] on input "Search" at bounding box center [1077, 27] width 147 height 15
type input "horn"
click at [1092, 62] on link at bounding box center [1139, 70] width 276 height 38
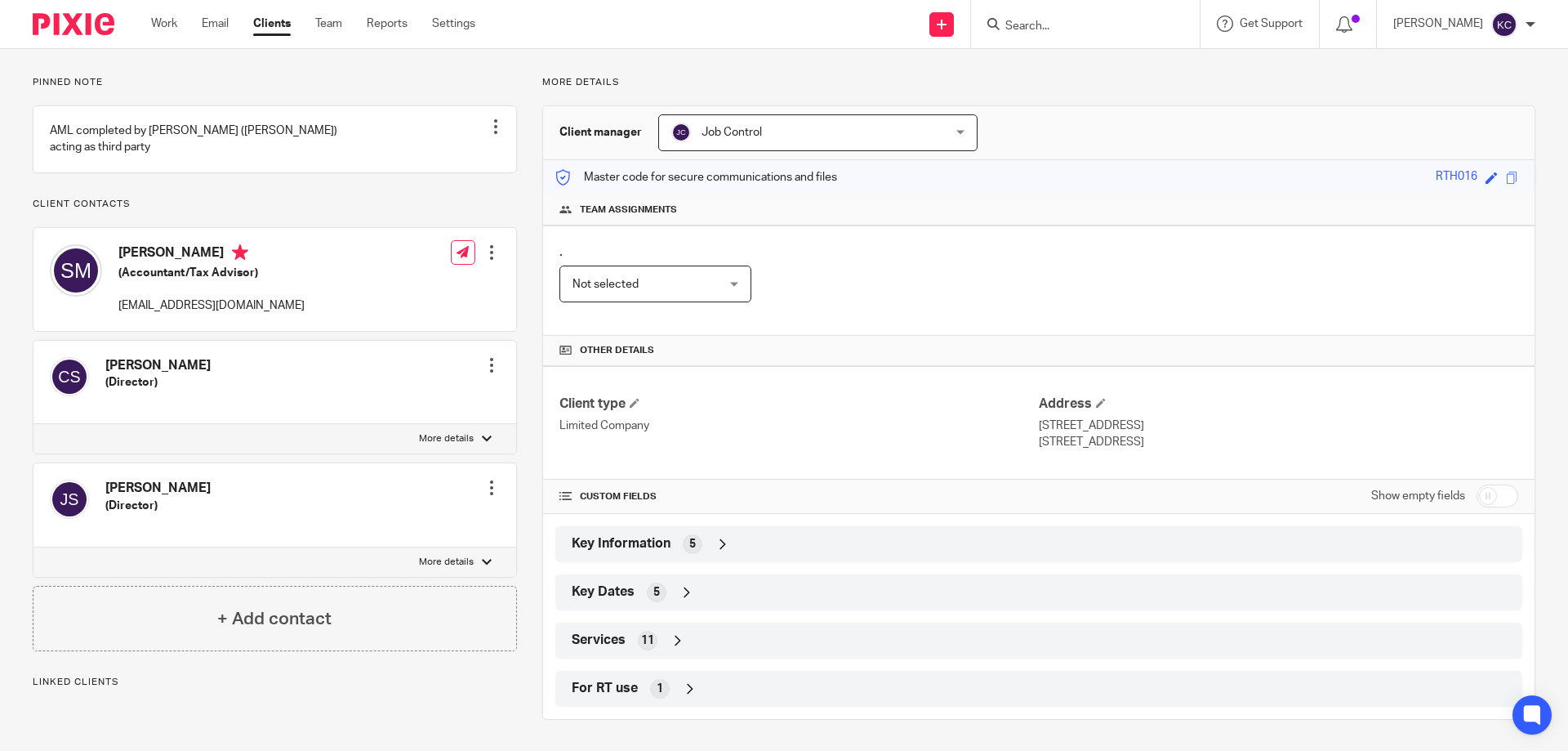
scroll to position [102, 0]
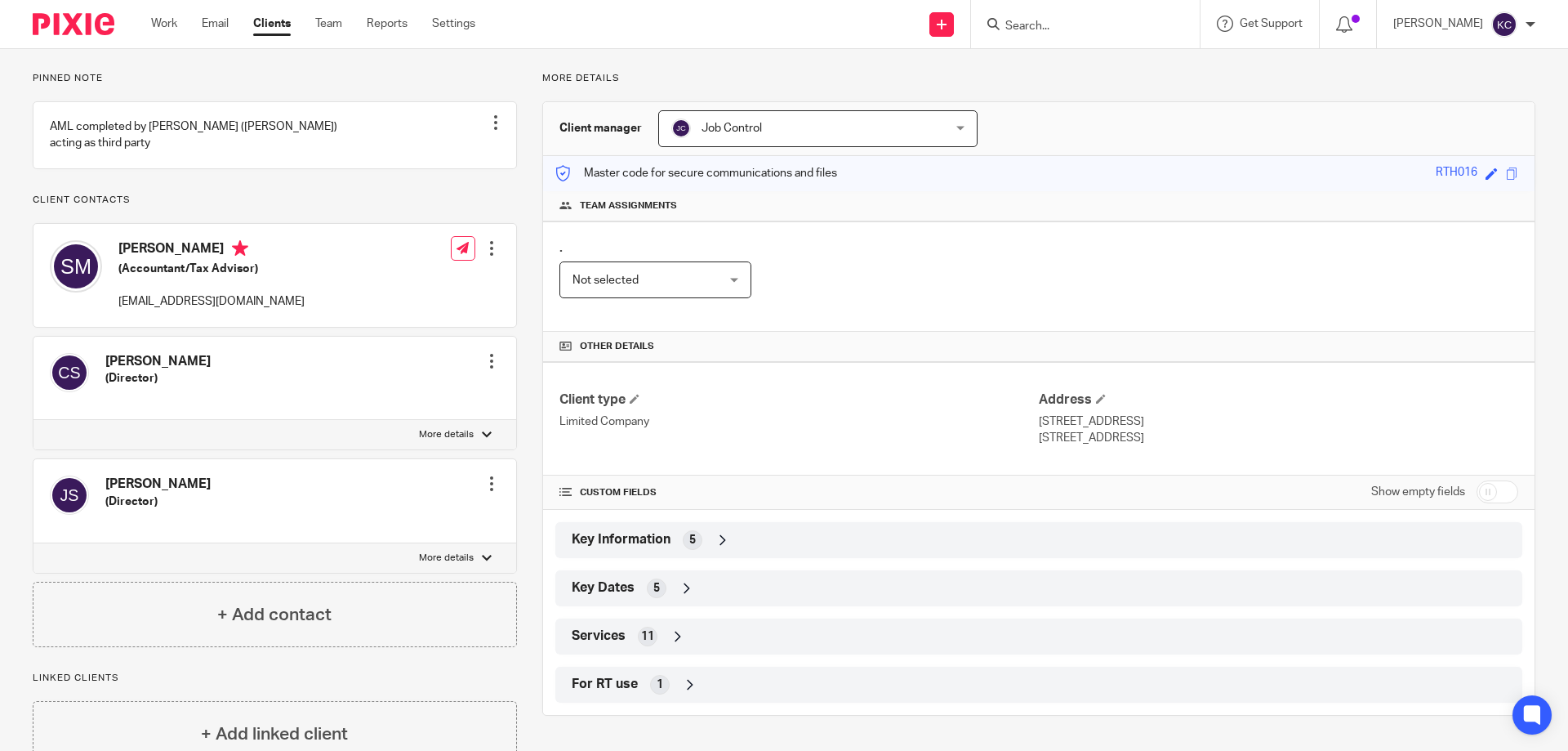
click at [719, 540] on icon at bounding box center [723, 539] width 16 height 16
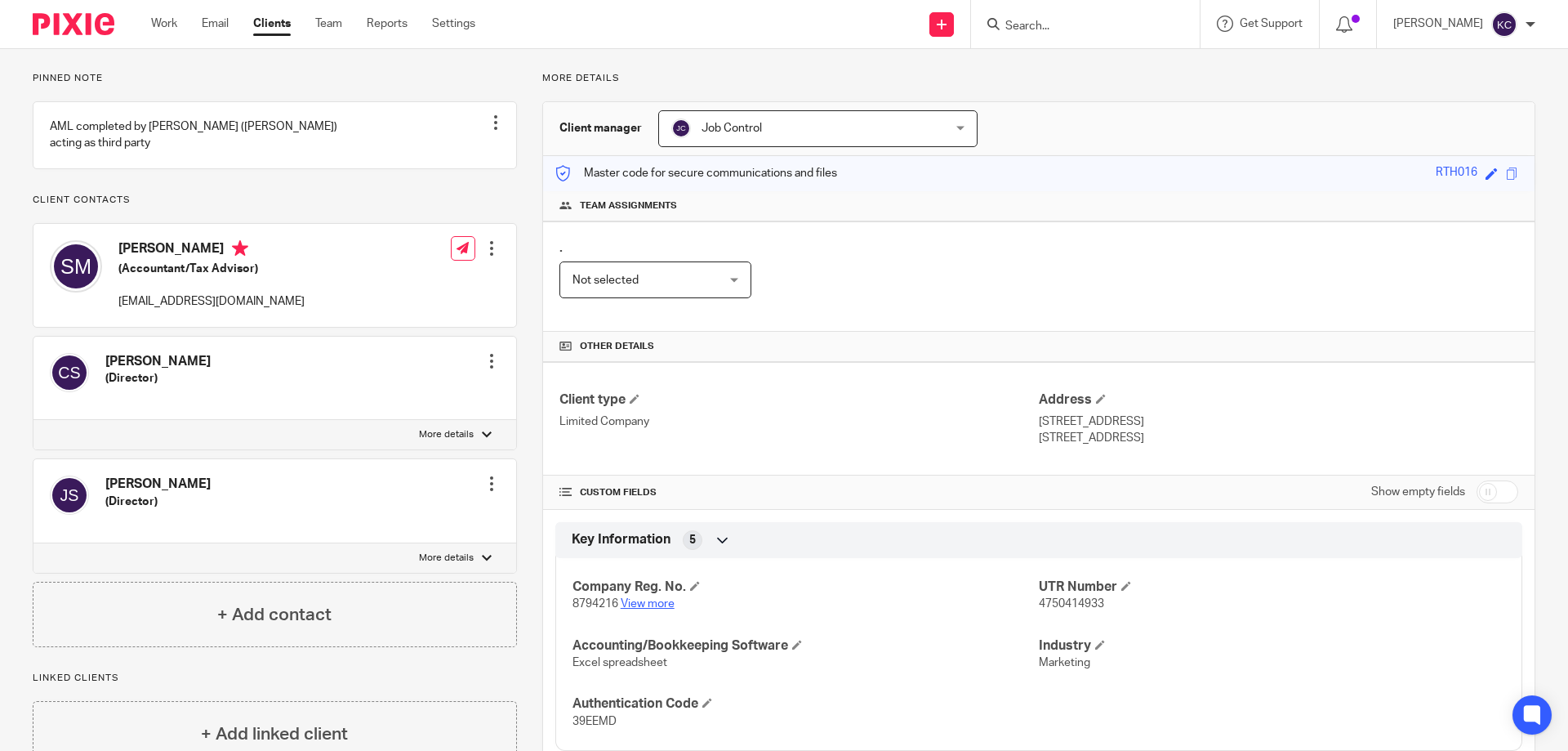
click at [633, 604] on link "View more" at bounding box center [648, 604] width 54 height 11
click at [1020, 31] on input "Search" at bounding box center [1077, 27] width 147 height 15
type input "horn"
click at [1125, 57] on link at bounding box center [1139, 70] width 276 height 38
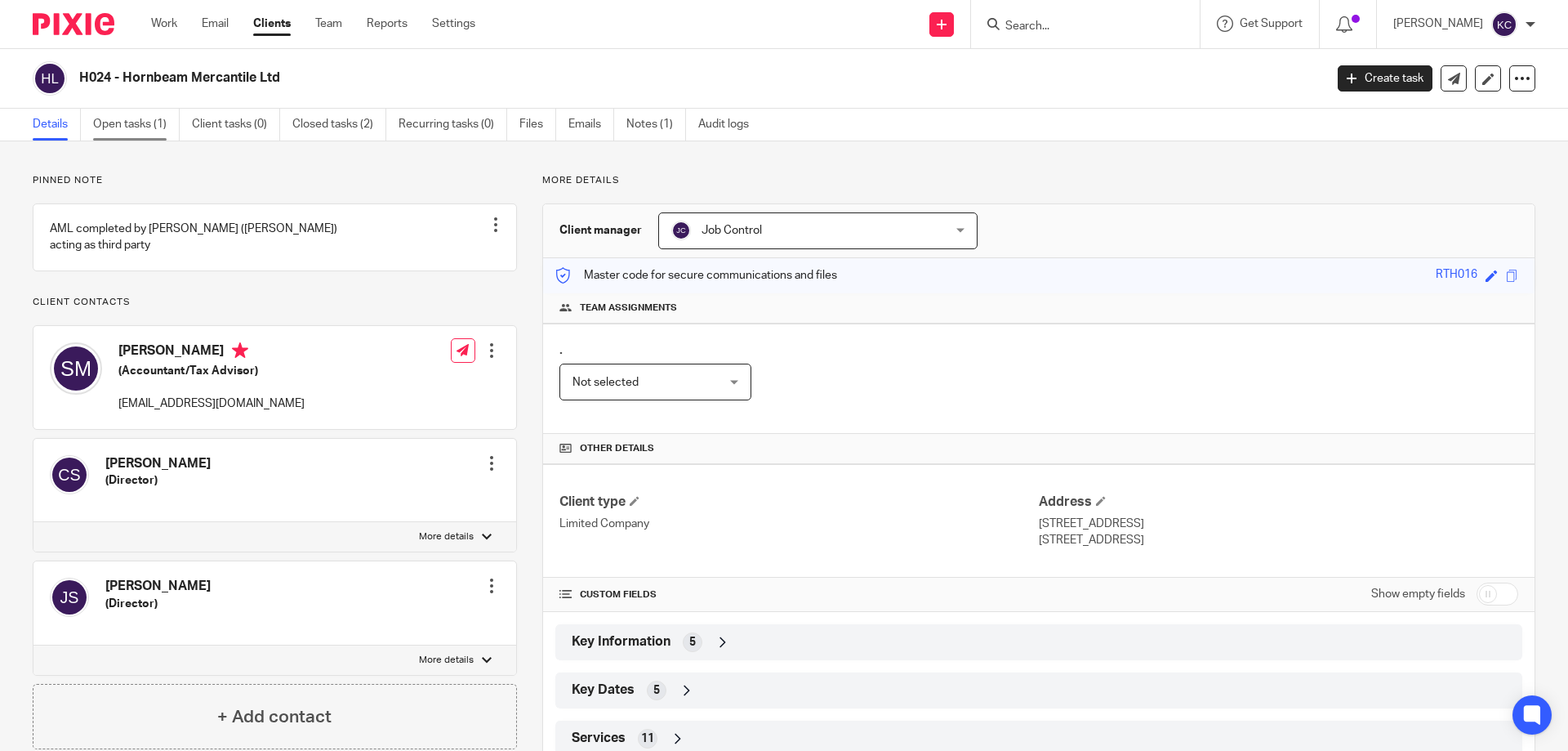
click at [136, 124] on link "Open tasks (1)" at bounding box center [136, 125] width 86 height 32
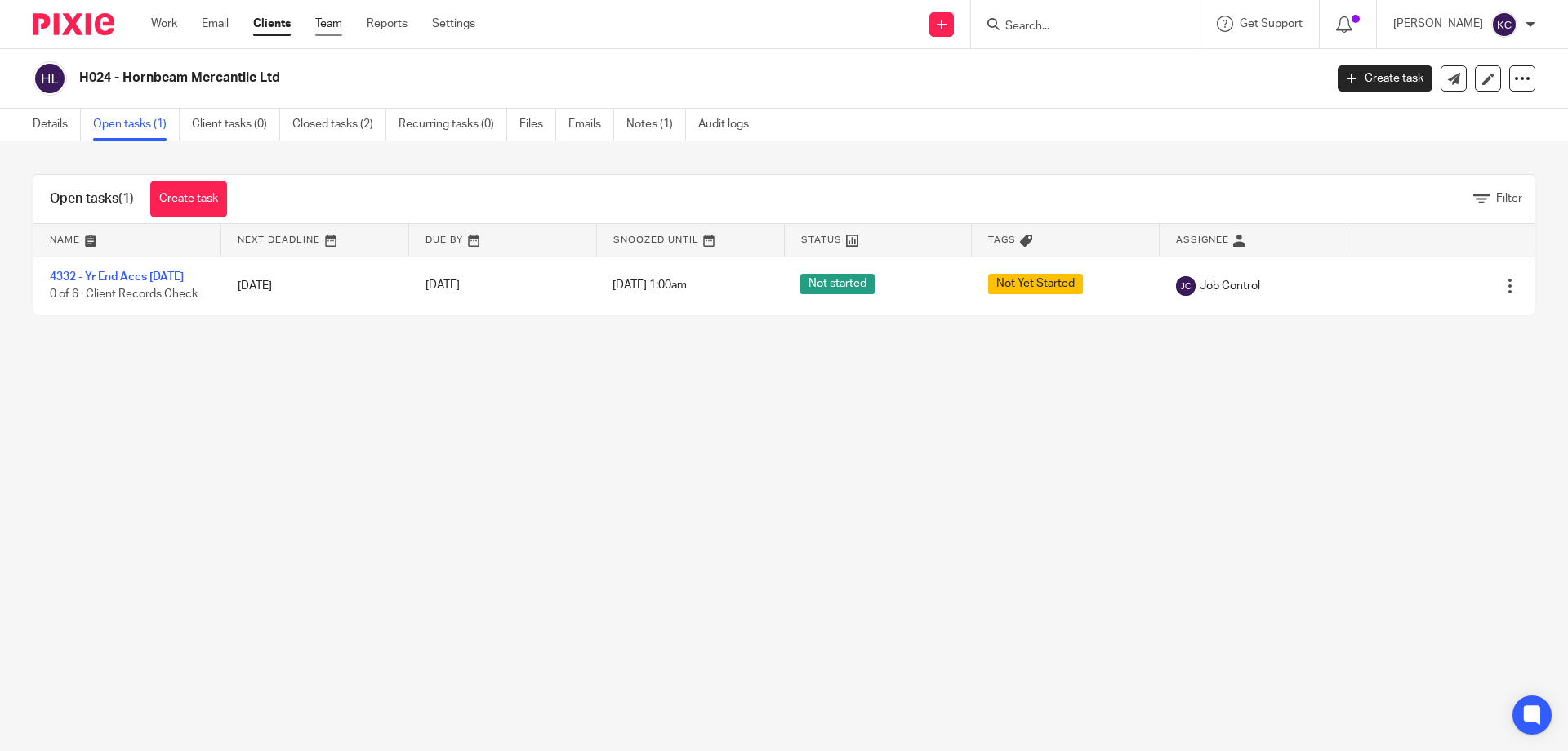
click at [329, 23] on link "Team" at bounding box center [328, 23] width 27 height 16
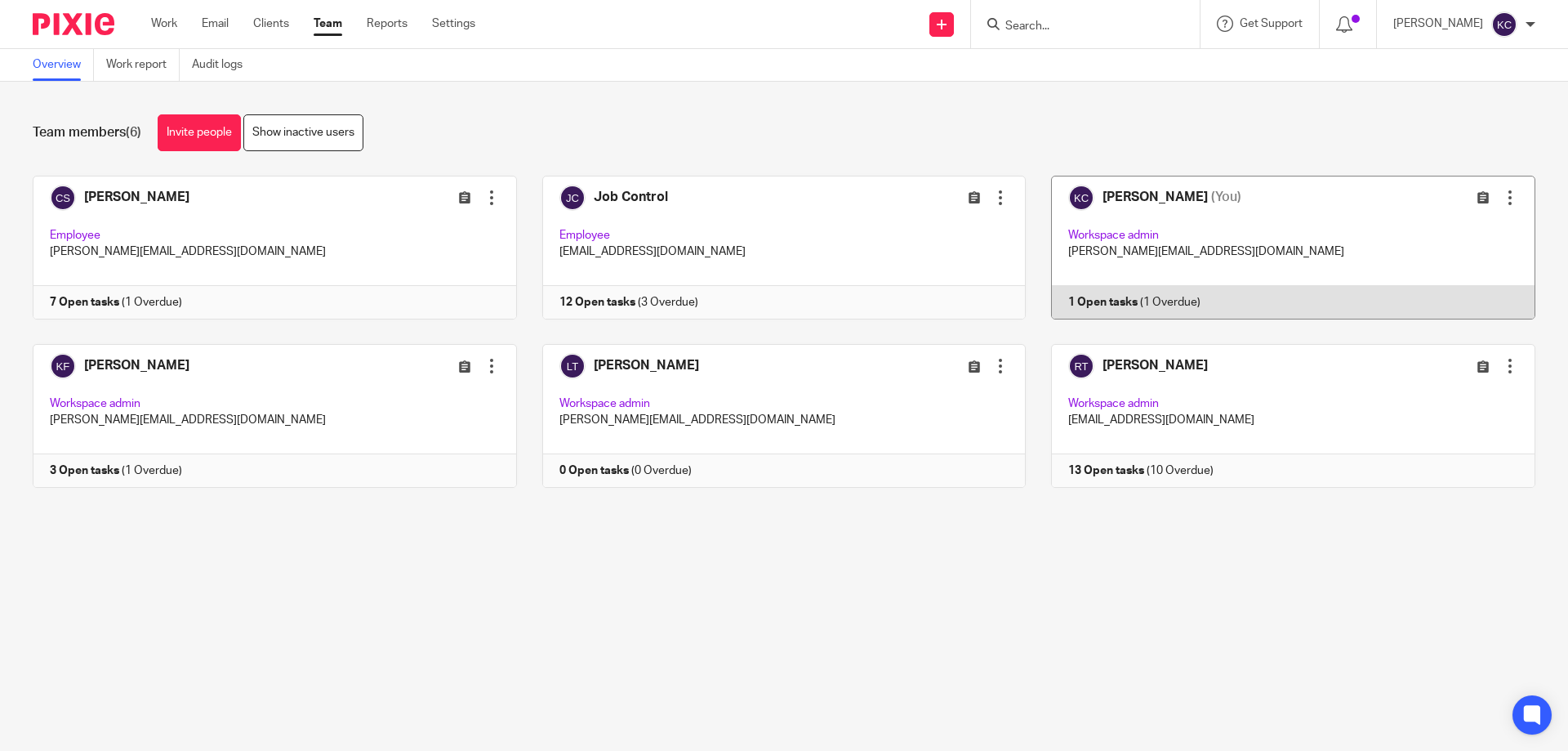
click at [1313, 212] on link at bounding box center [1281, 247] width 510 height 143
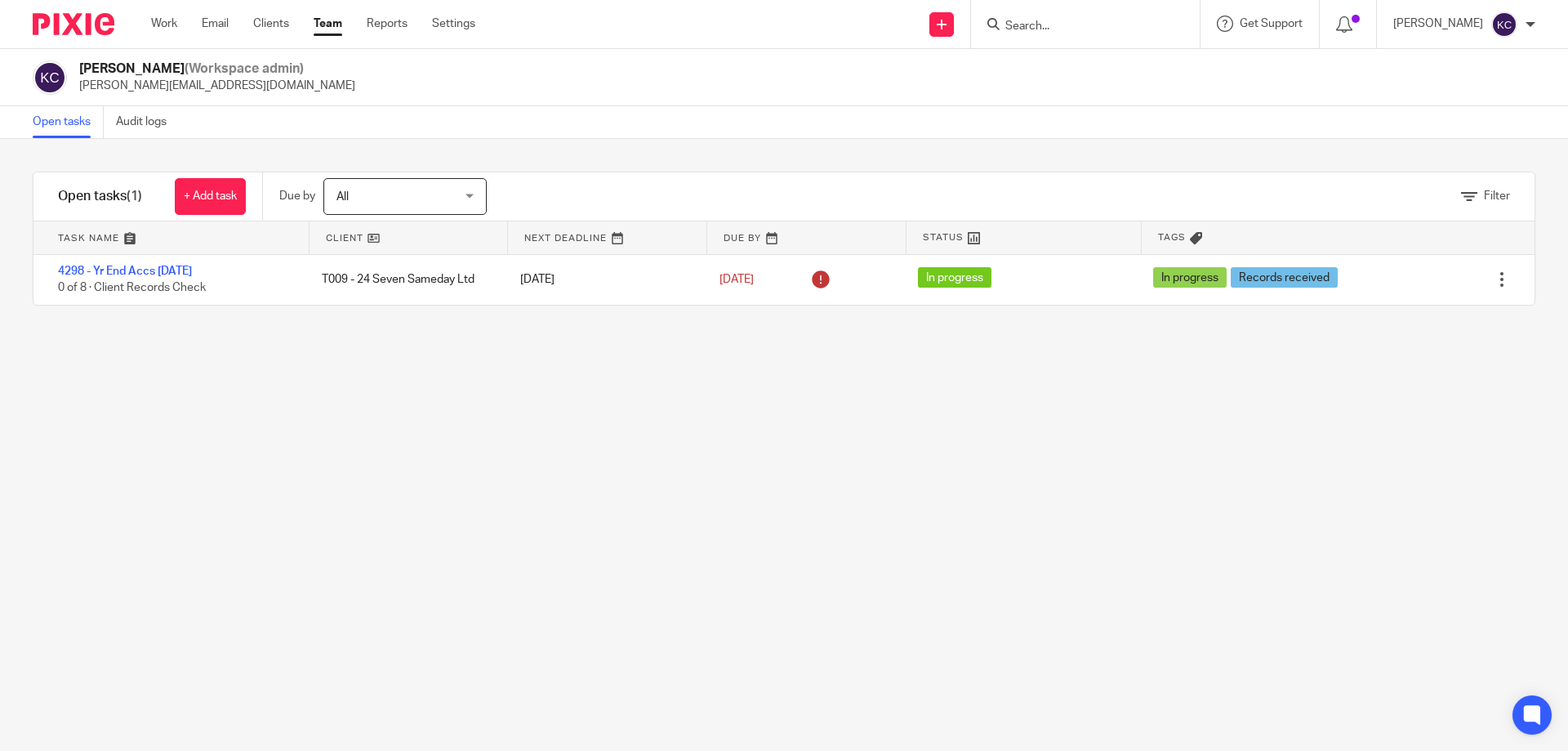
click at [1068, 23] on input "Search" at bounding box center [1077, 27] width 147 height 15
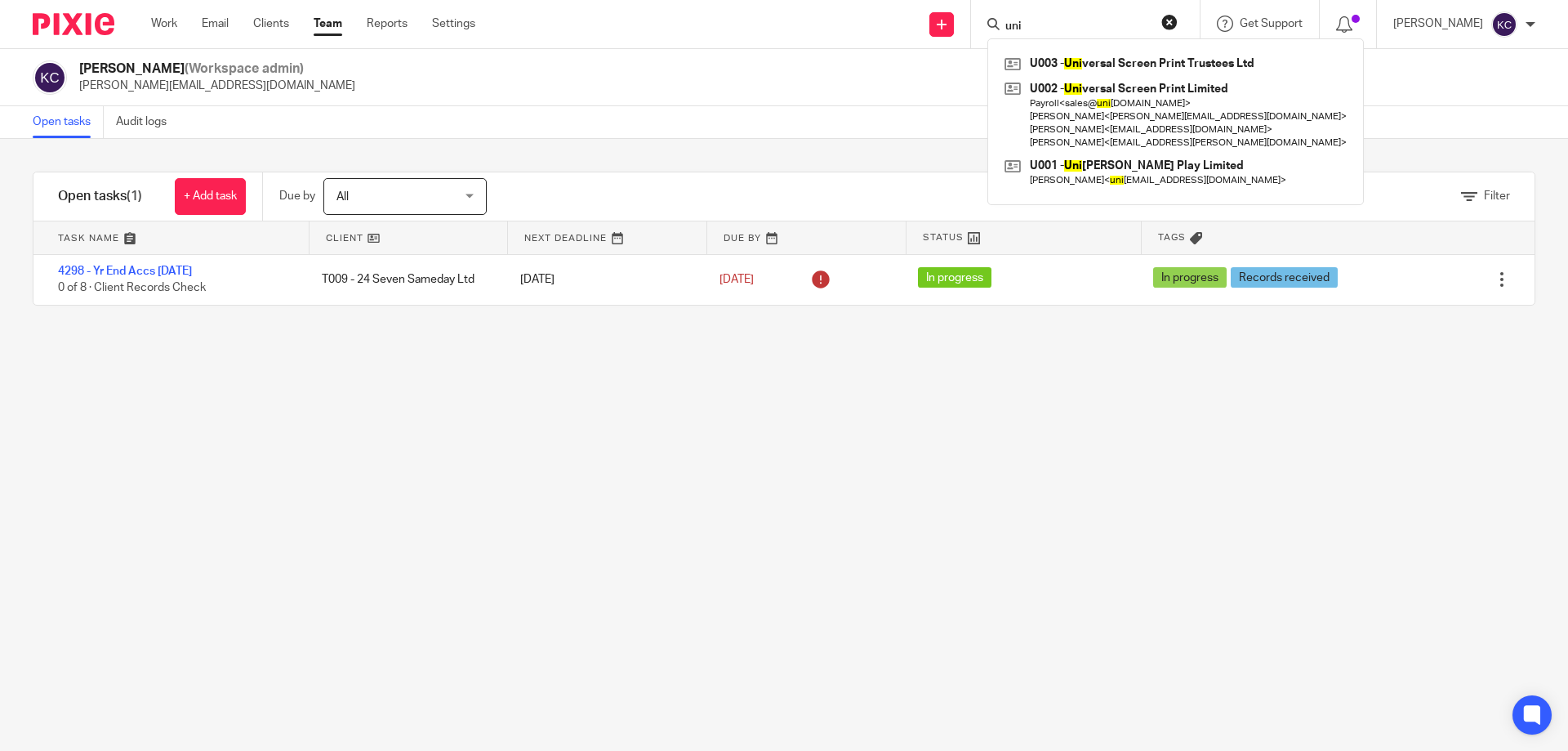
drag, startPoint x: 1036, startPoint y: 24, endPoint x: 964, endPoint y: 28, distance: 72.1
click at [1004, 27] on div "uni" at bounding box center [1083, 24] width 190 height 21
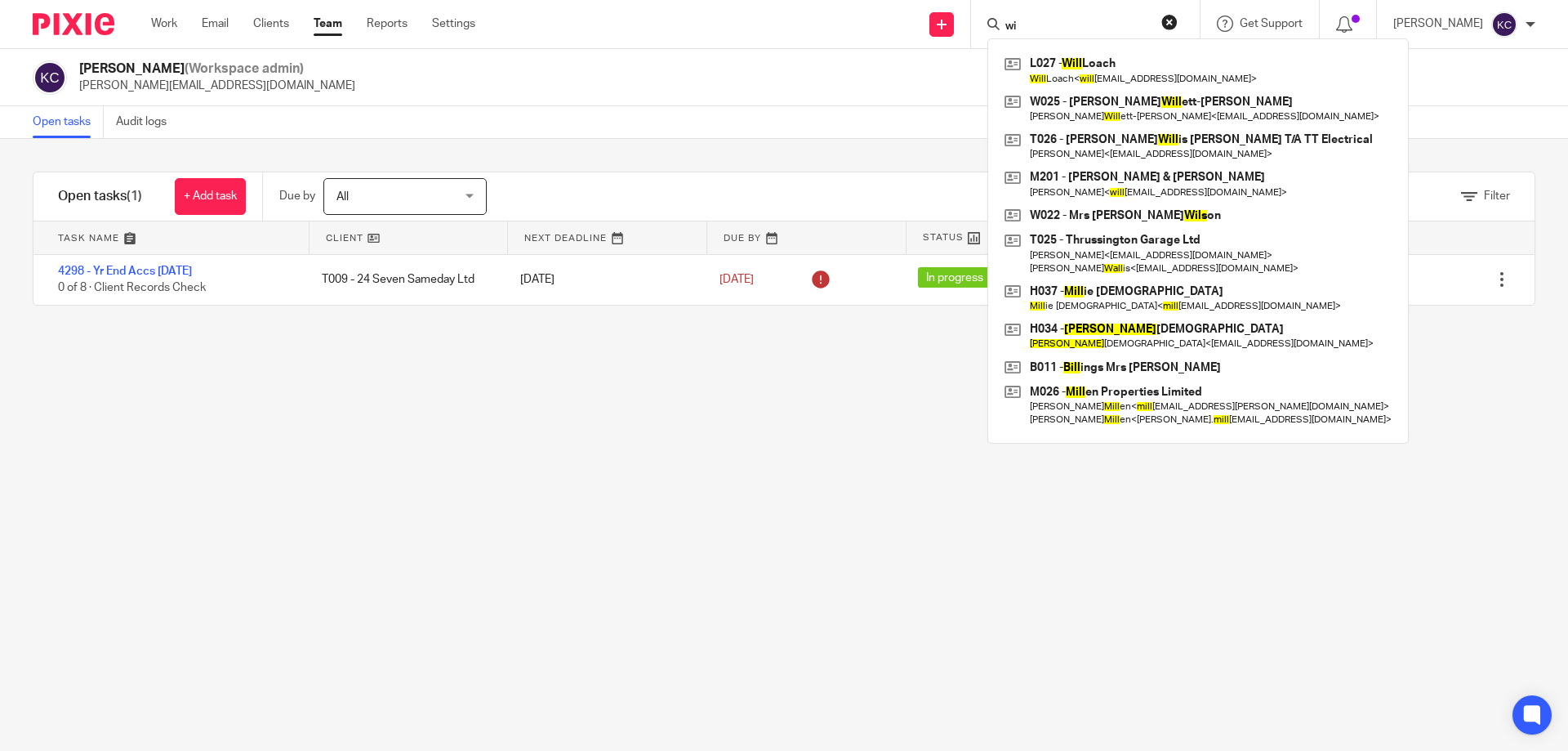
type input "w"
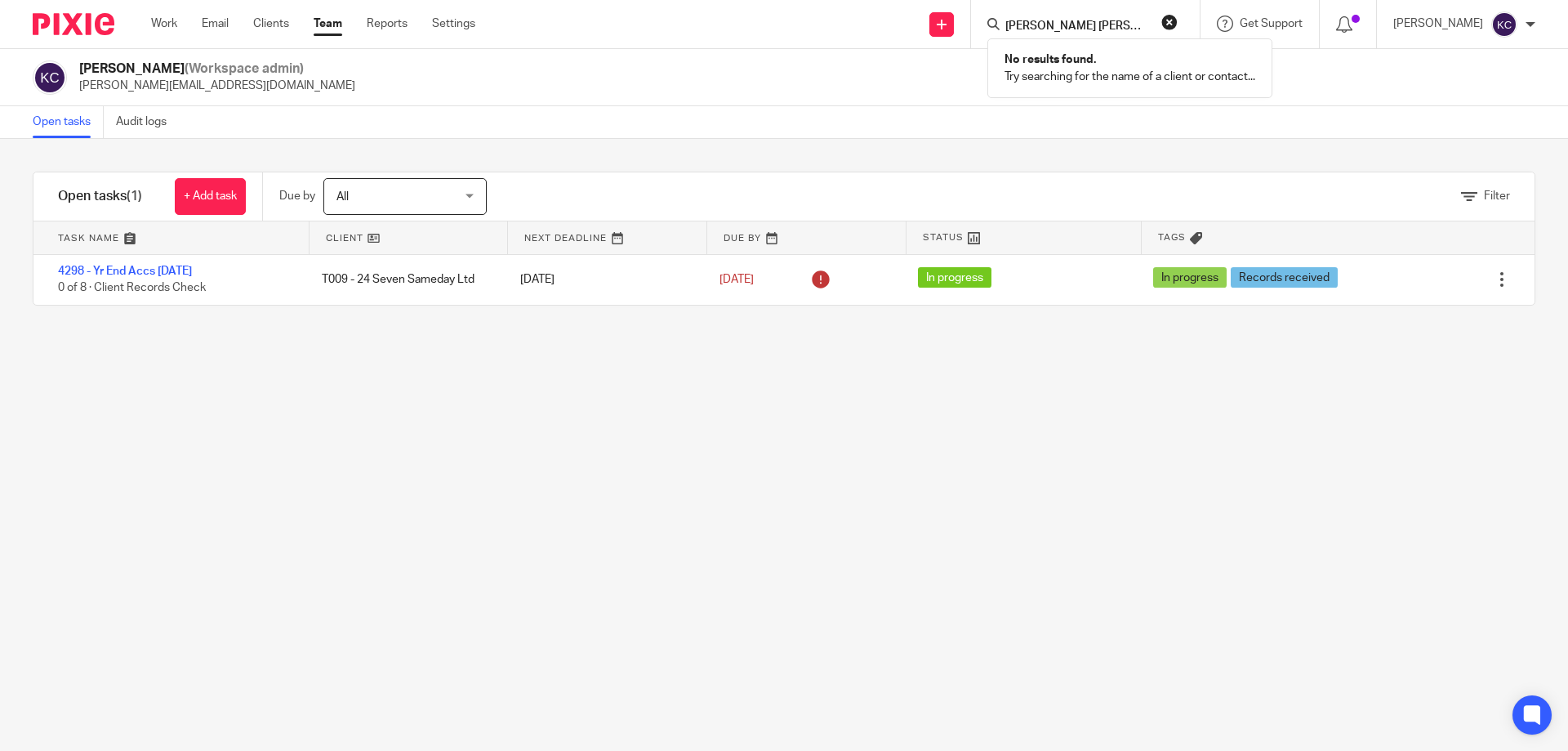
type input "[PERSON_NAME] [PERSON_NAME]"
click at [1177, 24] on button "reset" at bounding box center [1169, 22] width 16 height 16
click at [1138, 25] on input "Search" at bounding box center [1077, 27] width 147 height 15
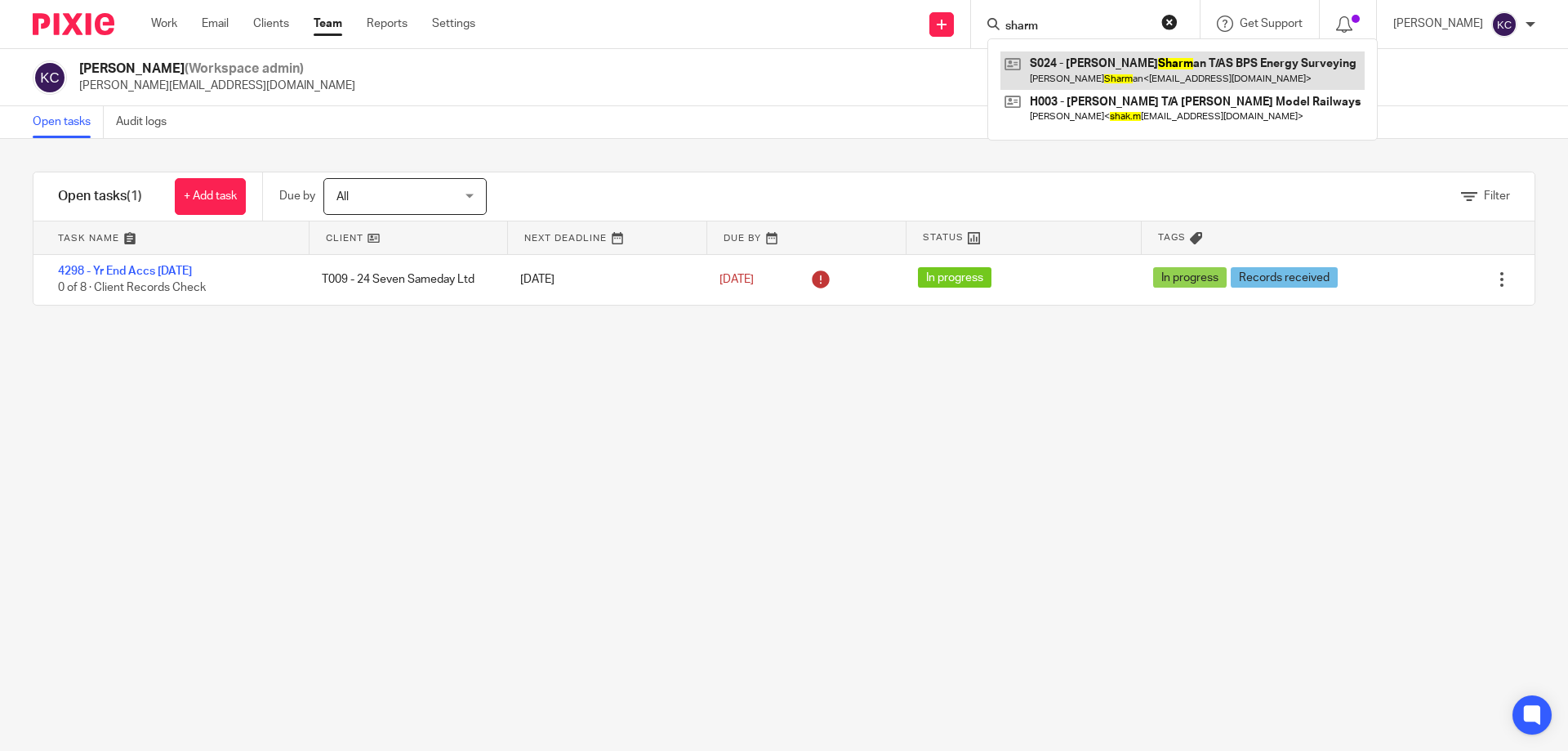
type input "sharm"
click at [1127, 66] on link at bounding box center [1183, 70] width 365 height 38
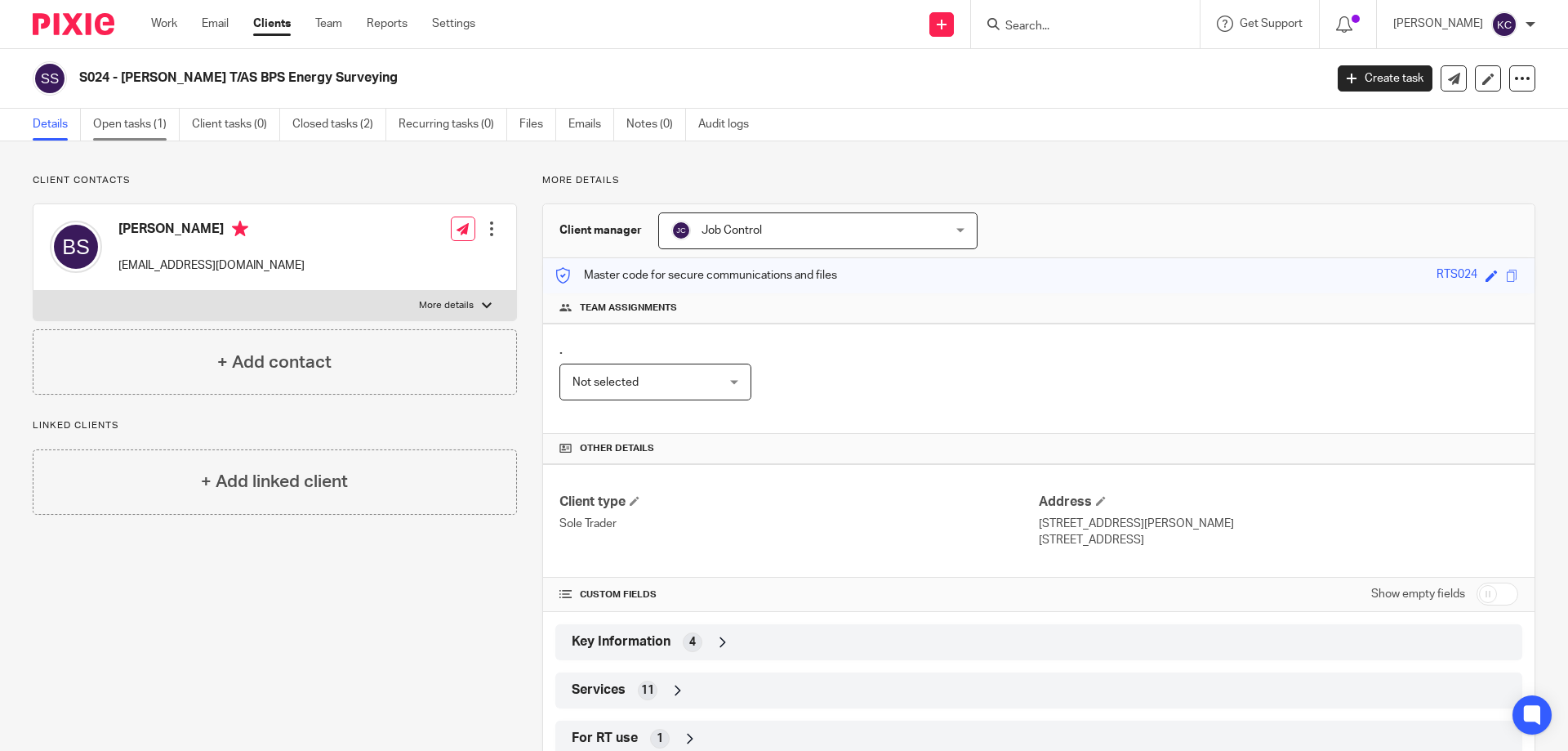
click at [100, 120] on link "Open tasks (1)" at bounding box center [136, 125] width 86 height 32
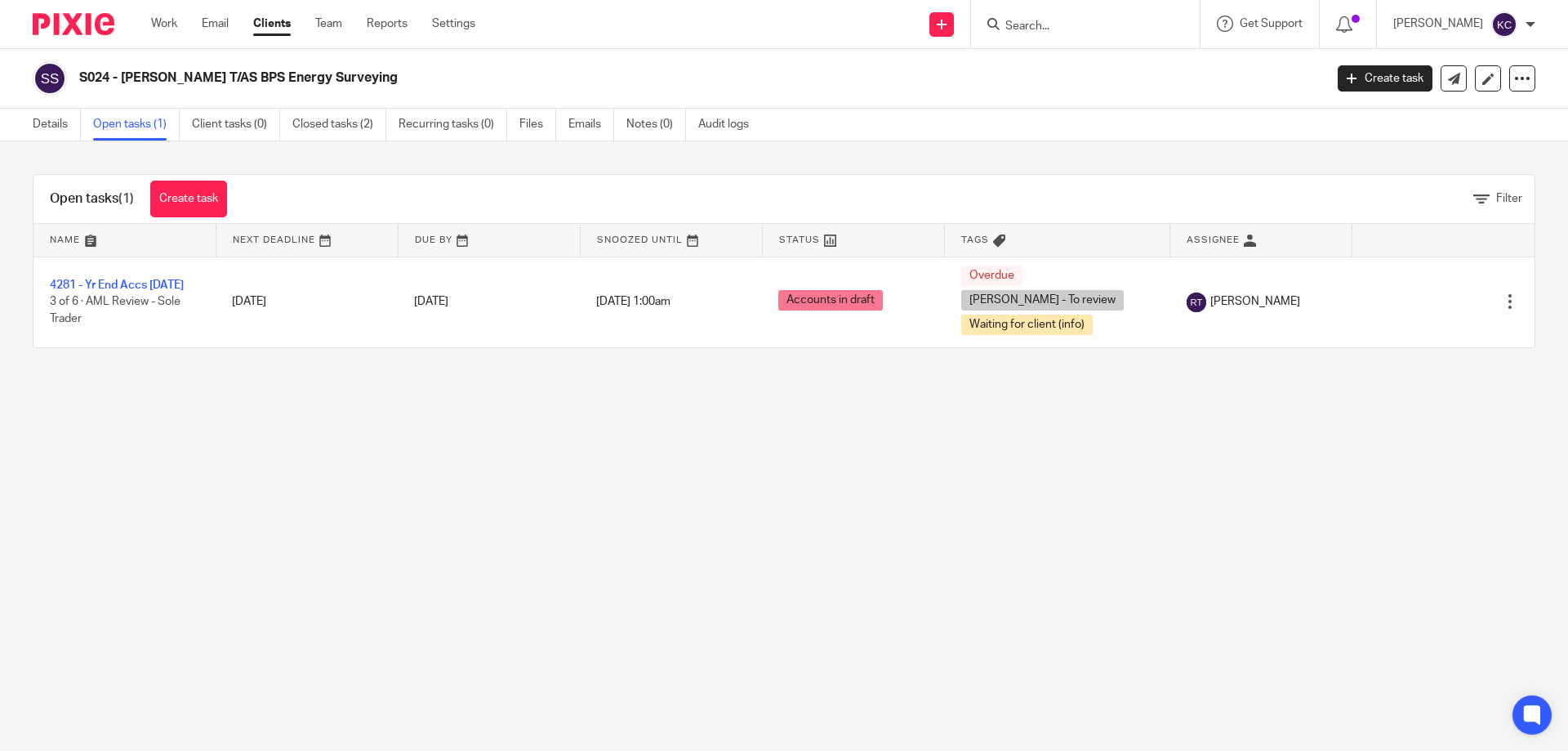
click at [1077, 20] on input "Search" at bounding box center [1077, 27] width 147 height 15
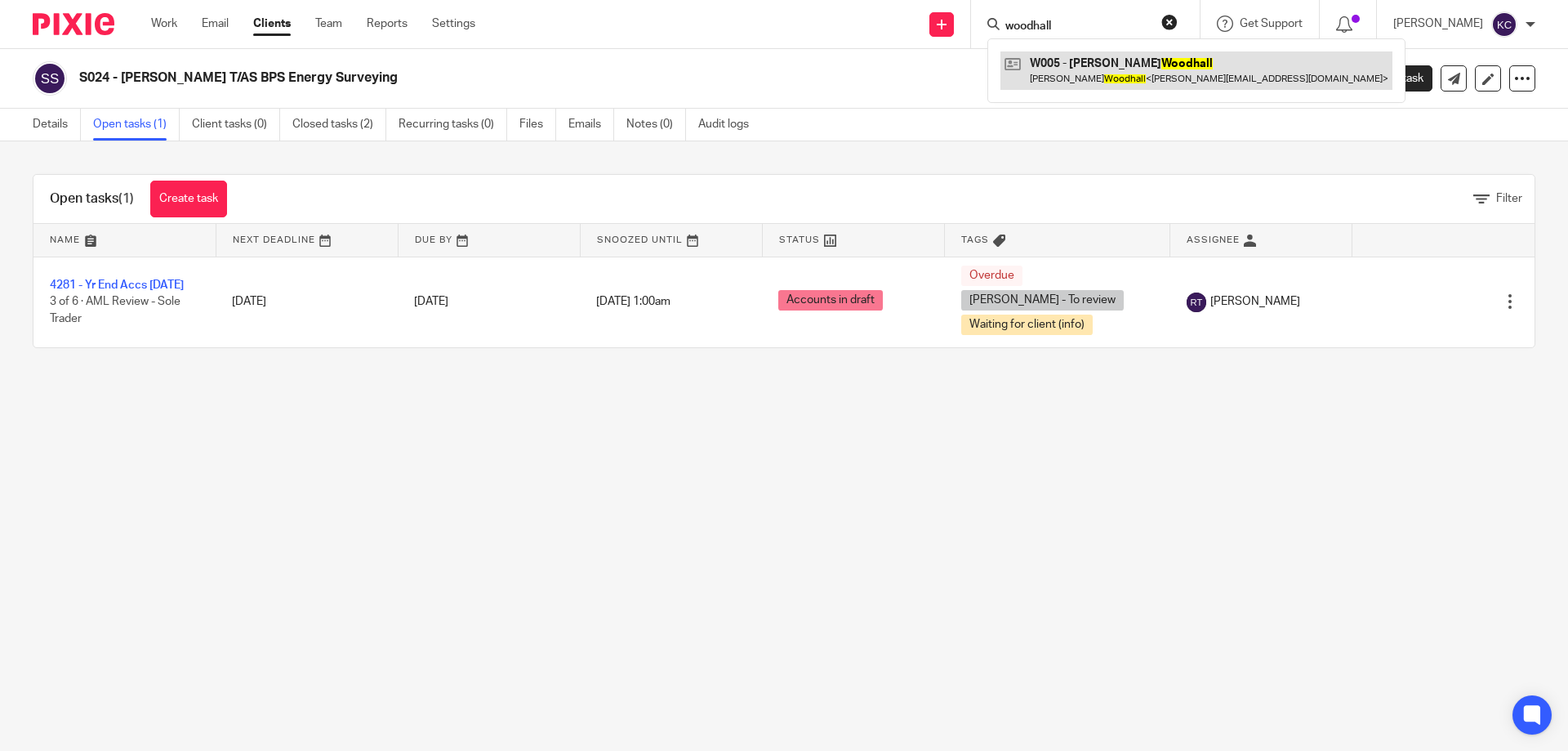
type input "woodhall"
click at [1077, 54] on link at bounding box center [1197, 70] width 392 height 38
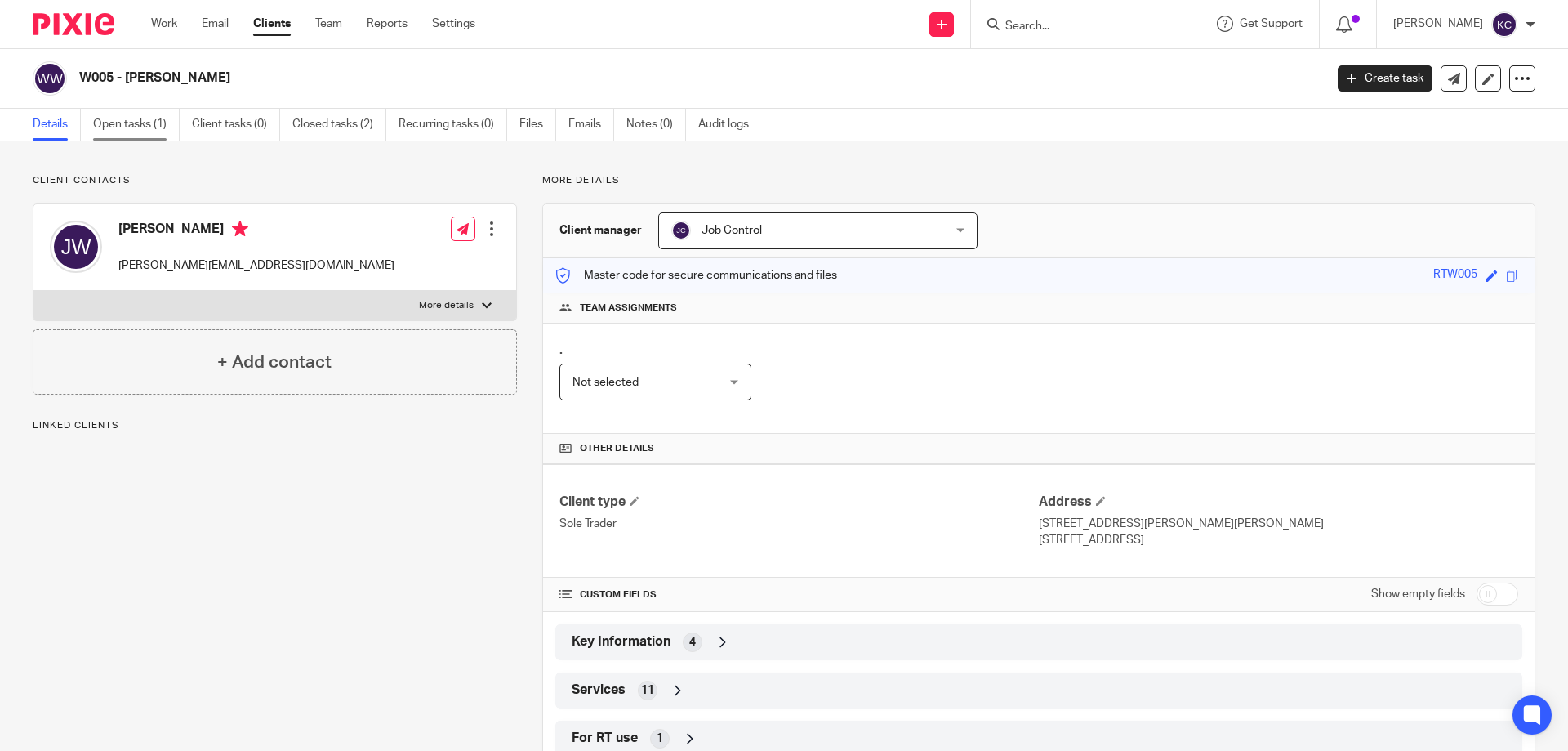
click at [127, 123] on link "Open tasks (1)" at bounding box center [136, 125] width 86 height 32
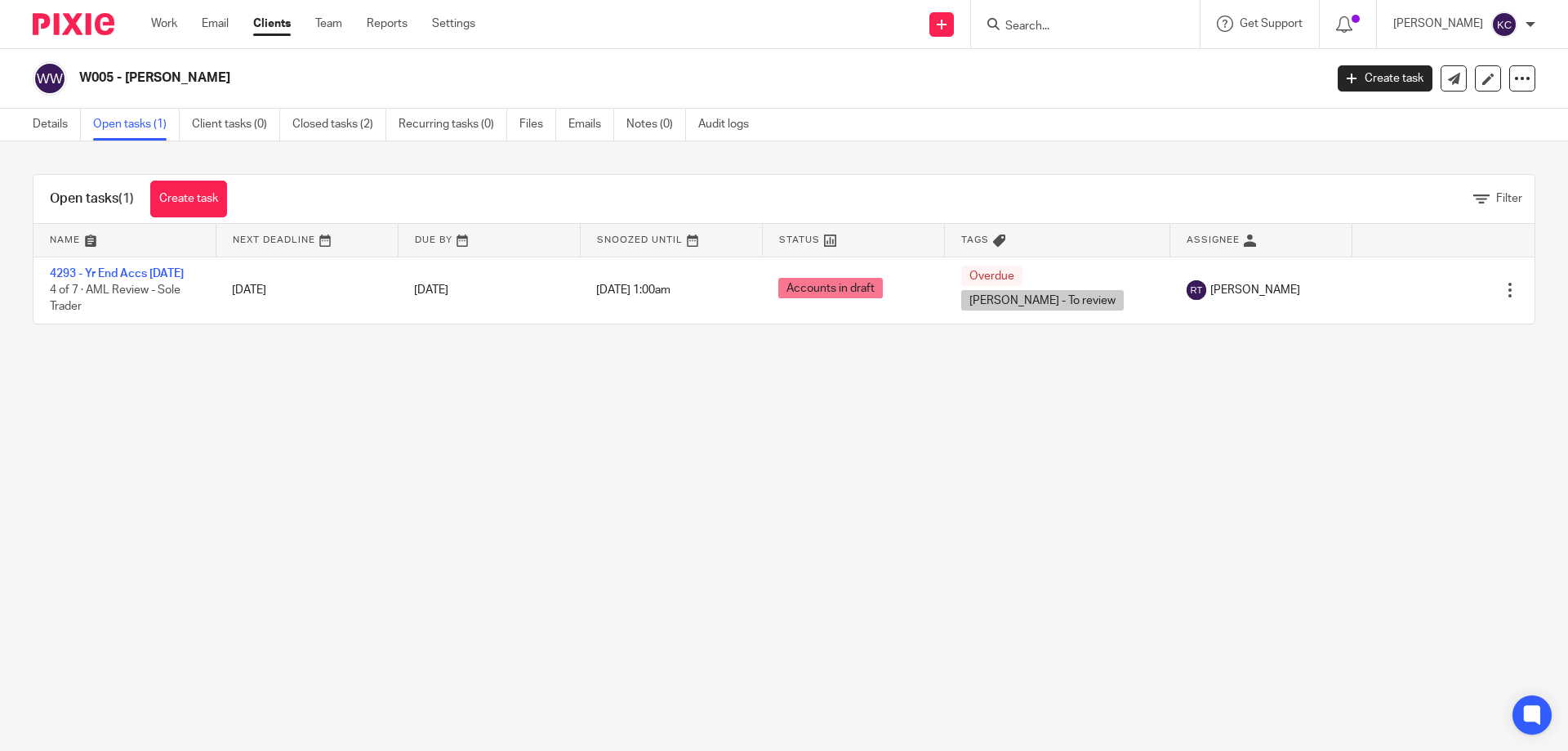
click at [1038, 8] on div at bounding box center [1085, 23] width 229 height 48
click at [1039, 29] on input "Search" at bounding box center [1077, 27] width 147 height 15
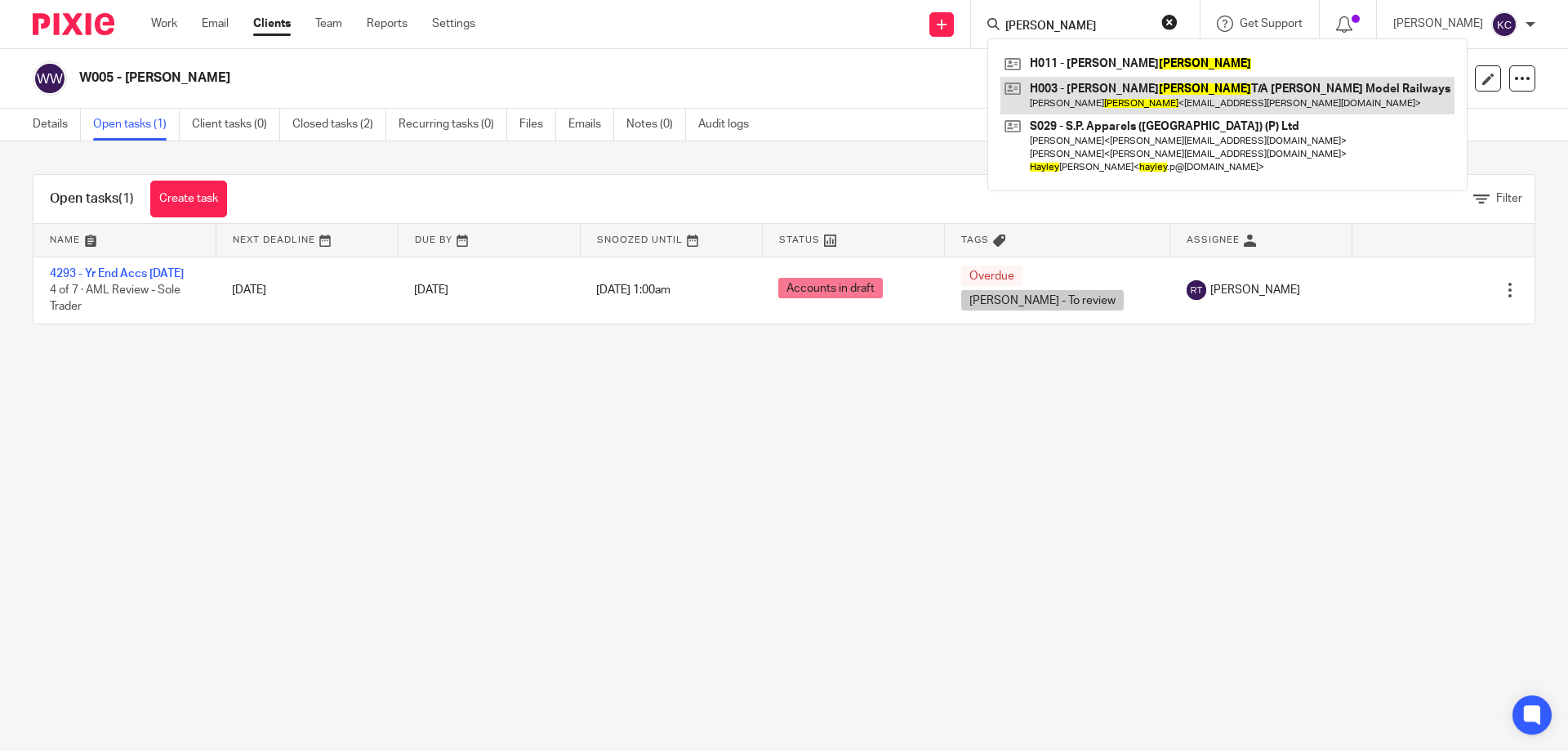
type input "[PERSON_NAME]"
click at [1134, 98] on link at bounding box center [1228, 96] width 455 height 38
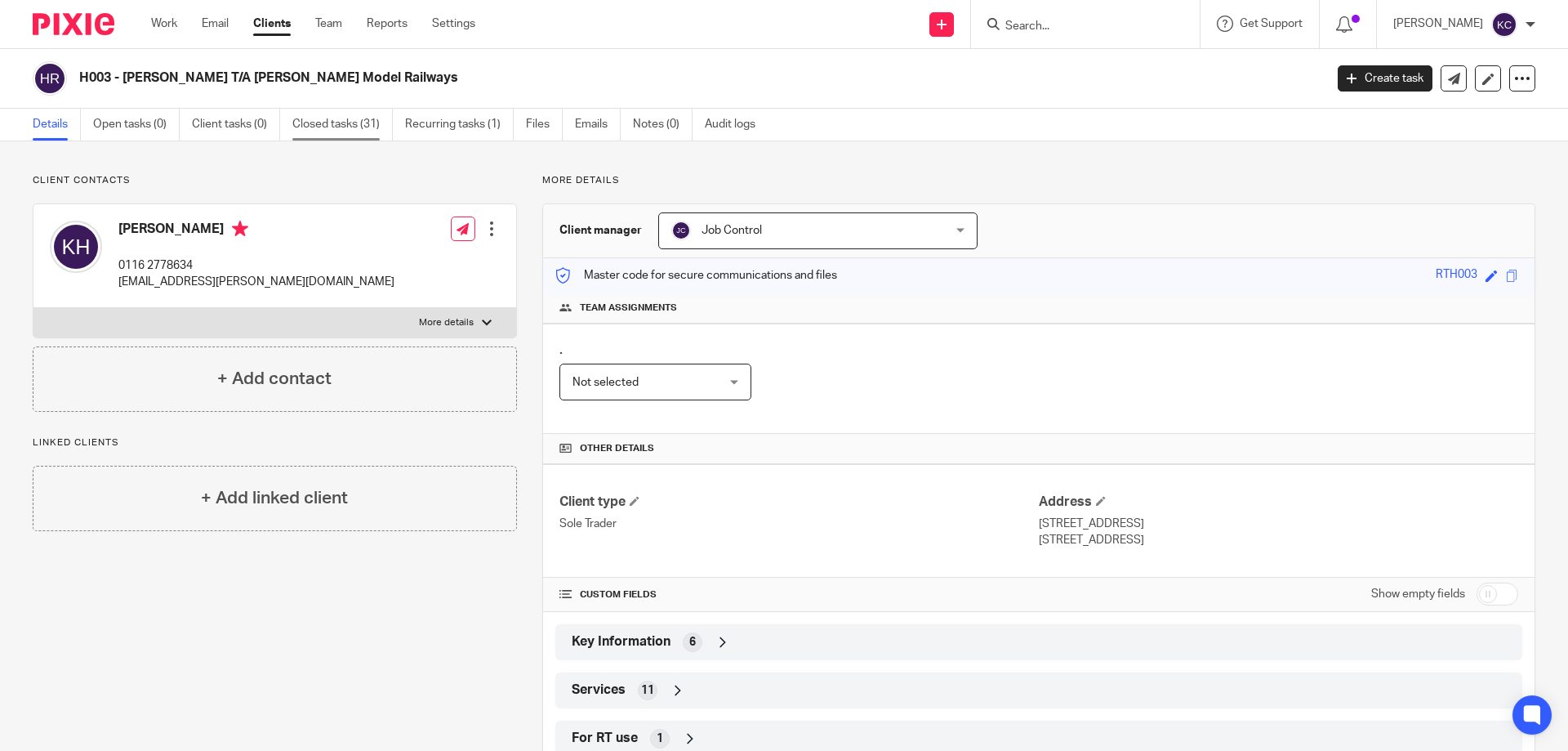
click at [321, 125] on link "Closed tasks (31)" at bounding box center [342, 125] width 100 height 32
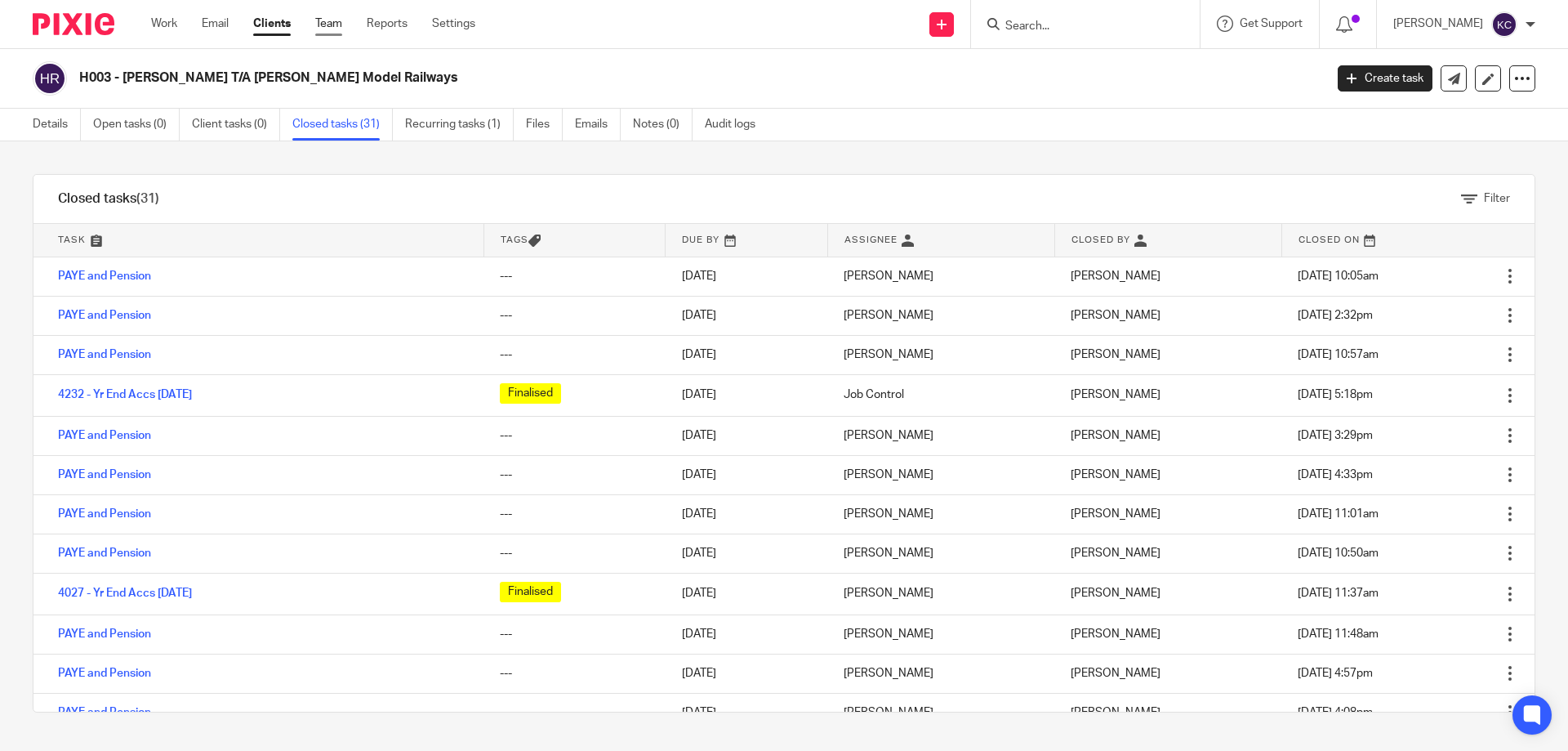
click at [335, 25] on link "Team" at bounding box center [328, 23] width 27 height 16
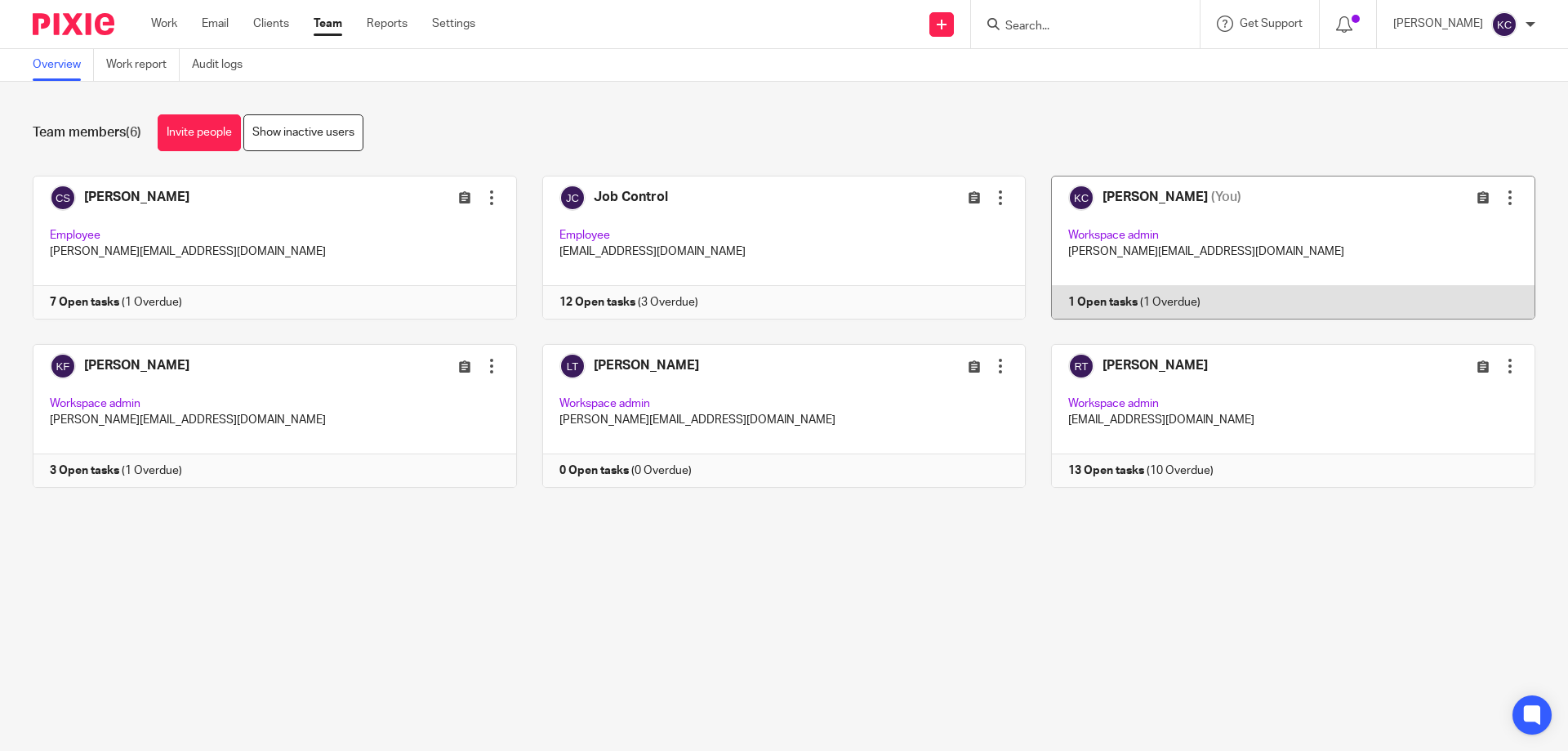
click at [1256, 217] on link at bounding box center [1281, 247] width 510 height 143
